Goal: Task Accomplishment & Management: Use online tool/utility

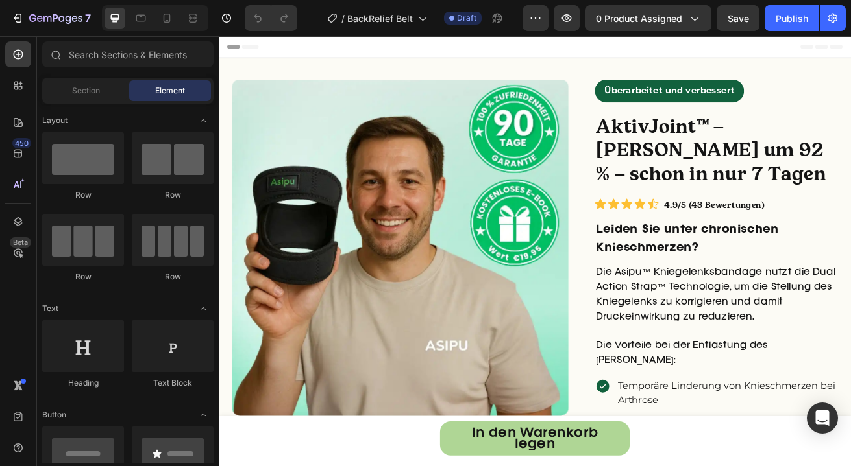
radio input "false"
click at [764, 178] on strong "AktivJoint™ – [PERSON_NAME] um 92 % – schon in nur 7 Tagen" at bounding box center [825, 176] width 284 height 88
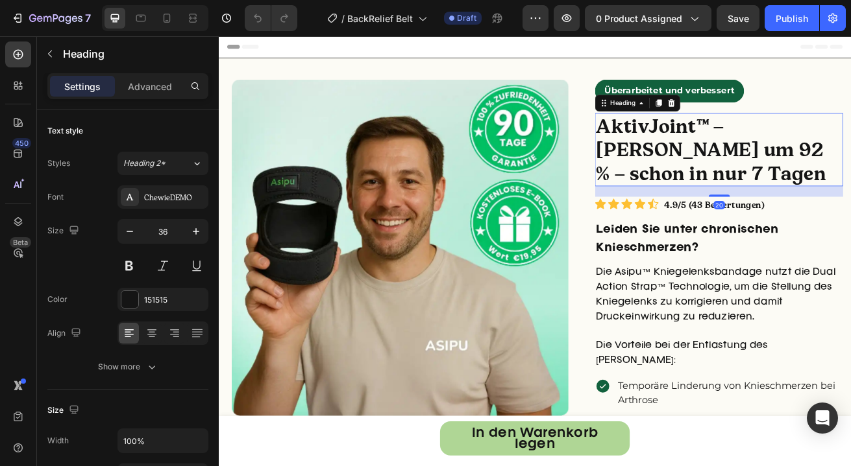
click at [839, 149] on strong "AktivJoint™ – Lindert Knieschmerzen um 92 % – schon in nur 7 Tagen" at bounding box center [825, 176] width 284 height 88
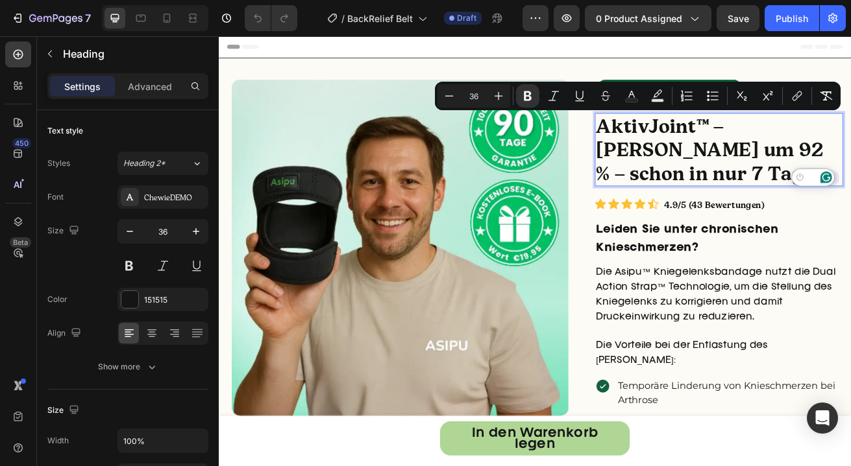
drag, startPoint x: 839, startPoint y: 149, endPoint x: 959, endPoint y: 214, distance: 136.7
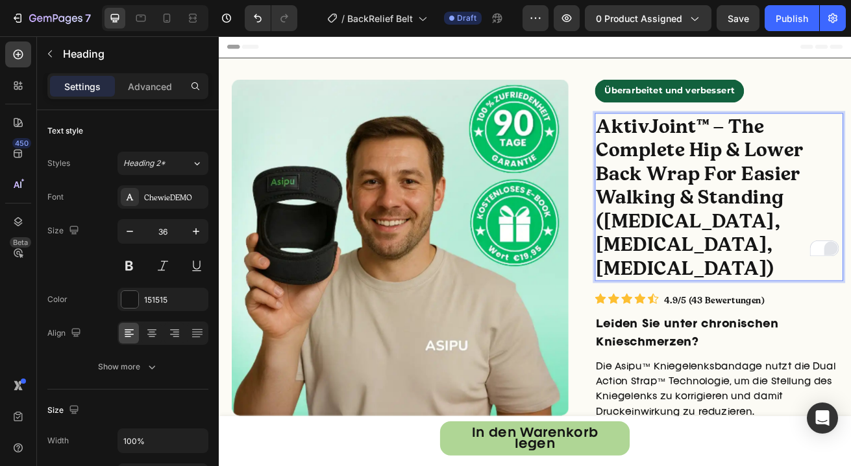
click at [778, 147] on strong "AktivJoint™ – The Complete Hip & Lower Back Wrap For Easier Walking & Standing …" at bounding box center [811, 234] width 256 height 204
drag, startPoint x: 814, startPoint y: 142, endPoint x: 677, endPoint y: 151, distance: 137.2
click at [683, 151] on strong "AktivJoint™ – The Complete Hip & Lower Back Wrap For Easier Walking & Standing …" at bounding box center [811, 234] width 256 height 204
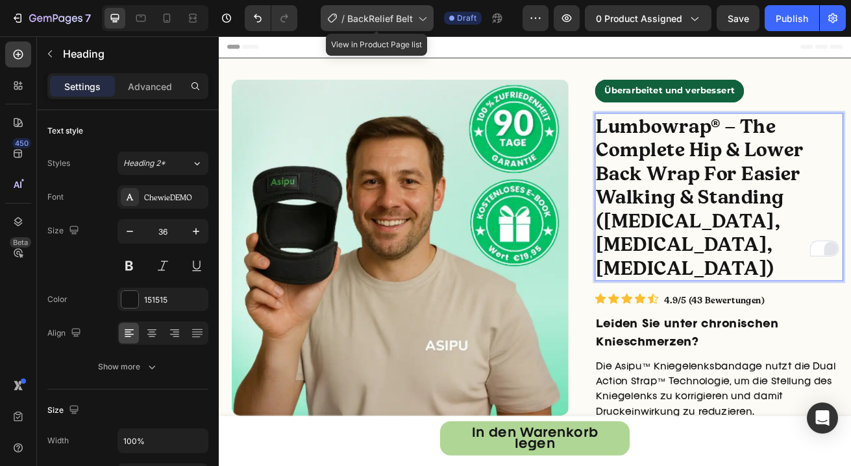
click at [396, 25] on div "/ BackRelief Belt" at bounding box center [377, 18] width 113 height 26
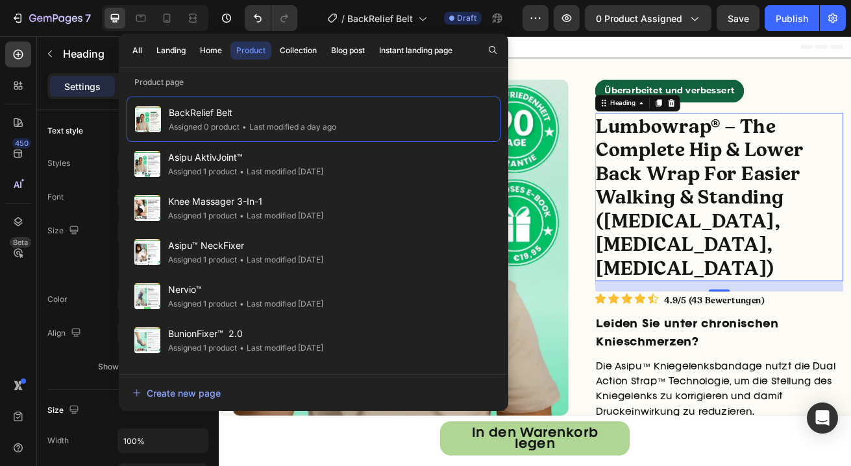
drag, startPoint x: 791, startPoint y: 147, endPoint x: 810, endPoint y: 151, distance: 19.2
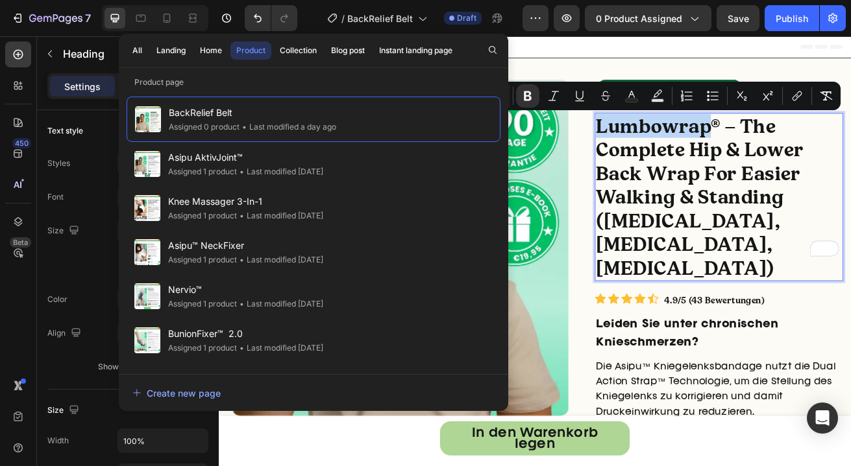
drag, startPoint x: 816, startPoint y: 150, endPoint x: 677, endPoint y: 154, distance: 138.3
click at [683, 154] on strong "Lumbowrap® – The Complete Hip & Lower Back Wrap For Easier Walking & Standing (…" at bounding box center [811, 234] width 256 height 204
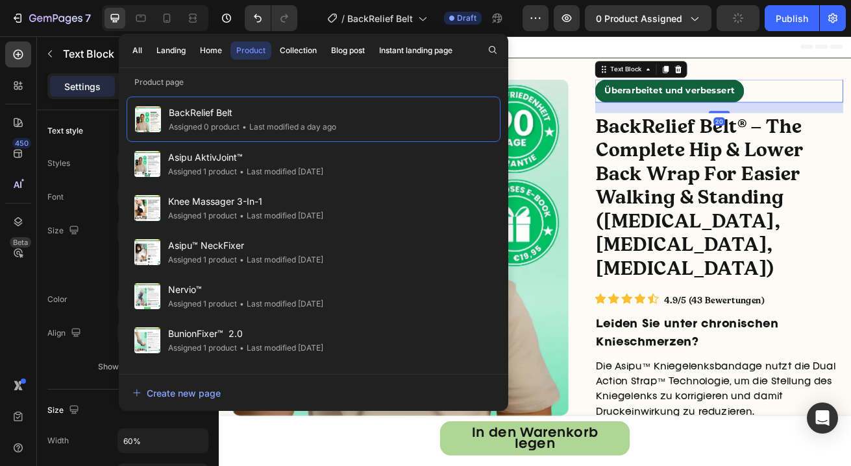
click at [850, 101] on div "Überarbeitet und verbessert" at bounding box center [835, 104] width 306 height 29
click at [850, 176] on strong "BackRelief Belt® – The Complete Hip & Lower Back Wrap For Easier Walking & Stan…" at bounding box center [811, 234] width 256 height 204
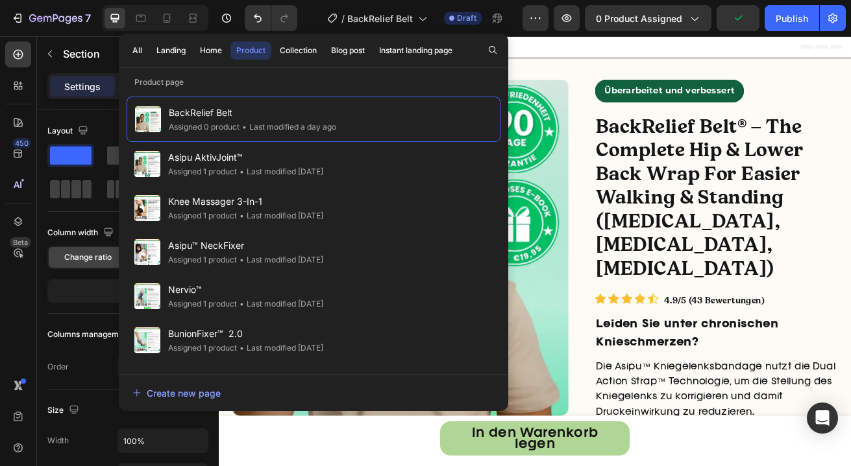
click at [827, 45] on div "Header" at bounding box center [608, 49] width 758 height 26
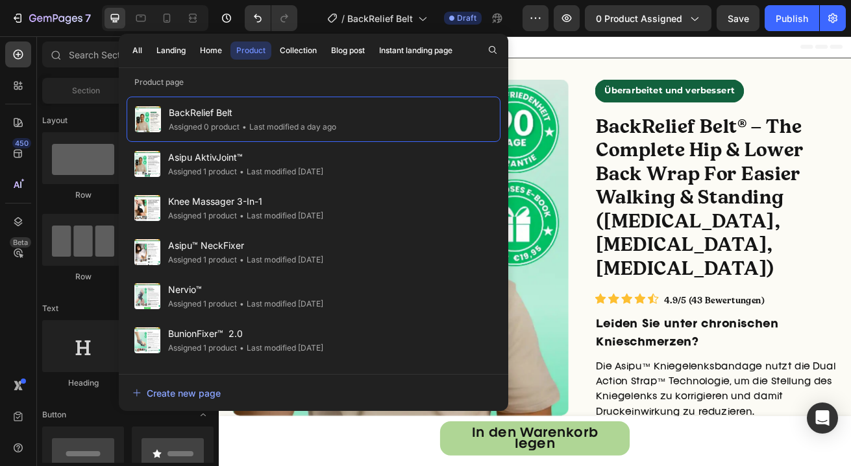
click at [586, 51] on div "Header" at bounding box center [608, 49] width 758 height 26
click at [122, 21] on div at bounding box center [114, 18] width 21 height 21
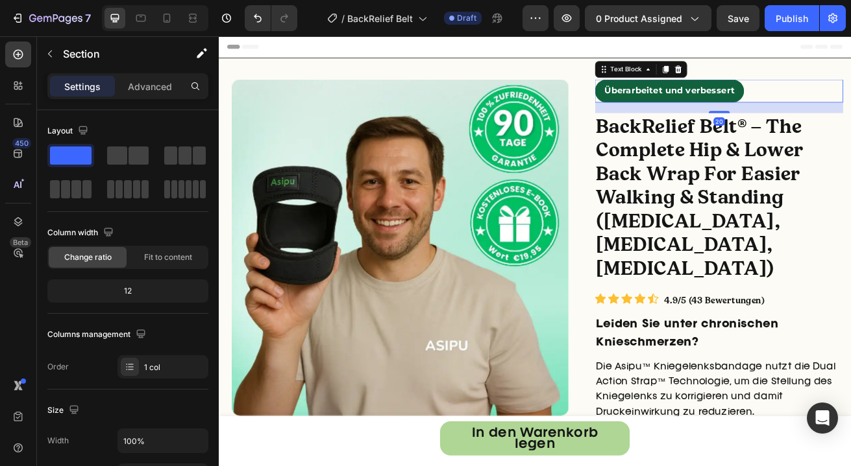
click at [756, 103] on span "Überarbeitet und verbessert" at bounding box center [774, 103] width 160 height 12
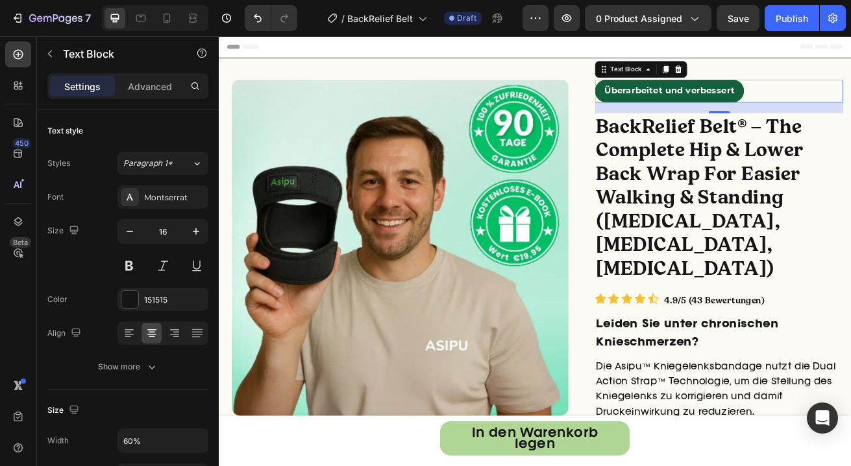
click at [850, 204] on strong "BackRelief Belt® – The Complete Hip & Lower Back Wrap For Easier Walking & Stan…" at bounding box center [811, 234] width 256 height 204
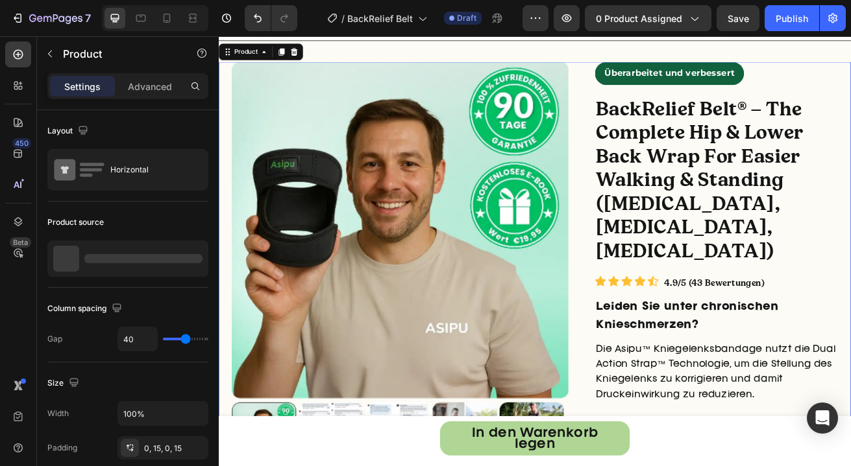
scroll to position [23, 0]
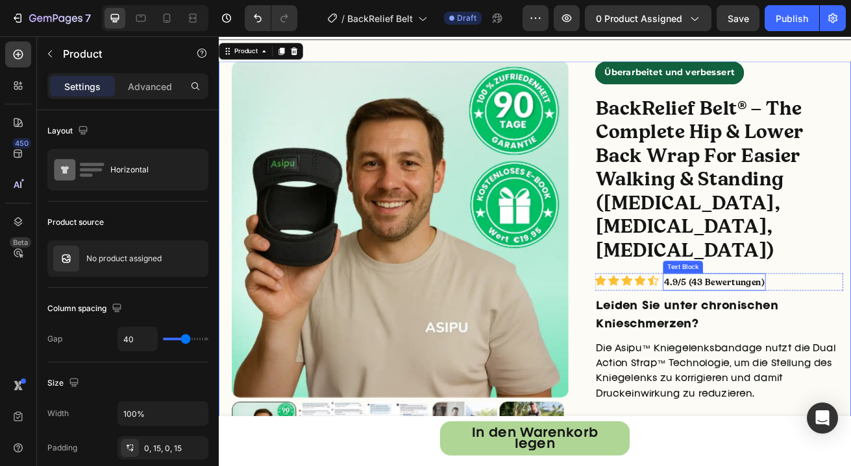
click at [803, 332] on link "4.9/5 (43 Bewertungen)" at bounding box center [829, 338] width 124 height 13
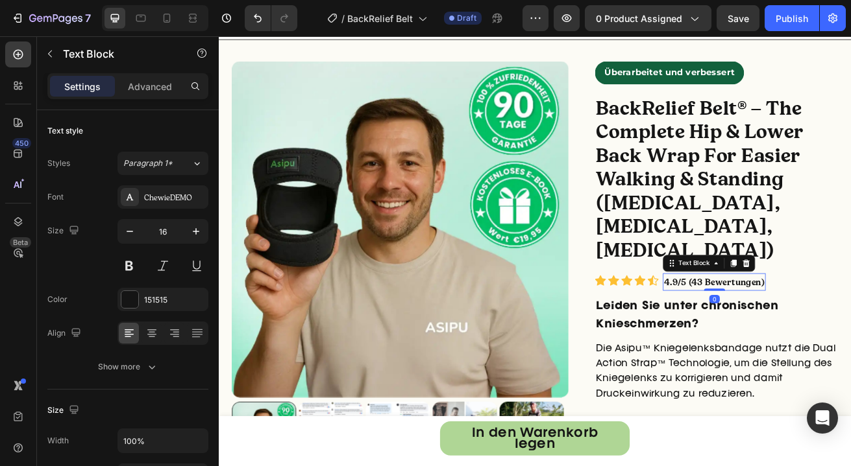
click at [803, 332] on link "4.9/5 (43 Bewertungen)" at bounding box center [829, 338] width 124 height 13
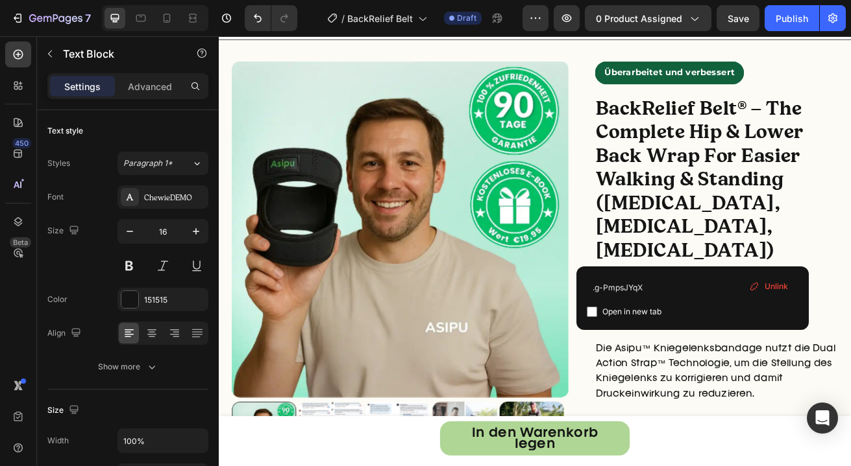
click at [799, 332] on link "4.9/5 (43 Bewertungen)" at bounding box center [829, 338] width 124 height 13
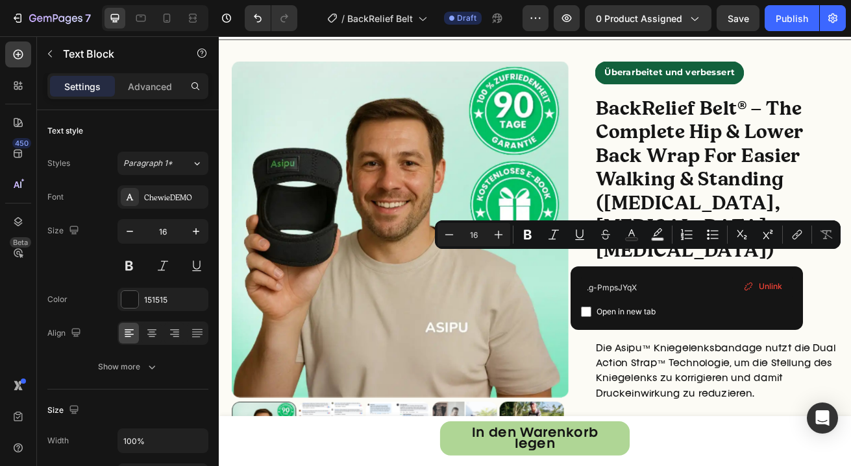
drag, startPoint x: 796, startPoint y: 311, endPoint x: 806, endPoint y: 308, distance: 10.9
click at [806, 332] on link "4.9/5 (43 Bewertungen)" at bounding box center [829, 338] width 124 height 13
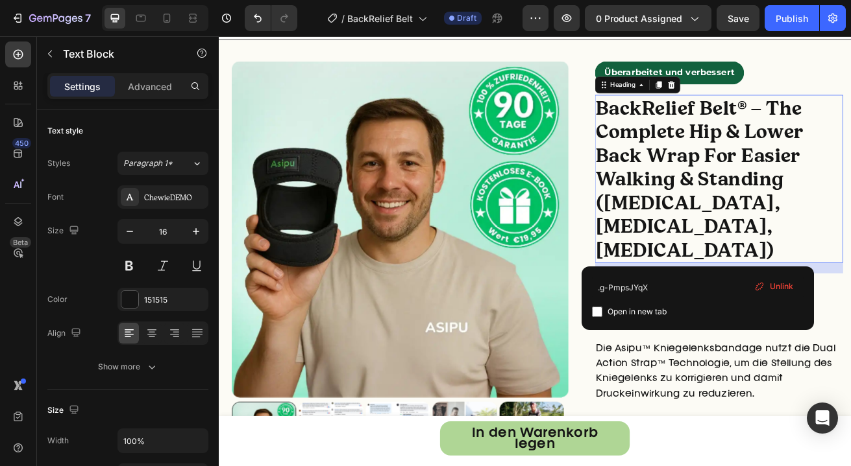
click at [744, 267] on strong "BackRelief Belt® – The Complete Hip & Lower Back Wrap For Easier Walking & Stan…" at bounding box center [811, 212] width 256 height 204
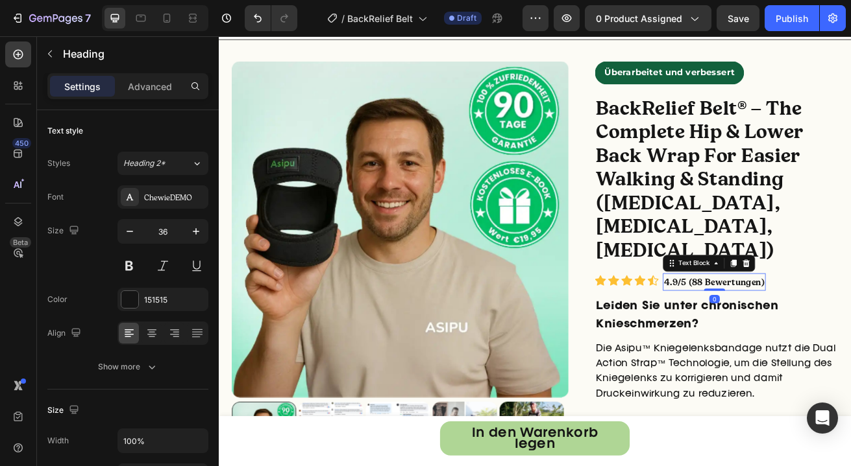
click at [801, 332] on link "4.9/5 (88 Bewertungen)" at bounding box center [829, 338] width 124 height 13
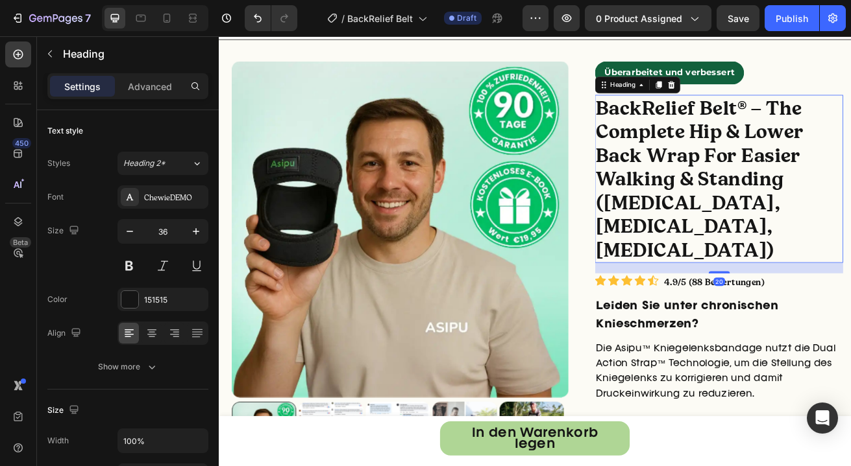
click at [850, 123] on strong "BackRelief Belt® – The Complete Hip & Lower Back Wrap For Easier Walking & Stan…" at bounding box center [811, 212] width 256 height 204
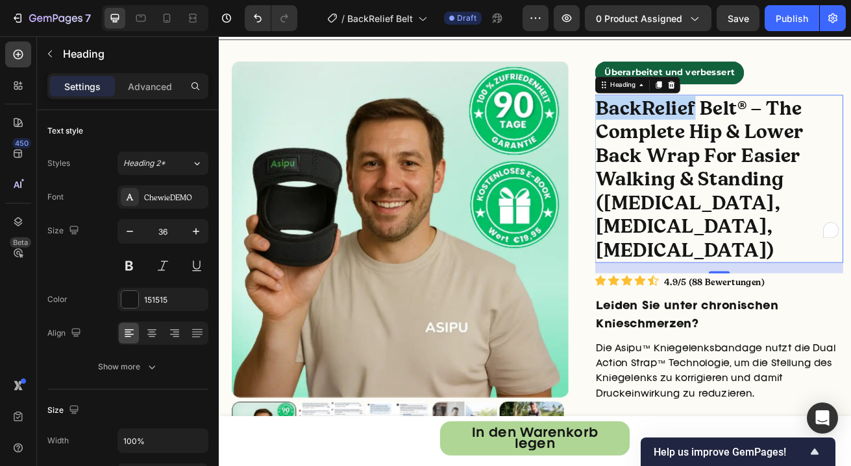
click at [778, 130] on strong "BackRelief Belt® – The Complete Hip & Lower Back Wrap For Easier Walking & Stan…" at bounding box center [811, 212] width 256 height 204
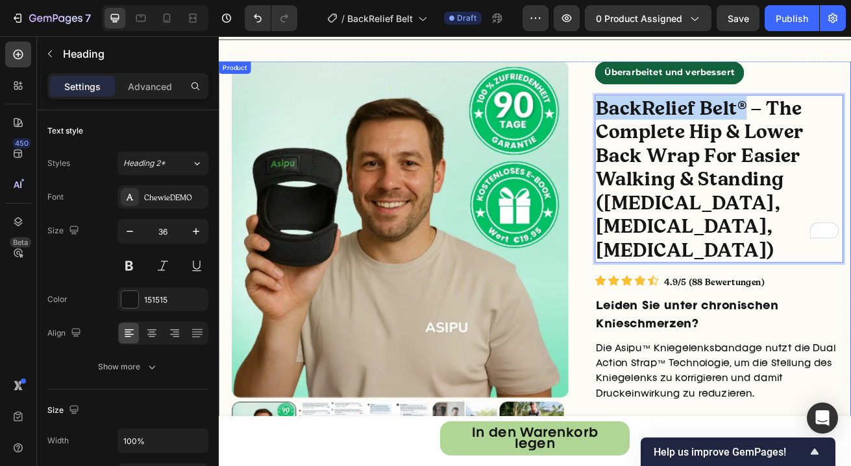
copy strong "BackRelief Belt®"
drag, startPoint x: 867, startPoint y: 126, endPoint x: 673, endPoint y: 132, distance: 193.4
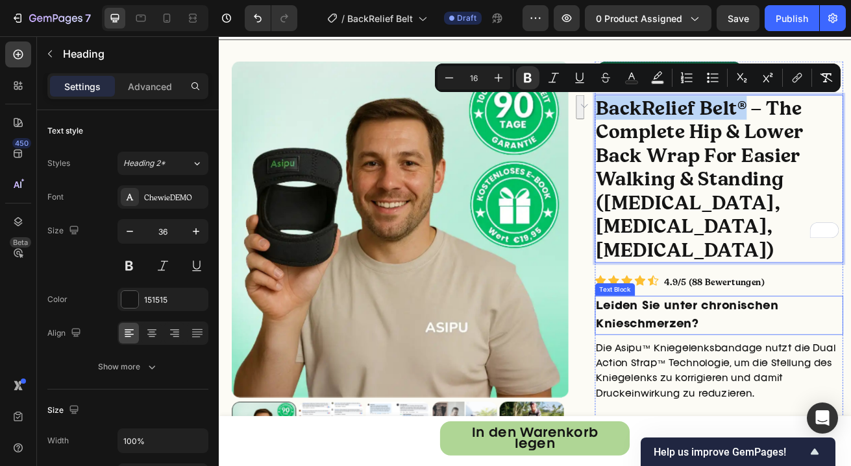
click at [771, 357] on p "Leiden Sie unter chronischen Knieschmerzen?" at bounding box center [834, 379] width 303 height 45
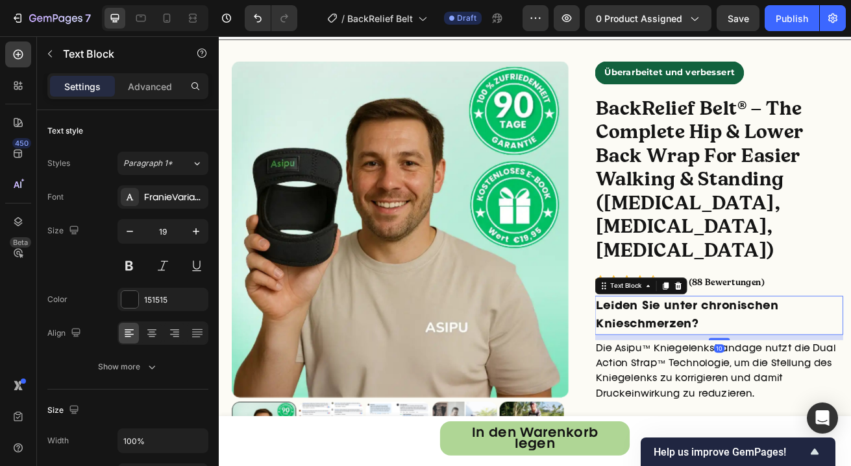
drag, startPoint x: 780, startPoint y: 317, endPoint x: 767, endPoint y: 353, distance: 38.0
click at [779, 339] on icon at bounding box center [784, 344] width 10 height 10
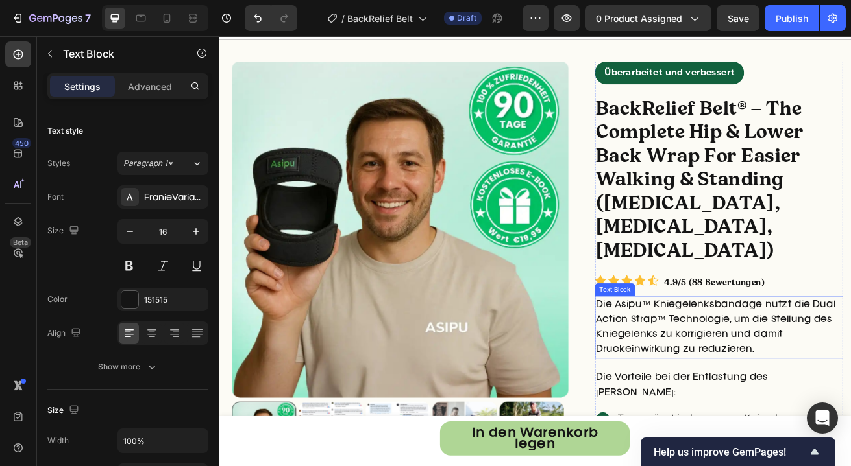
click at [767, 357] on p "Die Asipu™ Kniegelenksbandage nutzt die Dual Action Strap™ Technologie, um die …" at bounding box center [834, 394] width 303 height 75
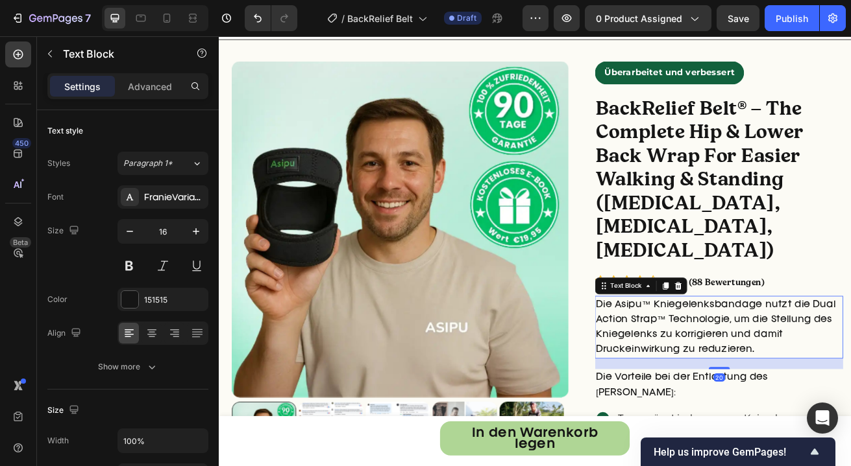
click at [767, 357] on p "Die Asipu™ Kniegelenksbandage nutzt die Dual Action Strap™ Technologie, um die …" at bounding box center [834, 394] width 303 height 75
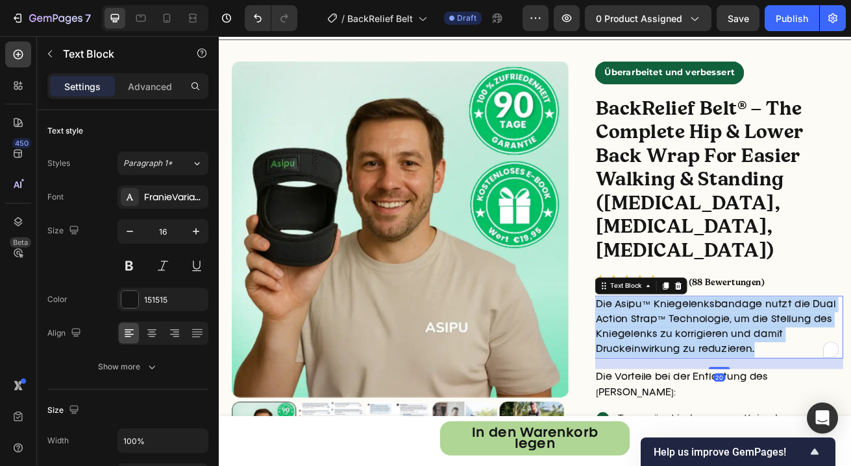
click at [767, 357] on p "Die Asipu™ Kniegelenksbandage nutzt die Dual Action Strap™ Technologie, um die …" at bounding box center [834, 394] width 303 height 75
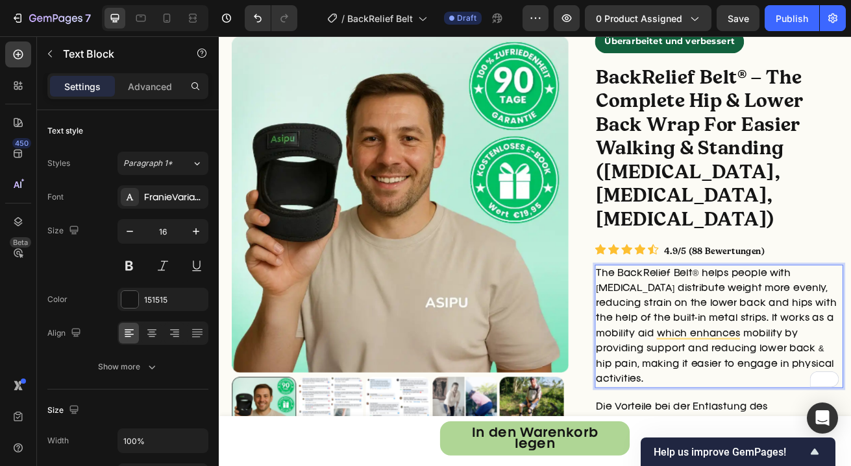
scroll to position [62, 0]
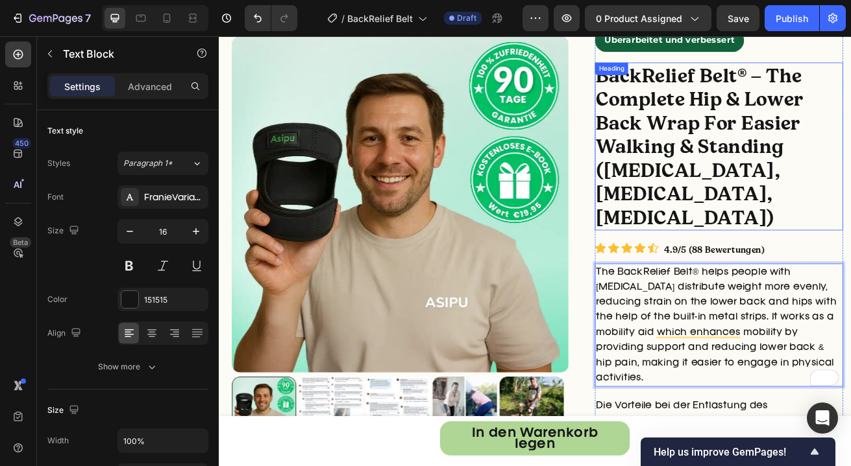
click at [773, 220] on strong "BackRelief Belt® – The Complete Hip & Lower Back Wrap For Easier Walking & Stan…" at bounding box center [811, 172] width 256 height 204
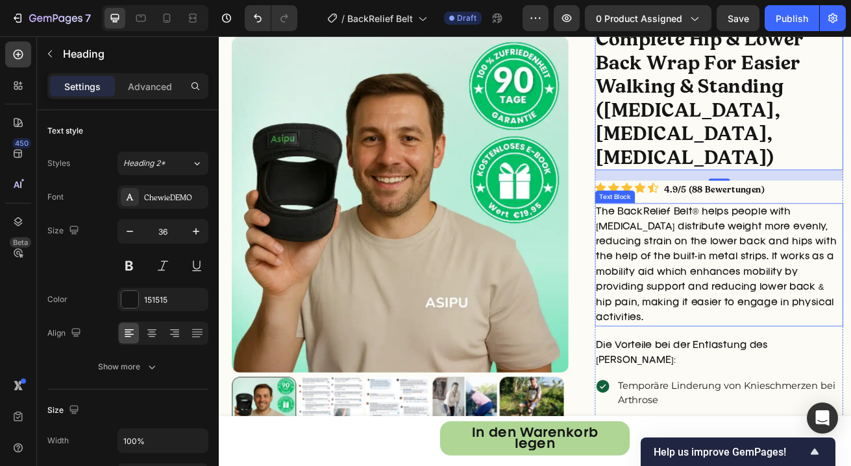
scroll to position [138, 0]
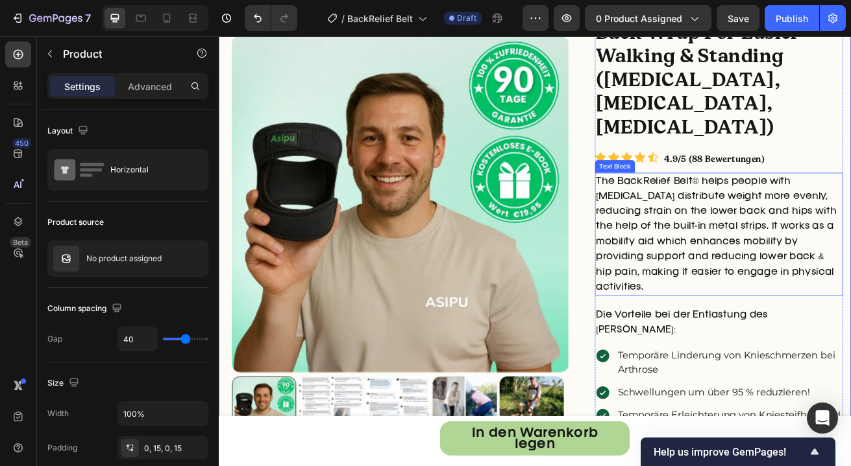
scroll to position [175, 0]
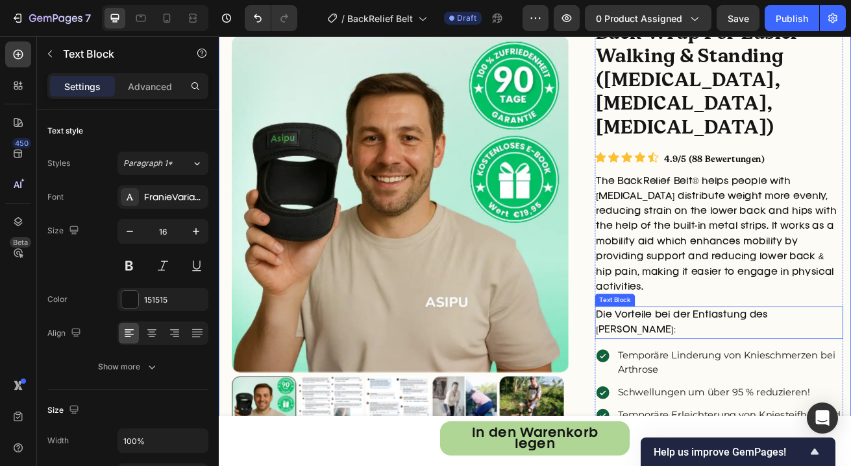
click at [734, 370] on p "Die Vorteile bei der Entlastung des Knies:" at bounding box center [834, 389] width 303 height 38
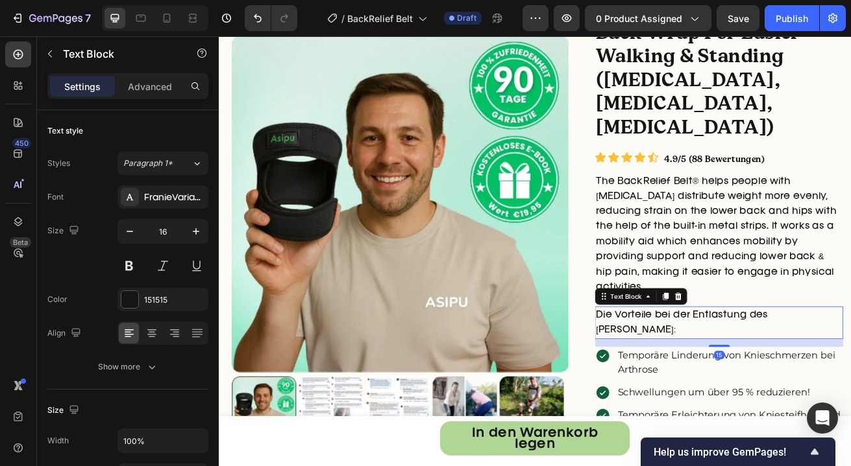
drag, startPoint x: 771, startPoint y: 325, endPoint x: 772, endPoint y: 370, distance: 45.4
click at [777, 349] on div at bounding box center [785, 357] width 16 height 16
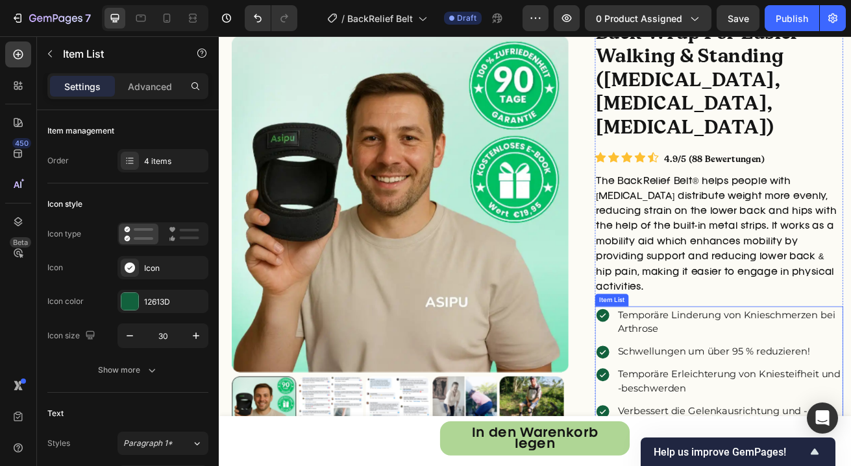
click at [771, 371] on p "Temporäre Linderung von Knieschmerzen bei Arthrose" at bounding box center [848, 388] width 276 height 35
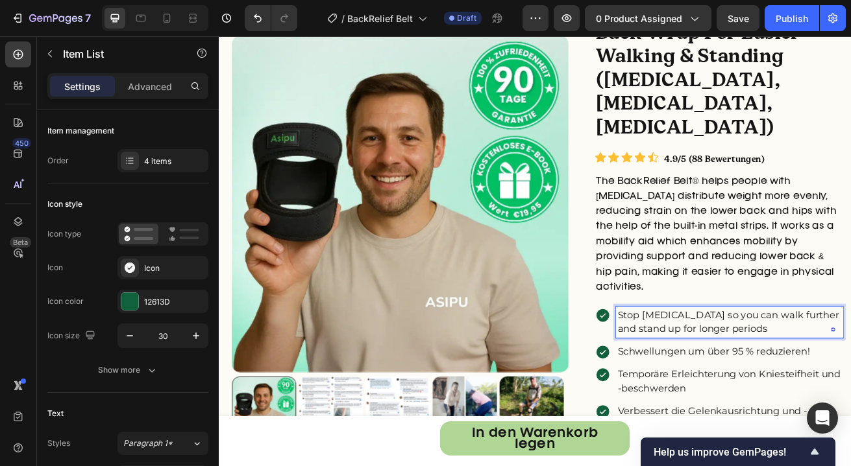
click at [756, 417] on p "Schwellungen um über 95 % reduzieren!" at bounding box center [848, 426] width 276 height 18
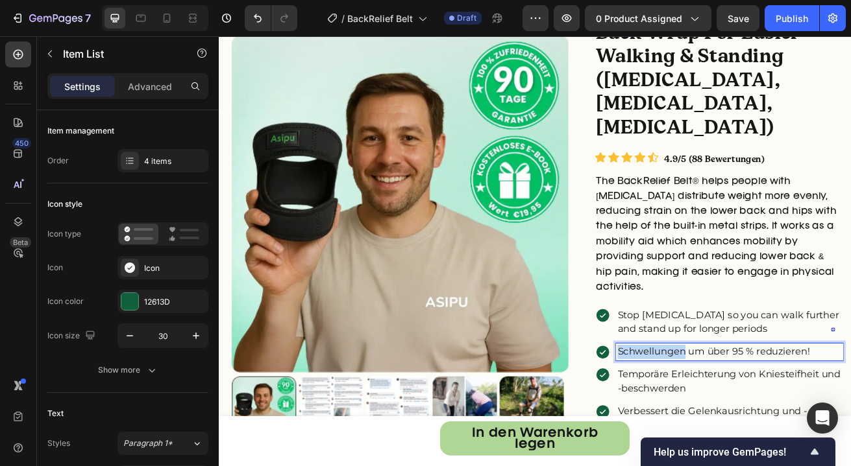
click at [756, 417] on p "Schwellungen um über 95 % reduzieren!" at bounding box center [848, 426] width 276 height 18
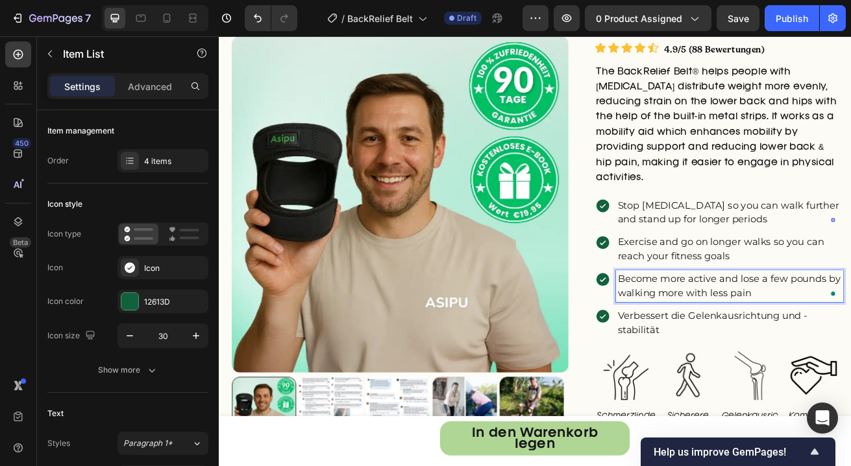
scroll to position [336, 0]
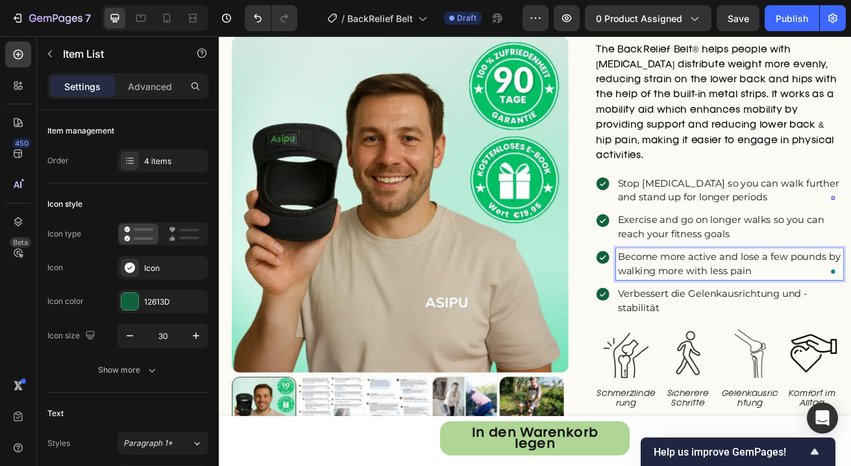
click at [769, 346] on p "Verbessert die Gelenkausrichtung und -stabilität" at bounding box center [848, 363] width 276 height 35
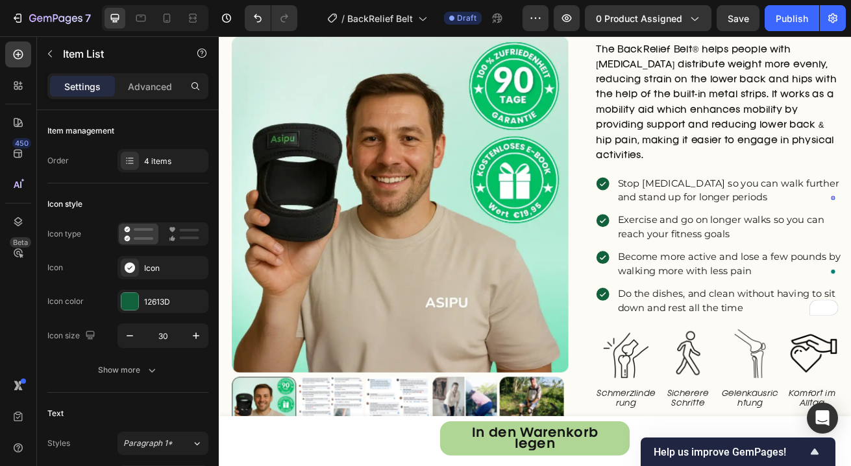
click at [687, 344] on div "Do the dishes, and clean without having to sit down and rest all the time" at bounding box center [835, 363] width 306 height 39
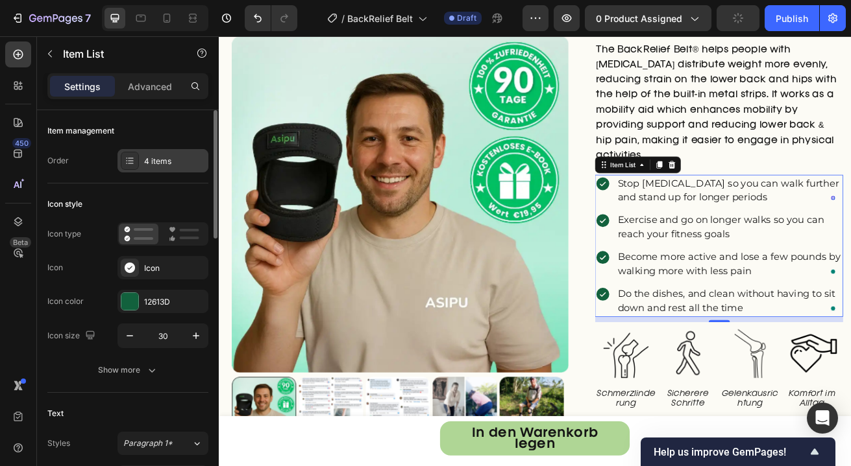
click at [160, 159] on div "4 items" at bounding box center [174, 162] width 61 height 12
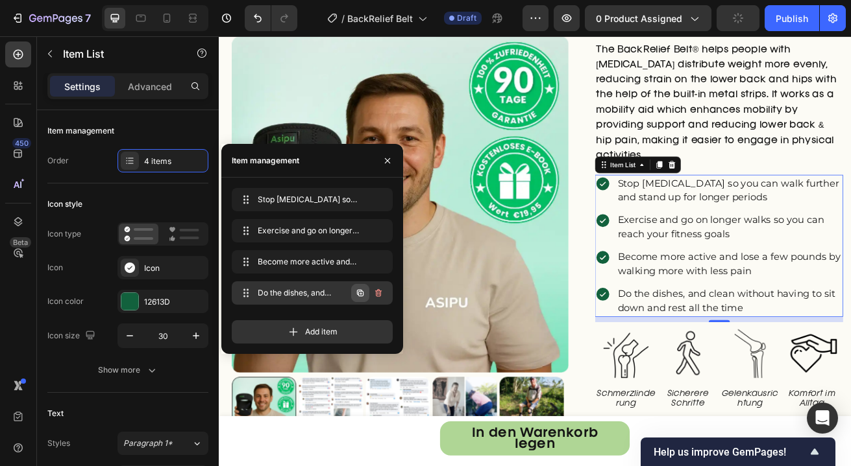
click at [359, 293] on icon "button" at bounding box center [360, 293] width 10 height 10
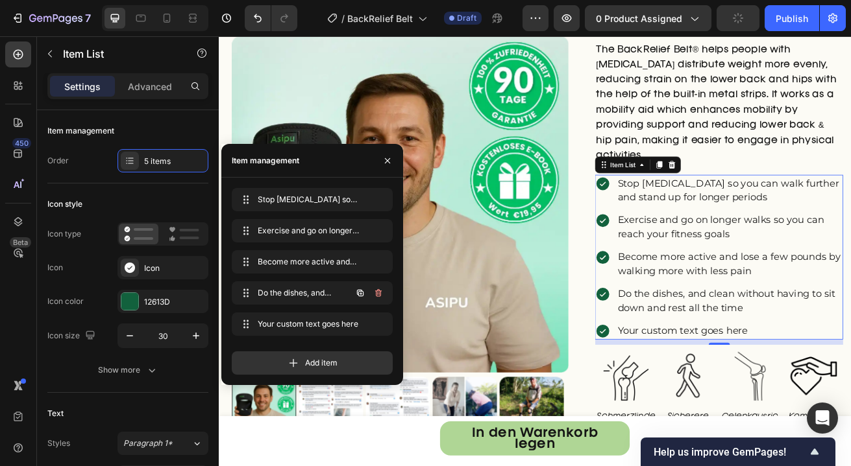
click at [359, 293] on icon "button" at bounding box center [360, 293] width 10 height 10
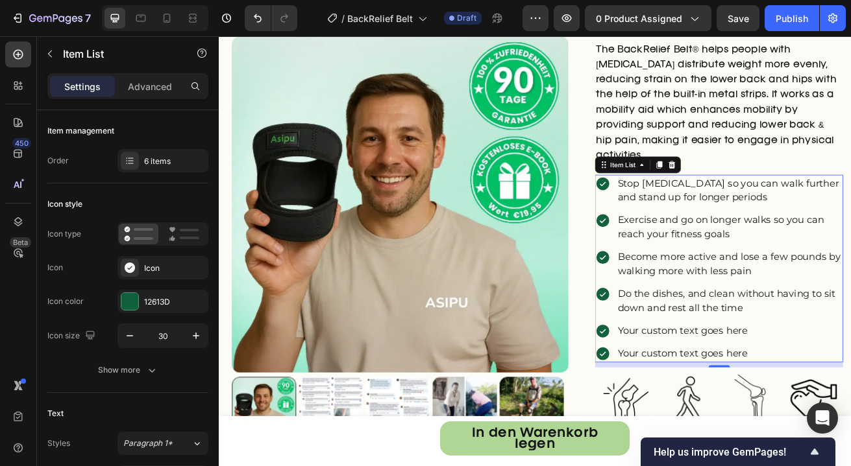
click at [731, 389] on div "Your custom text goes here" at bounding box center [848, 399] width 280 height 21
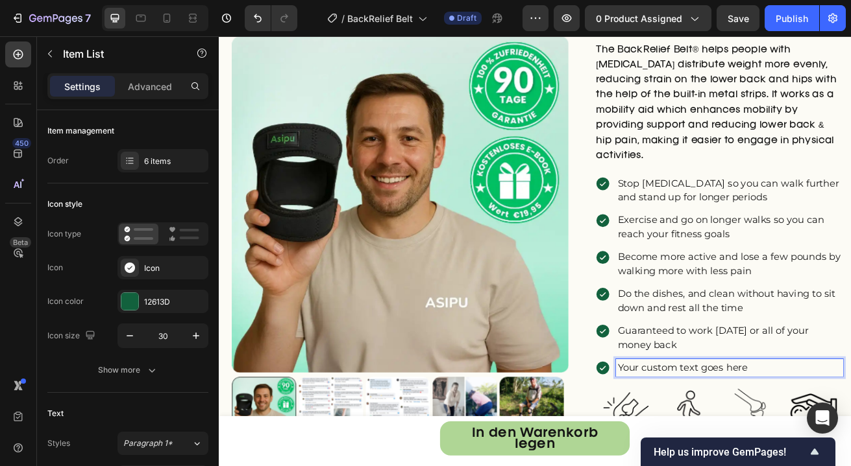
click at [751, 437] on p "Your custom text goes here" at bounding box center [848, 446] width 276 height 18
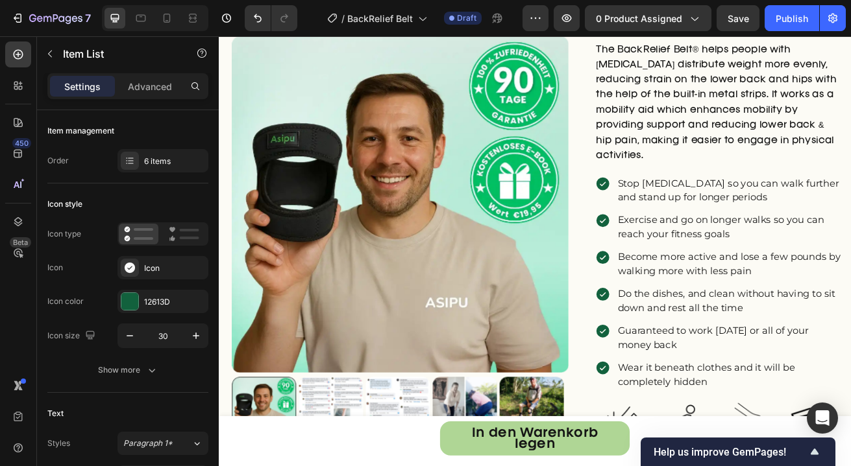
click at [683, 444] on div "Stop lower back pain so you can walk further and stand up for longer periods Ex…" at bounding box center [835, 341] width 306 height 266
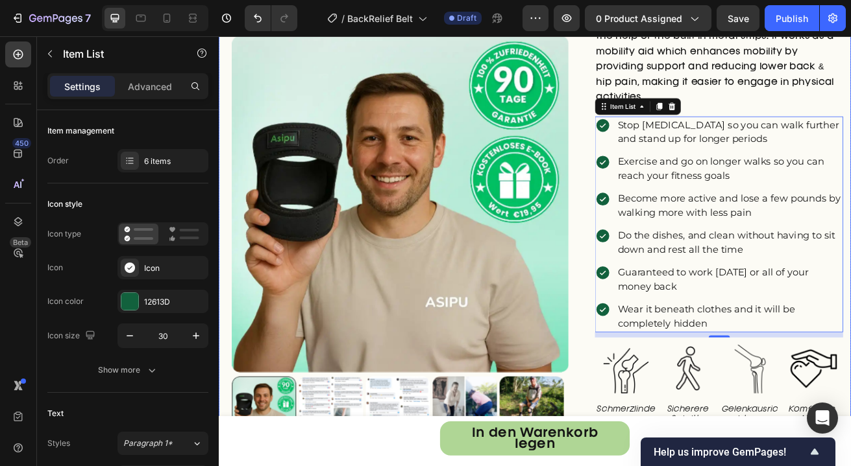
scroll to position [524, 0]
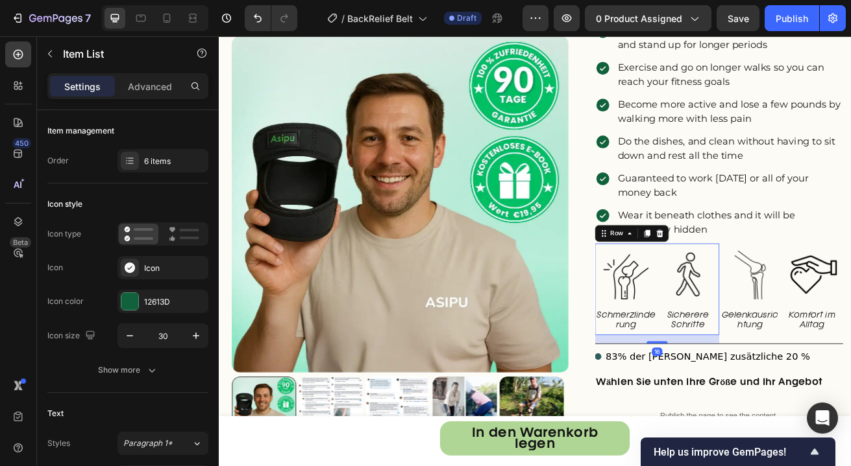
click at [745, 370] on div "Image Schmerzlinderung Text Block" at bounding box center [720, 348] width 77 height 113
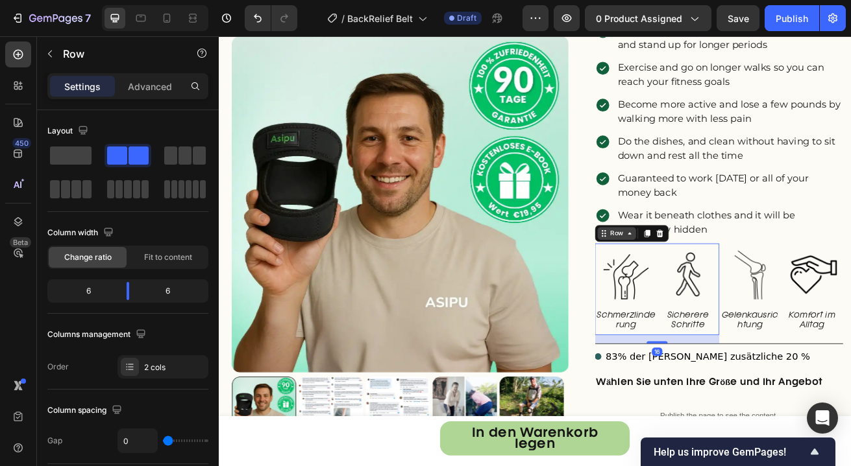
click at [698, 274] on div "Row" at bounding box center [708, 280] width 21 height 12
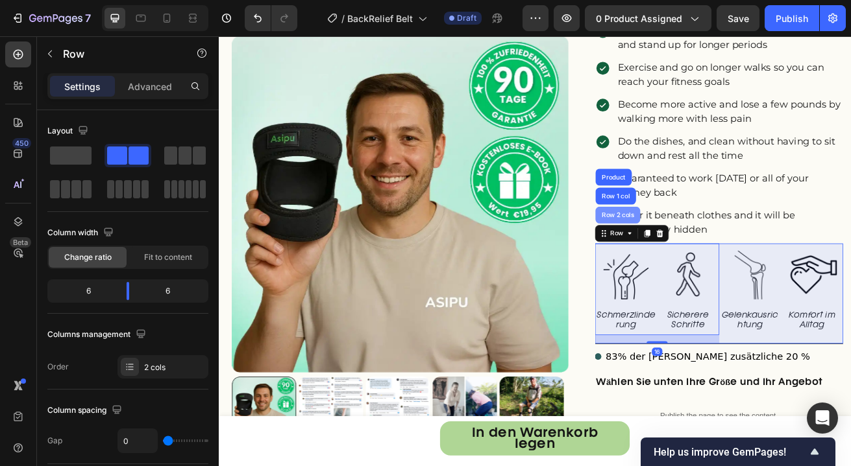
click at [701, 247] on div "Row 2 cols" at bounding box center [710, 257] width 55 height 21
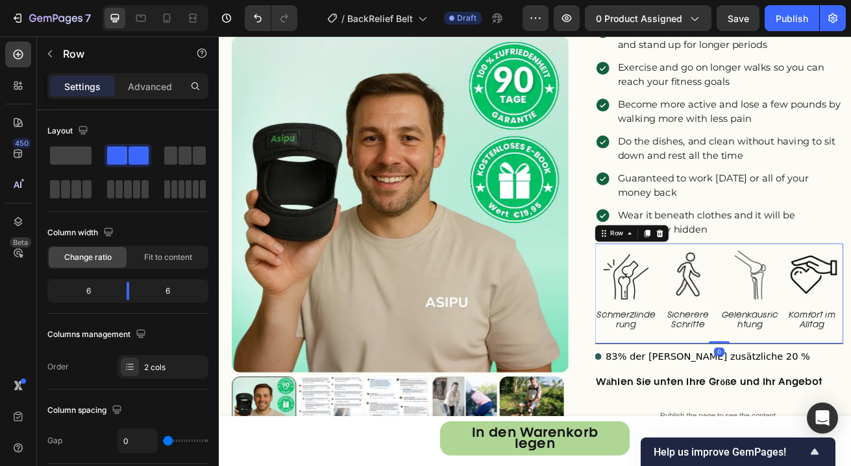
click at [758, 275] on icon at bounding box center [762, 279] width 8 height 9
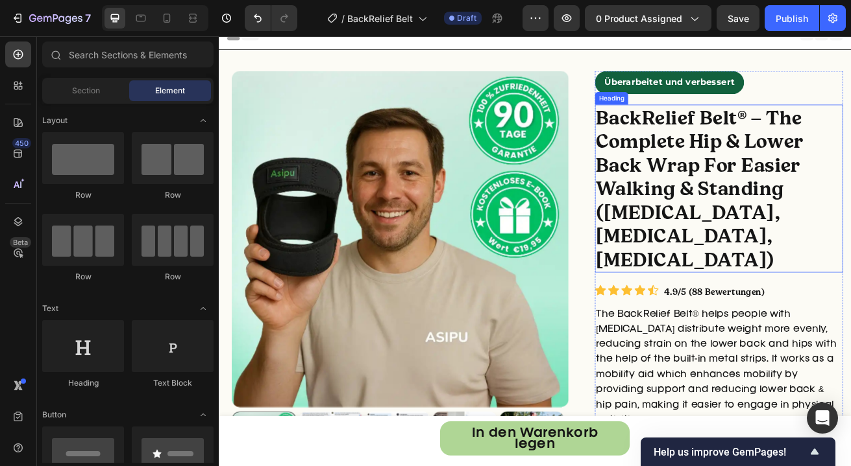
scroll to position [26, 0]
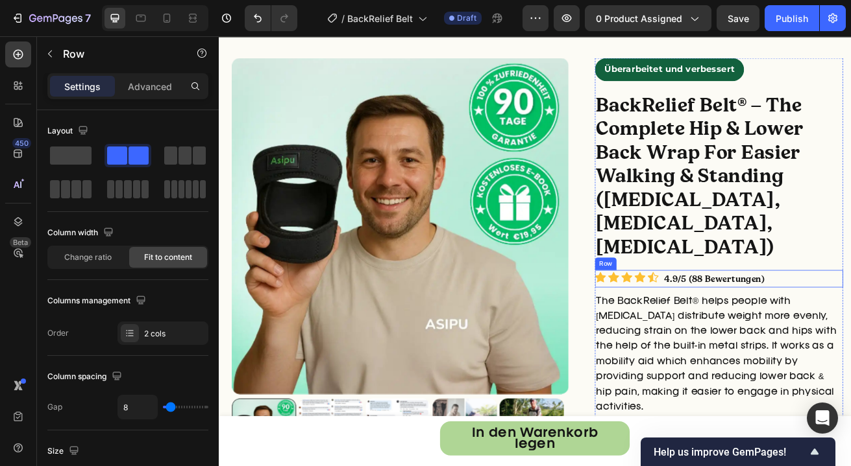
click at [850, 325] on div "Icon Icon Icon Icon Icon Icon List Hoz 4.9/5 (88 Bewertungen) Text Block Row" at bounding box center [835, 335] width 306 height 21
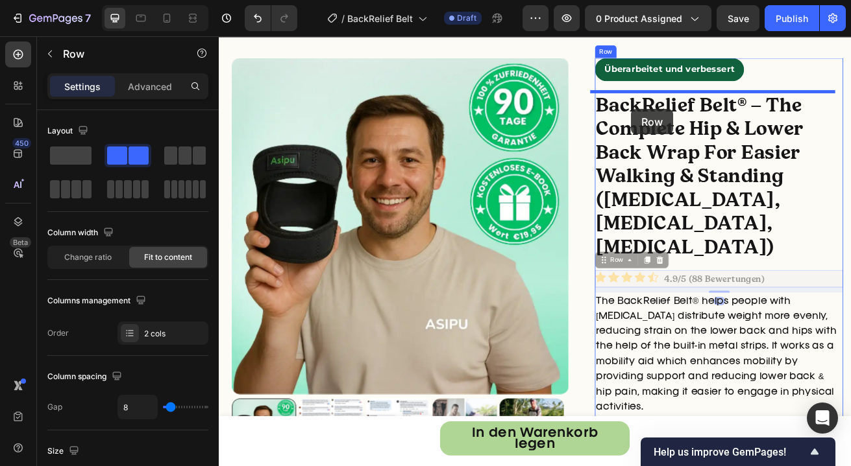
drag, startPoint x: 709, startPoint y: 282, endPoint x: 726, endPoint y: 126, distance: 157.3
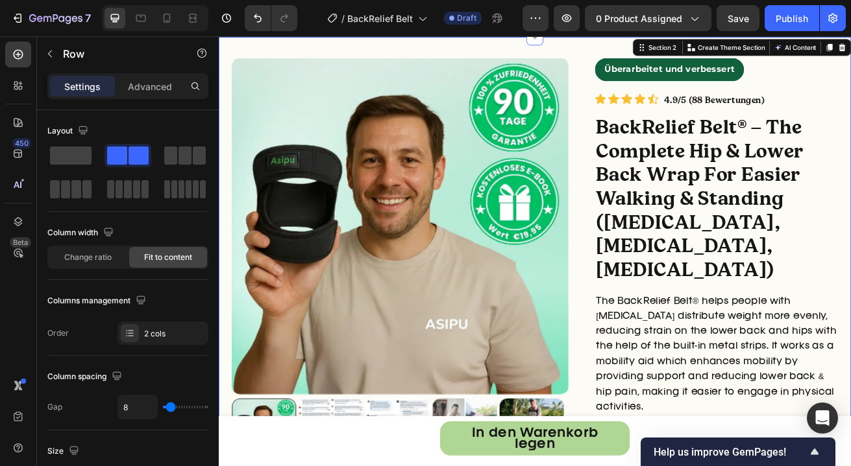
click at [850, 114] on div "Icon Icon Icon Icon Icon Icon List Hoz 4.9/5 (88 Bewertungen) Text Block Row" at bounding box center [835, 115] width 306 height 21
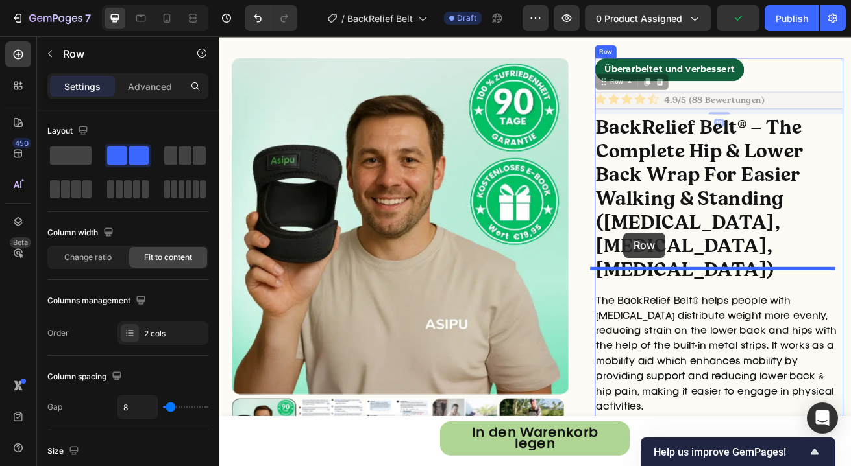
drag, startPoint x: 708, startPoint y: 94, endPoint x: 716, endPoint y: 278, distance: 184.4
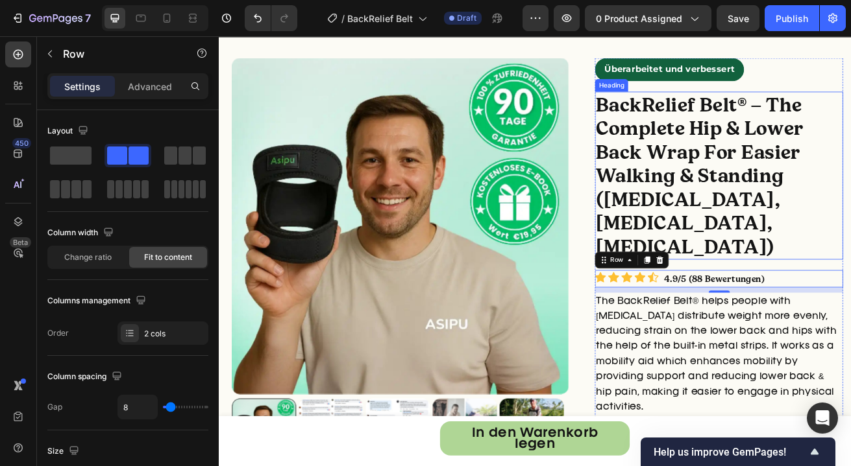
click at [850, 261] on p "⁠⁠⁠⁠⁠⁠⁠ BackRelief Belt® – The Complete Hip & Lower Back Wrap For Easier Walkin…" at bounding box center [834, 208] width 303 height 204
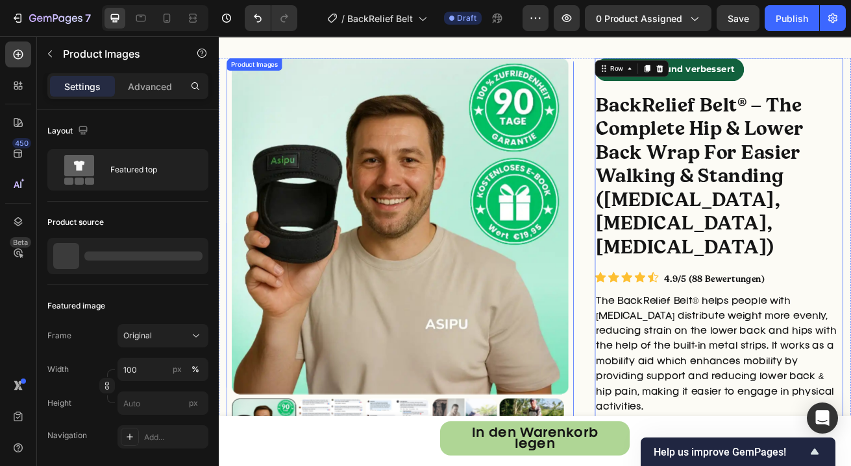
click at [648, 102] on div "right Created with Sketch. right Created with Sketch. Product Images" at bounding box center [442, 313] width 428 height 499
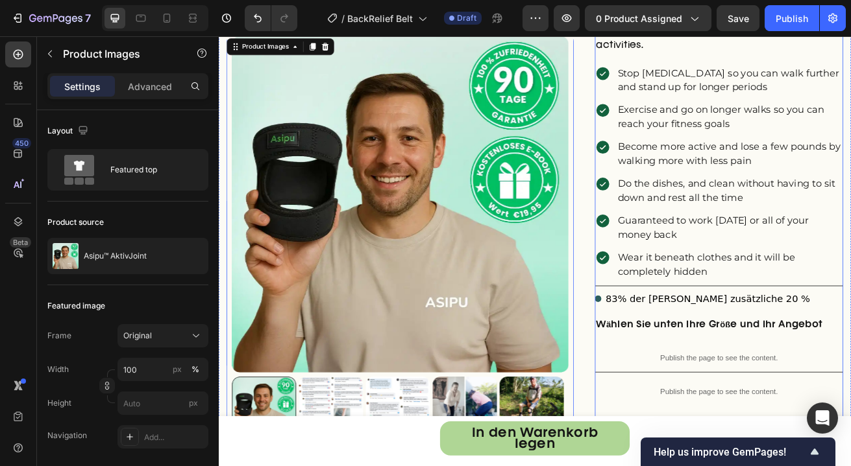
scroll to position [487, 0]
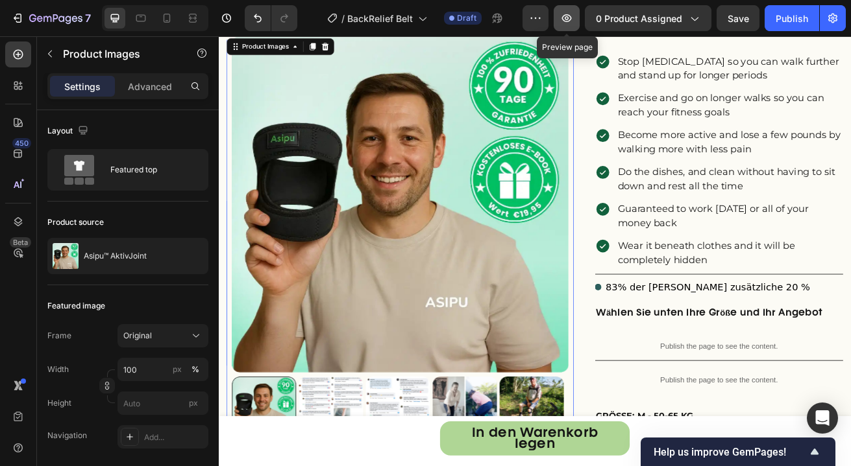
click at [564, 21] on icon "button" at bounding box center [566, 18] width 13 height 13
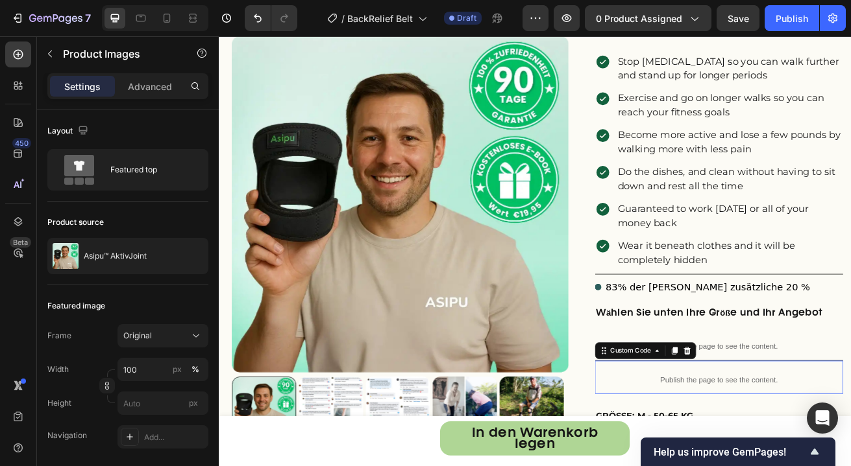
click at [716, 454] on p "Publish the page to see the content." at bounding box center [835, 461] width 306 height 14
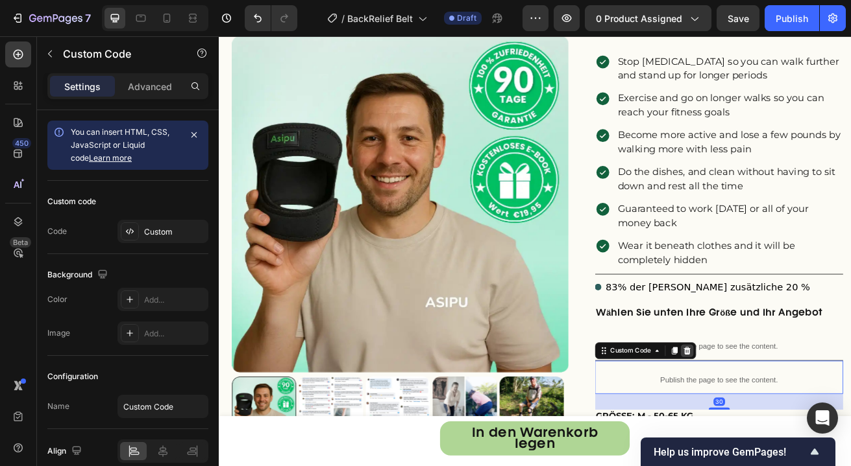
click at [792, 420] on icon at bounding box center [796, 424] width 8 height 9
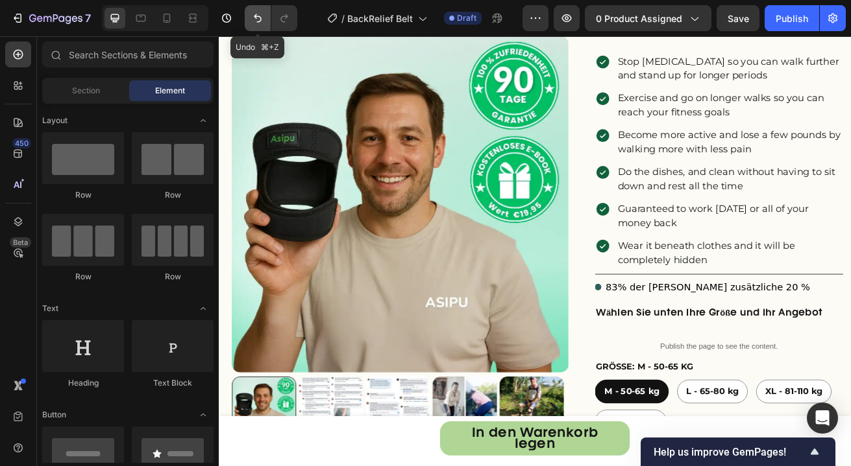
click at [250, 19] on button "Undo/Redo" at bounding box center [258, 18] width 26 height 26
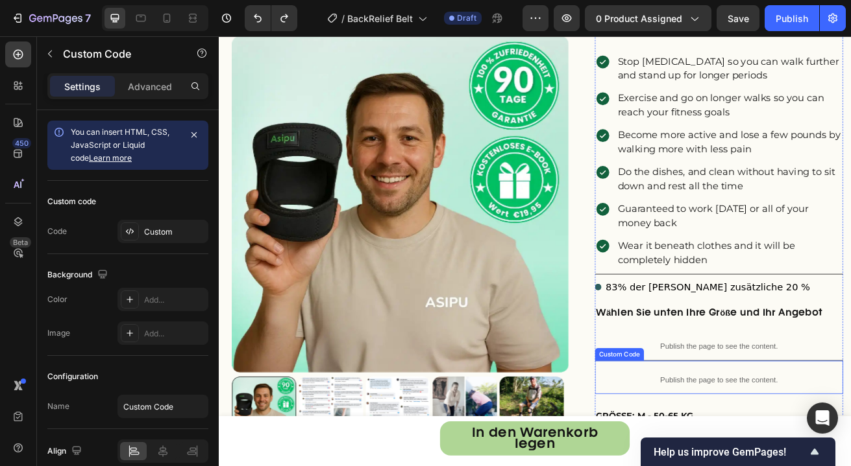
click at [699, 454] on p "Publish the page to see the content." at bounding box center [835, 461] width 306 height 14
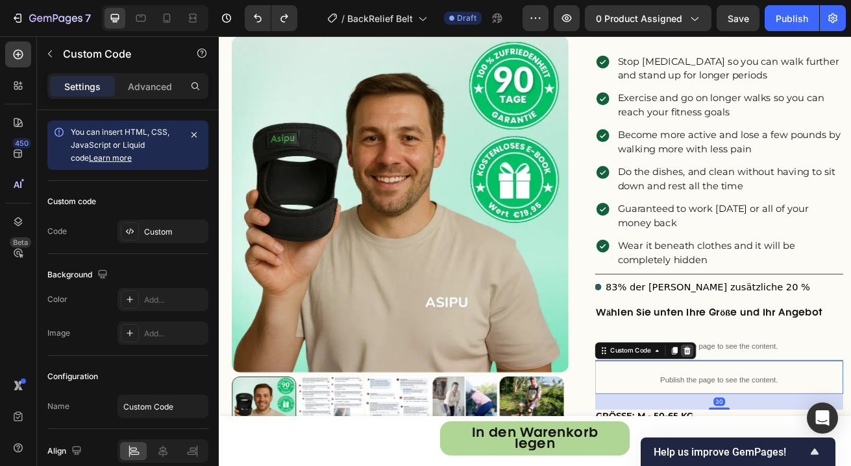
click at [792, 420] on icon at bounding box center [796, 424] width 8 height 9
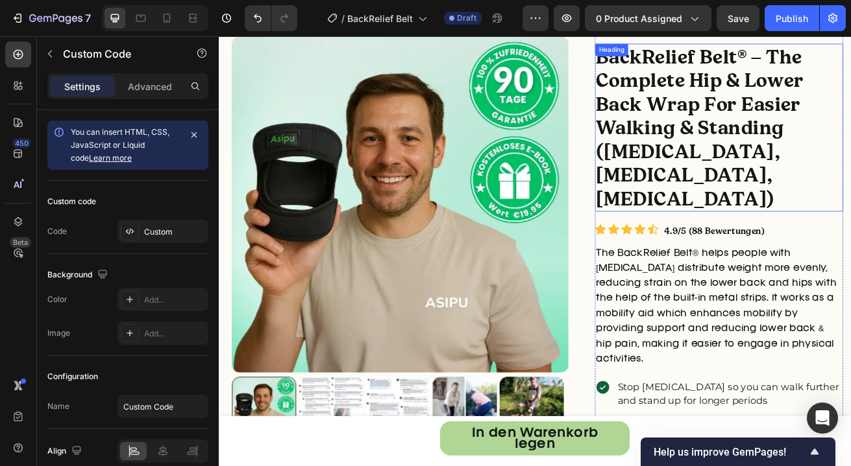
scroll to position [61, 0]
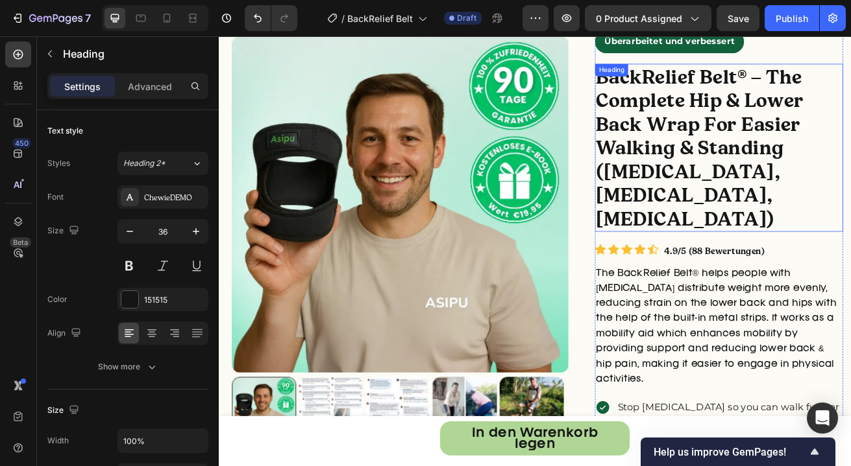
click at [850, 82] on strong "BackRelief Belt® – The Complete Hip & Lower Back Wrap For Easier Walking & Stan…" at bounding box center [811, 173] width 256 height 204
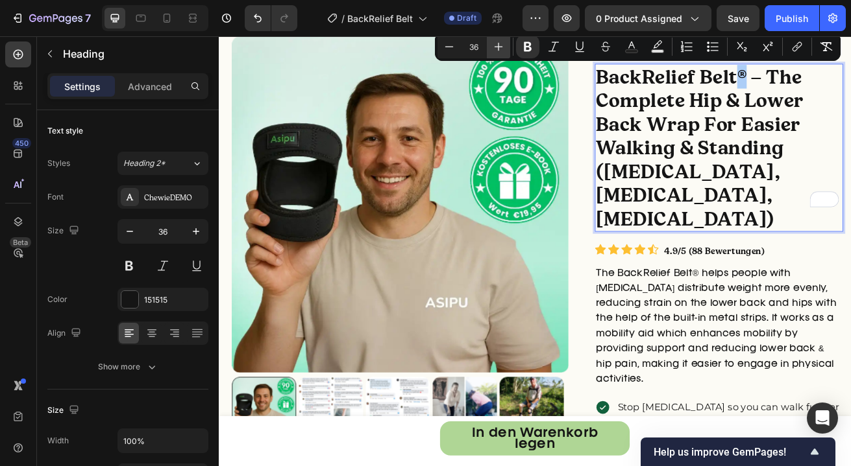
click at [505, 46] on button "Plus" at bounding box center [498, 46] width 23 height 23
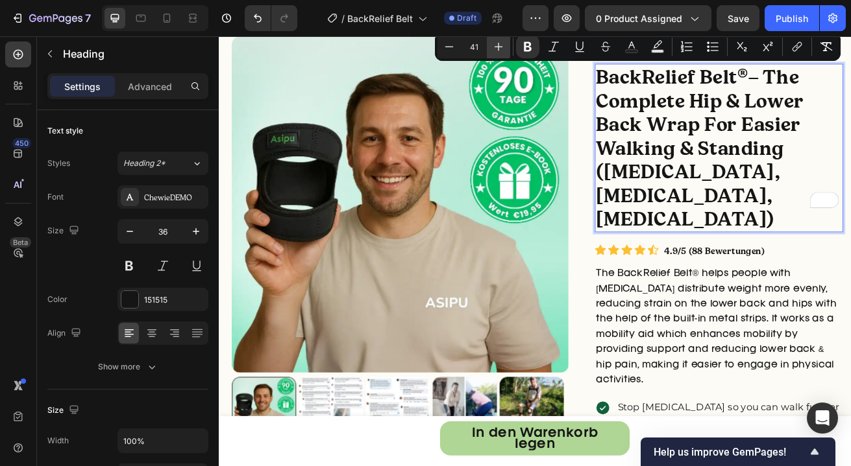
click at [505, 46] on button "Plus" at bounding box center [498, 46] width 23 height 23
type input "45"
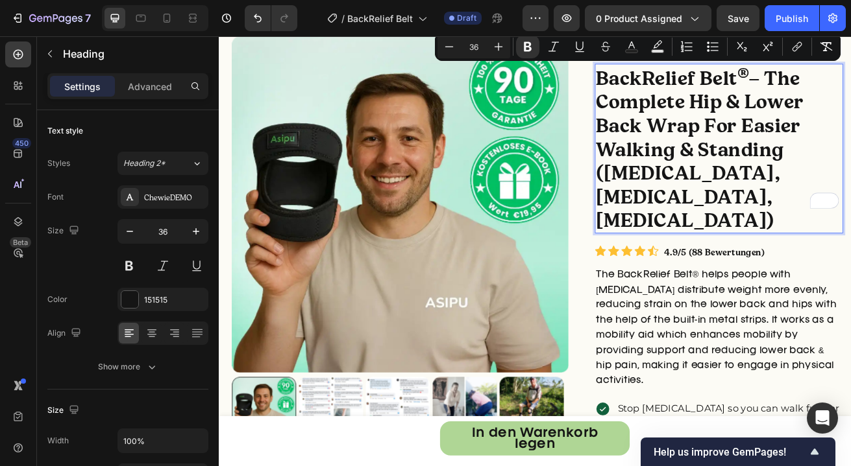
click at [799, 152] on strong "– The Complete Hip & Lower Back Wrap For Easier Walking & Standing (Spinal Sten…" at bounding box center [811, 175] width 256 height 204
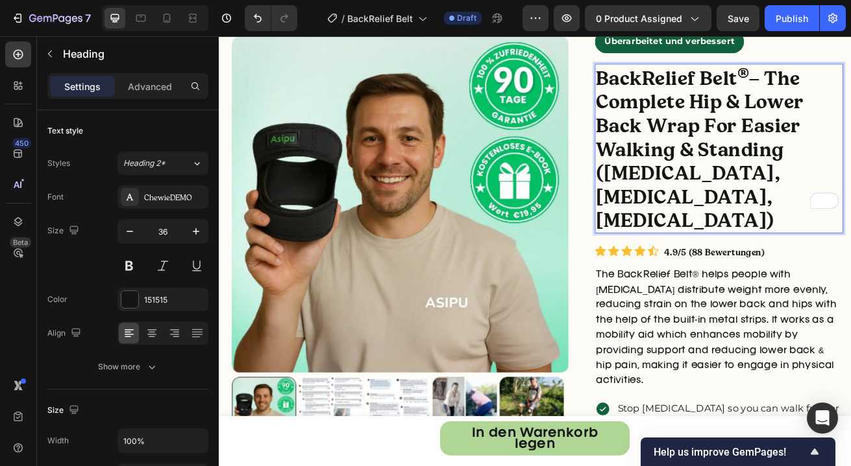
click at [770, 103] on strong "– The Complete Hip & Lower Back Wrap For Easier Walking & Standing (Spinal Sten…" at bounding box center [811, 175] width 256 height 204
click at [189, 233] on icon "button" at bounding box center [195, 231] width 13 height 13
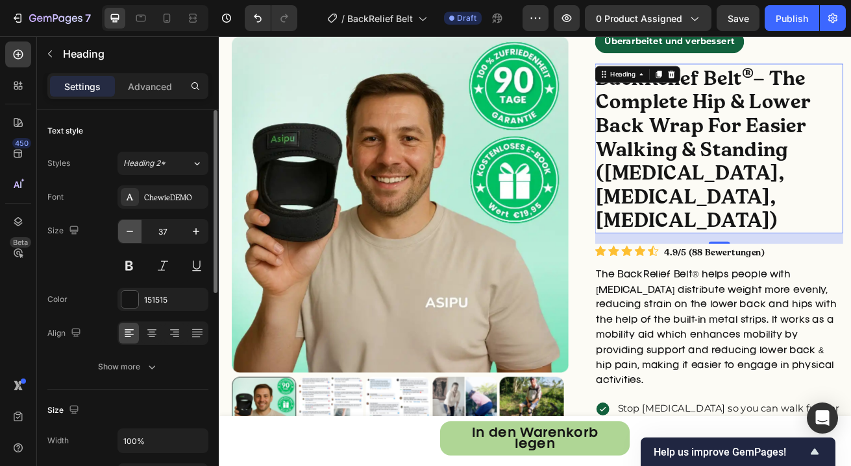
click at [139, 235] on button "button" at bounding box center [129, 231] width 23 height 23
type input "36"
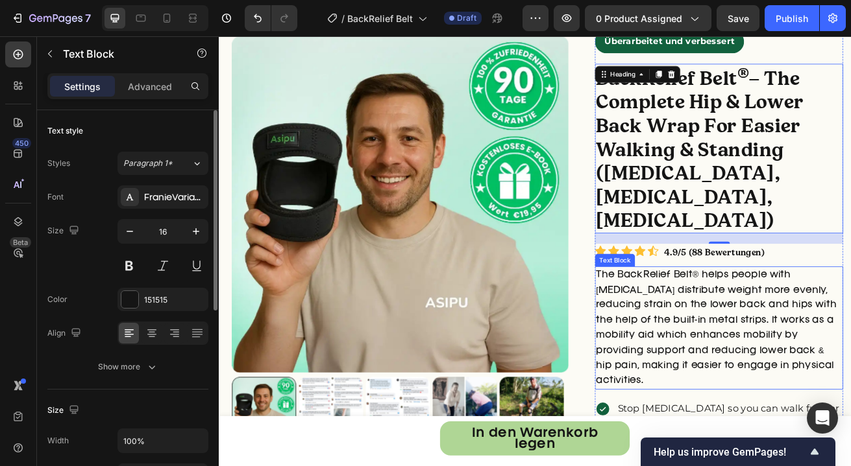
click at [779, 324] on p "The BackRelief Belt® helps people with [MEDICAL_DATA] distribute weight more ev…" at bounding box center [834, 395] width 303 height 149
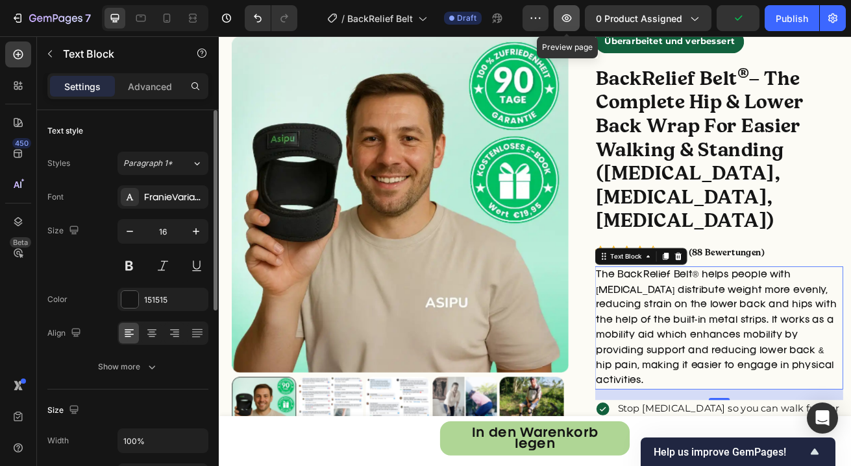
click at [567, 27] on button "button" at bounding box center [566, 18] width 26 height 26
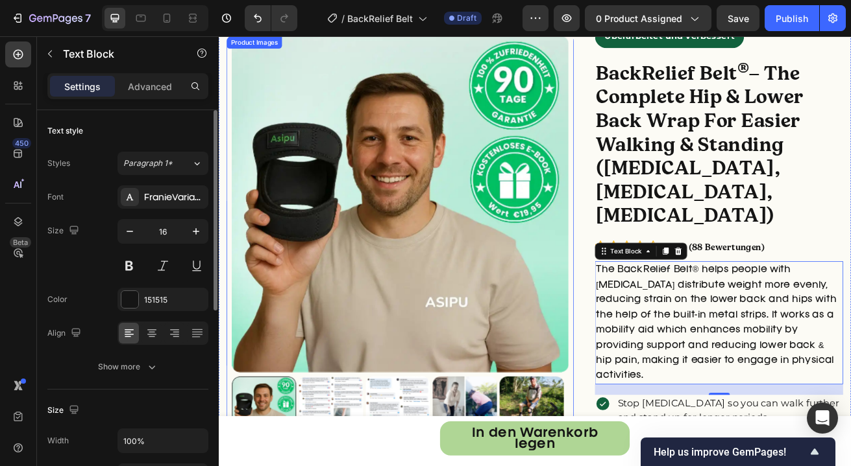
scroll to position [77, 0]
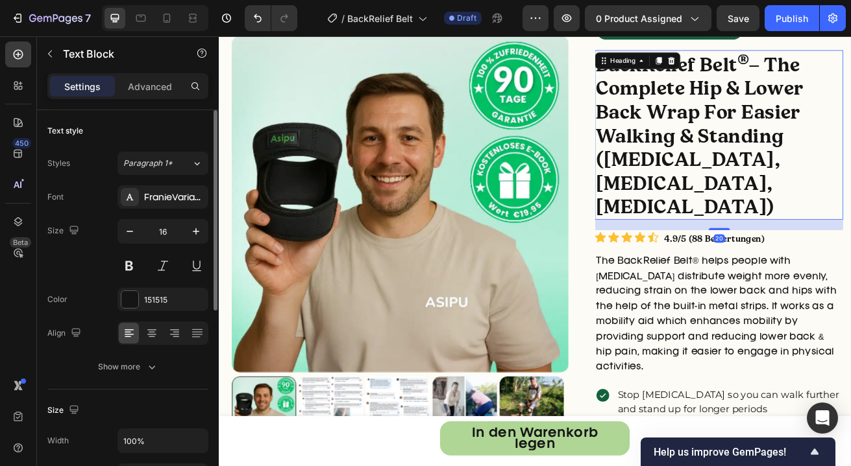
click at [701, 204] on strong "– The Complete Hip & Lower Back Wrap For Easier Walking & Standing (Spinal Sten…" at bounding box center [811, 159] width 256 height 204
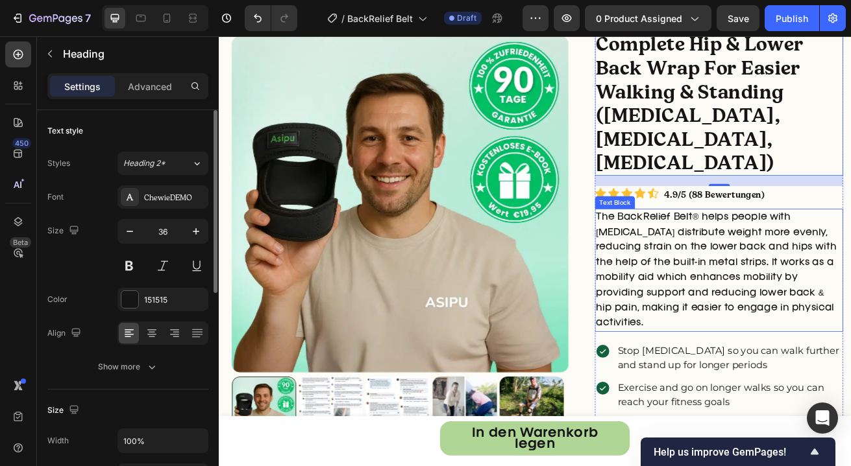
scroll to position [175, 0]
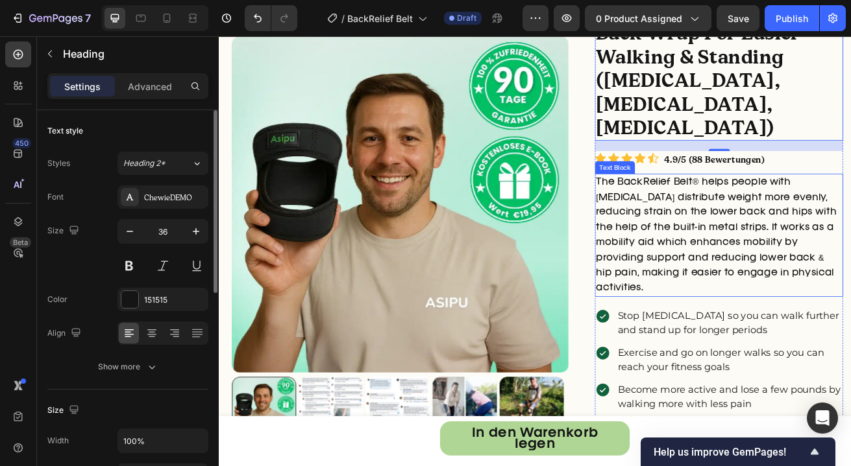
click at [788, 207] on p "The BackRelief Belt® helps people with [MEDICAL_DATA] distribute weight more ev…" at bounding box center [834, 281] width 303 height 149
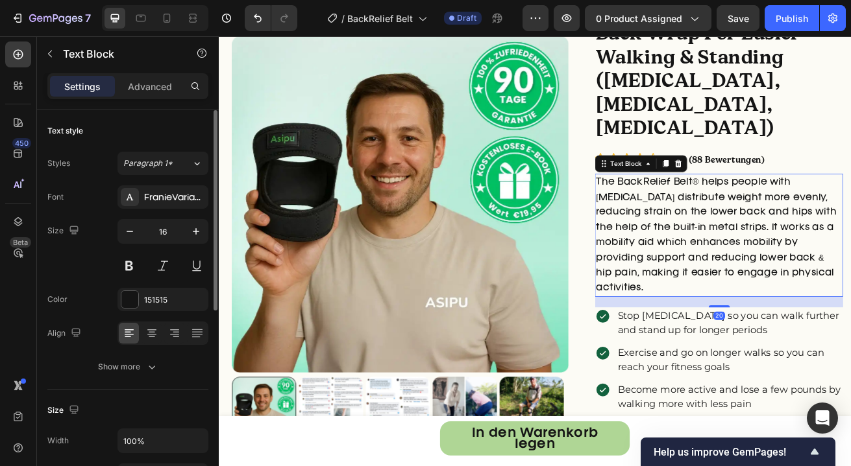
click at [788, 207] on p "The BackRelief Belt® helps people with [MEDICAL_DATA] distribute weight more ev…" at bounding box center [834, 281] width 303 height 149
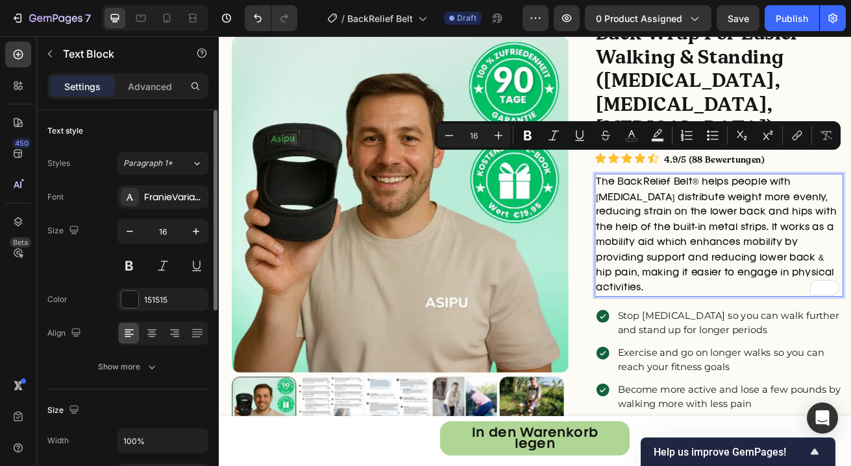
copy p "The BackRelief Belt® helps people with [MEDICAL_DATA] distribute weight more ev…"
click at [850, 250] on p "The BackRelief Belt® helps people with [MEDICAL_DATA] distribute weight more ev…" at bounding box center [834, 281] width 303 height 149
copy p "The BackRelief Belt® helps people with [MEDICAL_DATA] distribute weight more ev…"
click at [751, 267] on p "The BackRelief Belt® helps people with [MEDICAL_DATA] distribute weight more ev…" at bounding box center [834, 281] width 303 height 149
copy p "The BackRelief Belt® helps people with lower back pain distribute weight more e…"
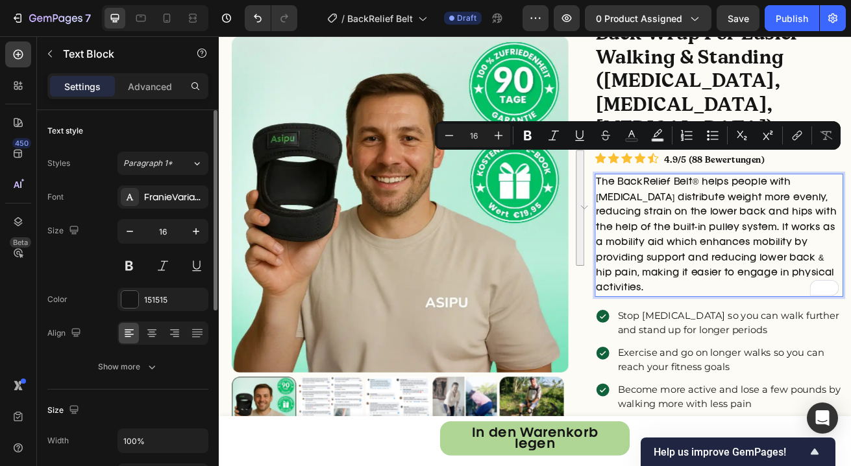
click at [844, 260] on p "The BackRelief Belt® helps people with lower back pain distribute weight more e…" at bounding box center [834, 281] width 303 height 149
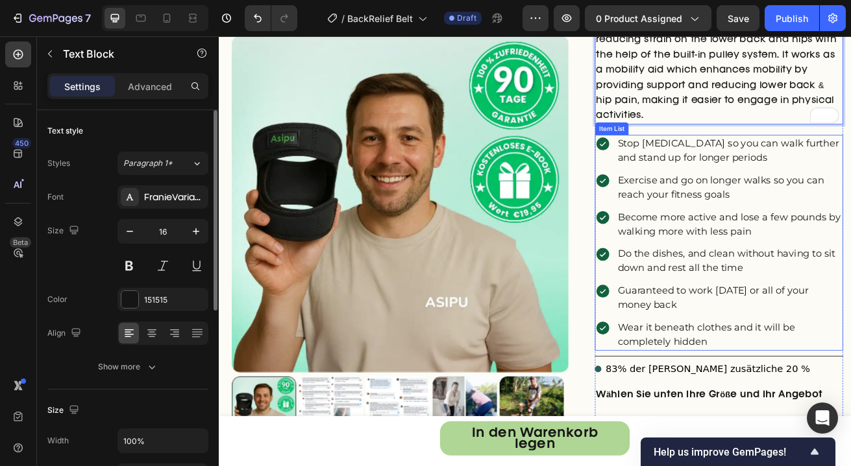
scroll to position [388, 0]
click at [807, 160] on p "Stop [MEDICAL_DATA] so you can walk further and stand up for longer periods" at bounding box center [848, 177] width 276 height 35
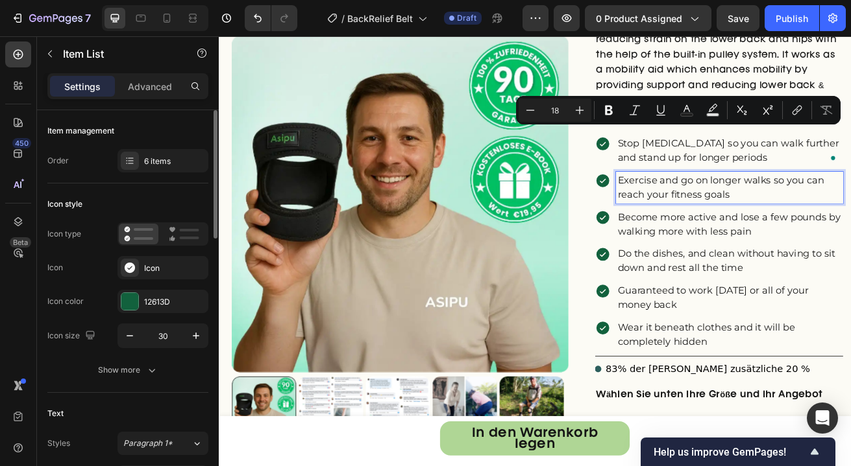
click at [736, 205] on p "Exercise and go on longer walks so you can reach your fitness goals" at bounding box center [848, 222] width 276 height 35
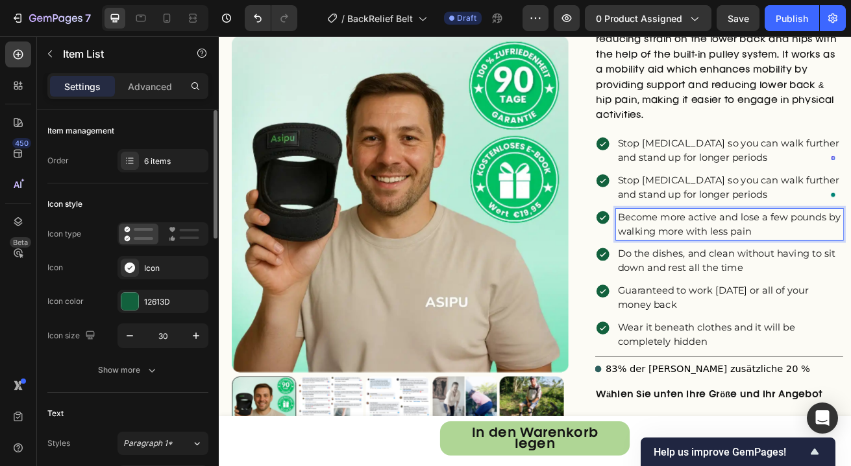
click at [783, 250] on p "Become more active and lose a few pounds by walking more with less pain" at bounding box center [848, 267] width 276 height 35
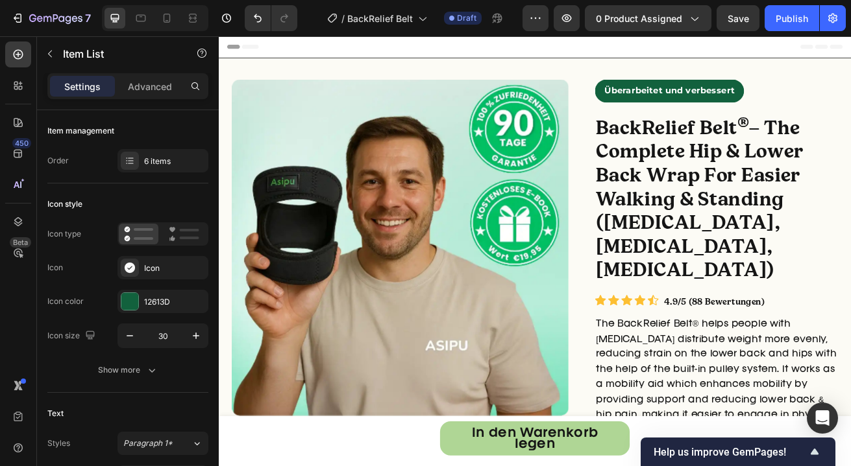
scroll to position [388, 0]
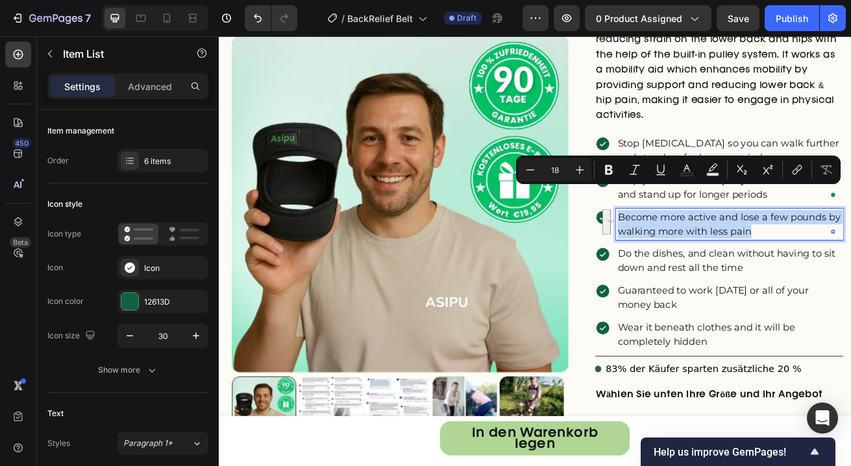
click at [804, 250] on p "Become more active and lose a few pounds by walking more with less pain" at bounding box center [848, 267] width 276 height 35
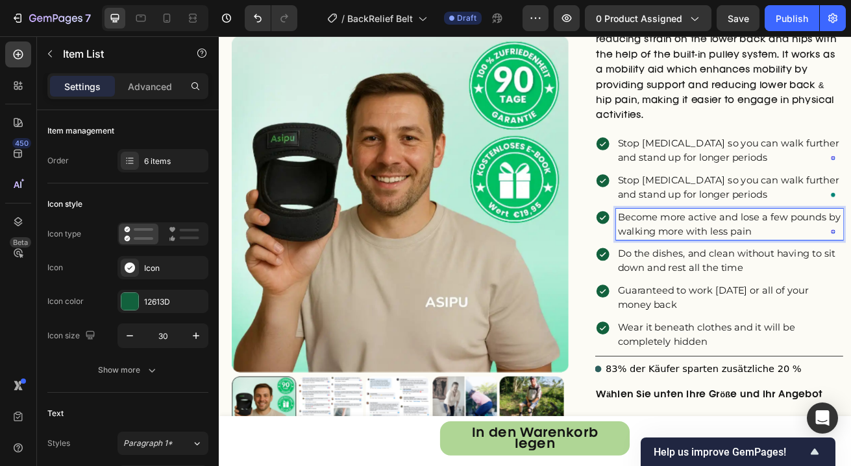
click at [801, 160] on p "Stop lower back pain so you can walk further and stand up for longer periods" at bounding box center [848, 177] width 276 height 35
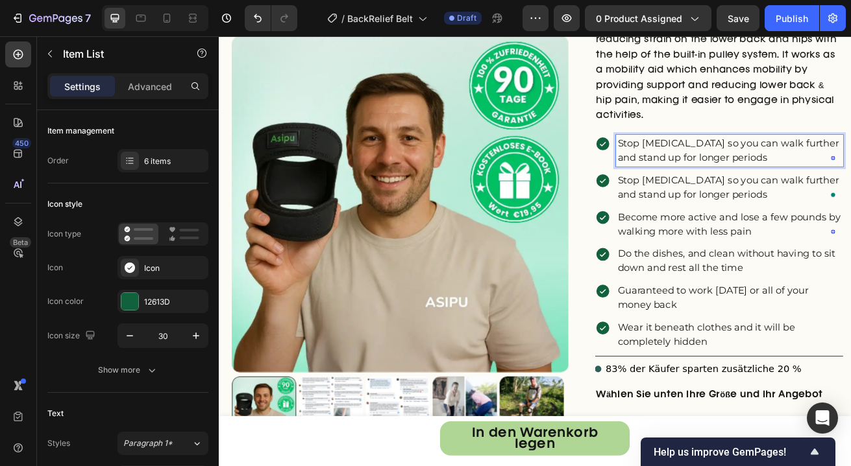
click at [763, 205] on p "Stop lower back pain so you can walk further and stand up for longer periods" at bounding box center [848, 222] width 276 height 35
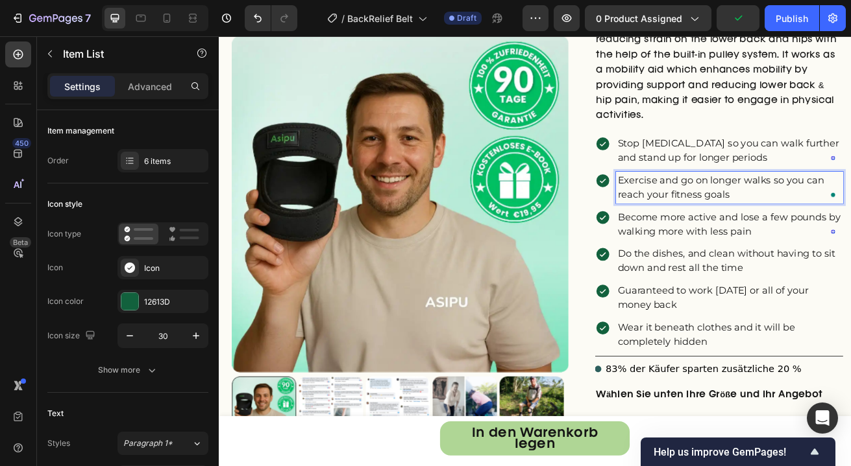
click at [765, 250] on p "Become more active and lose a few pounds by walking more with less pain" at bounding box center [848, 267] width 276 height 35
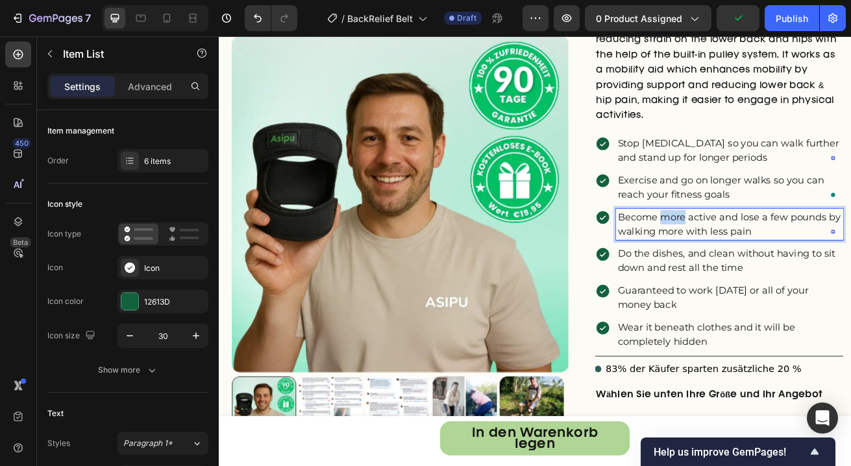
click at [765, 250] on p "Become more active and lose a few pounds by walking more with less pain" at bounding box center [848, 267] width 276 height 35
click at [781, 296] on p "Do the dishes, and clean without having to sit down and rest all the time" at bounding box center [848, 313] width 276 height 35
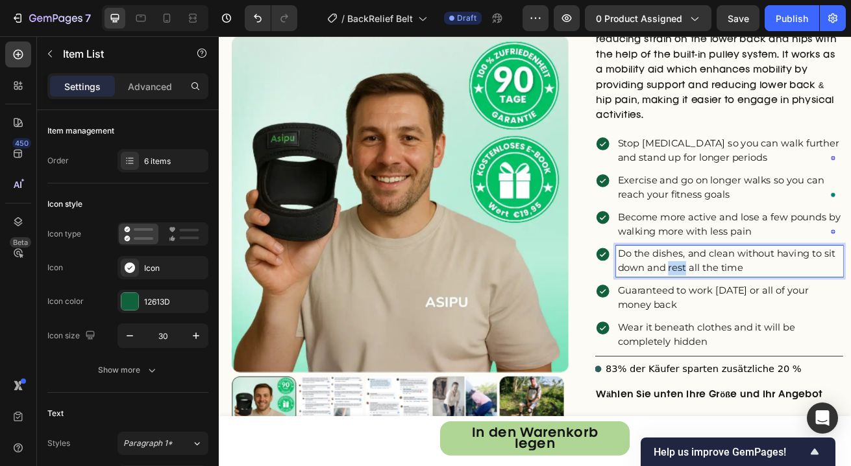
click at [781, 296] on p "Do the dishes, and clean without having to sit down and rest all the time" at bounding box center [848, 313] width 276 height 35
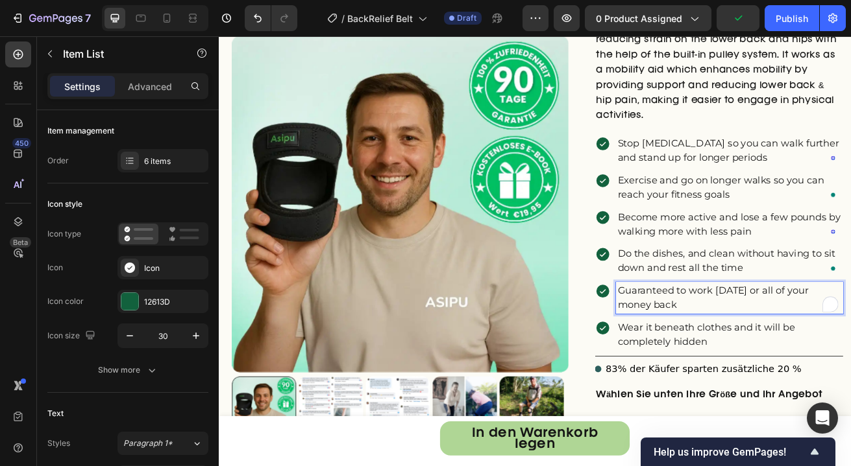
click at [779, 341] on p "Guaranteed to work within 2 weeks or all of your money back" at bounding box center [848, 358] width 276 height 35
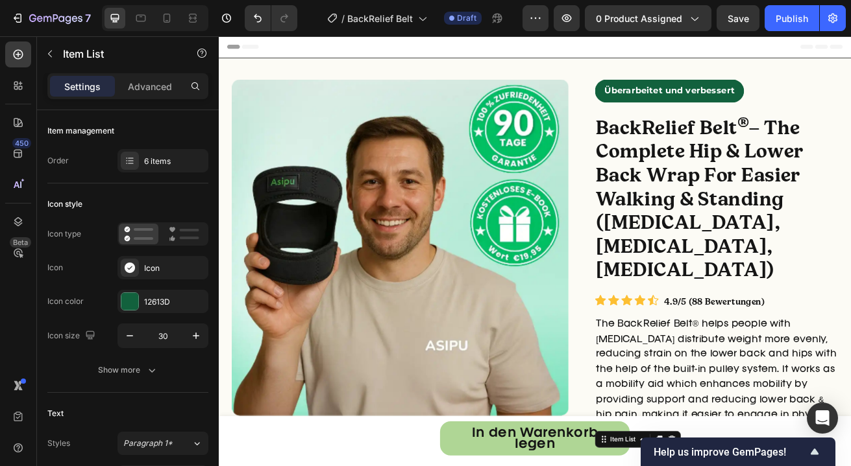
scroll to position [388, 0]
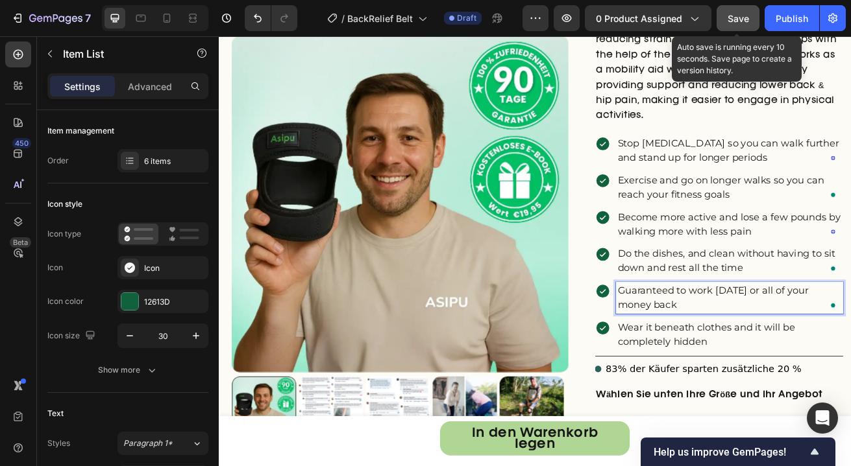
click at [735, 21] on span "Save" at bounding box center [737, 18] width 21 height 11
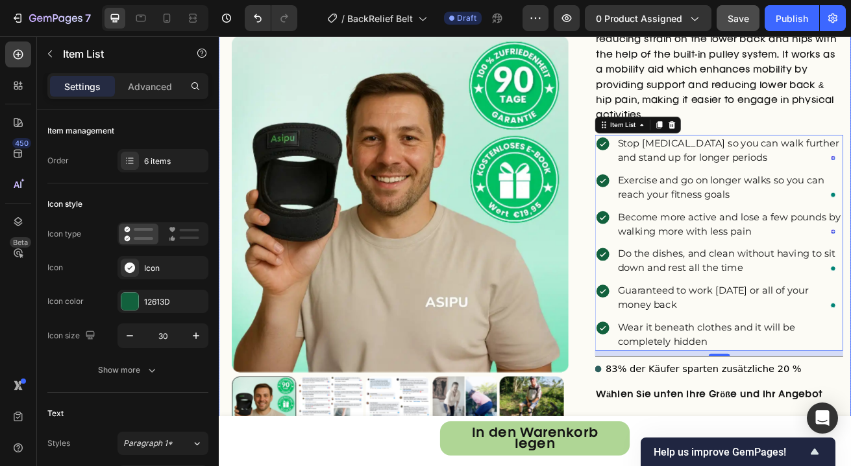
click at [659, 394] on div "right Created with Sketch. right Created with Sketch. Product Images Überarbeit…" at bounding box center [608, 301] width 779 height 1198
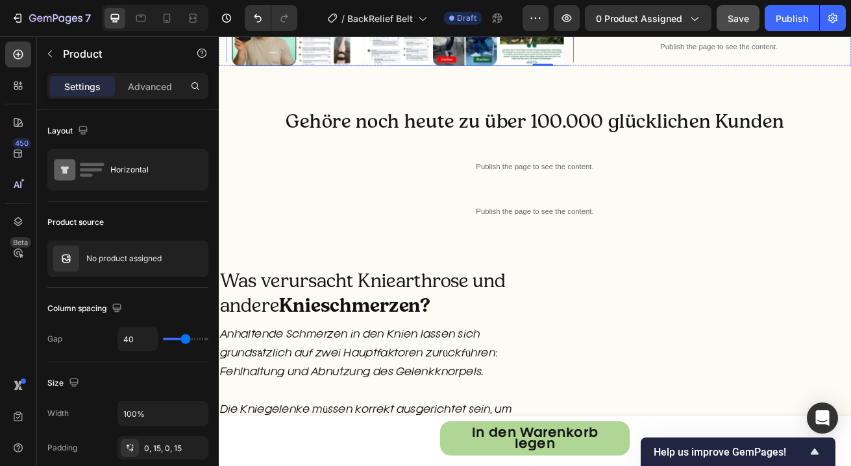
scroll to position [1239, 0]
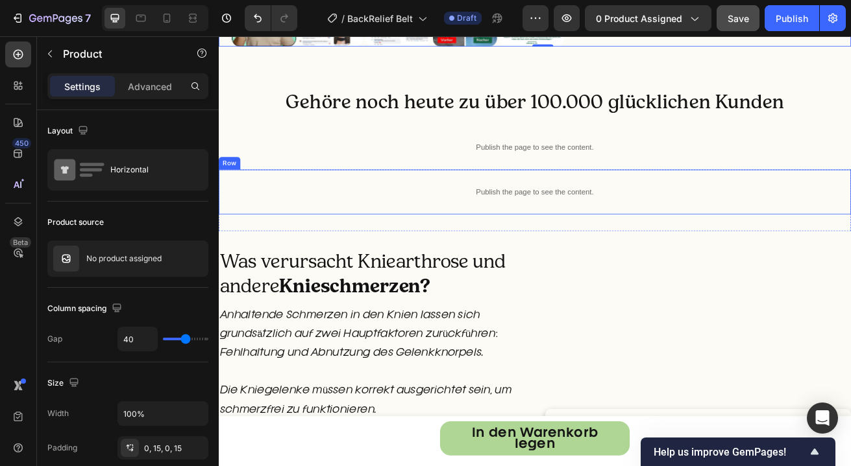
click at [795, 256] on div "Publish the page to see the content. Custom Code Row" at bounding box center [608, 227] width 779 height 55
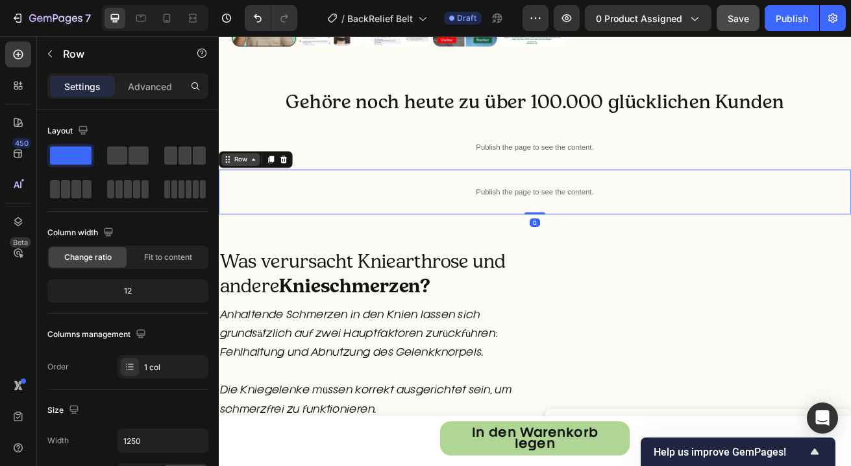
click at [248, 194] on div "Row" at bounding box center [245, 188] width 21 height 12
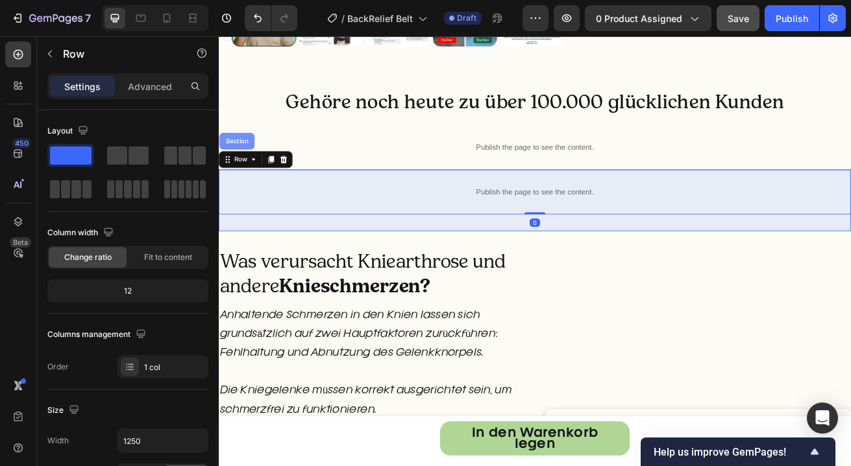
click at [245, 169] on div "Section" at bounding box center [240, 166] width 33 height 8
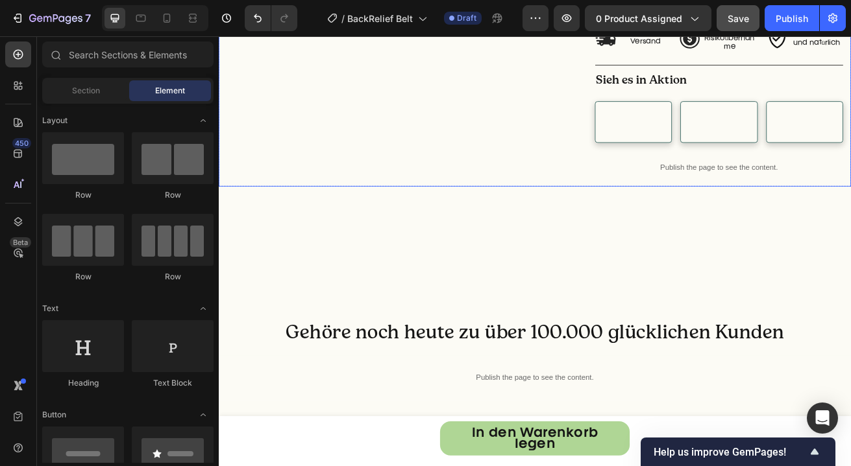
scroll to position [1293, 0]
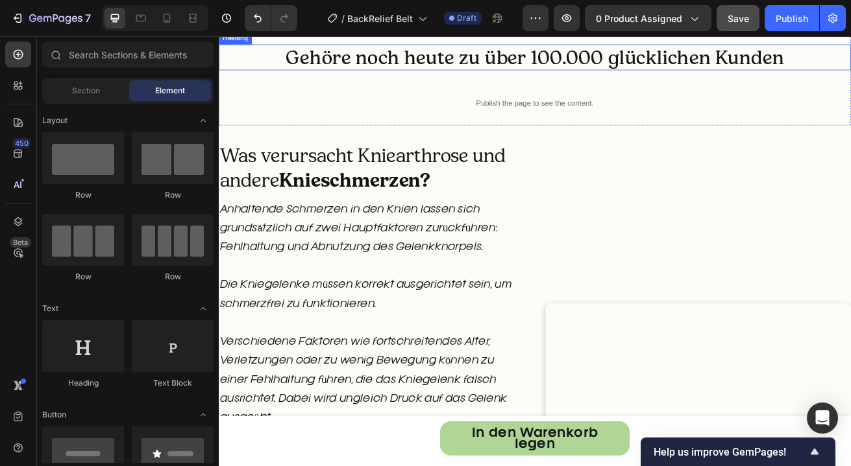
click at [505, 79] on h2 "Gehöre noch heute zu über 100.000 glücklichen Kunden" at bounding box center [608, 63] width 779 height 32
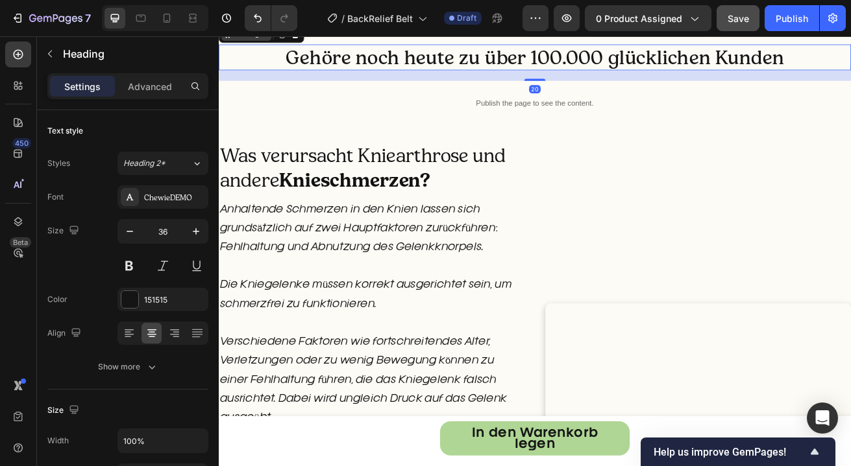
click at [258, 40] on div "Heading" at bounding box center [253, 35] width 36 height 12
click at [298, 39] on icon at bounding box center [297, 34] width 7 height 9
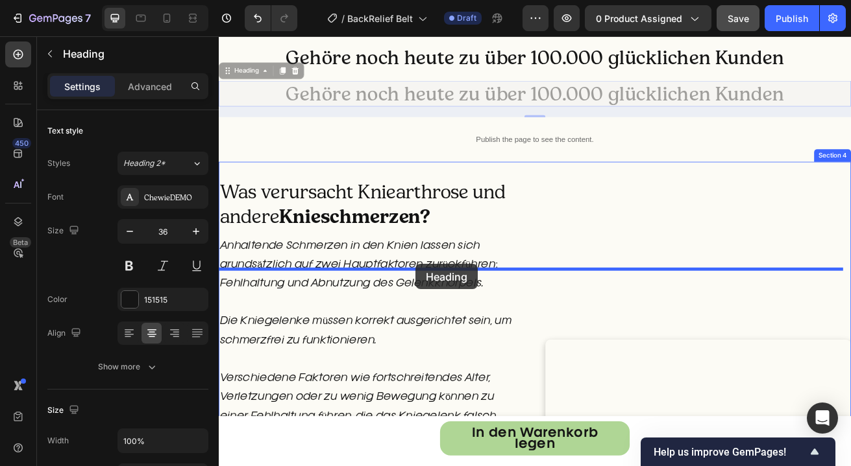
drag, startPoint x: 265, startPoint y: 192, endPoint x: 461, endPoint y: 317, distance: 232.5
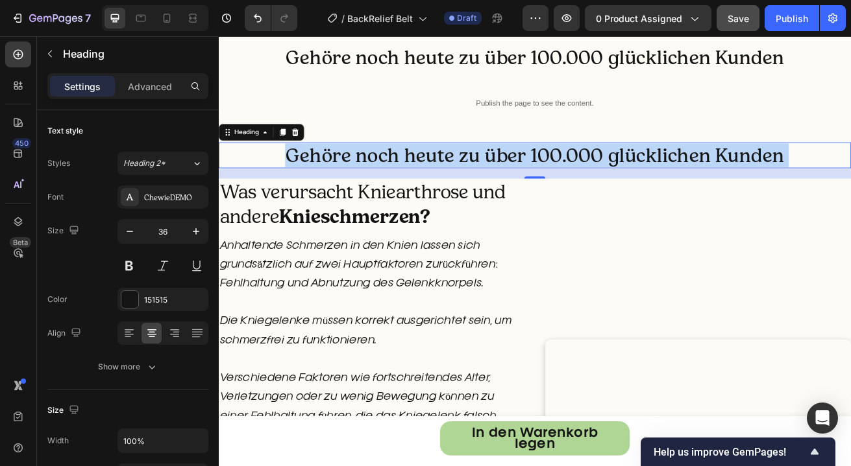
click at [452, 199] on h2 "Gehöre noch heute zu über 100.000 glücklichen Kunden" at bounding box center [608, 183] width 779 height 32
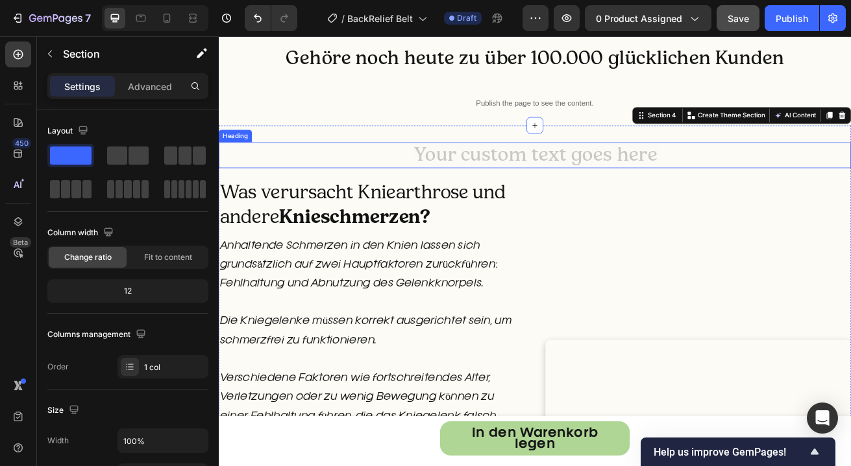
click at [407, 199] on h2 "To enrich screen reader interactions, please activate Accessibility in Grammarl…" at bounding box center [608, 183] width 779 height 32
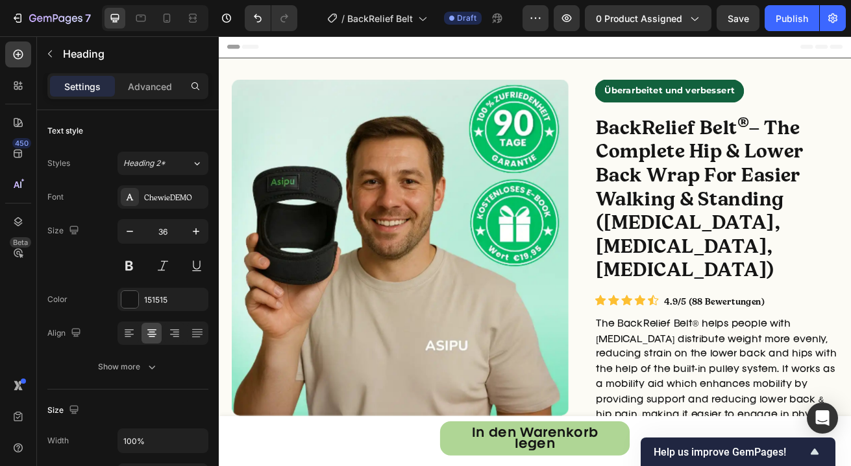
scroll to position [1293, 0]
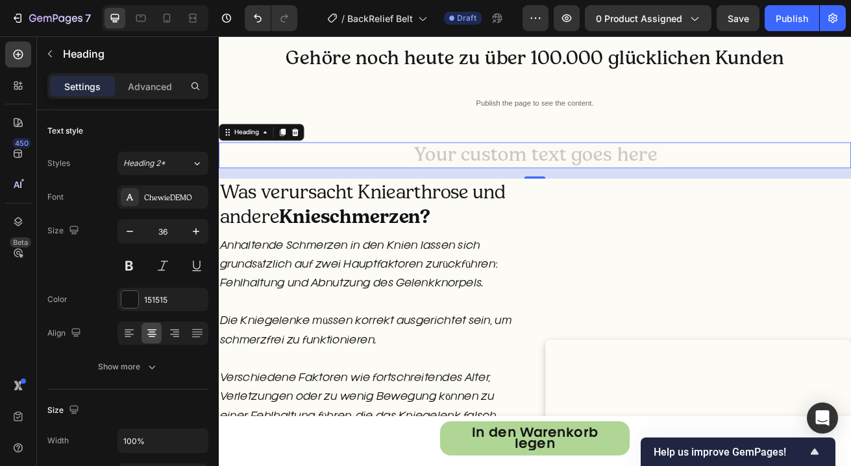
click at [484, 199] on h2 "To enrich screen reader interactions, please activate Accessibility in Grammarl…" at bounding box center [608, 183] width 779 height 32
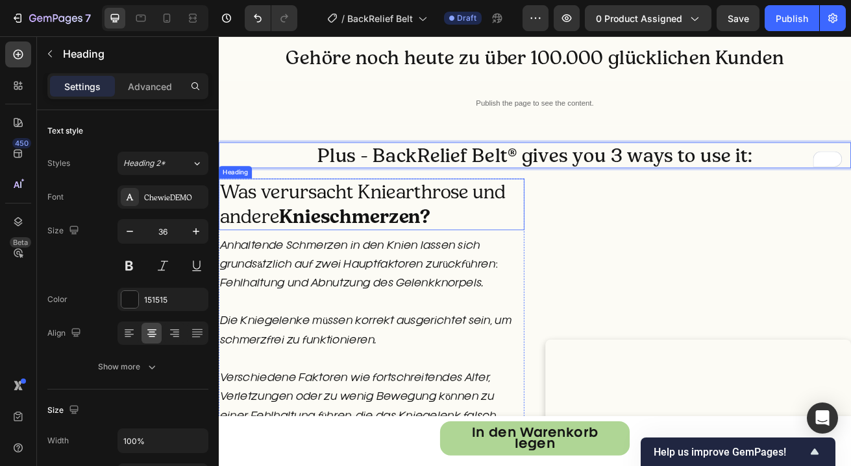
click at [346, 276] on h2 "Was verursacht Kniearthrose und andere Knieschmerzen?" at bounding box center [407, 244] width 376 height 64
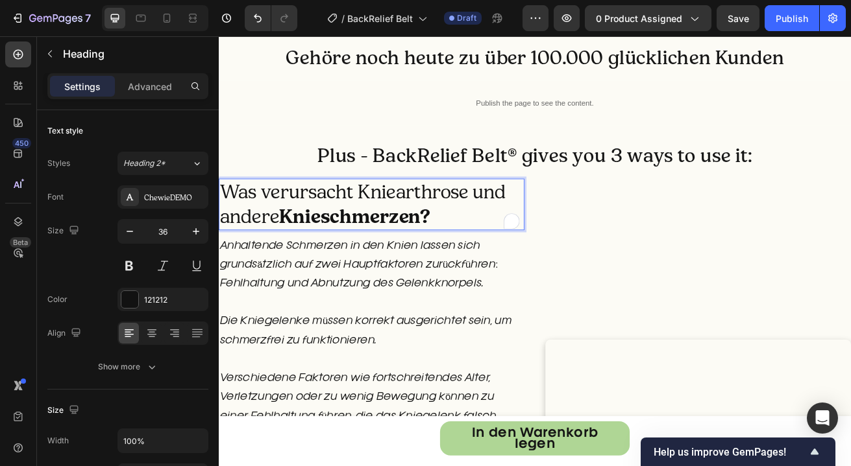
click at [346, 276] on h2 "Was verursacht Kniearthrose und andere Knieschmerzen?" at bounding box center [407, 244] width 376 height 64
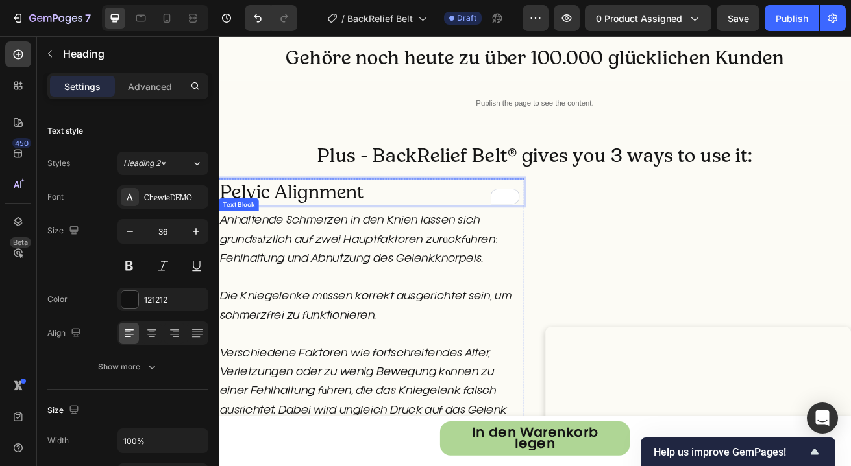
click at [423, 346] on p "Anhaltende Schmerzen in den Knien lassen sich grundsätzlich auf zwei Hauptfakto…" at bounding box center [407, 299] width 374 height 93
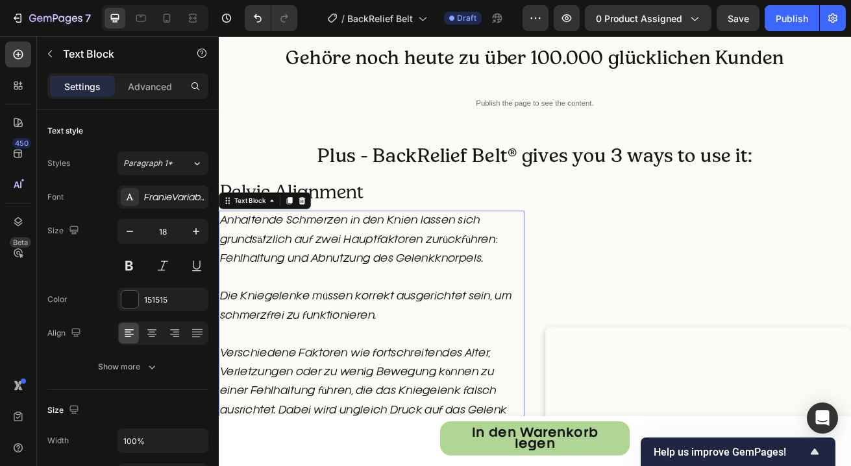
click at [424, 346] on p "Anhaltende Schmerzen in den Knien lassen sich grundsätzlich auf zwei Hauptfakto…" at bounding box center [407, 299] width 374 height 93
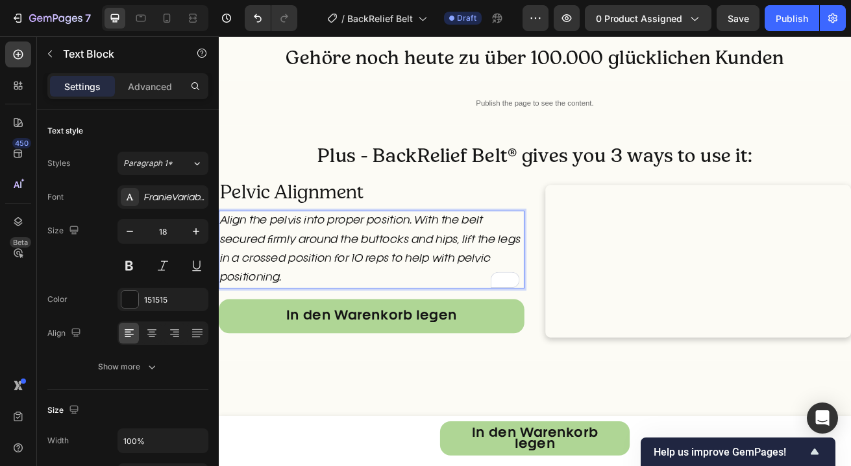
scroll to position [1377, 0]
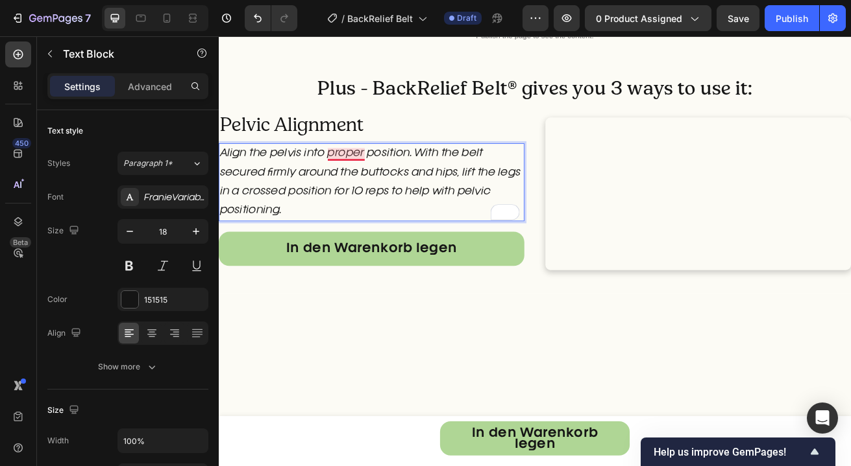
click at [389, 263] on p "Align the pelvis into proper position. With the belt secured firmly around the …" at bounding box center [407, 215] width 374 height 93
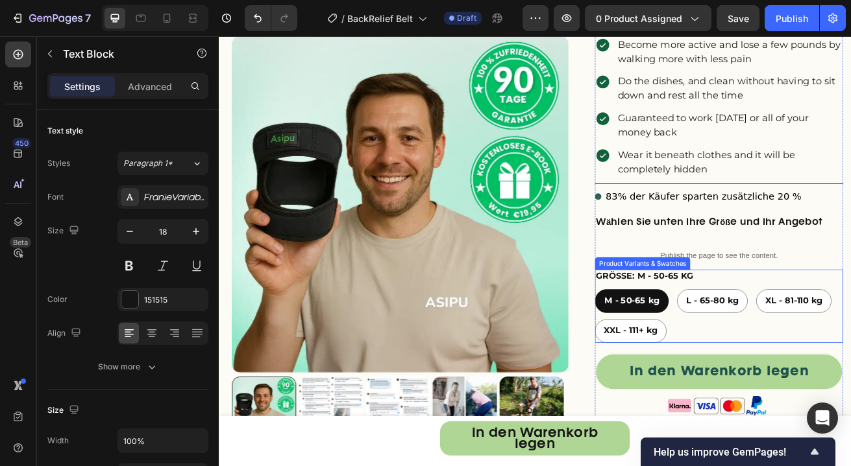
scroll to position [405, 0]
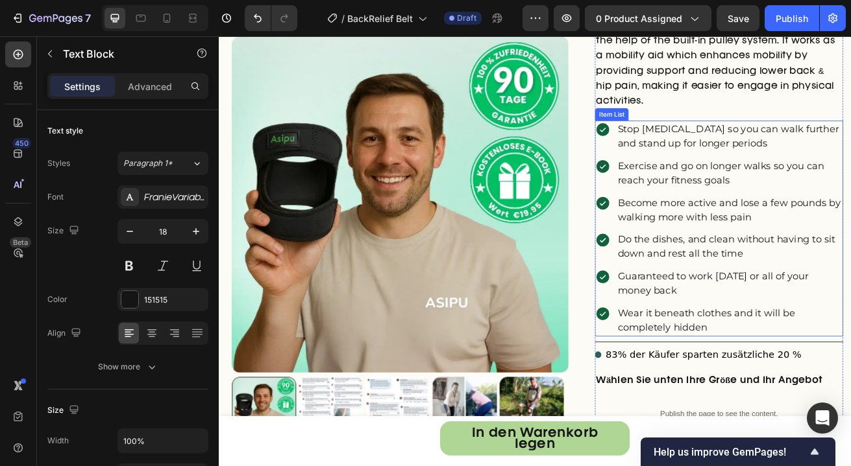
click at [698, 193] on div "Exercise and go on longer walks so you can reach your fitness goals" at bounding box center [835, 205] width 306 height 39
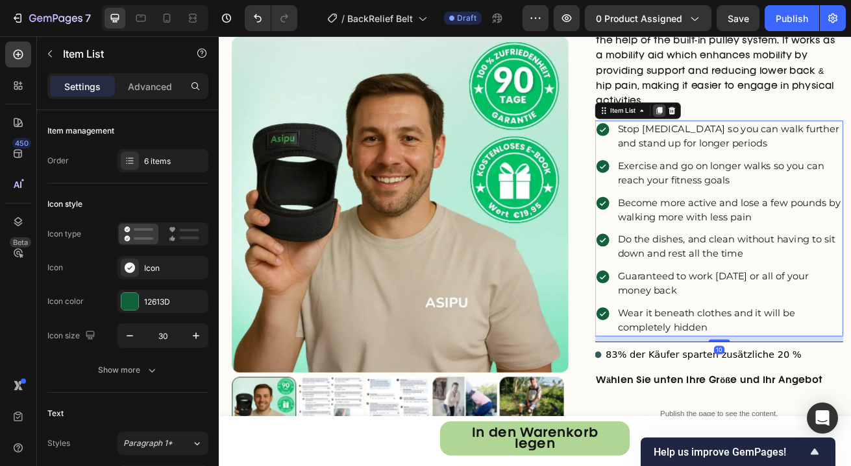
click at [756, 123] on icon at bounding box center [761, 128] width 10 height 10
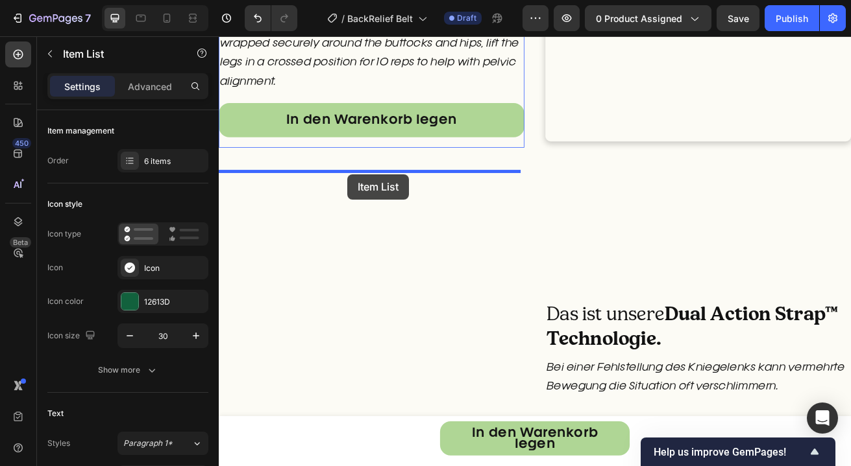
drag, startPoint x: 719, startPoint y: 75, endPoint x: 377, endPoint y: 206, distance: 366.2
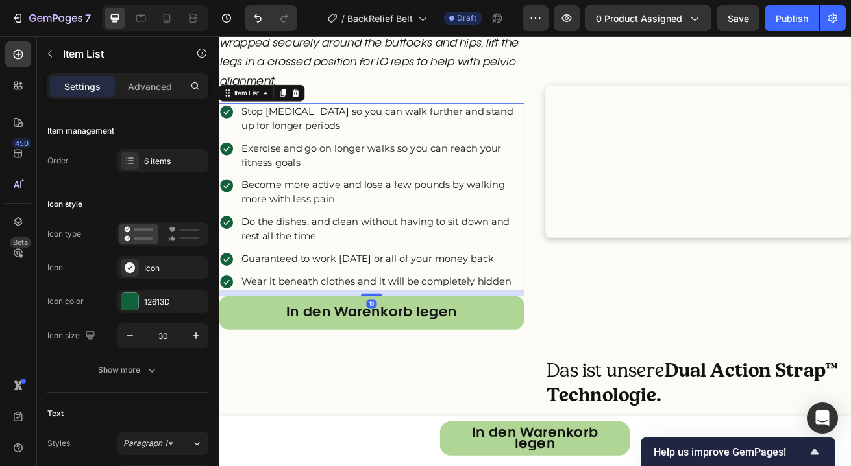
scroll to position [1835, 0]
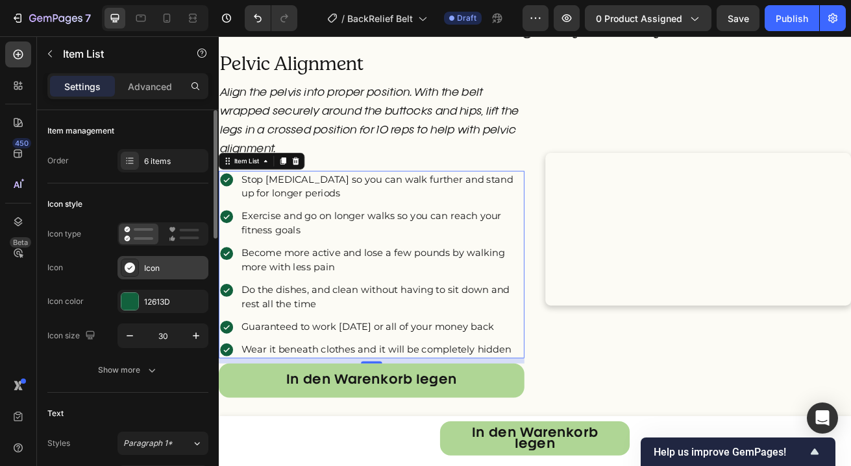
click at [158, 266] on div "Icon" at bounding box center [174, 269] width 61 height 12
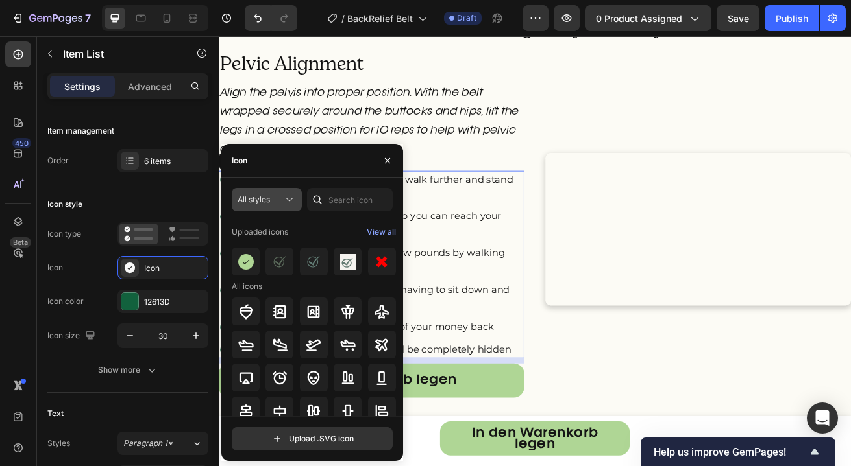
click at [278, 202] on div "All styles" at bounding box center [259, 200] width 45 height 12
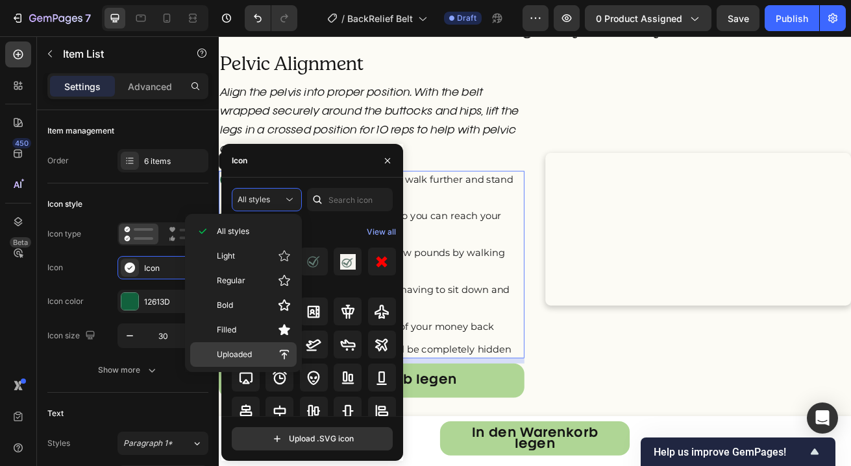
click at [241, 349] on span "Uploaded" at bounding box center [234, 355] width 35 height 12
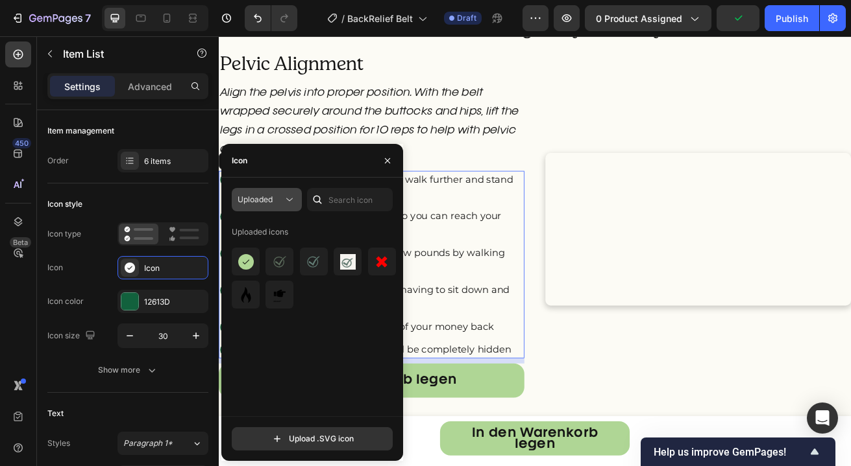
click at [269, 204] on span "Uploaded" at bounding box center [254, 200] width 35 height 10
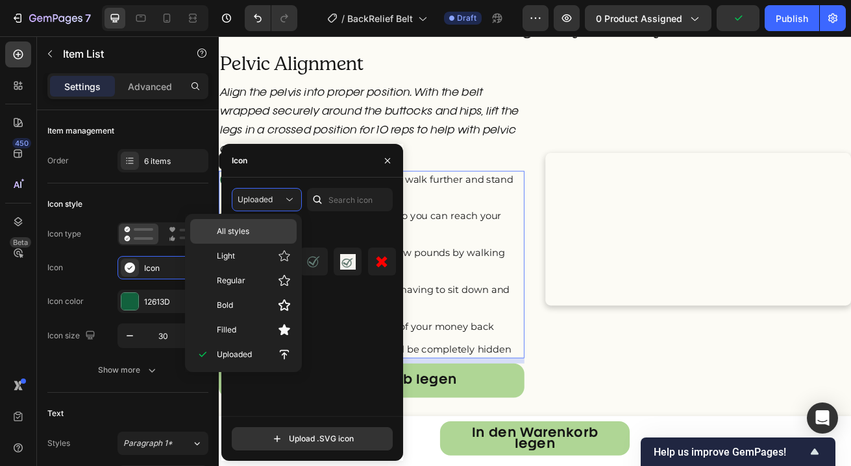
click at [261, 236] on p "All styles" at bounding box center [254, 232] width 74 height 12
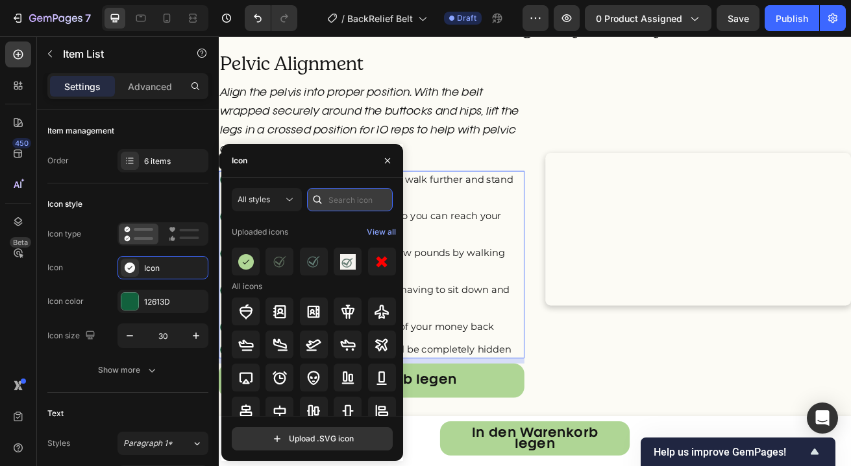
click at [328, 202] on input "text" at bounding box center [350, 199] width 86 height 23
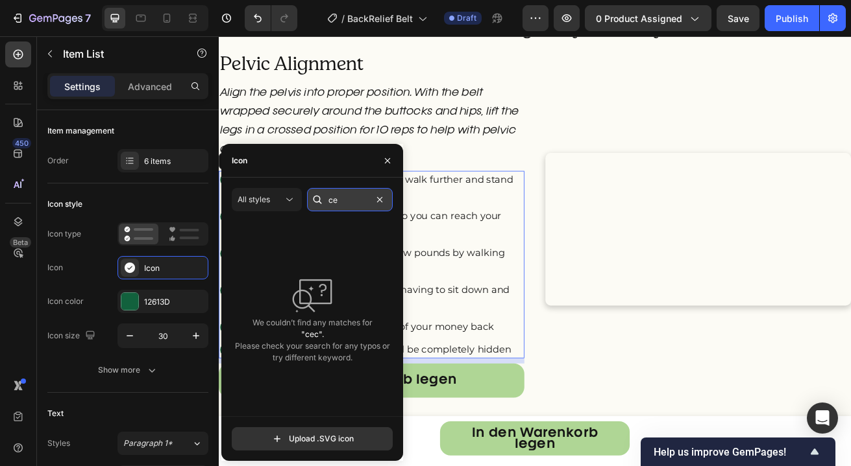
type input "c"
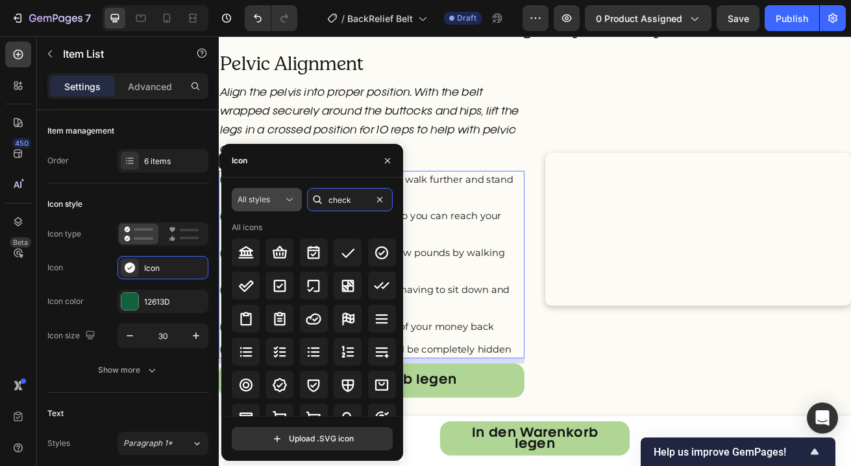
type input "check"
drag, startPoint x: 274, startPoint y: 198, endPoint x: 271, endPoint y: 206, distance: 8.2
click at [274, 199] on div "All styles" at bounding box center [259, 200] width 45 height 12
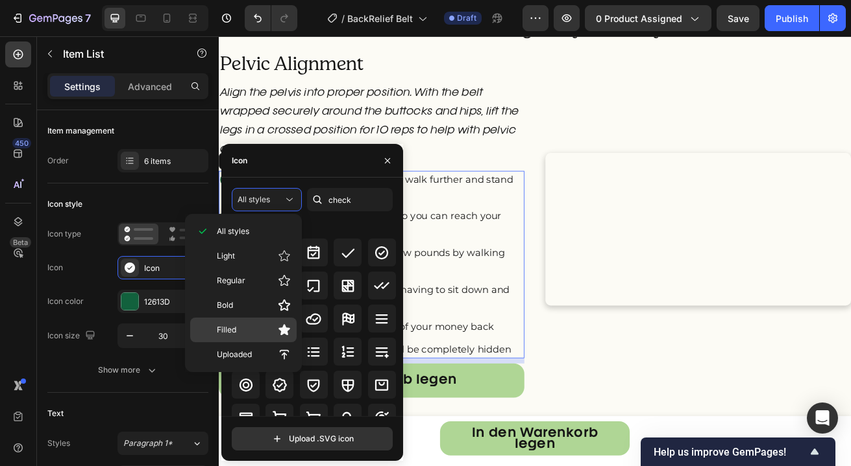
click at [239, 326] on p "Filled" at bounding box center [254, 330] width 74 height 13
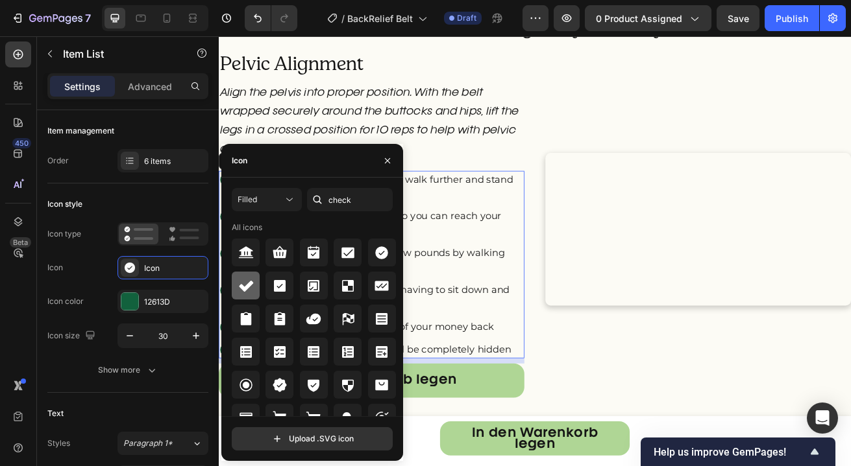
click at [243, 287] on icon at bounding box center [246, 286] width 14 height 11
click at [175, 200] on div "Icon style" at bounding box center [127, 204] width 161 height 21
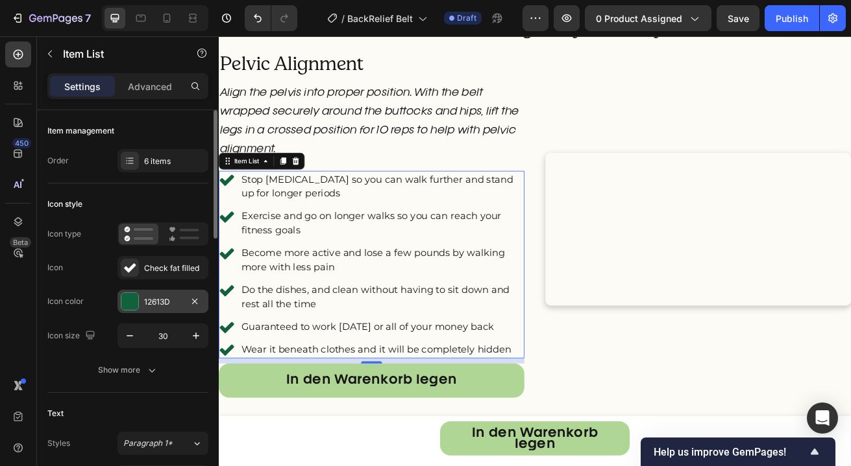
click at [154, 296] on div "12613D" at bounding box center [163, 302] width 38 height 12
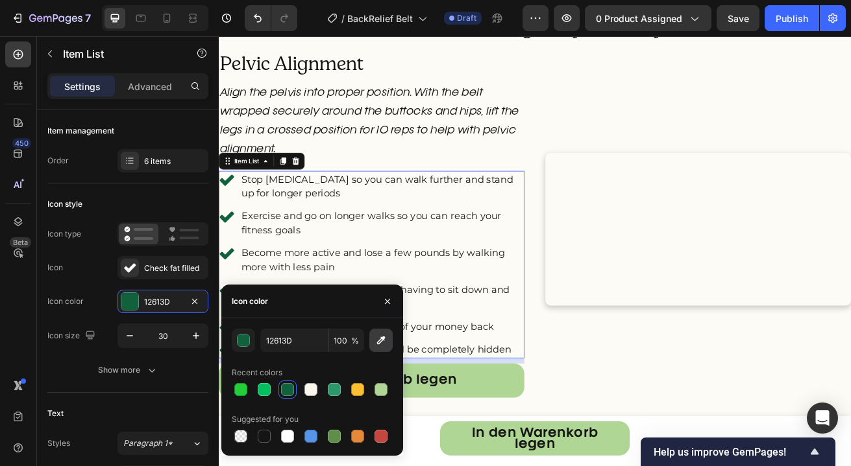
click at [376, 343] on icon "button" at bounding box center [380, 340] width 13 height 13
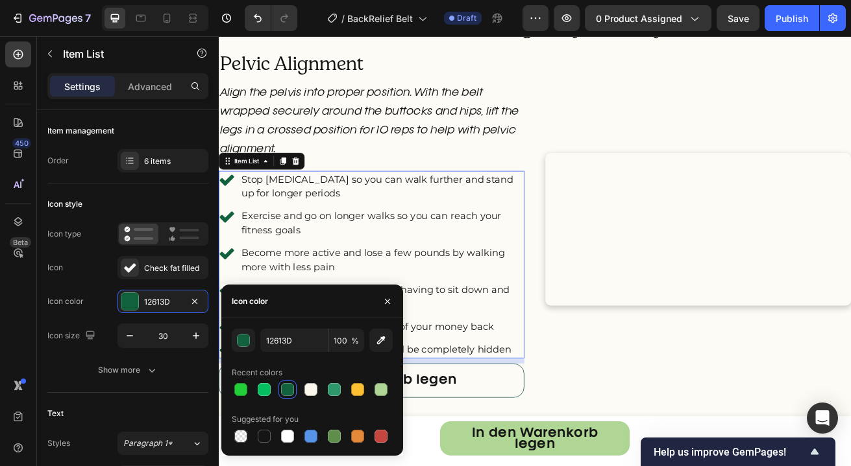
type input "AFD695"
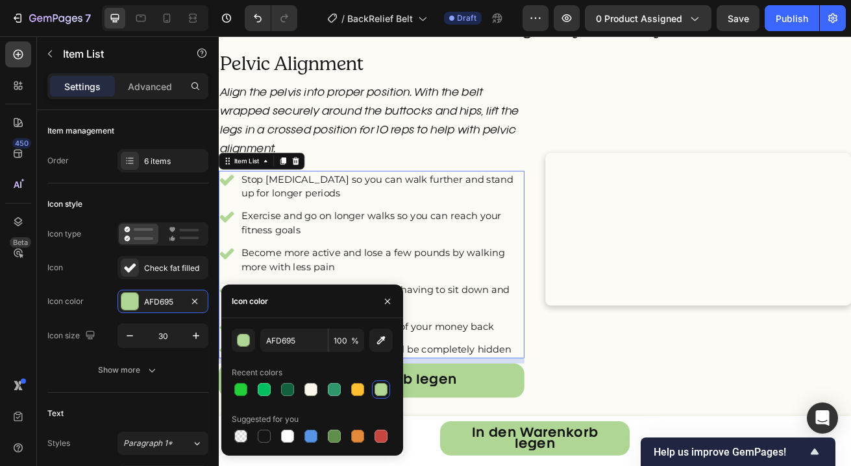
click at [483, 301] on p "Become more active and lose a few pounds by walking more with less pain" at bounding box center [420, 312] width 346 height 35
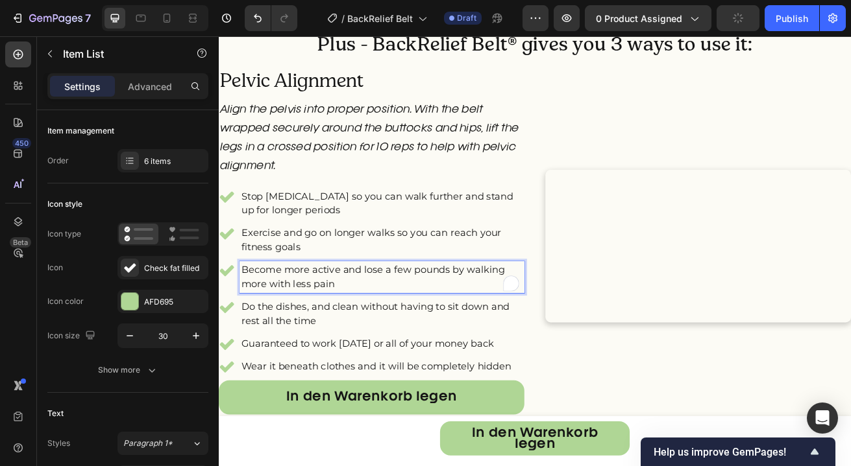
scroll to position [1723, 0]
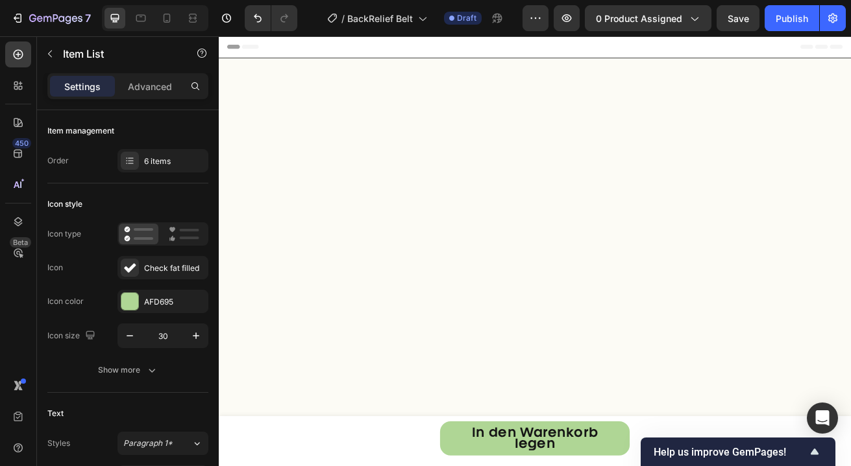
scroll to position [1723, 0]
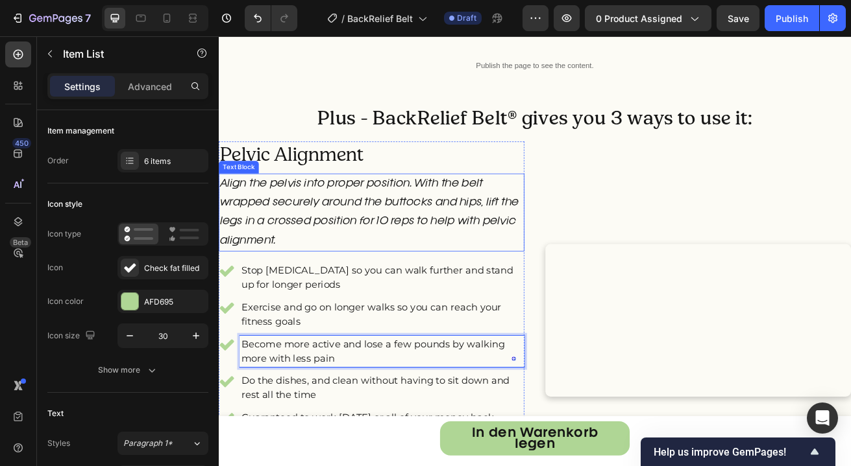
click at [316, 234] on p "Align the pelvis into proper position. With the belt wrapped securely around th…" at bounding box center [407, 253] width 374 height 93
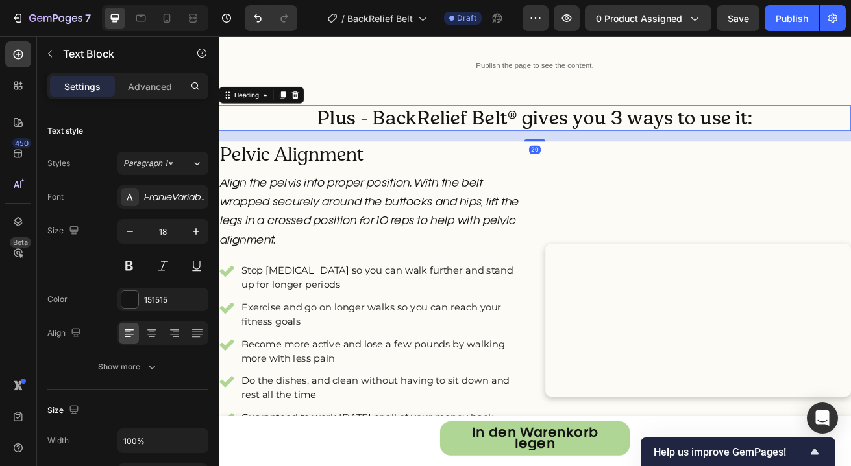
click at [404, 138] on h2 "Plus - BackRelief Belt® gives you 3 ways to use it:" at bounding box center [608, 137] width 779 height 32
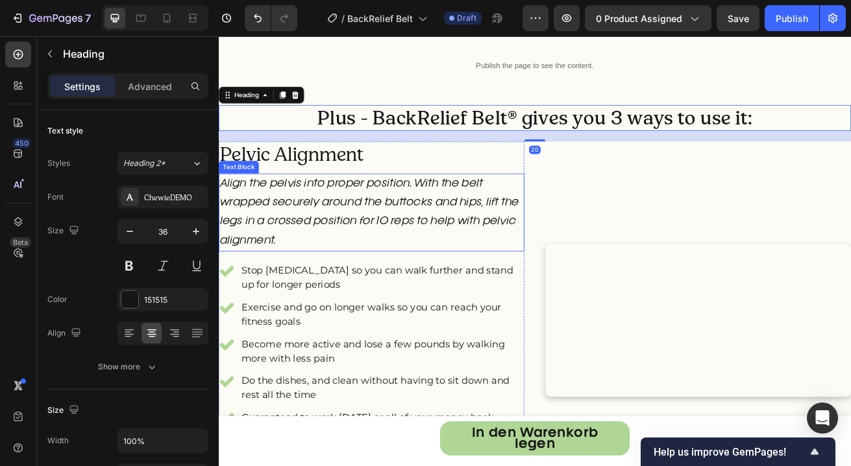
click at [378, 243] on p "Align the pelvis into proper position. With the belt wrapped securely around th…" at bounding box center [407, 253] width 374 height 93
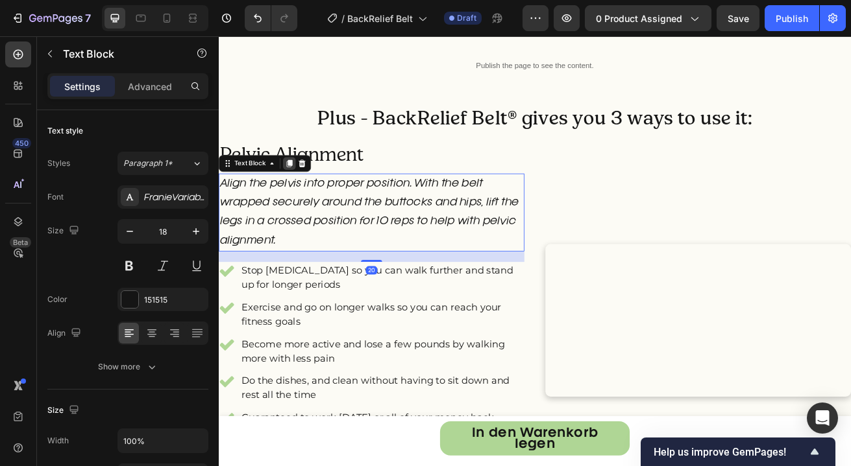
click at [305, 193] on icon at bounding box center [305, 193] width 7 height 9
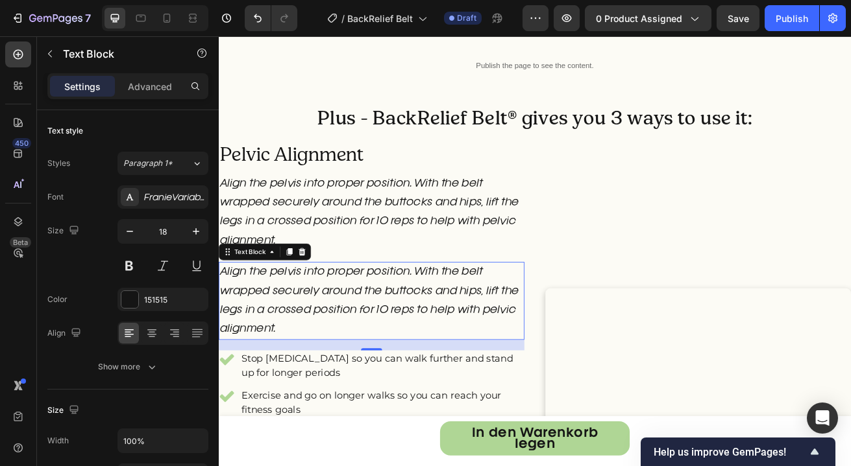
click at [267, 337] on p "Align the pelvis into proper position. With the belt wrapped securely around th…" at bounding box center [407, 362] width 374 height 93
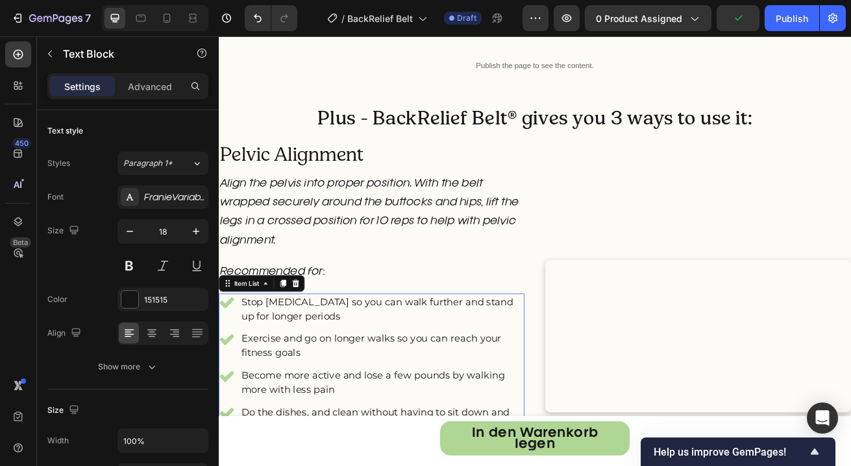
click at [278, 377] on p "Stop lower back pain so you can walk further and stand up for longer periods" at bounding box center [420, 373] width 346 height 35
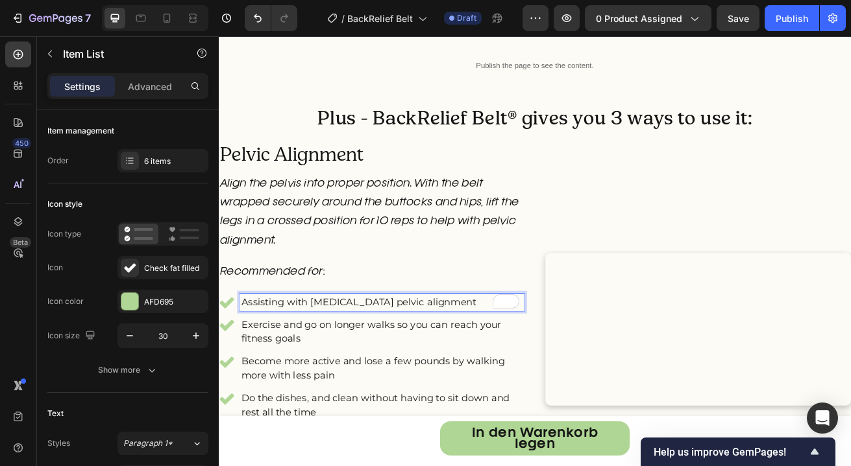
click at [284, 397] on p "Exercise and go on longer walks so you can reach your fitness goals" at bounding box center [420, 400] width 346 height 35
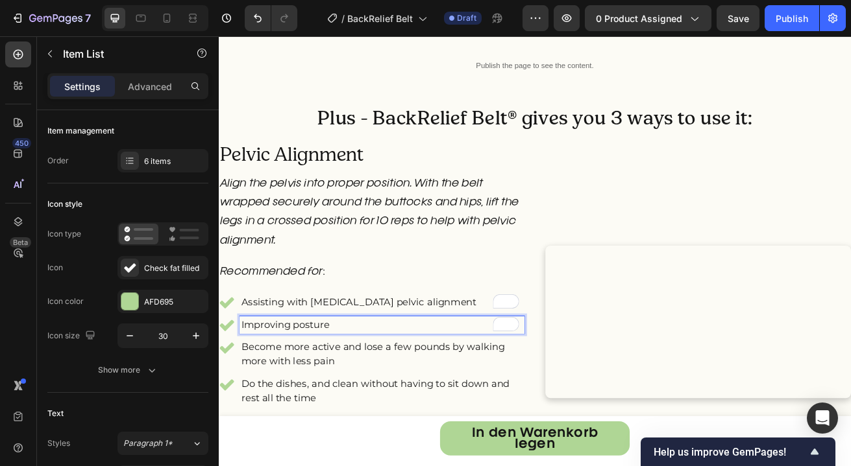
click at [236, 437] on div "Become more active and lose a few pounds by walking more with less pain" at bounding box center [407, 428] width 376 height 39
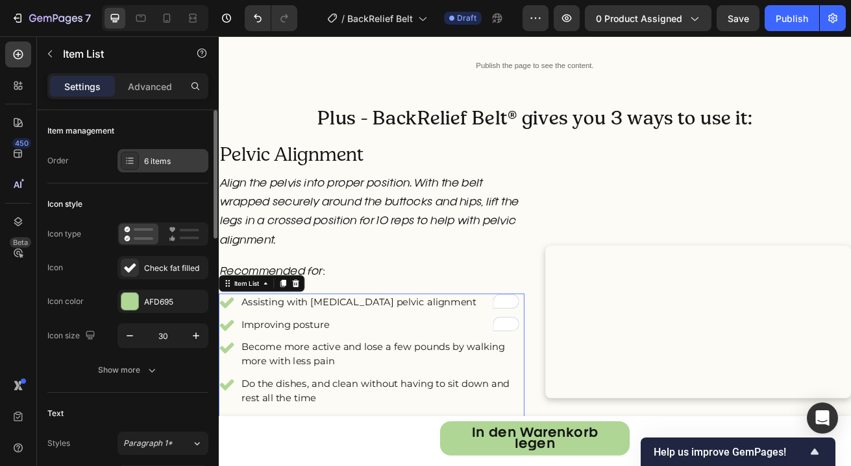
click at [168, 157] on div "6 items" at bounding box center [174, 162] width 61 height 12
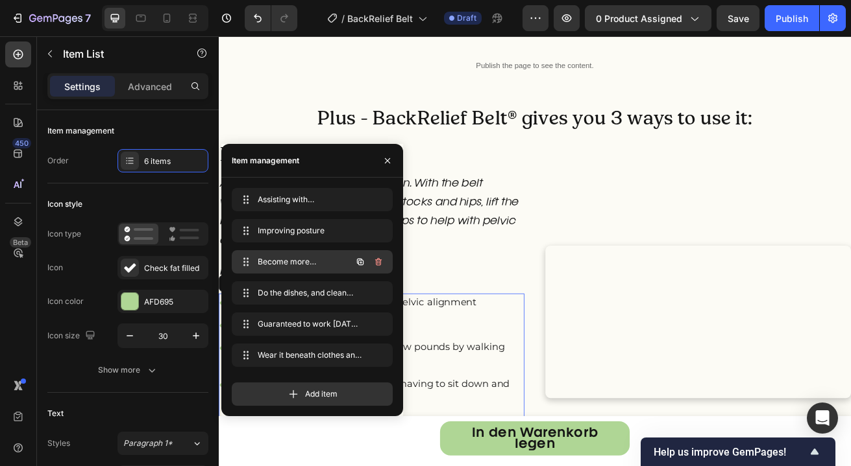
click at [376, 258] on icon "button" at bounding box center [378, 262] width 10 height 10
click at [378, 258] on div "Delete" at bounding box center [369, 262] width 24 height 12
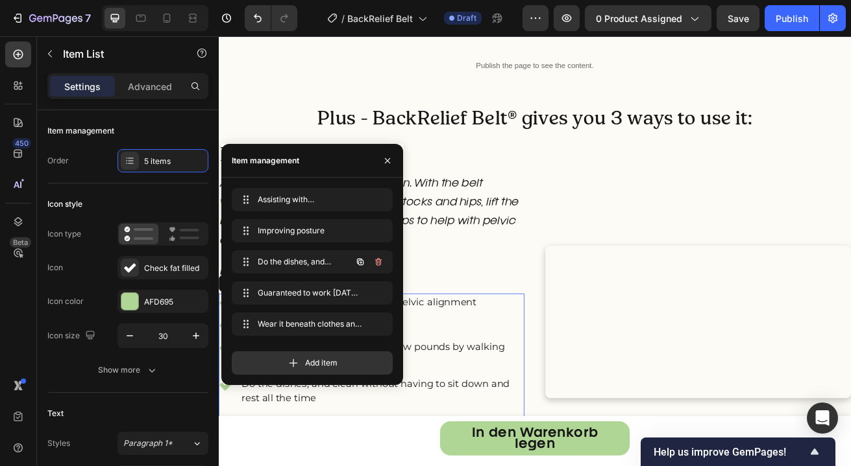
click at [378, 258] on icon "button" at bounding box center [378, 262] width 6 height 8
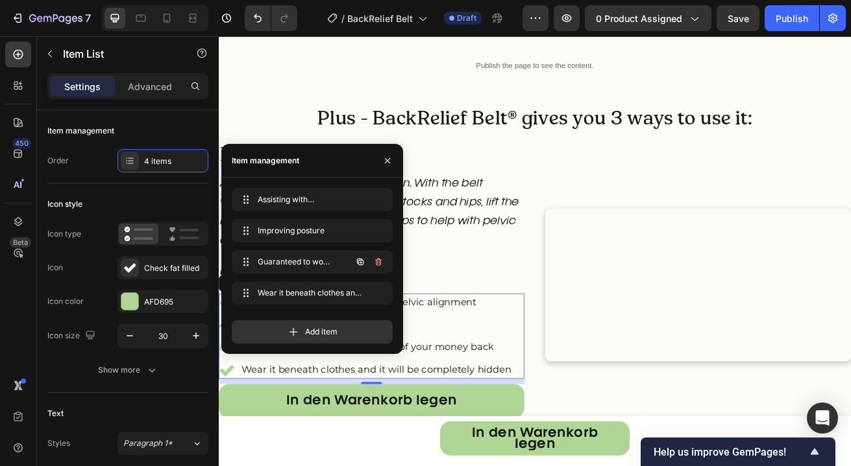
click at [378, 258] on icon "button" at bounding box center [378, 262] width 6 height 8
click at [378, 258] on div "Delete" at bounding box center [369, 262] width 24 height 12
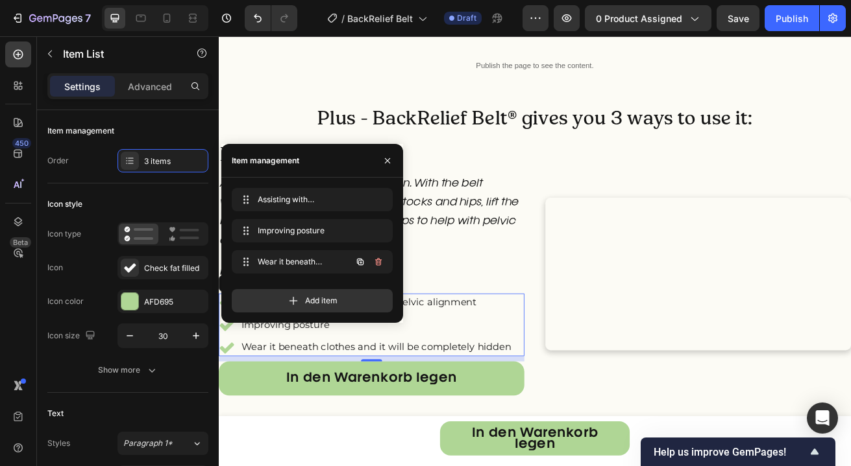
click at [378, 258] on icon "button" at bounding box center [378, 262] width 6 height 8
click at [378, 258] on div "Delete" at bounding box center [369, 262] width 24 height 12
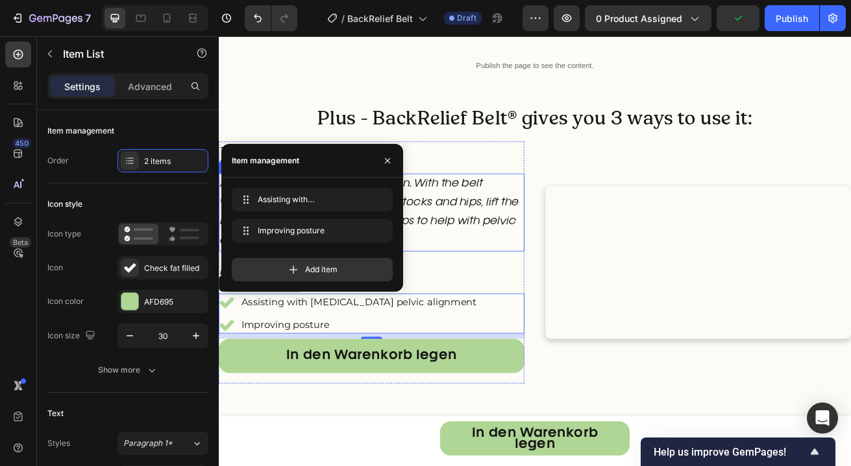
click at [561, 300] on p "Align the pelvis into proper position. With the belt wrapped securely around th…" at bounding box center [407, 253] width 374 height 93
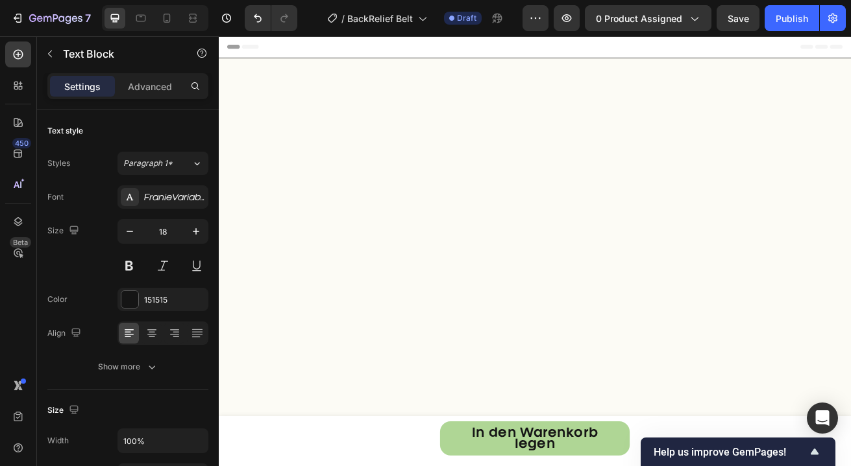
scroll to position [1723, 0]
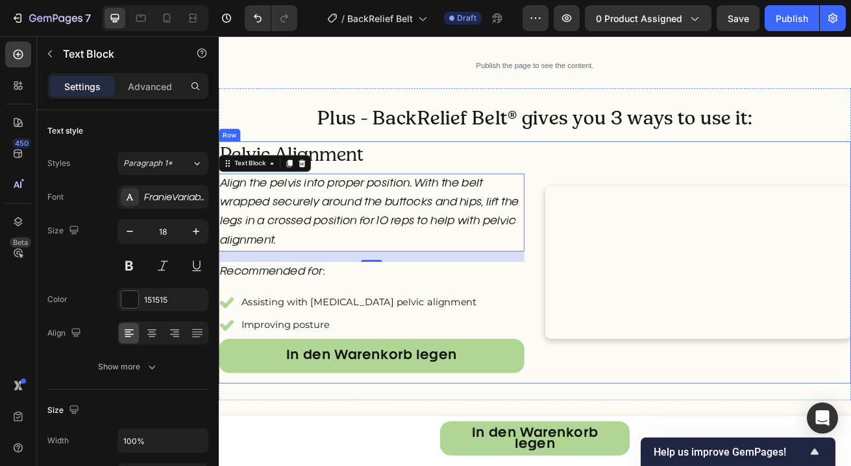
click at [363, 176] on div "Pelvic Alignment Heading Align the pelvis into proper position. With the belt w…" at bounding box center [407, 315] width 376 height 298
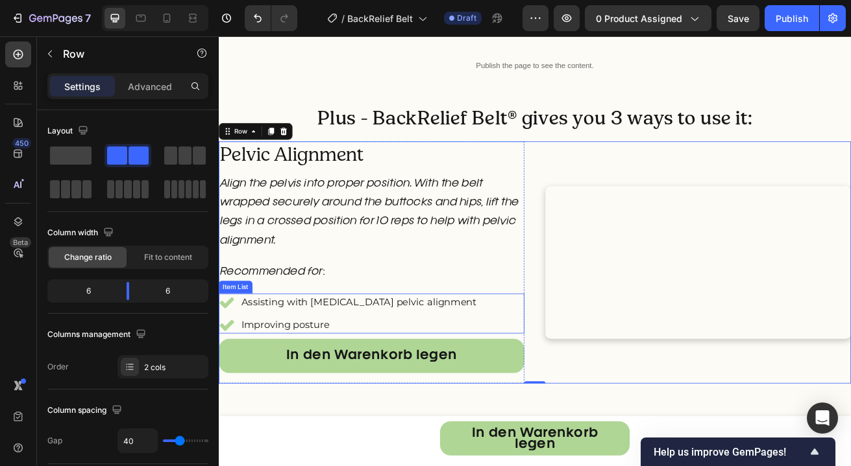
click at [535, 403] on div "Assisting with [MEDICAL_DATA] pelvic alignment Improving posture" at bounding box center [407, 378] width 376 height 49
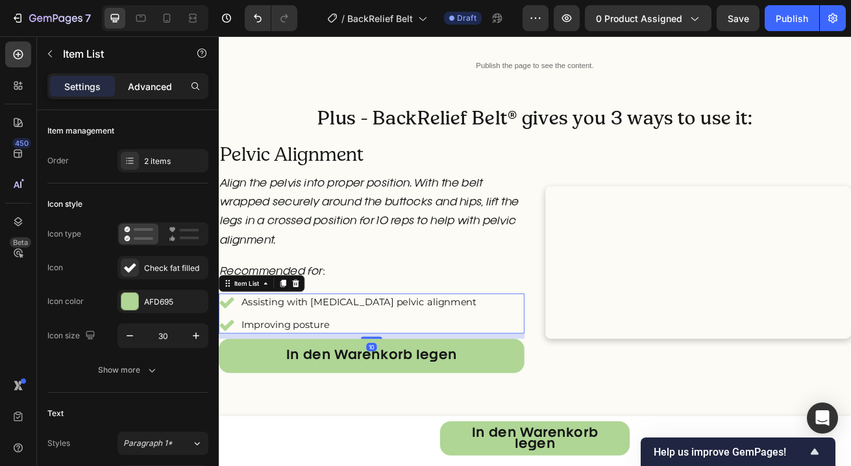
click at [151, 82] on p "Advanced" at bounding box center [150, 87] width 44 height 14
type input "100%"
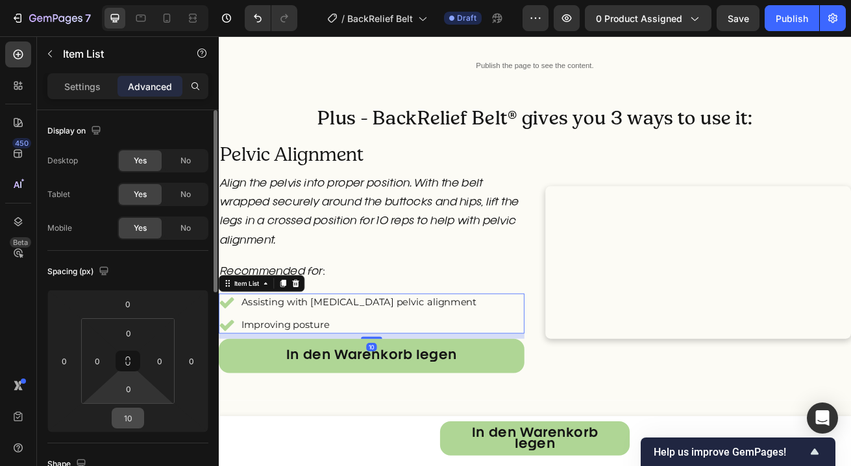
click at [132, 420] on input "10" at bounding box center [128, 418] width 26 height 19
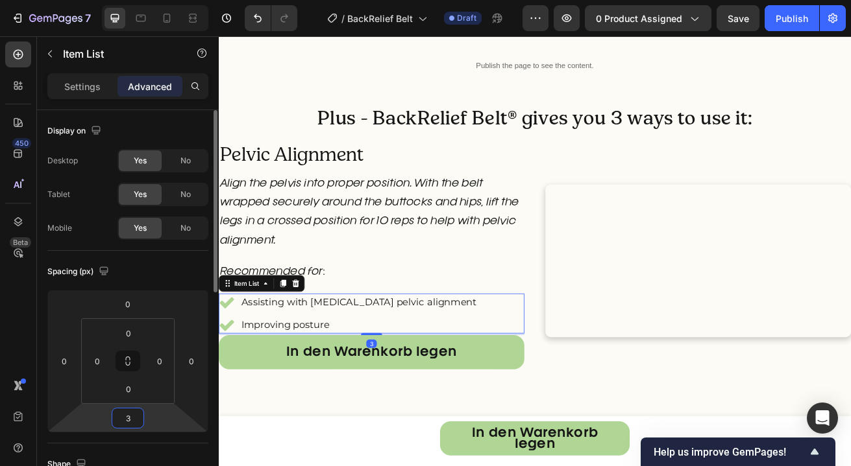
type input "30"
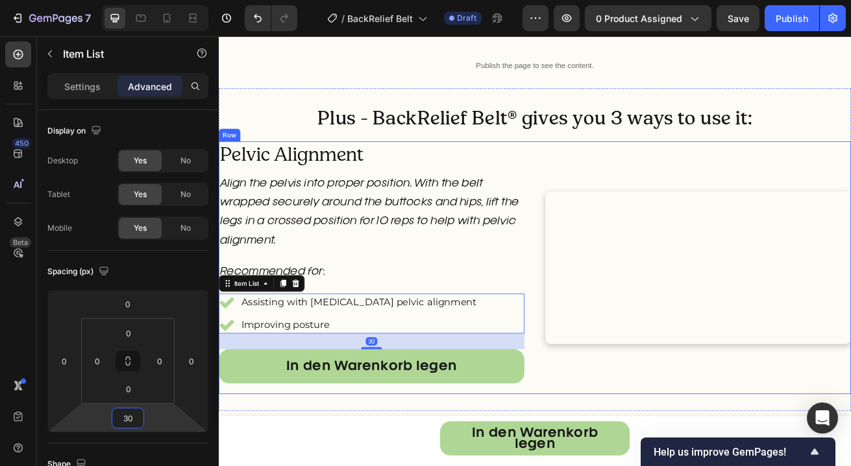
click at [427, 191] on div "Pelvic Alignment Heading Align the pelvis into proper position. With the belt w…" at bounding box center [407, 321] width 376 height 311
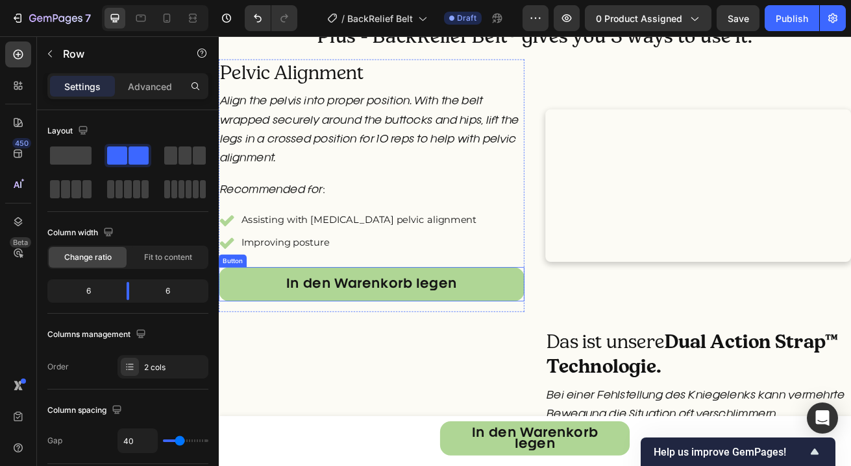
scroll to position [1834, 0]
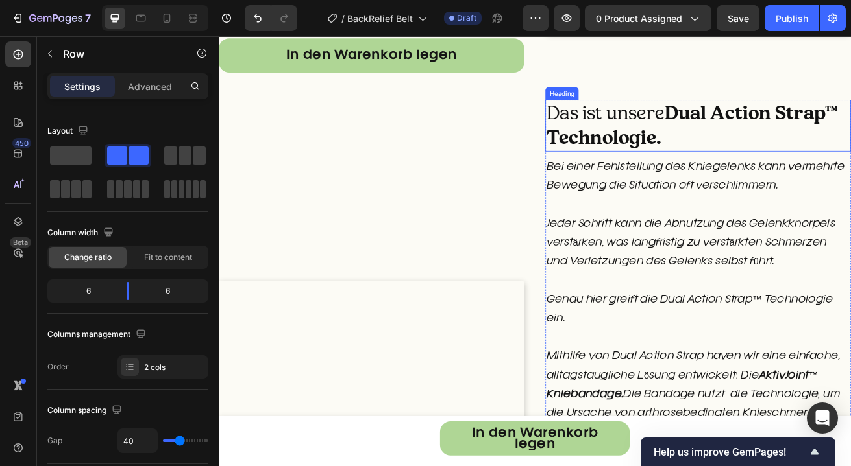
click at [725, 178] on h2 "Das ist unsere Dual Action Strap™ Technologie." at bounding box center [809, 147] width 376 height 64
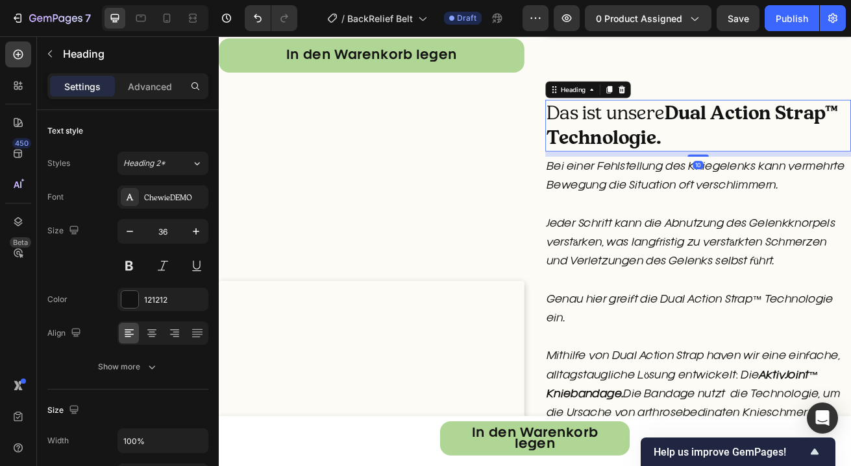
click at [725, 178] on h2 "Das ist unsere Dual Action Strap™ Technologie." at bounding box center [809, 147] width 376 height 64
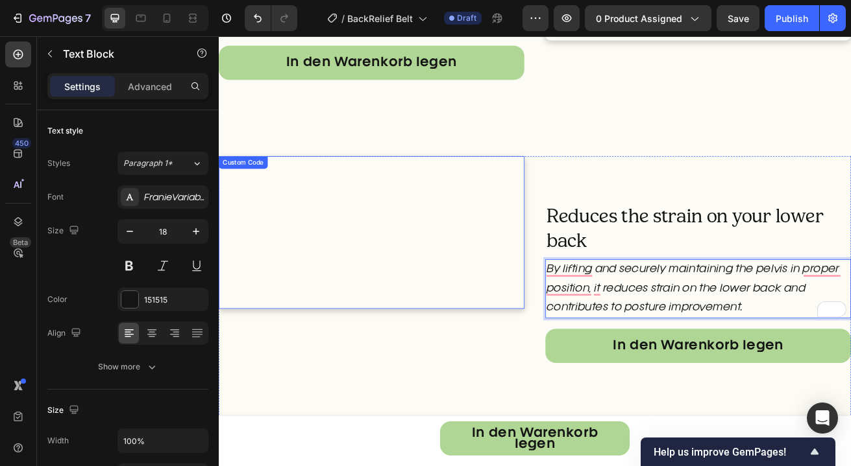
scroll to position [1691, 0]
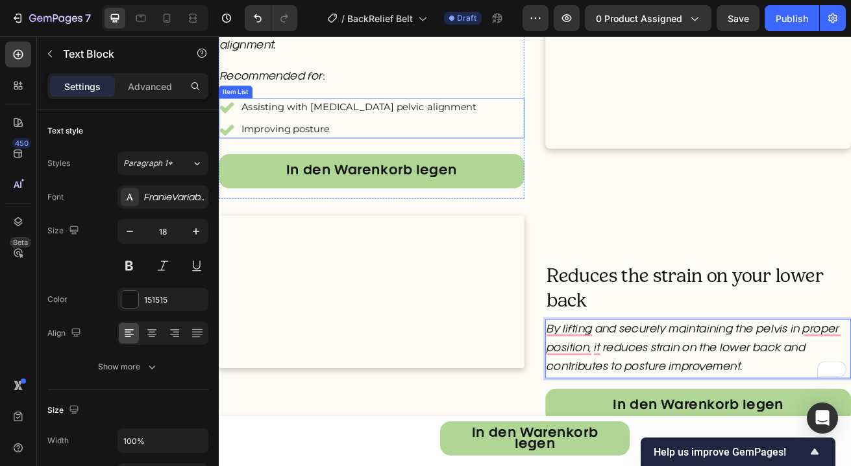
click at [420, 162] on div "Assisting with [MEDICAL_DATA] pelvic alignment Improving posture" at bounding box center [378, 137] width 319 height 49
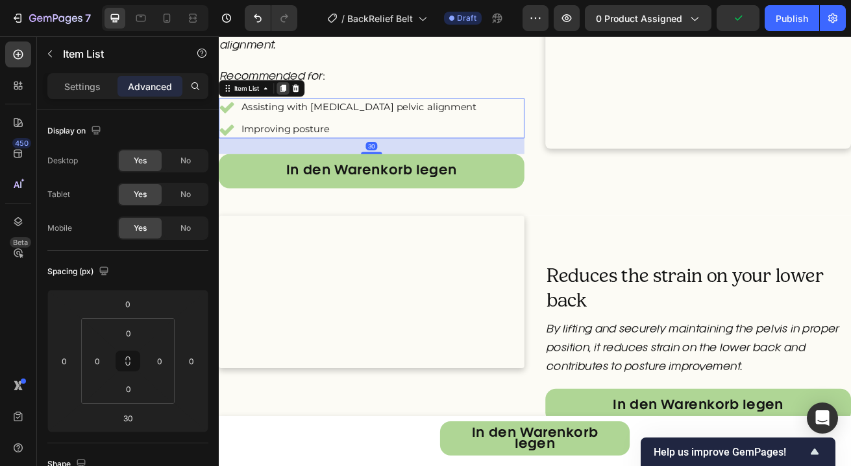
click at [300, 105] on icon at bounding box center [298, 100] width 7 height 9
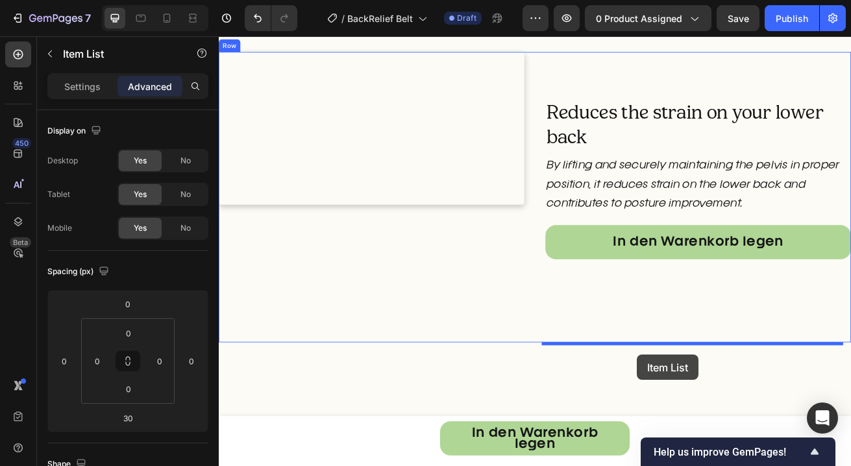
scroll to position [1981, 0]
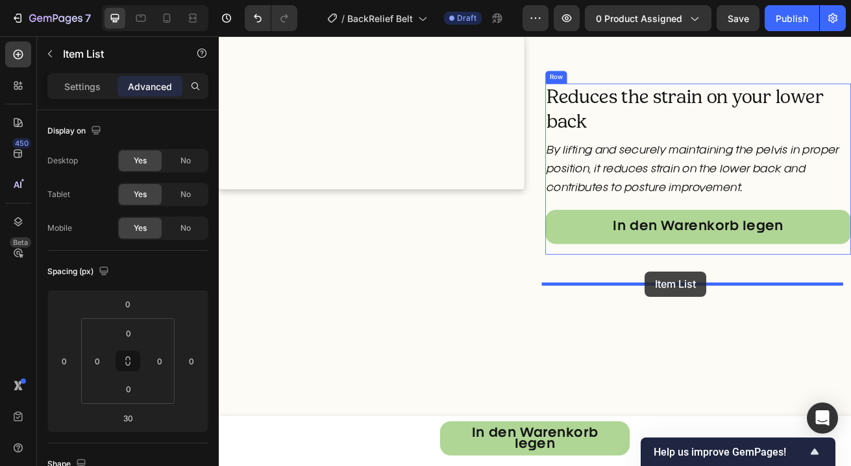
drag, startPoint x: 385, startPoint y: 232, endPoint x: 743, endPoint y: 326, distance: 369.8
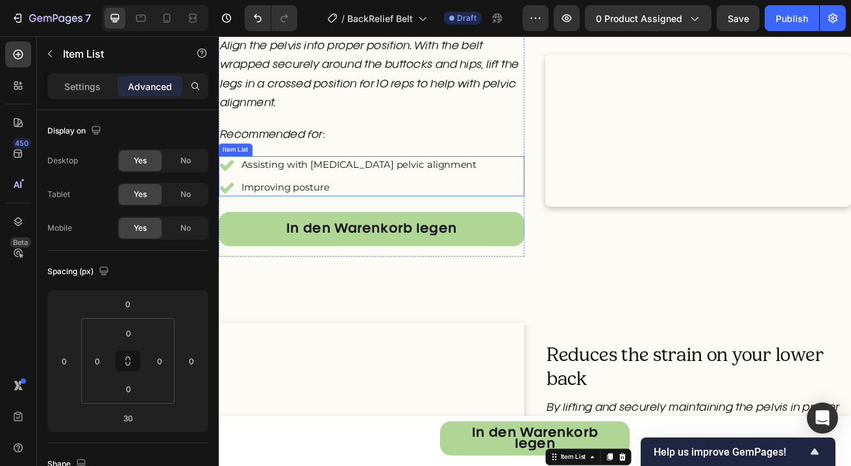
scroll to position [1620, 0]
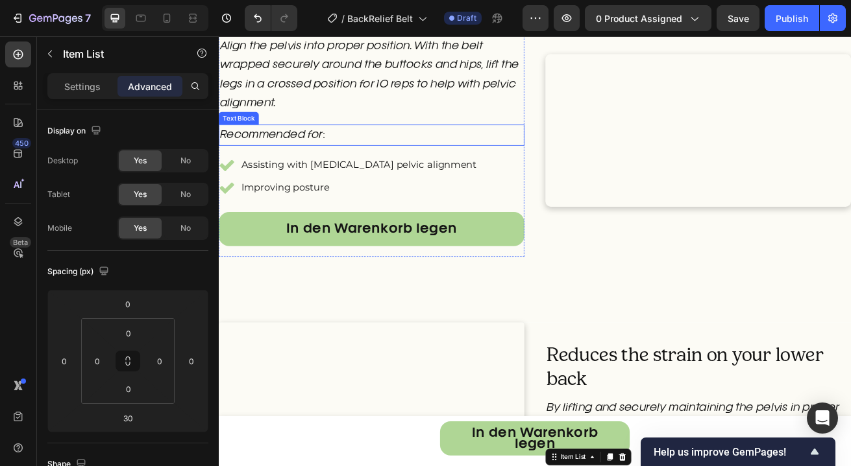
click at [365, 170] on p "Recommended for:" at bounding box center [407, 158] width 374 height 23
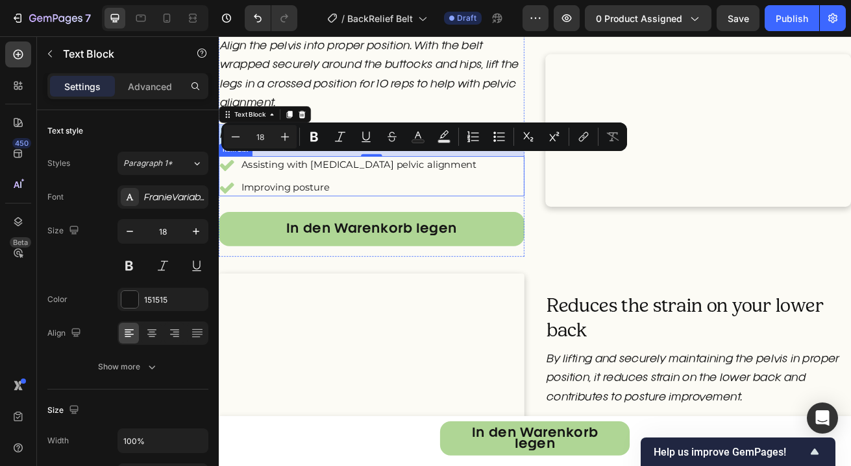
click at [485, 204] on p "Assisting with [MEDICAL_DATA] pelvic alignment" at bounding box center [391, 195] width 289 height 18
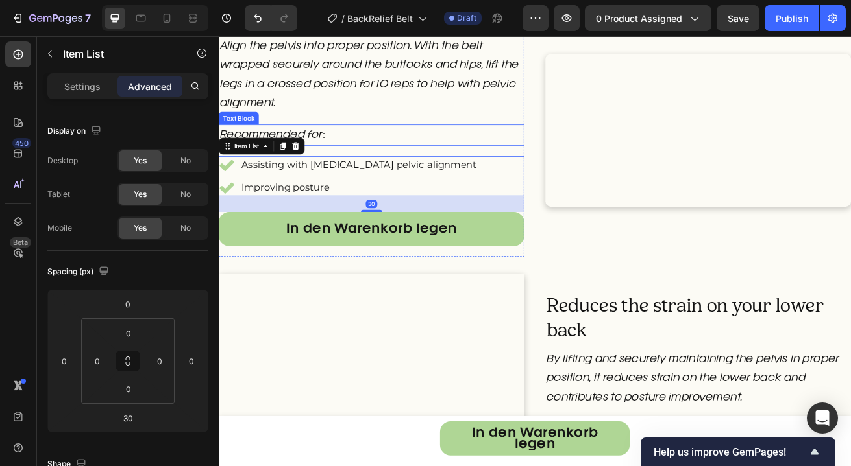
click at [479, 170] on p "Recommended for:" at bounding box center [407, 158] width 374 height 23
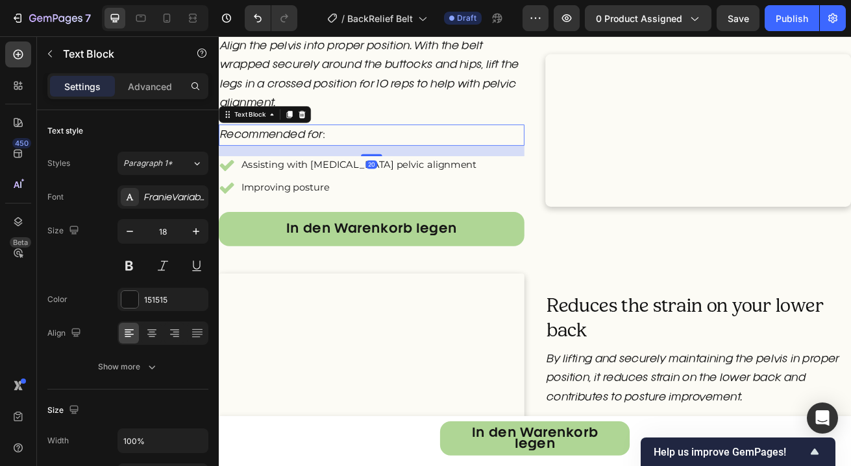
drag, startPoint x: 322, startPoint y: 163, endPoint x: 343, endPoint y: 156, distance: 22.0
click at [323, 138] on icon at bounding box center [321, 133] width 10 height 10
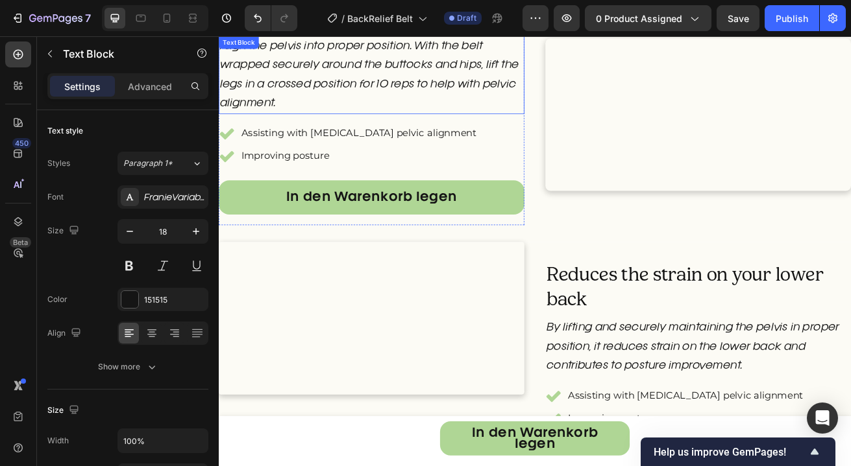
scroll to position [1639, 0]
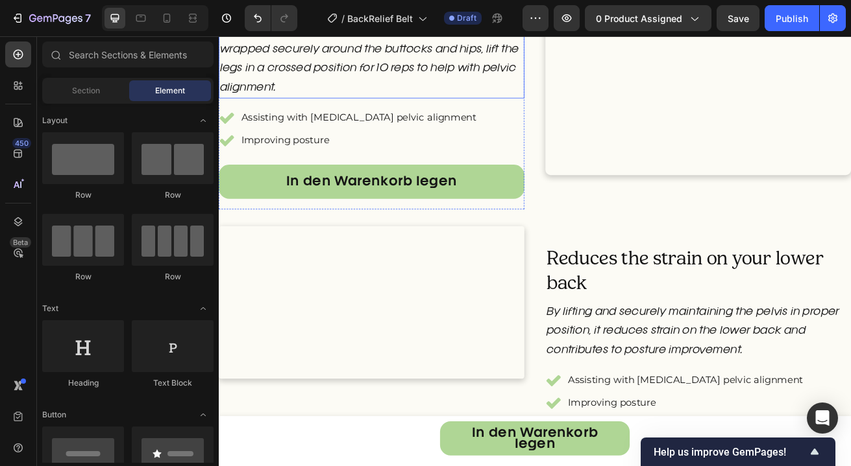
click at [356, 112] on p "Align the pelvis into proper position. With the belt wrapped securely around th…" at bounding box center [407, 64] width 374 height 93
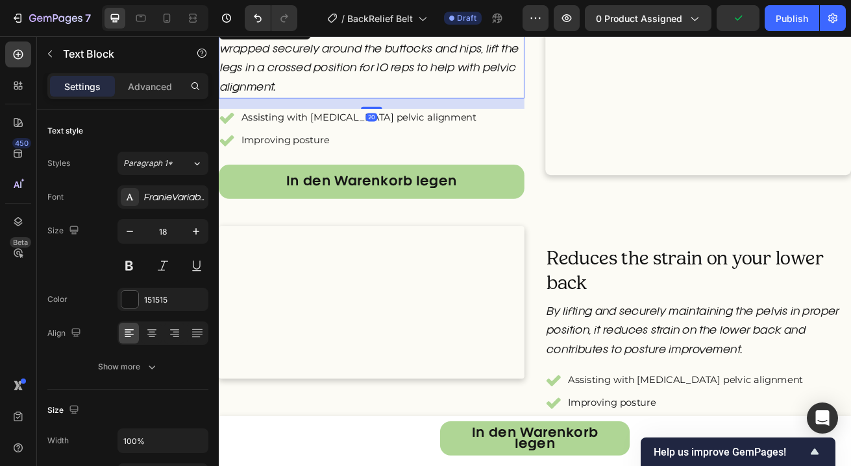
click at [356, 112] on p "Align the pelvis into proper position. With the belt wrapped securely around th…" at bounding box center [407, 64] width 374 height 93
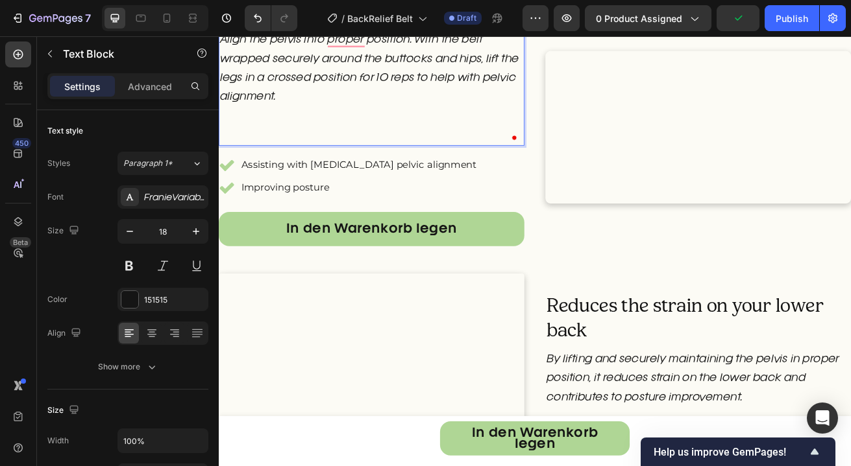
scroll to position [1616, 0]
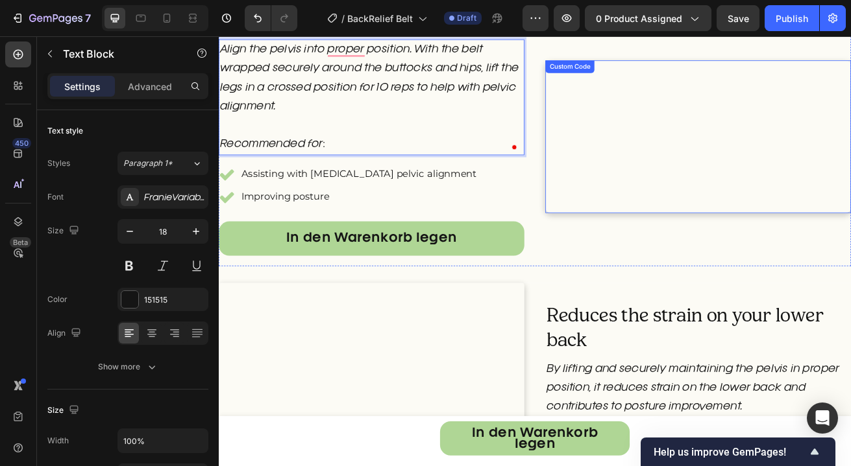
click at [742, 221] on video at bounding box center [809, 160] width 376 height 188
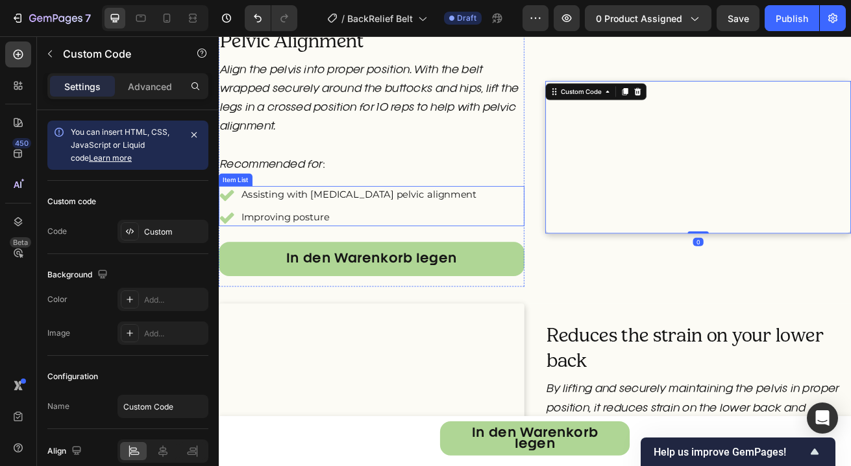
scroll to position [1590, 0]
click at [372, 208] on p "Align the pelvis into proper position. With the belt wrapped securely around th…" at bounding box center [407, 137] width 374 height 140
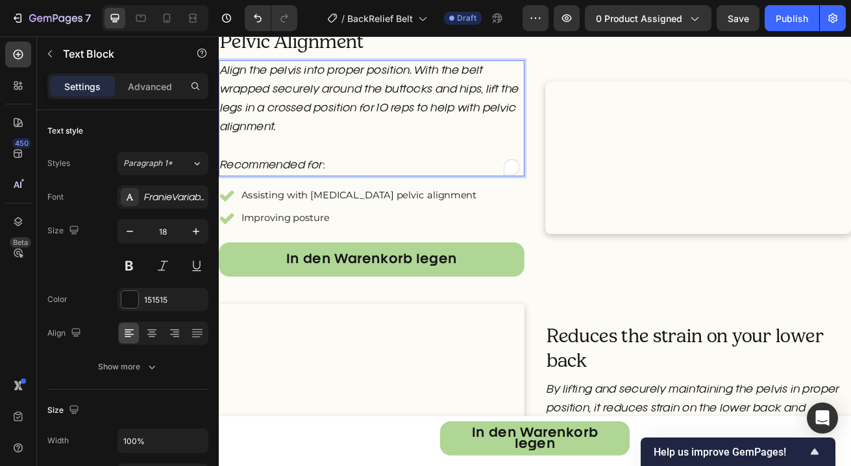
click at [370, 208] on p "Align the pelvis into proper position. With the belt wrapped securely around th…" at bounding box center [407, 137] width 374 height 140
click at [369, 208] on p "Align the pelvis into proper position. With the belt wrapped securely around th…" at bounding box center [407, 137] width 374 height 140
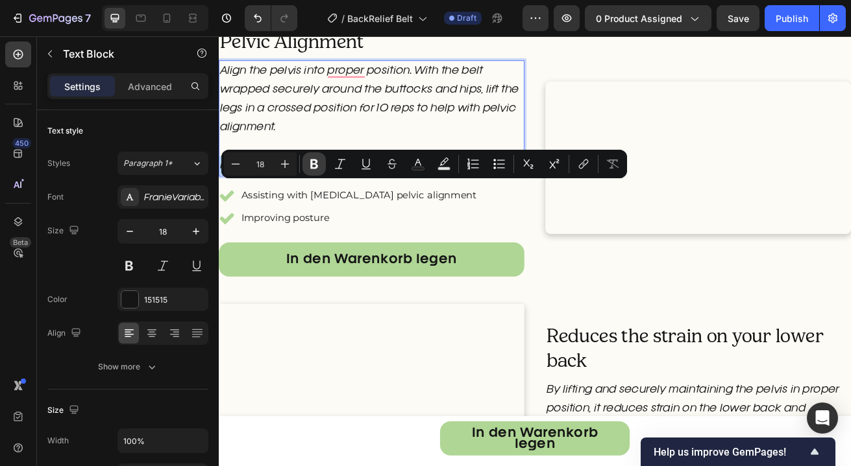
click at [316, 165] on icon "Editor contextual toolbar" at bounding box center [314, 165] width 8 height 10
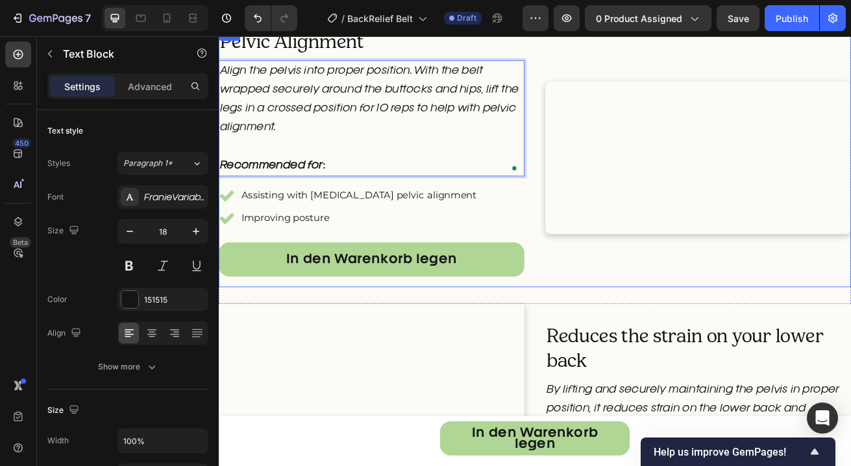
click at [614, 173] on div "Pelvic Alignment Heading Align the pelvis into proper position. With the belt w…" at bounding box center [608, 186] width 779 height 319
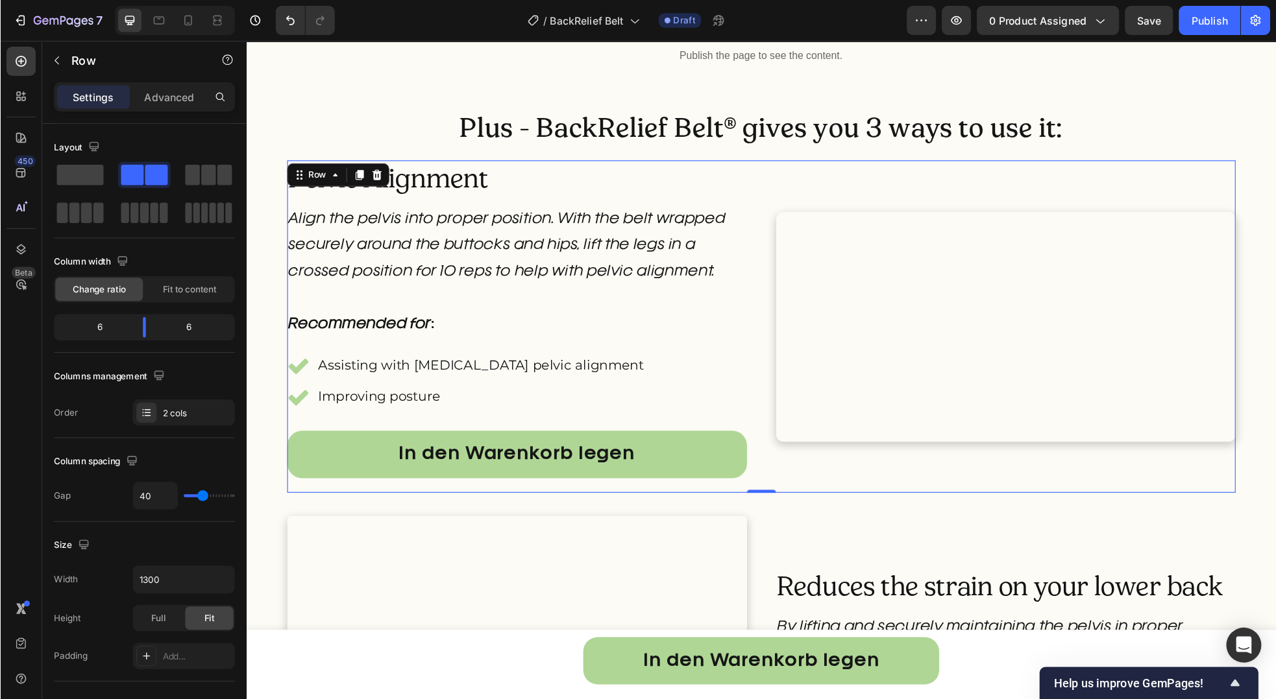
scroll to position [1474, 0]
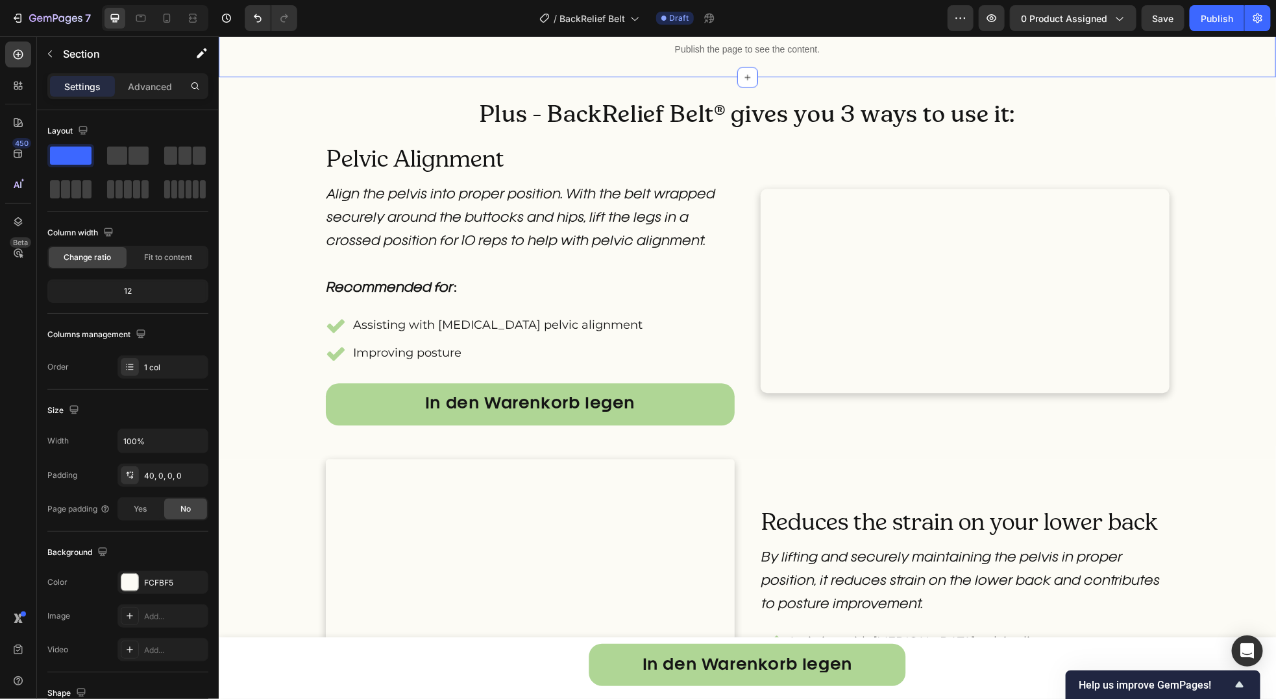
click at [315, 70] on div "Gehöre noch [DATE] zu über 100.000 glücklichen Kunden Heading Publish the page …" at bounding box center [746, 27] width 1057 height 100
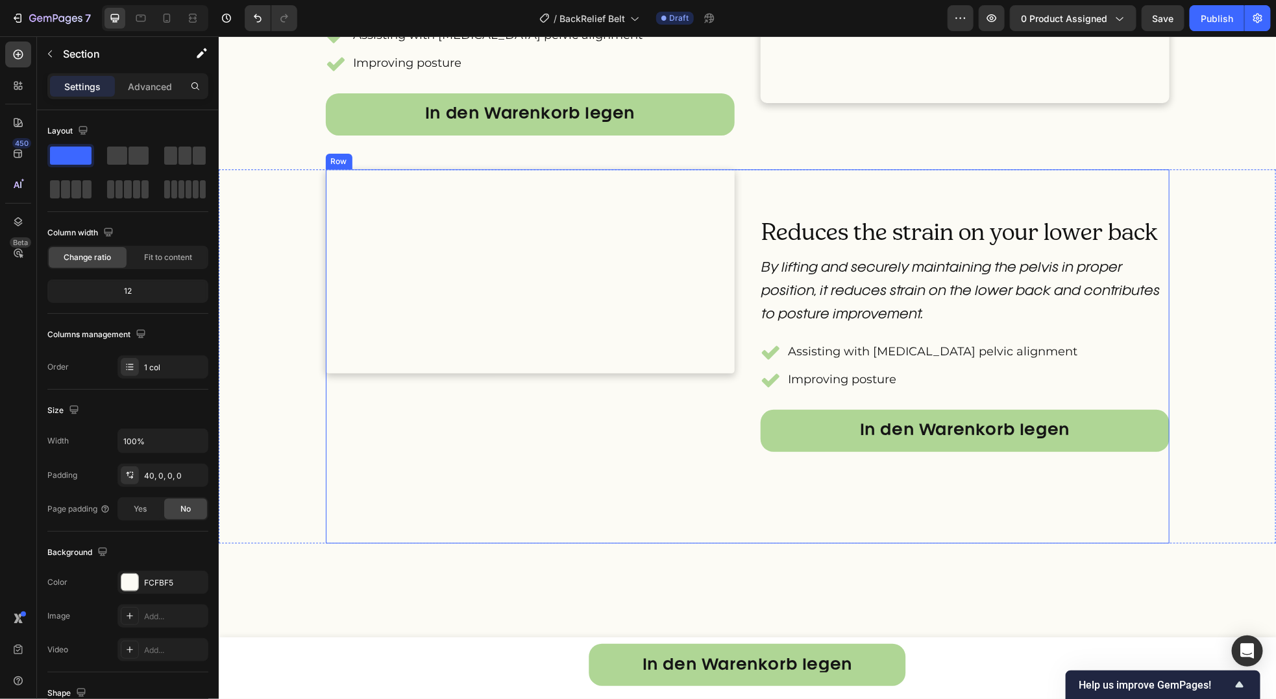
scroll to position [1777, 0]
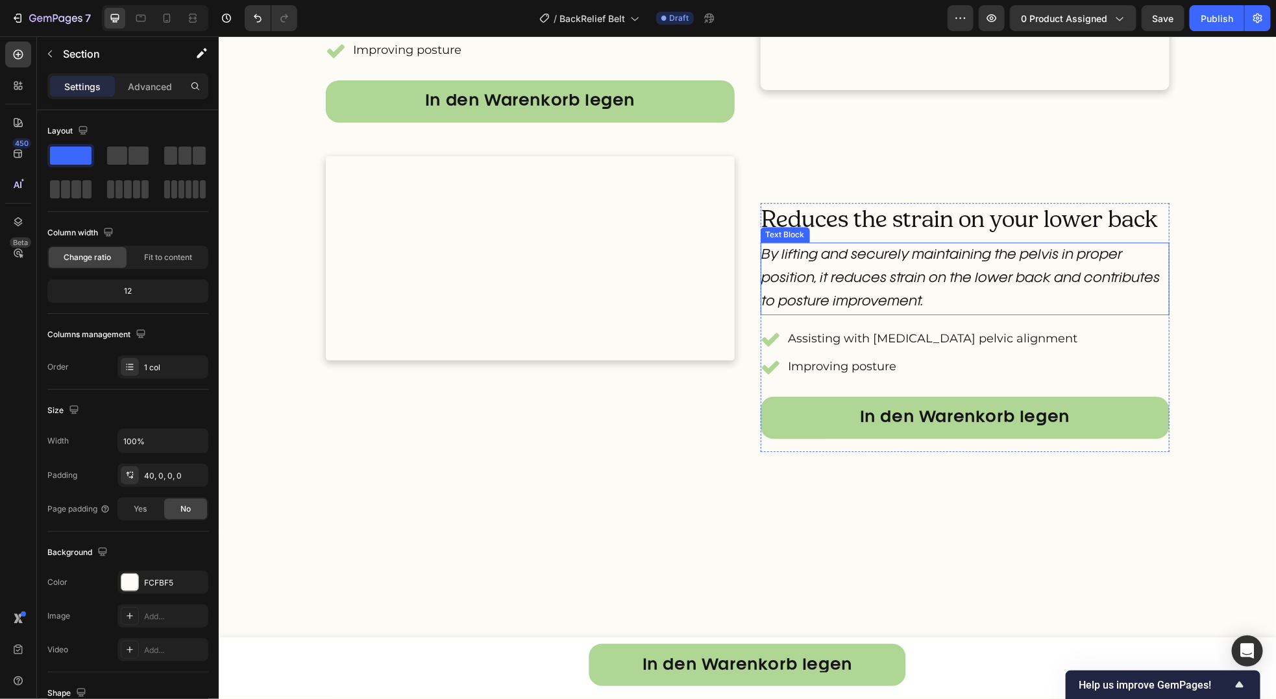
click at [850, 313] on p "By lifting and securely maintaining the pelvis in proper position, it reduces s…" at bounding box center [964, 278] width 406 height 70
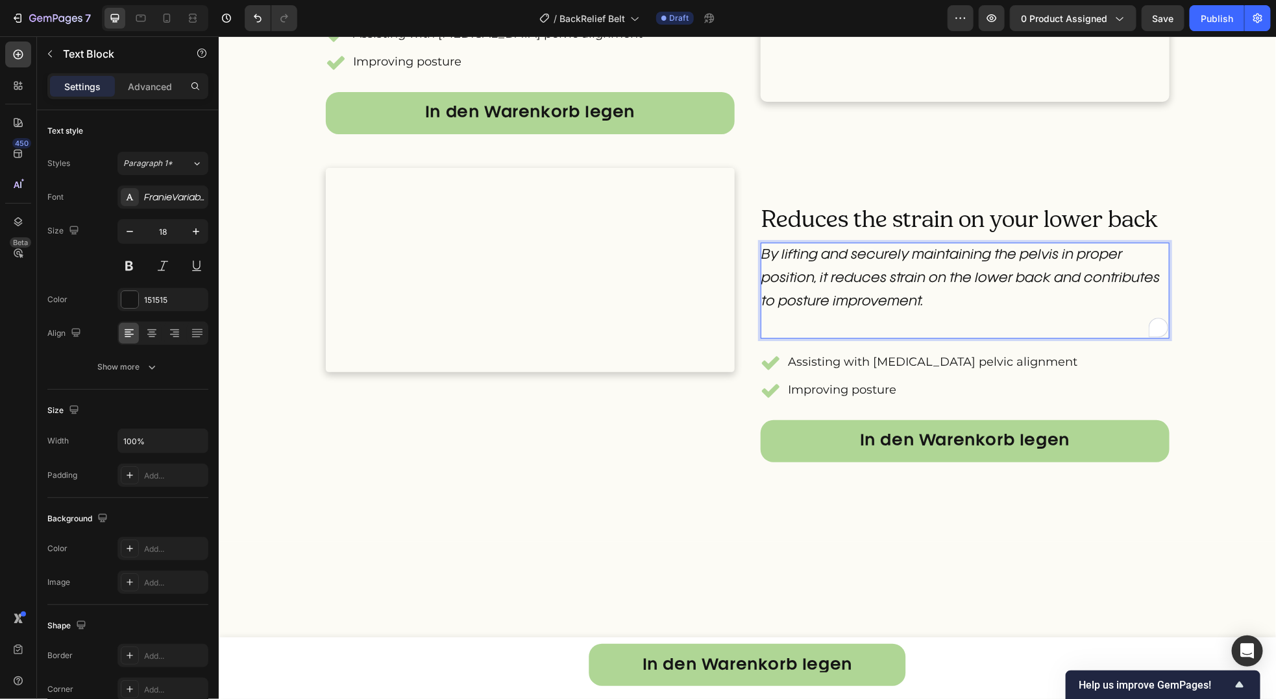
scroll to position [1754, 0]
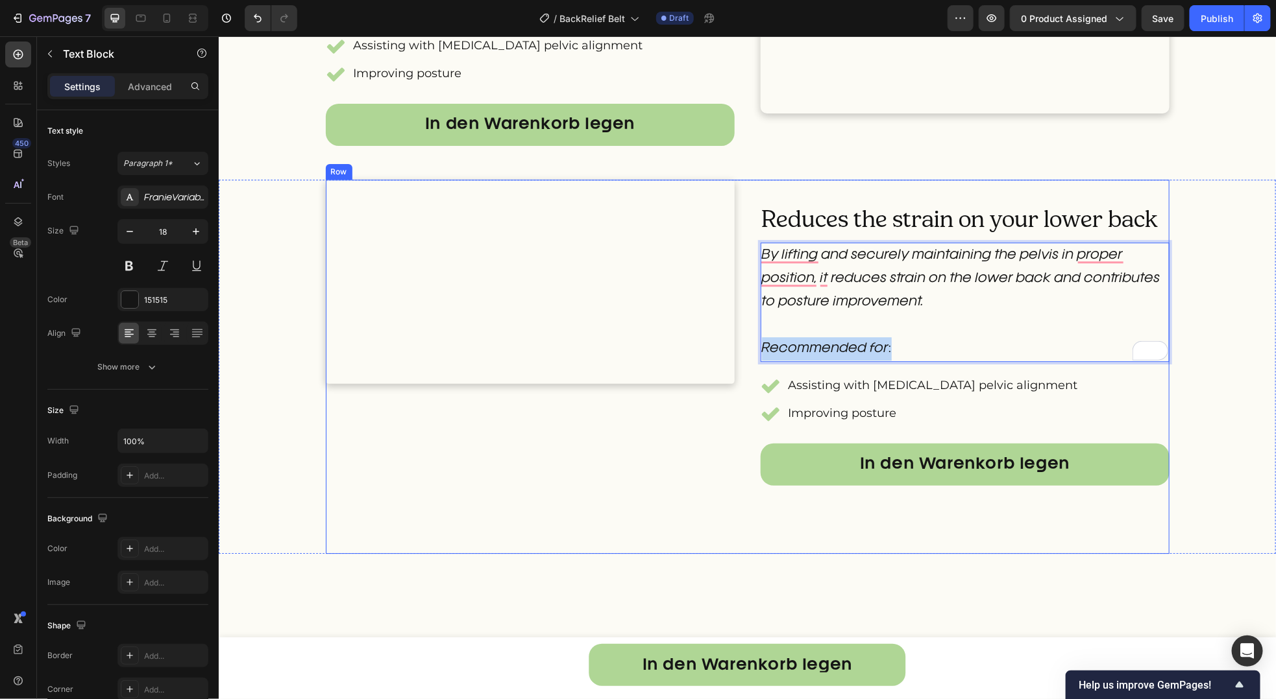
drag, startPoint x: 913, startPoint y: 559, endPoint x: 751, endPoint y: 555, distance: 162.2
click at [751, 466] on div "Custom Code Reduces the strain on your lower back Heading By lifting and secure…" at bounding box center [746, 366] width 843 height 374
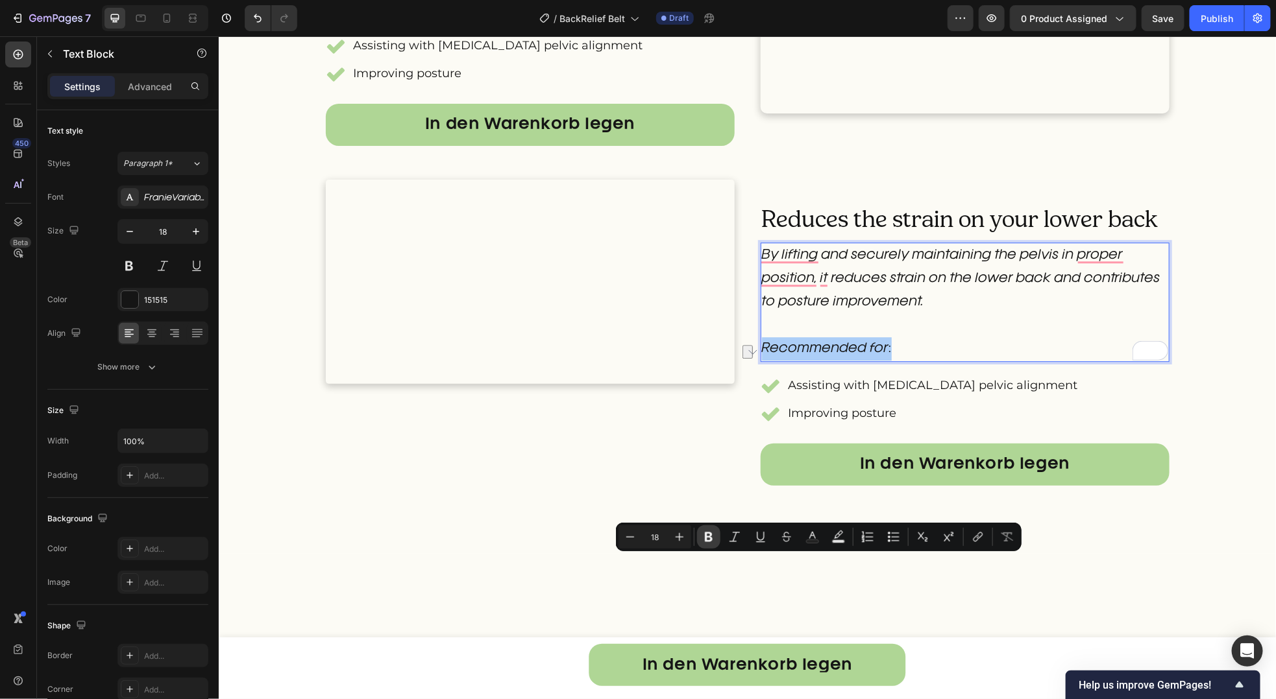
click at [707, 466] on icon "Editor contextual toolbar" at bounding box center [708, 537] width 13 height 13
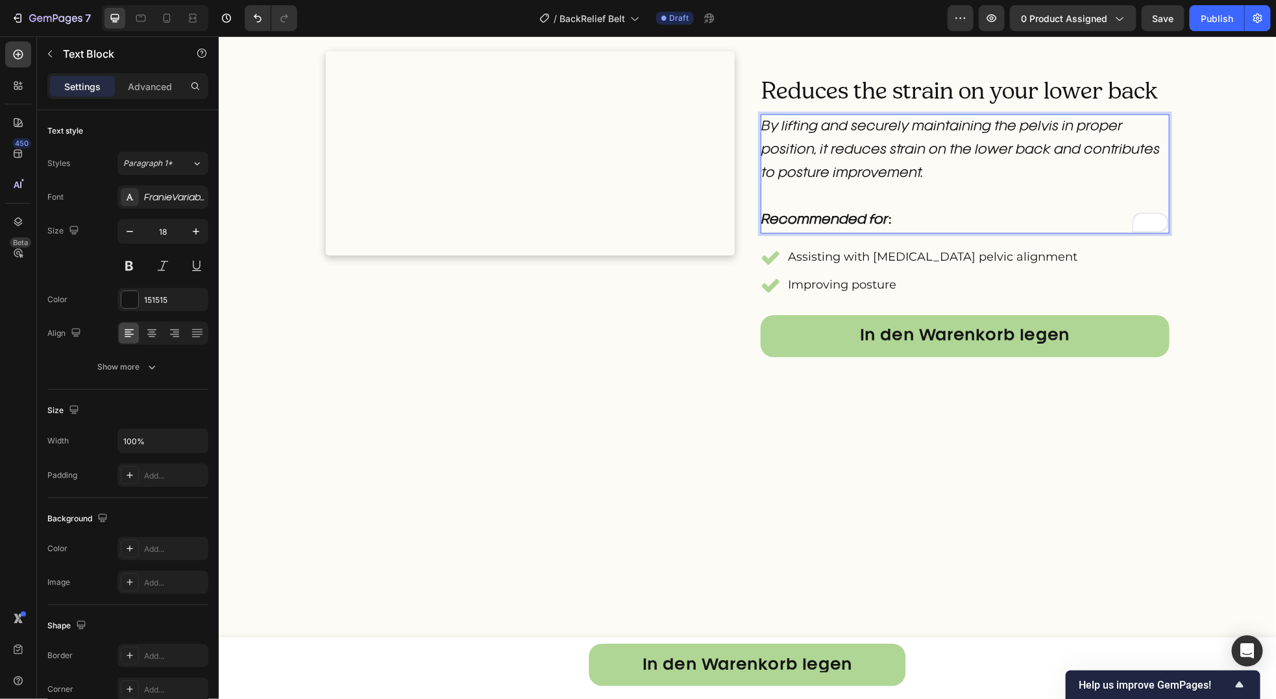
scroll to position [2054, 0]
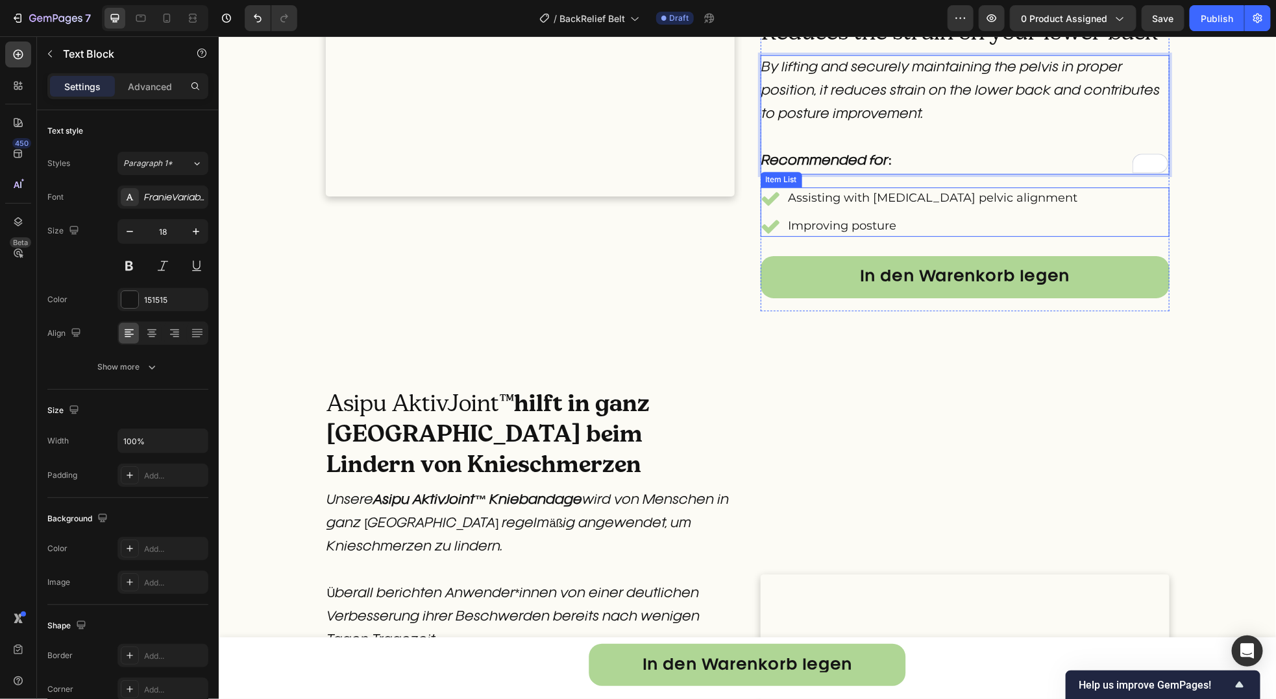
click at [871, 206] on p "Assisting with [MEDICAL_DATA] pelvic alignment" at bounding box center [932, 198] width 289 height 18
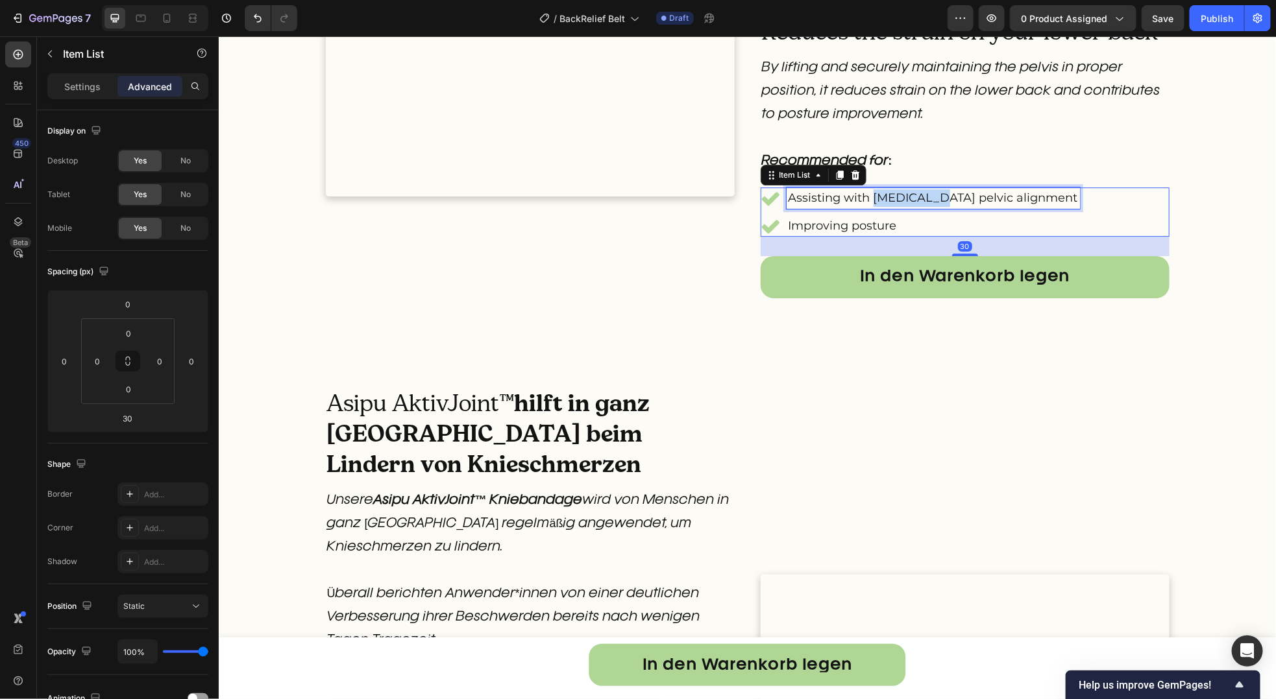
click at [871, 206] on p "Assisting with [MEDICAL_DATA] pelvic alignment" at bounding box center [932, 198] width 289 height 18
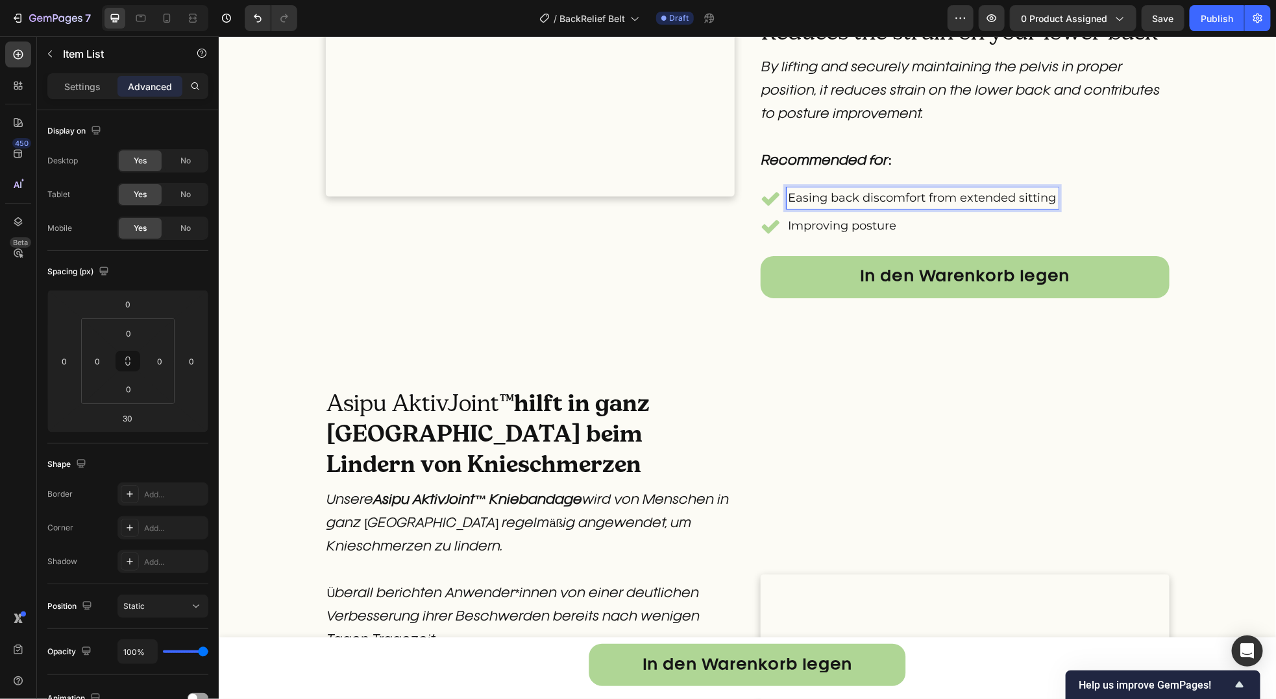
click at [809, 234] on p "Improving posture" at bounding box center [922, 226] width 268 height 18
click at [764, 208] on div "Easing back discomfort from extended sitting" at bounding box center [914, 197] width 309 height 21
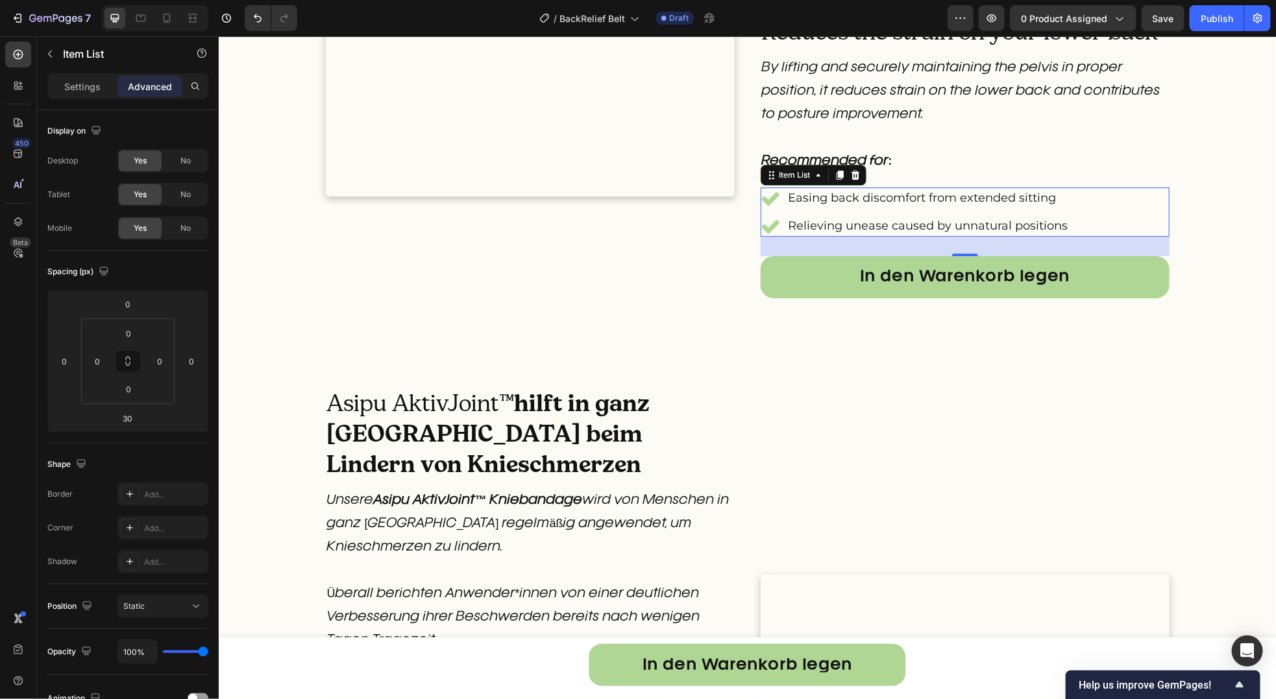
click at [765, 236] on div "Easing back discomfort from extended sitting Relieving unease caused by unnatur…" at bounding box center [914, 211] width 309 height 49
click at [98, 91] on p "Settings" at bounding box center [82, 87] width 36 height 14
type input "10"
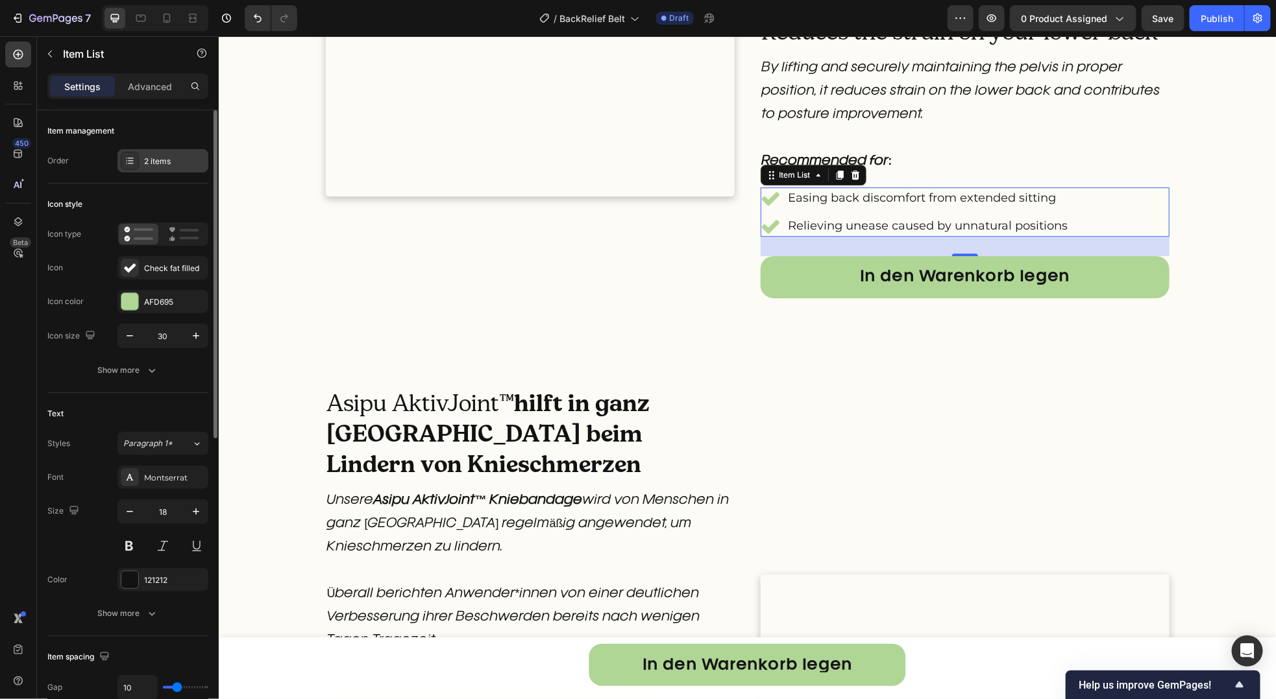
click at [157, 160] on div "2 items" at bounding box center [174, 162] width 61 height 12
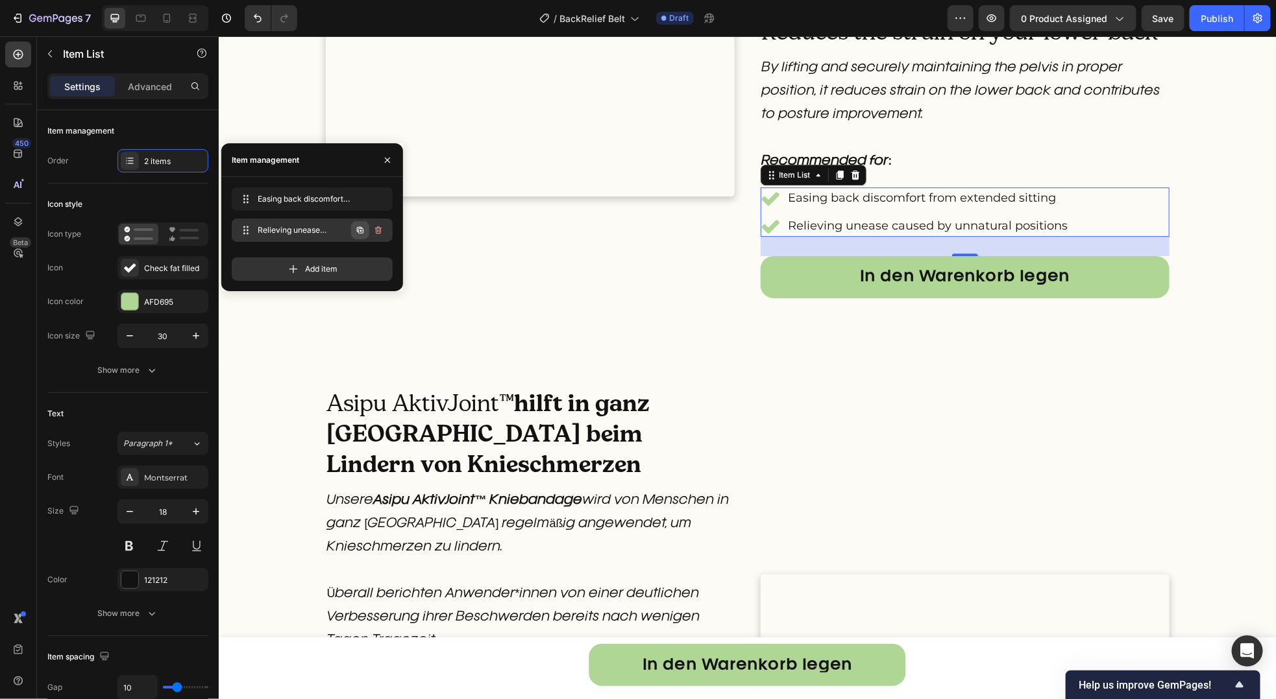
click at [361, 235] on icon "button" at bounding box center [360, 230] width 10 height 10
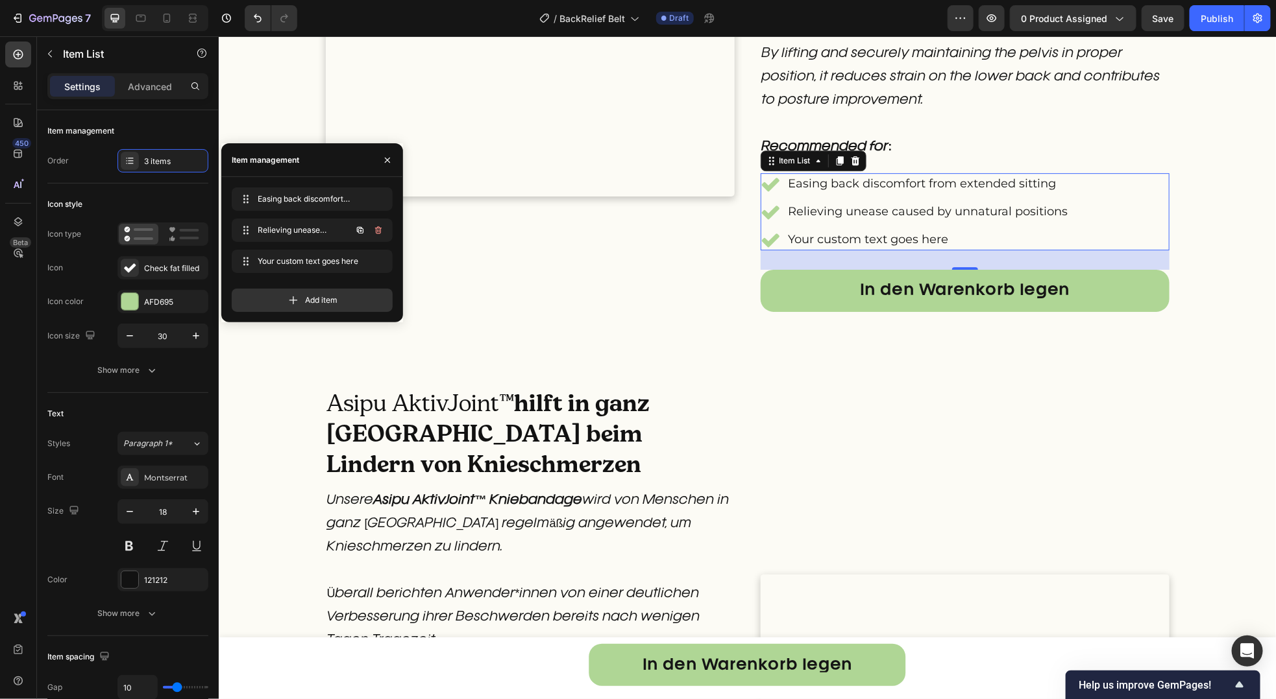
click at [360, 236] on icon "button" at bounding box center [360, 230] width 10 height 10
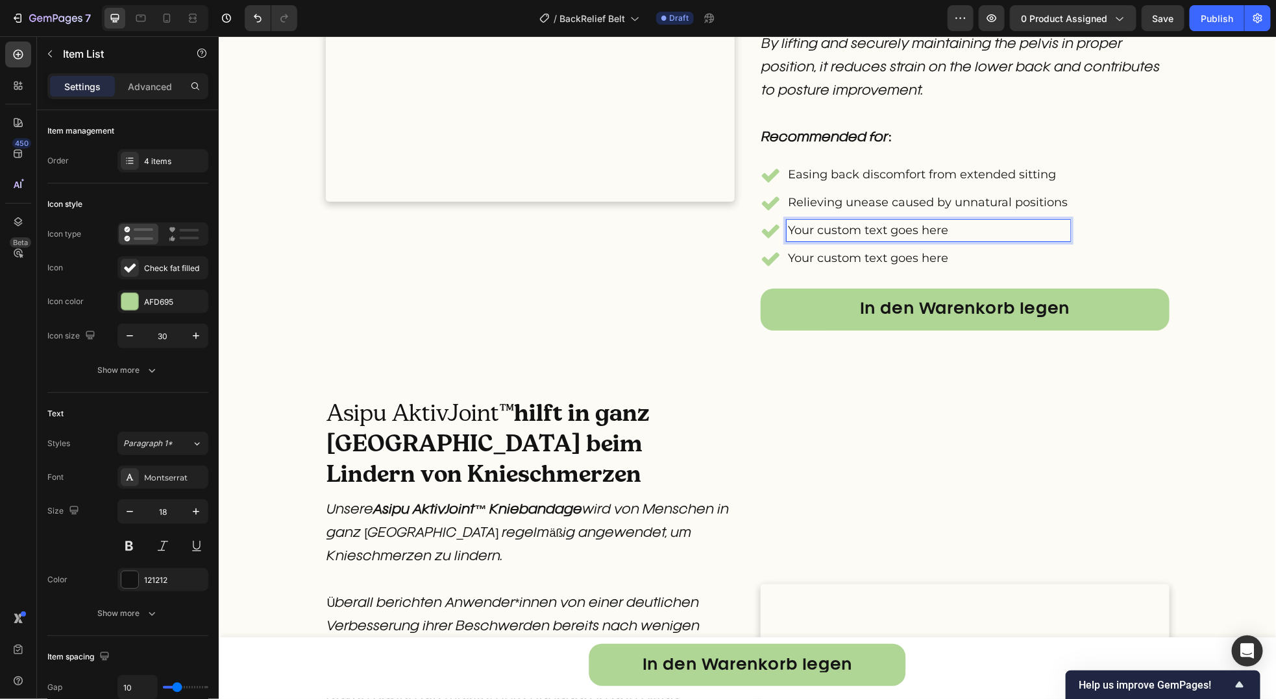
click at [816, 239] on p "Your custom text goes here" at bounding box center [928, 230] width 280 height 18
click at [888, 267] on p "Your custom text goes here" at bounding box center [928, 258] width 280 height 18
click at [887, 267] on p "Your custom text goes here" at bounding box center [928, 258] width 280 height 18
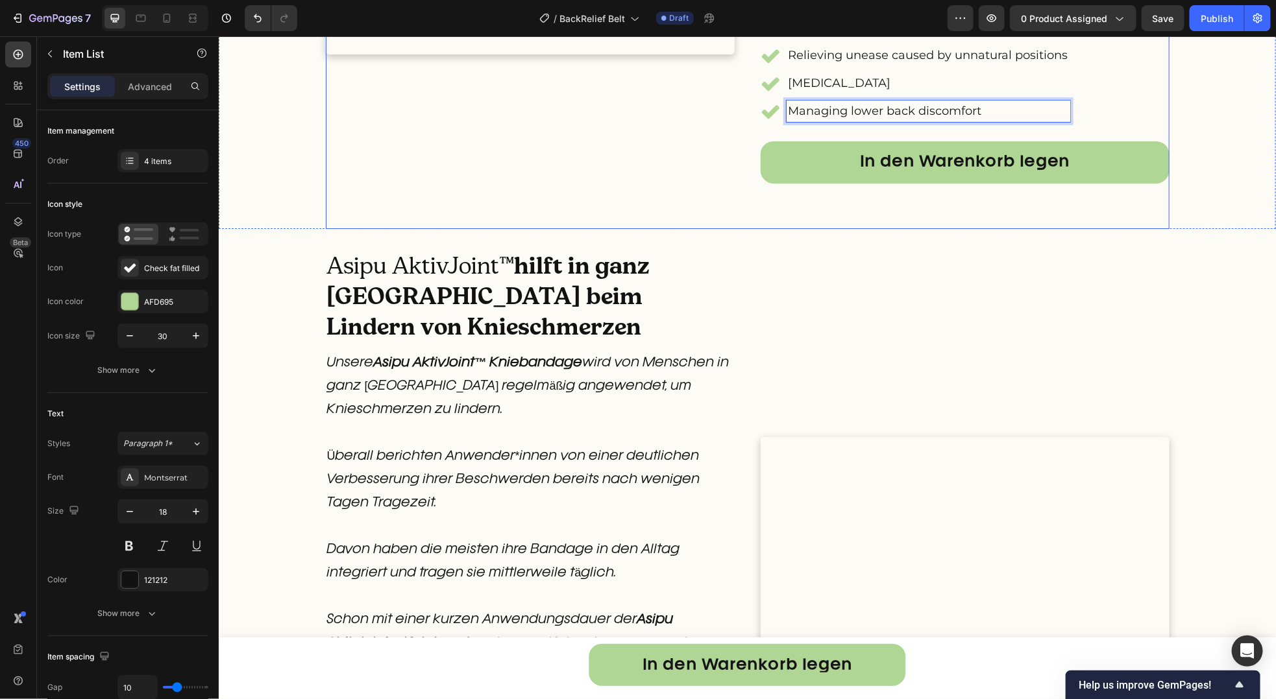
scroll to position [2138, 0]
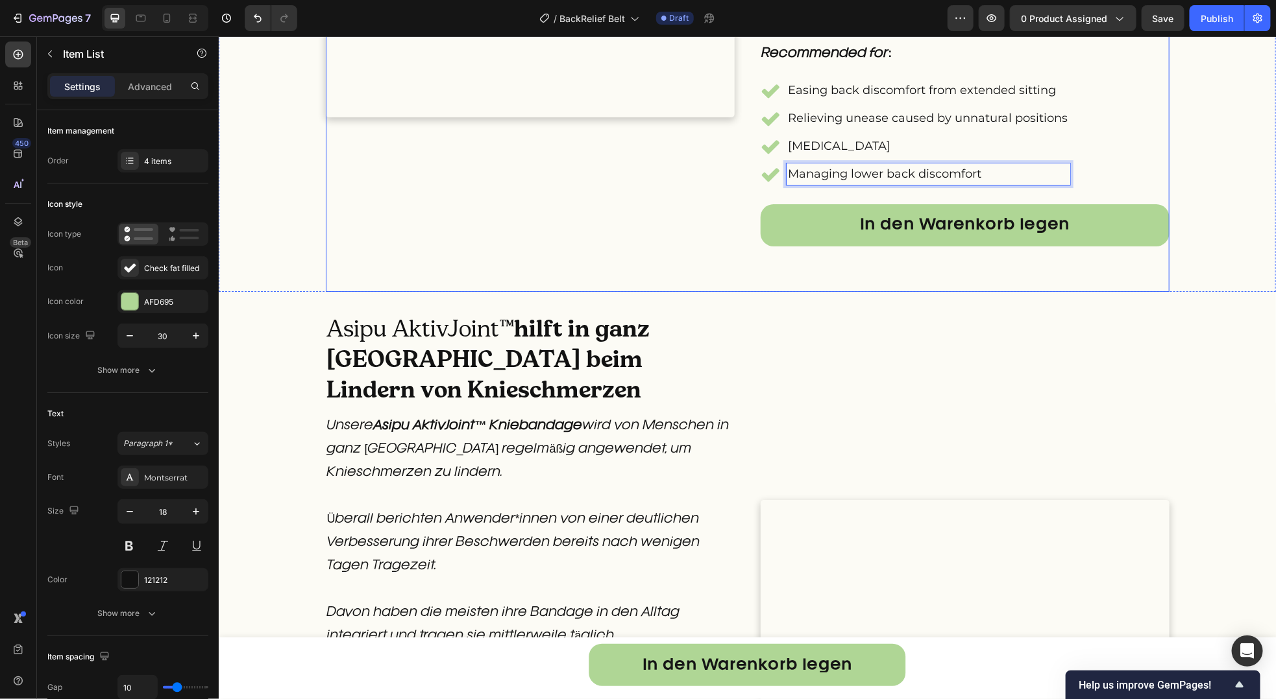
click at [751, 291] on div "Custom Code Reduces the strain on your lower back Heading By lifting and secure…" at bounding box center [746, 99] width 843 height 384
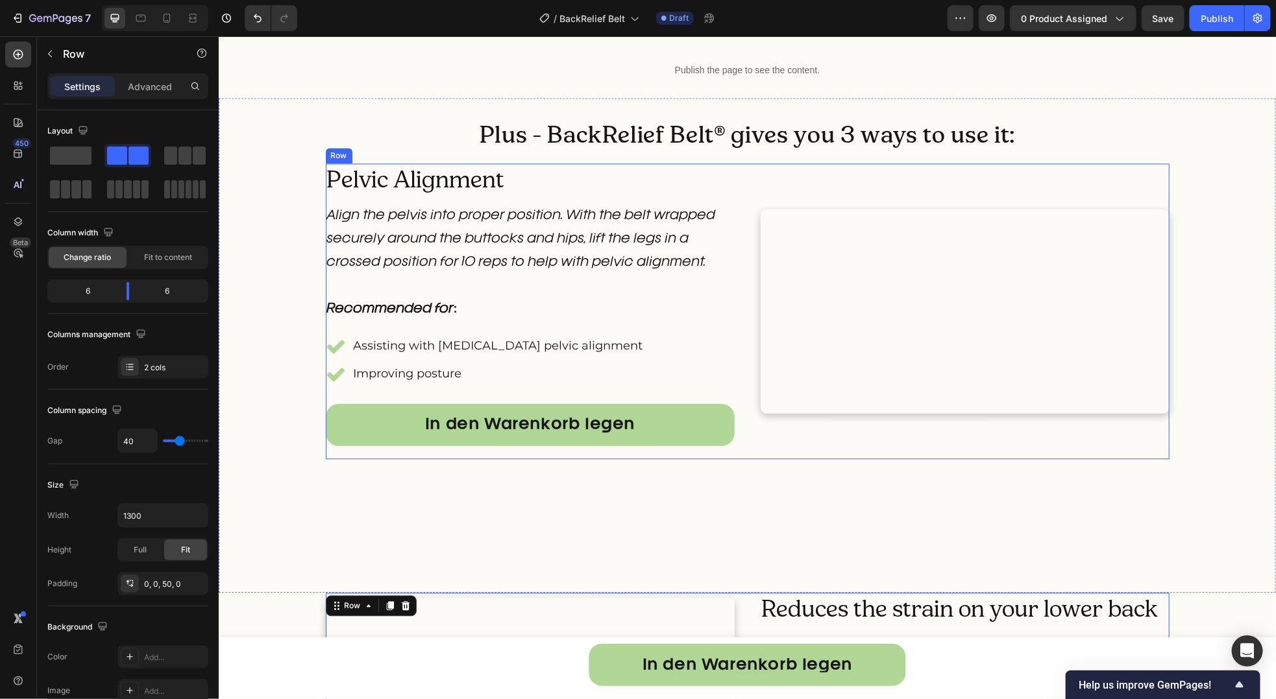
scroll to position [1423, 0]
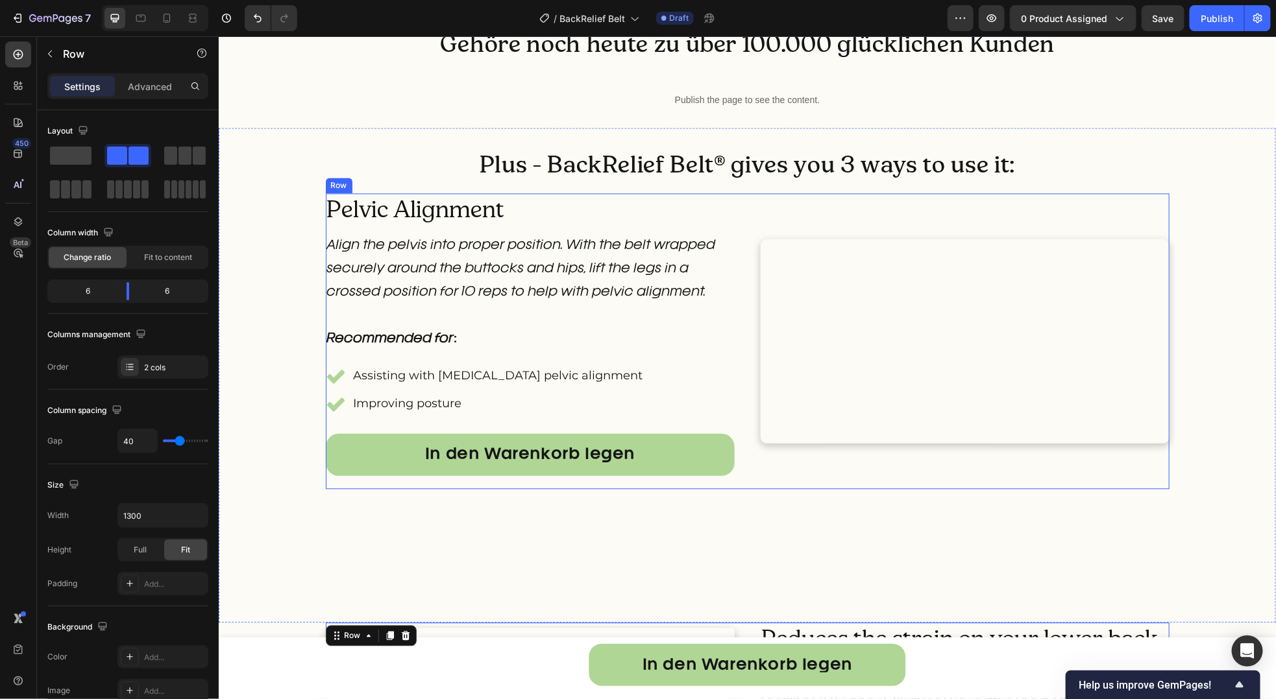
click at [700, 489] on div "Pelvic Alignment Heading Align the pelvis into proper position. With the belt w…" at bounding box center [529, 341] width 409 height 296
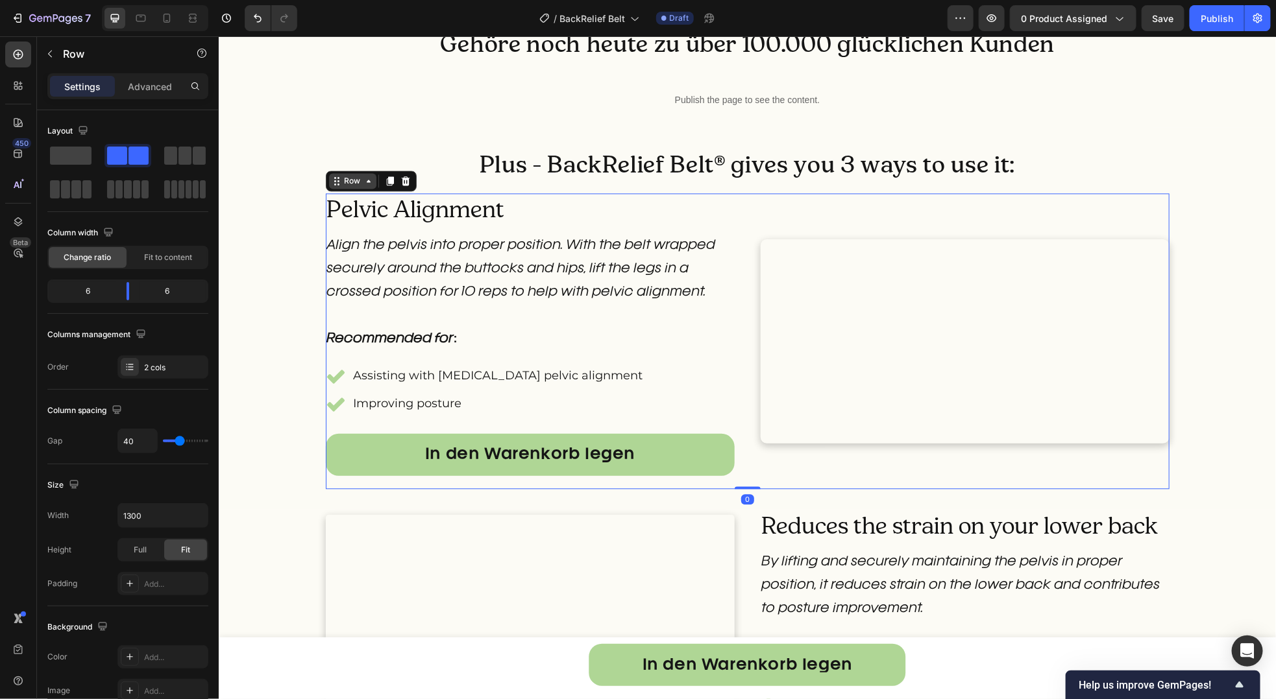
click at [345, 180] on div "Row" at bounding box center [351, 181] width 21 height 12
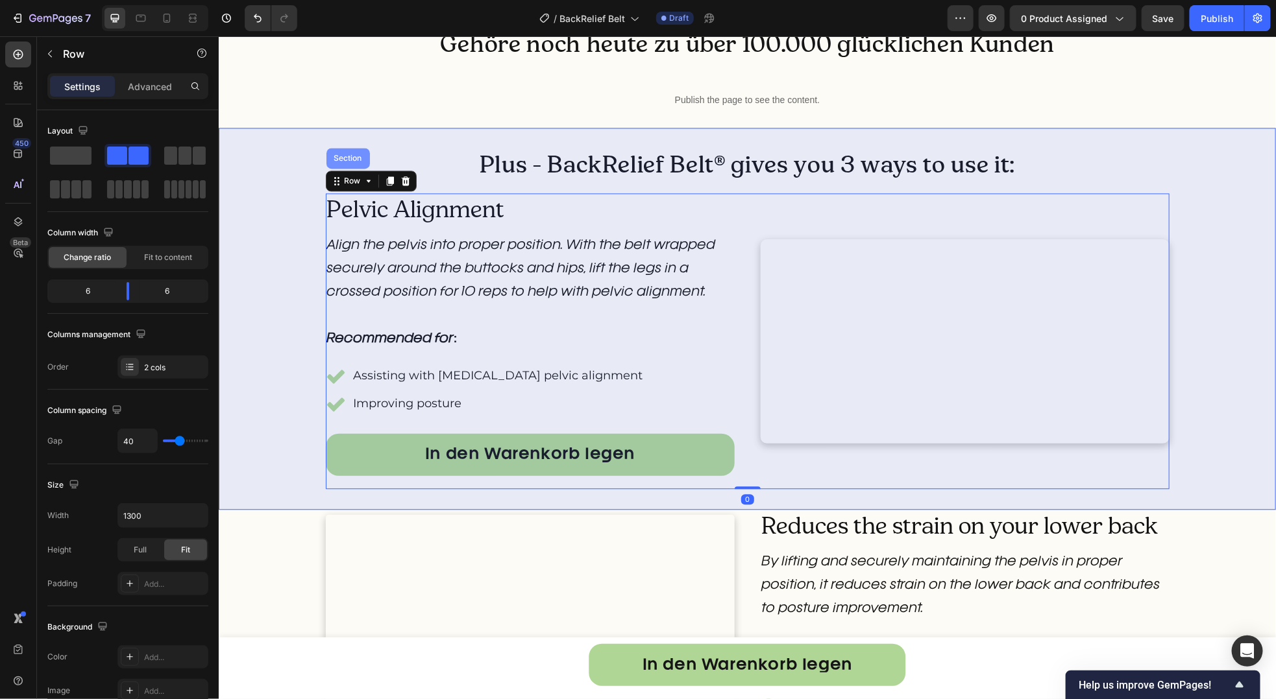
click at [342, 158] on div "Section" at bounding box center [347, 158] width 33 height 8
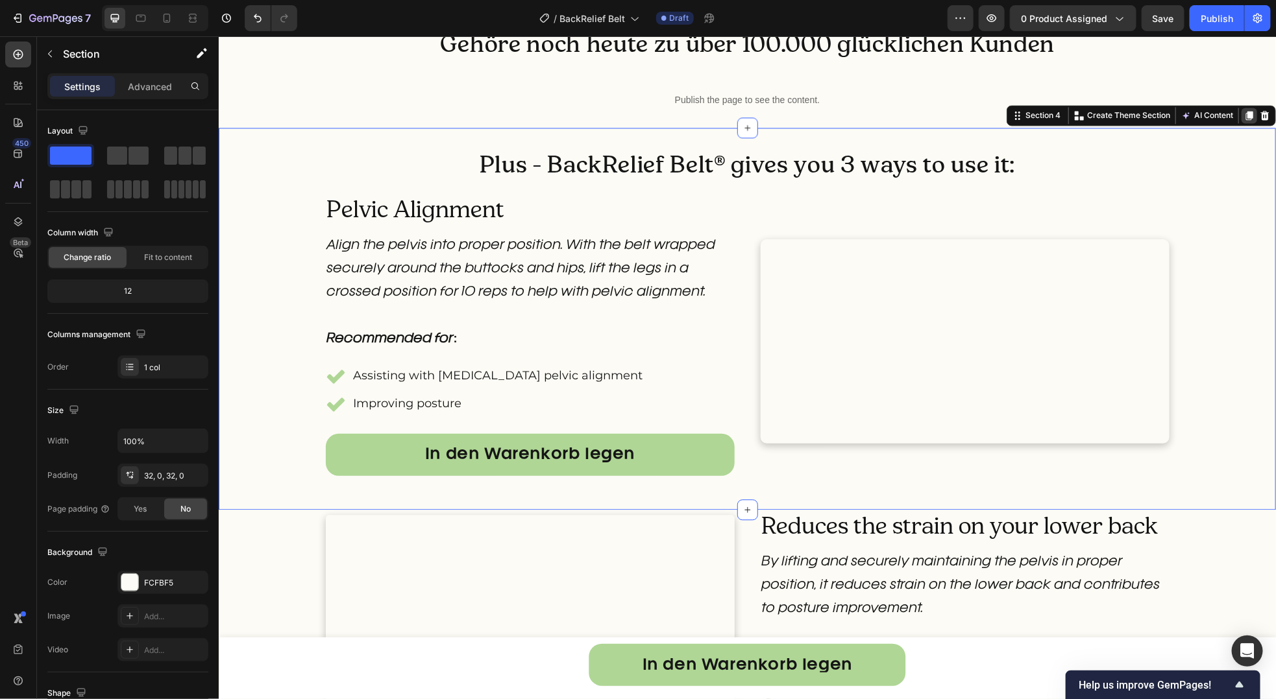
click at [1243, 112] on icon at bounding box center [1248, 115] width 10 height 10
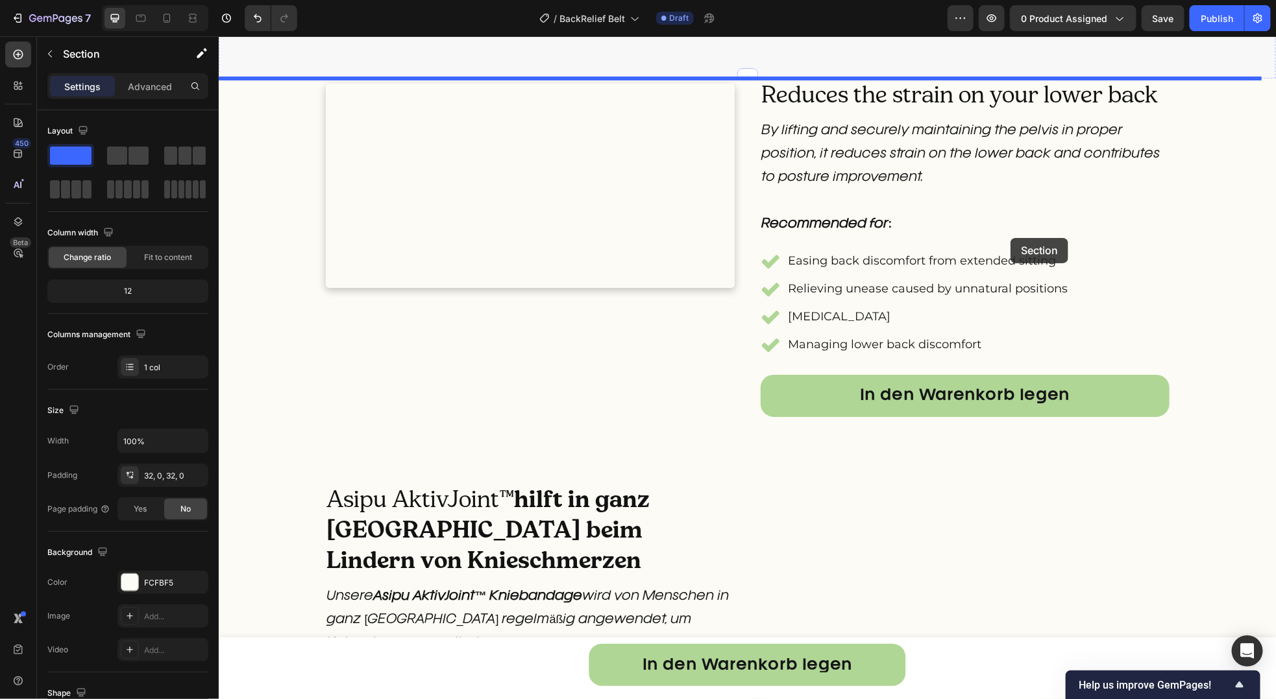
scroll to position [2463, 0]
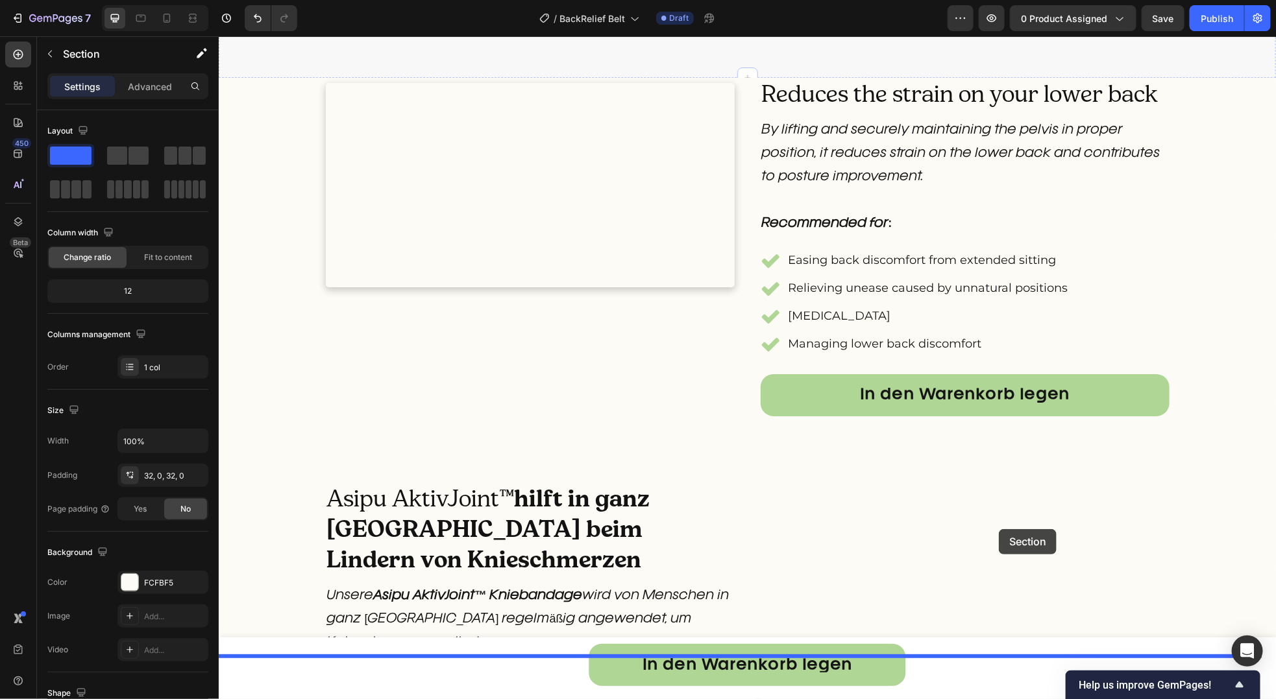
drag, startPoint x: 1033, startPoint y: 74, endPoint x: 998, endPoint y: 529, distance: 456.2
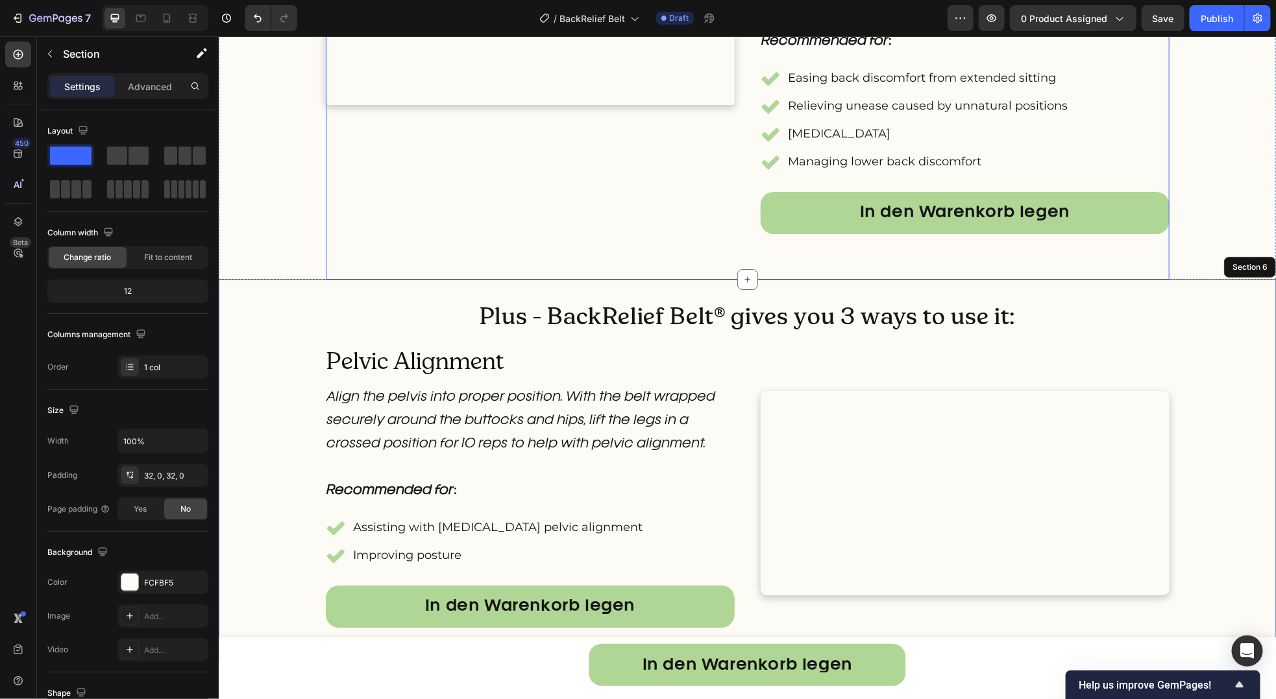
scroll to position [2151, 0]
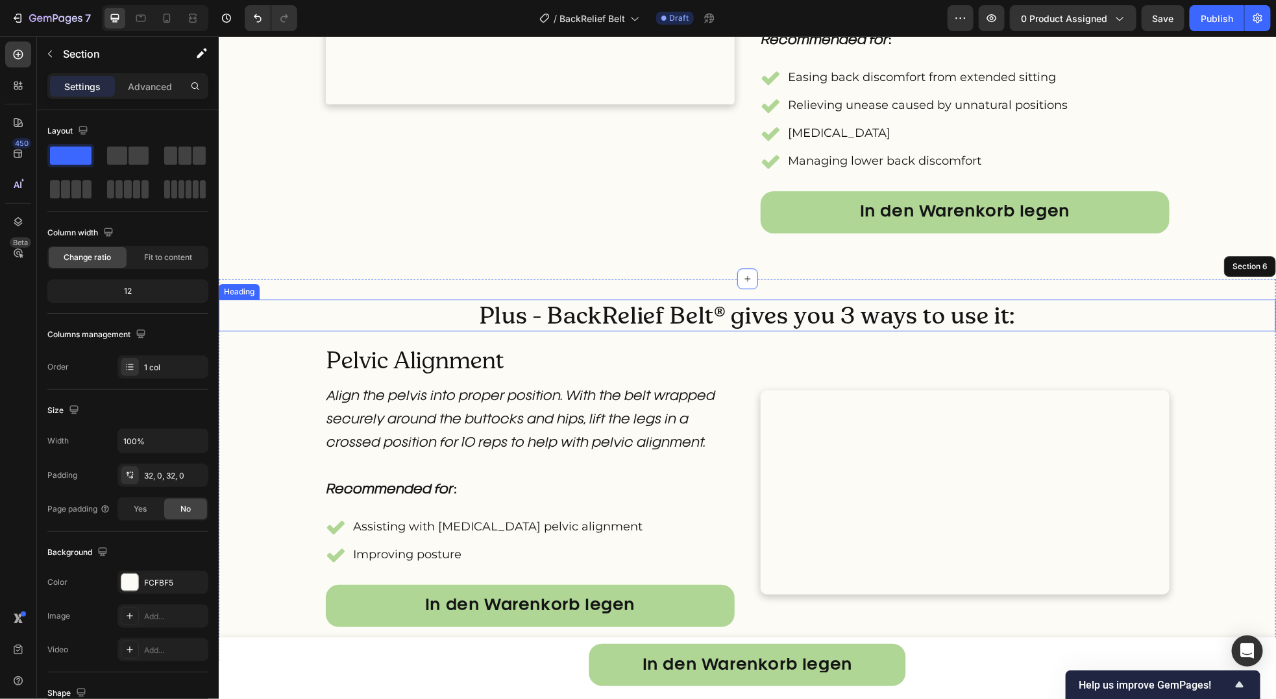
click at [426, 331] on h2 "Plus - BackRelief Belt® gives you 3 ways to use it:" at bounding box center [746, 315] width 1057 height 32
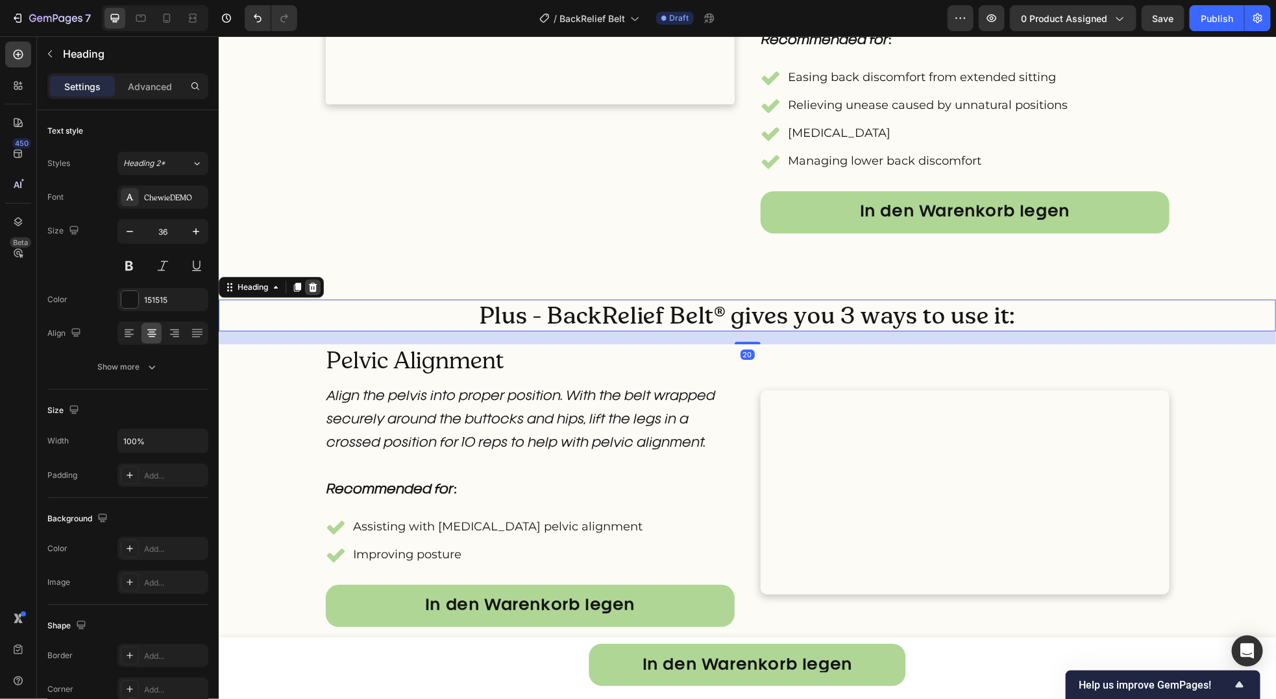
click at [311, 292] on icon at bounding box center [312, 287] width 10 height 10
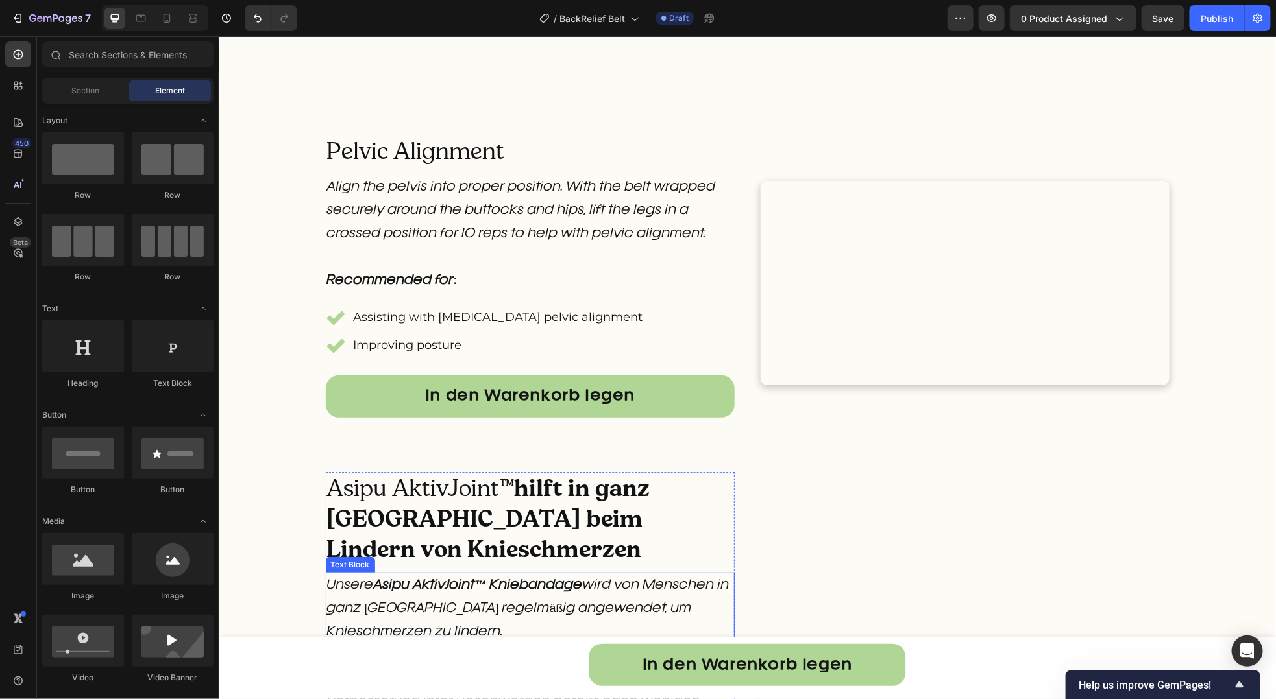
scroll to position [2434, 0]
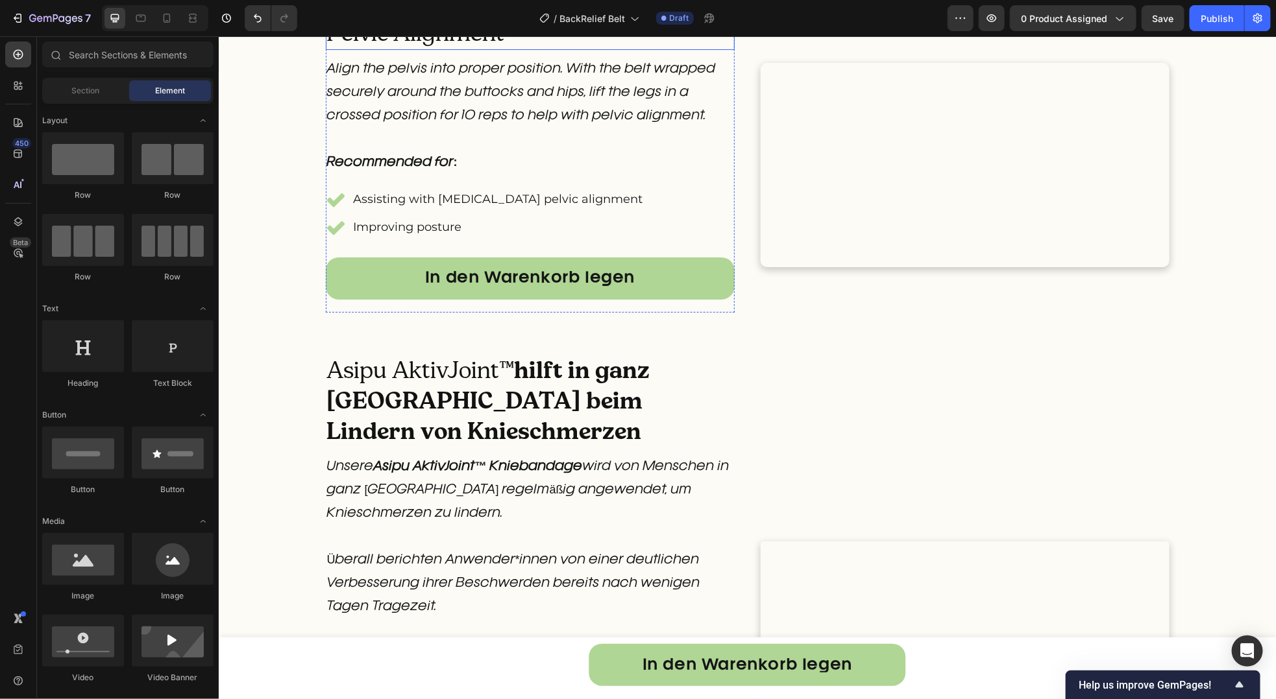
click at [472, 49] on h2 "Pelvic Alignment" at bounding box center [529, 32] width 409 height 33
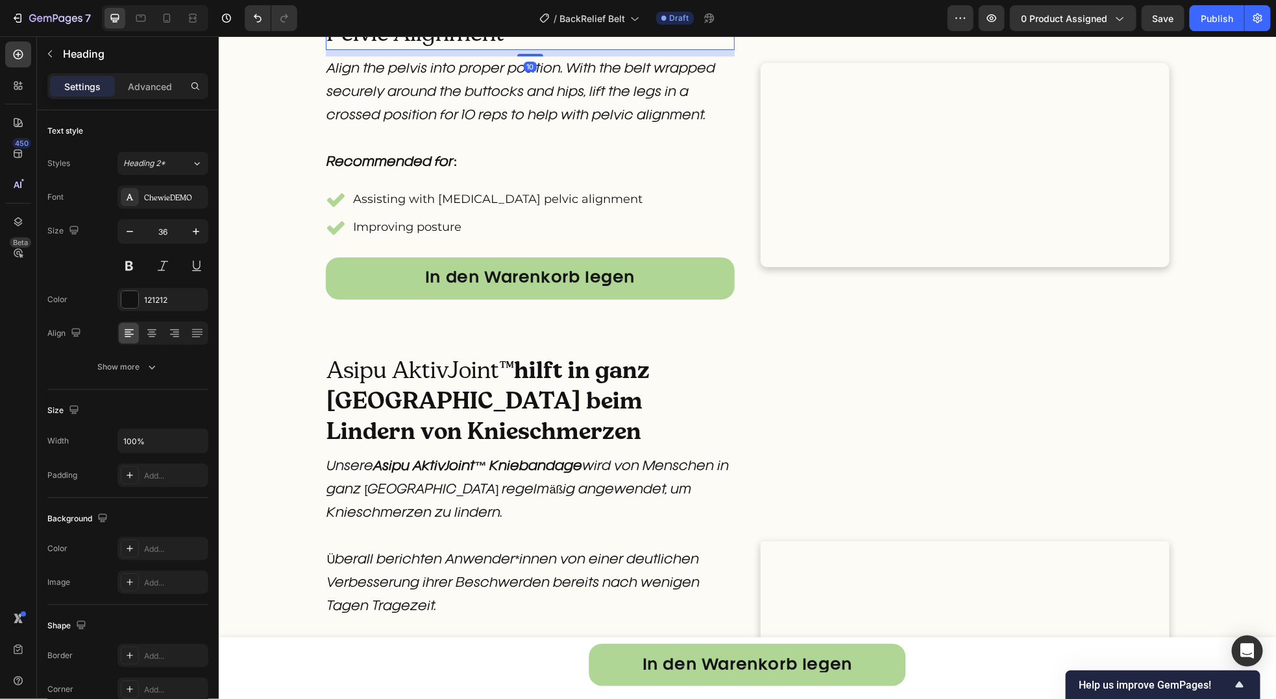
click at [472, 49] on h2 "Pelvic Alignment" at bounding box center [529, 32] width 409 height 33
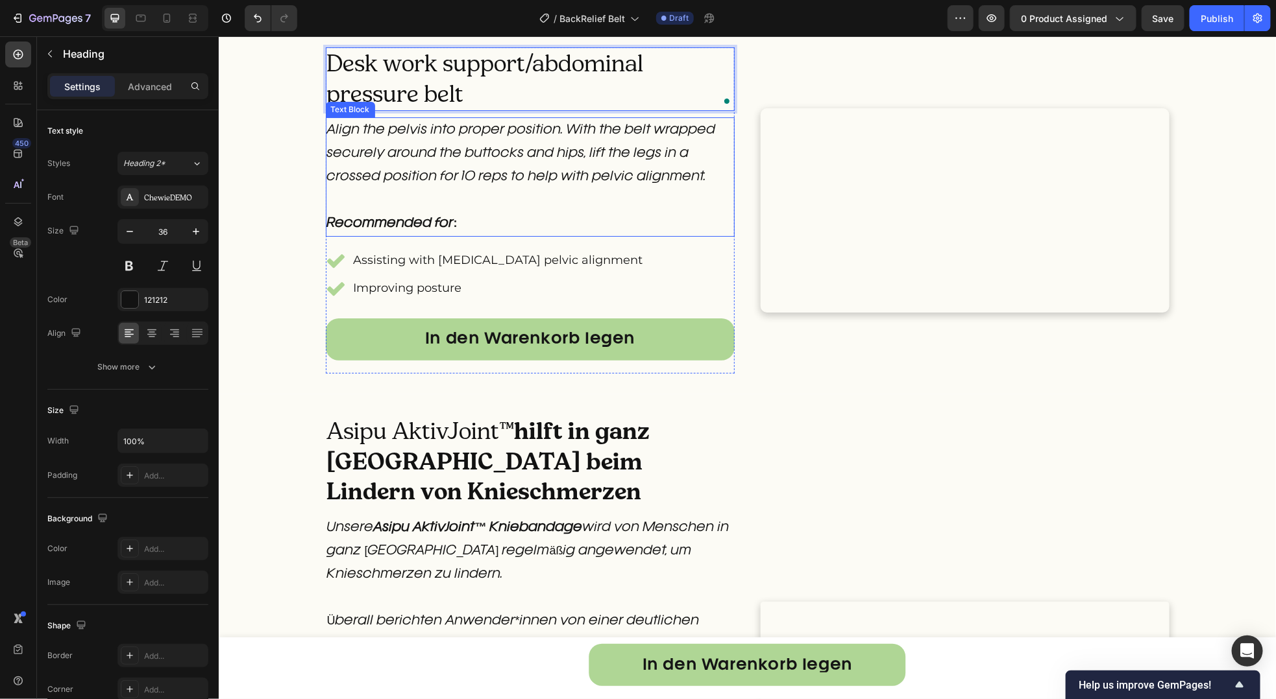
scroll to position [2419, 0]
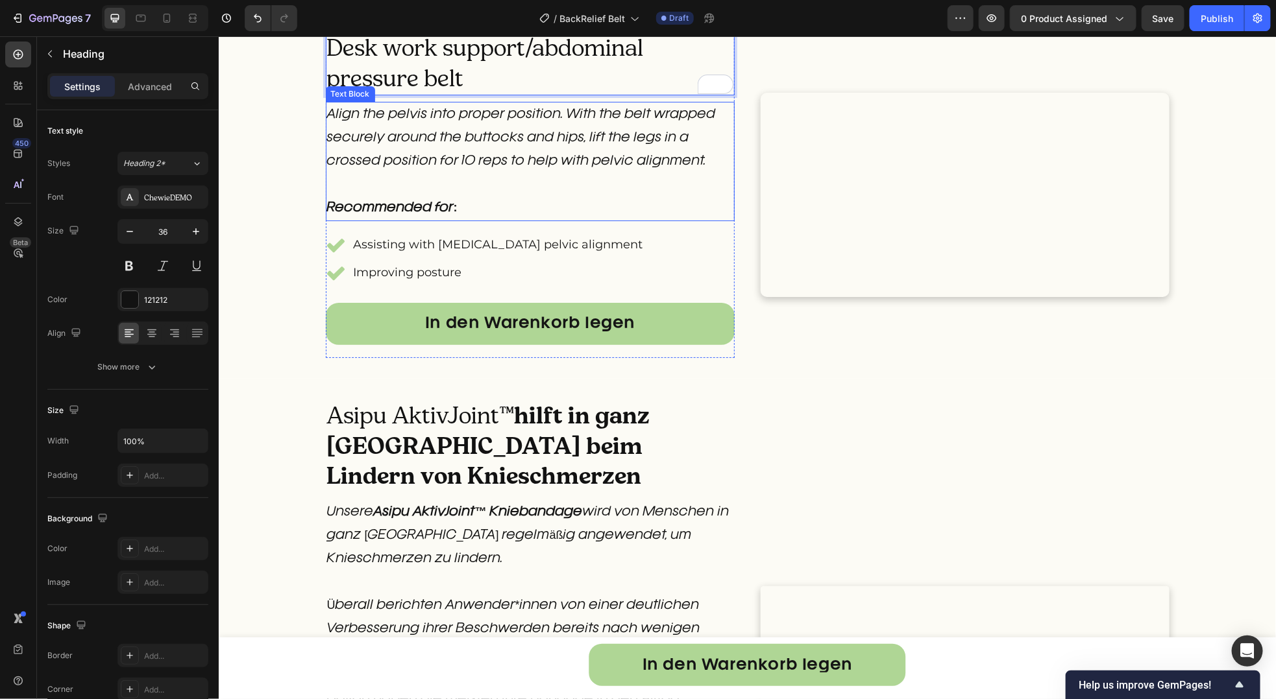
click at [381, 219] on p "Align the pelvis into proper position. With the belt wrapped securely around th…" at bounding box center [529, 161] width 406 height 117
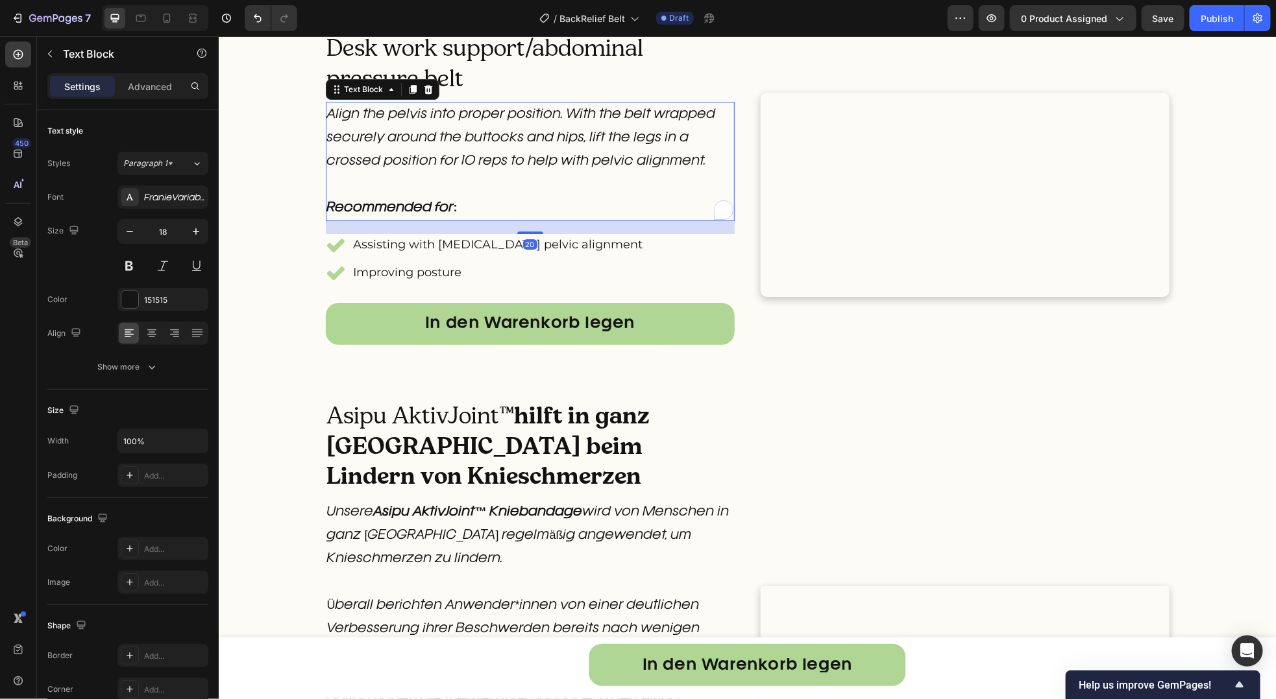
click at [381, 219] on p "Align the pelvis into proper position. With the belt wrapped securely around th…" at bounding box center [529, 161] width 406 height 117
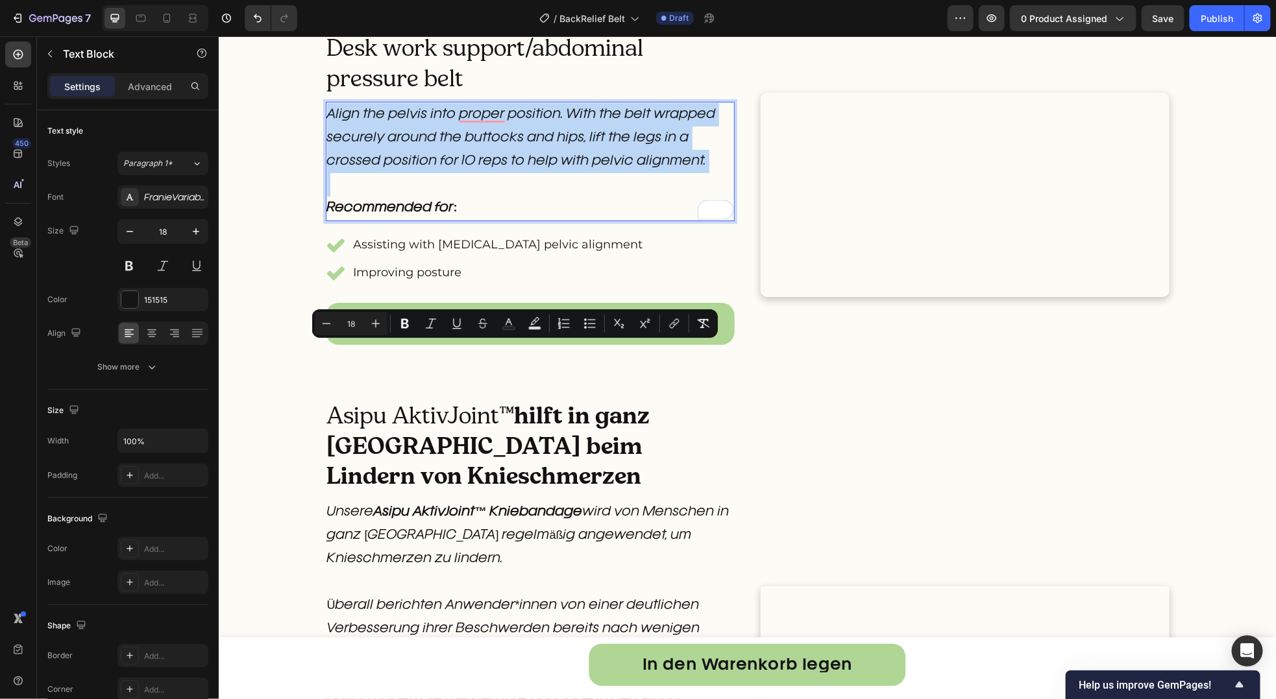
scroll to position [2443, 0]
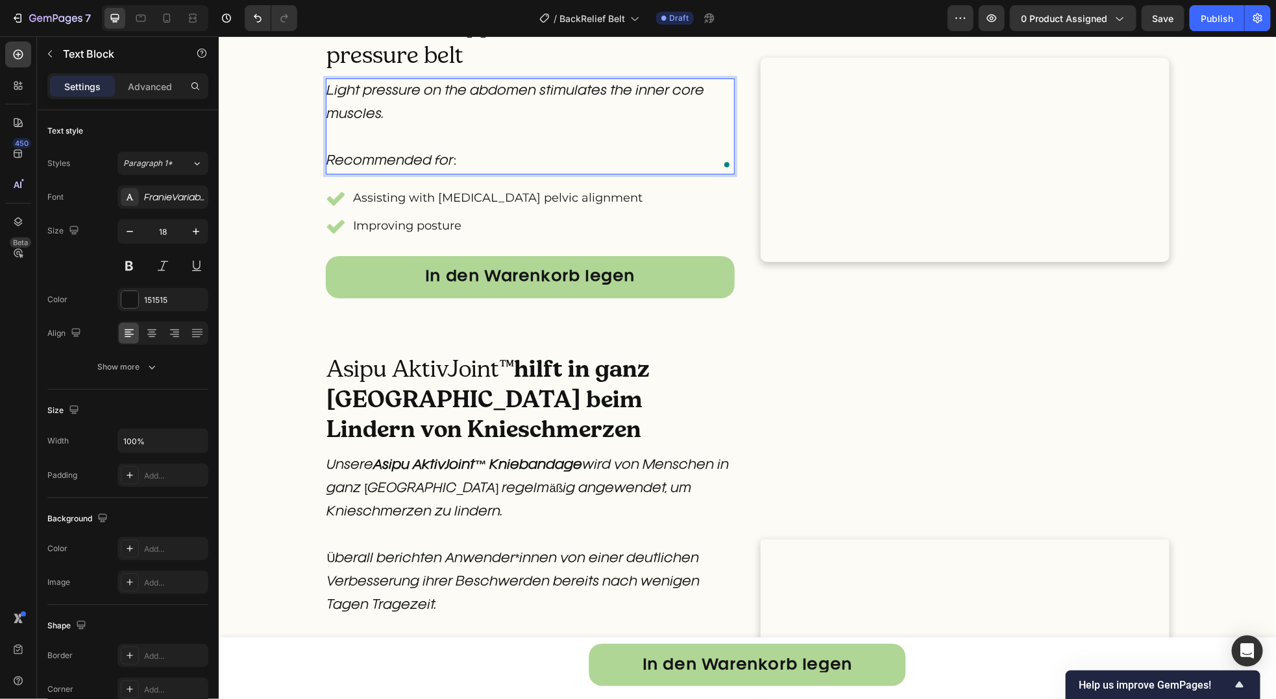
click at [478, 173] on p "Recommended for:" at bounding box center [529, 149] width 406 height 47
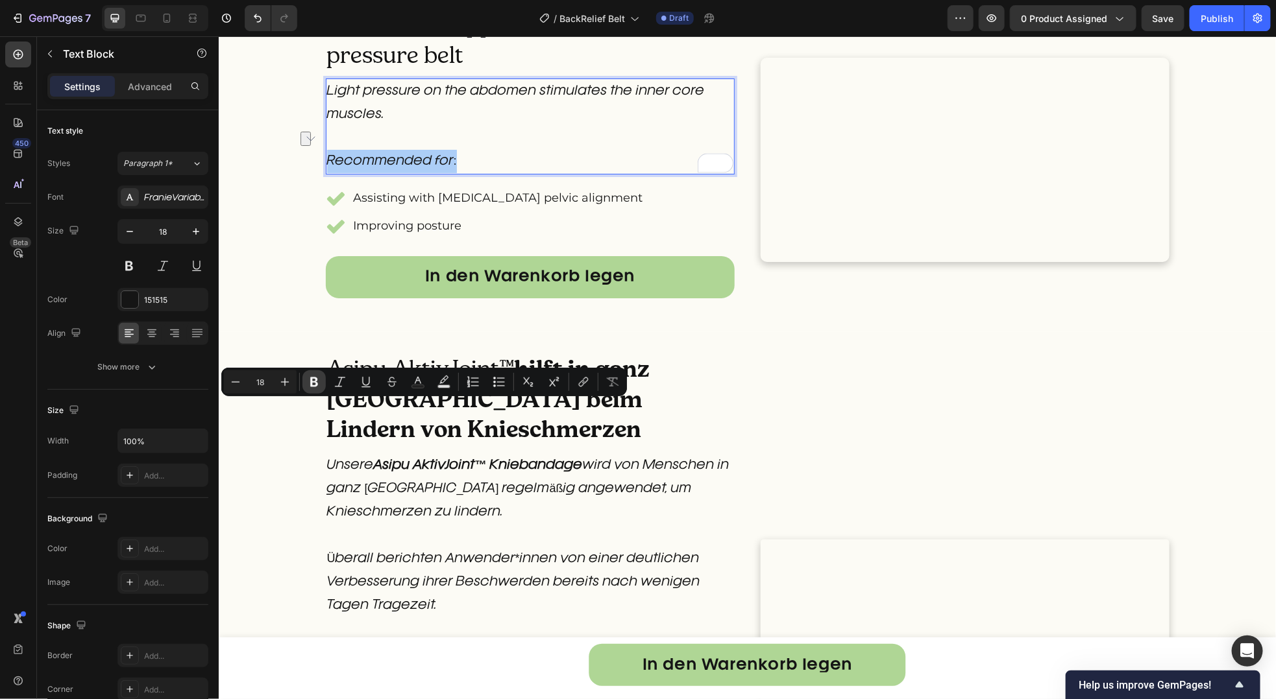
click at [320, 380] on icon "Editor contextual toolbar" at bounding box center [314, 382] width 13 height 13
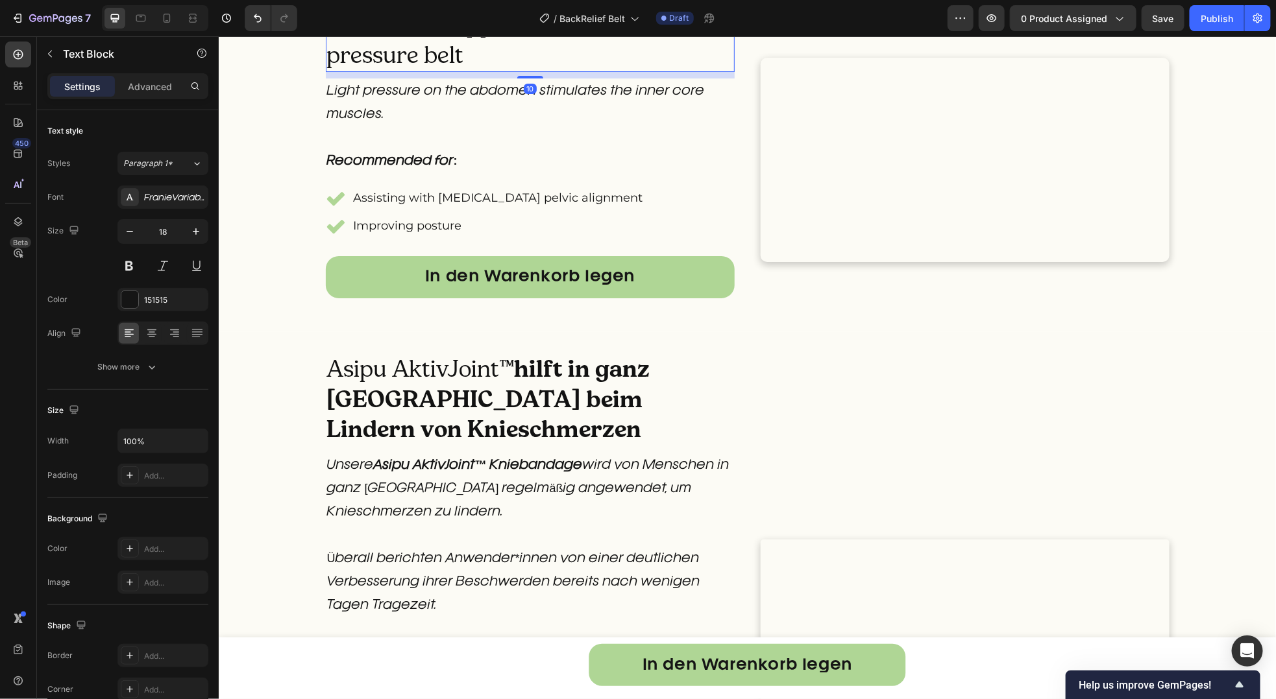
click at [398, 70] on p "Desk work support/abdominal pressure belt" at bounding box center [529, 39] width 406 height 61
click at [134, 272] on button at bounding box center [128, 265] width 23 height 23
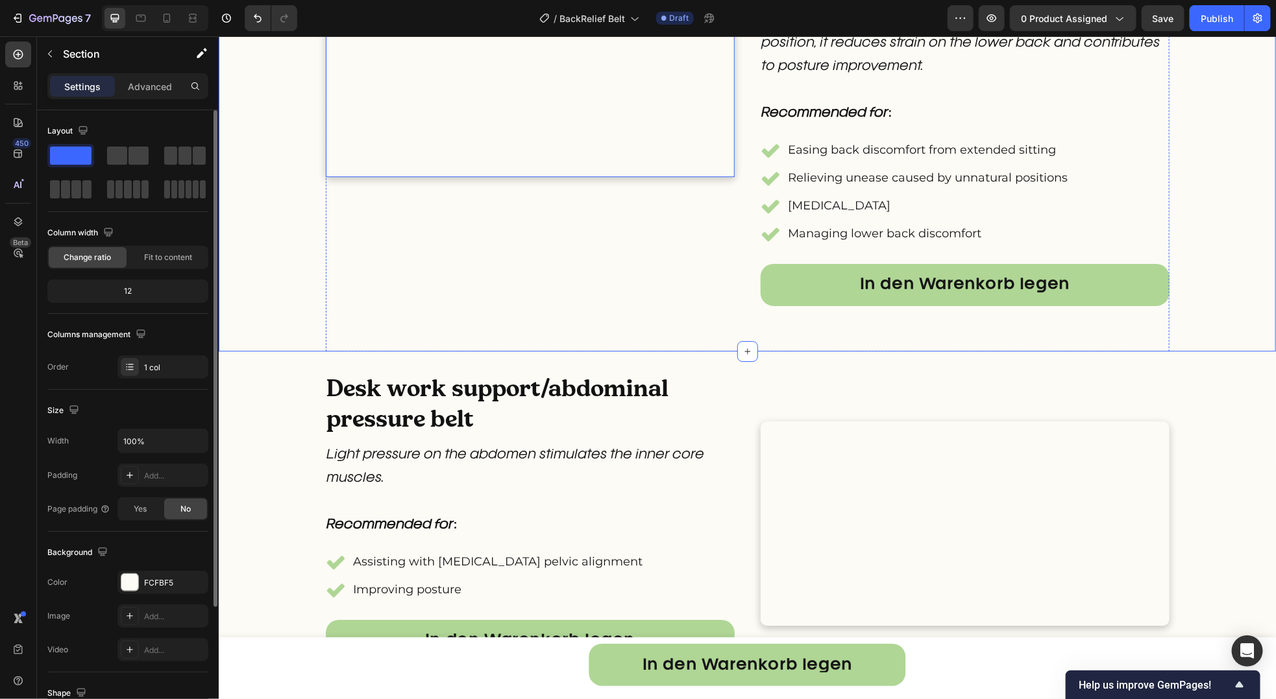
scroll to position [1862, 0]
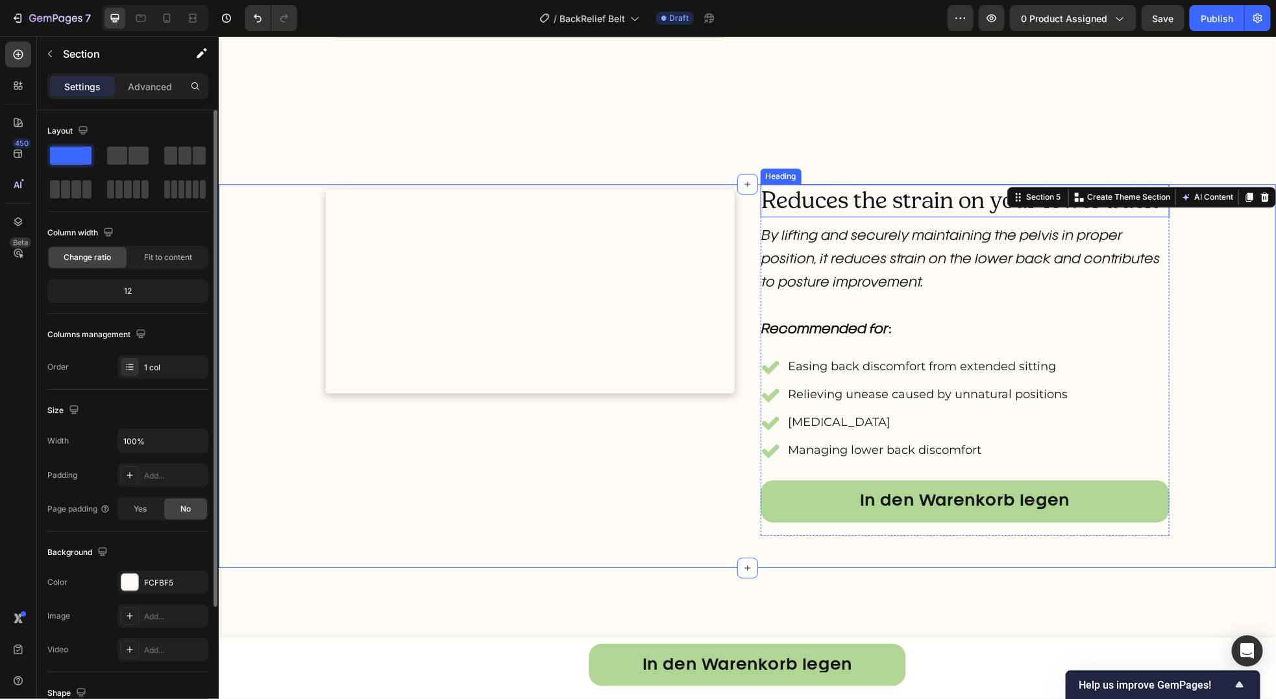
click at [771, 217] on h2 "Reduces the strain on your lower back" at bounding box center [964, 200] width 409 height 33
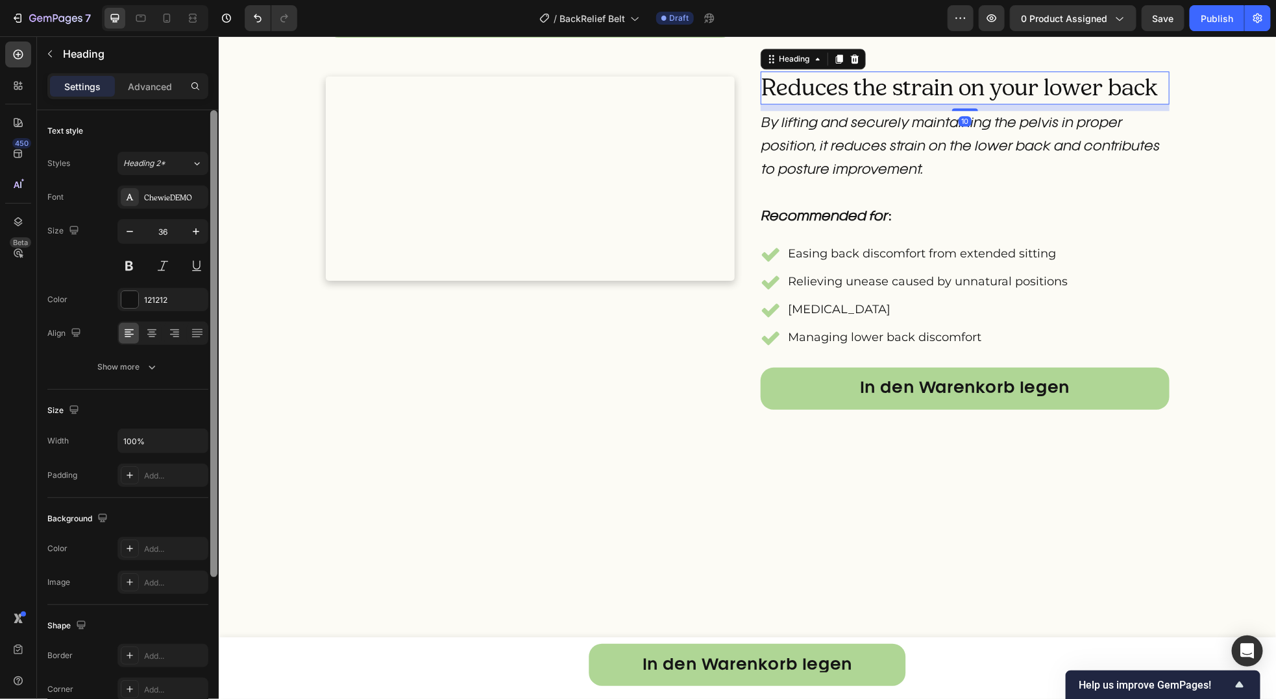
drag, startPoint x: 132, startPoint y: 260, endPoint x: 213, endPoint y: 261, distance: 81.1
click at [132, 261] on button at bounding box center [128, 265] width 23 height 23
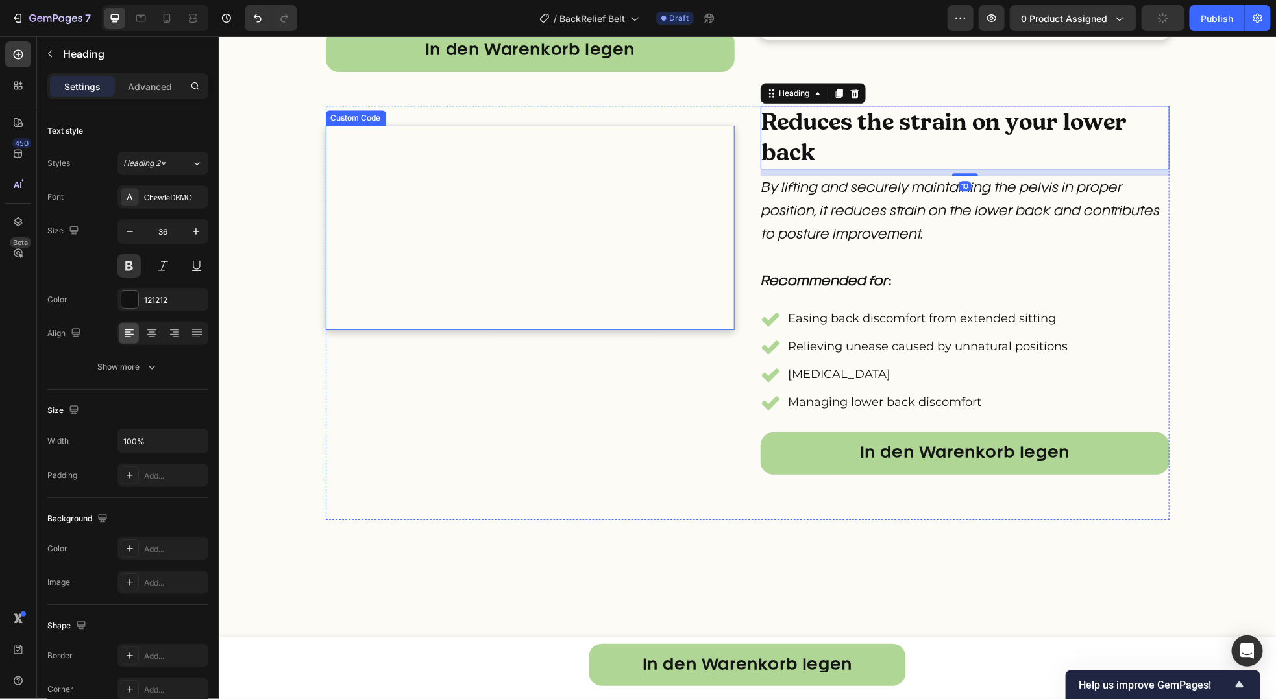
scroll to position [1612, 0]
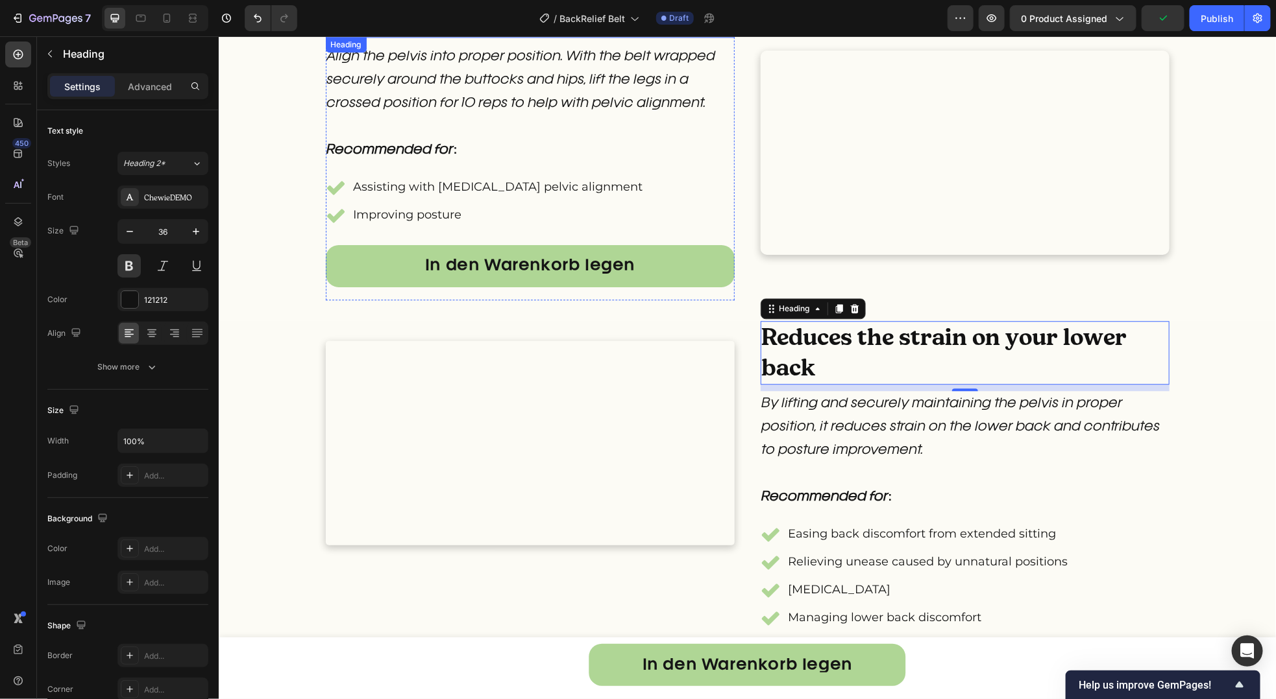
click at [460, 37] on h2 "Pelvic Alignment" at bounding box center [529, 20] width 409 height 33
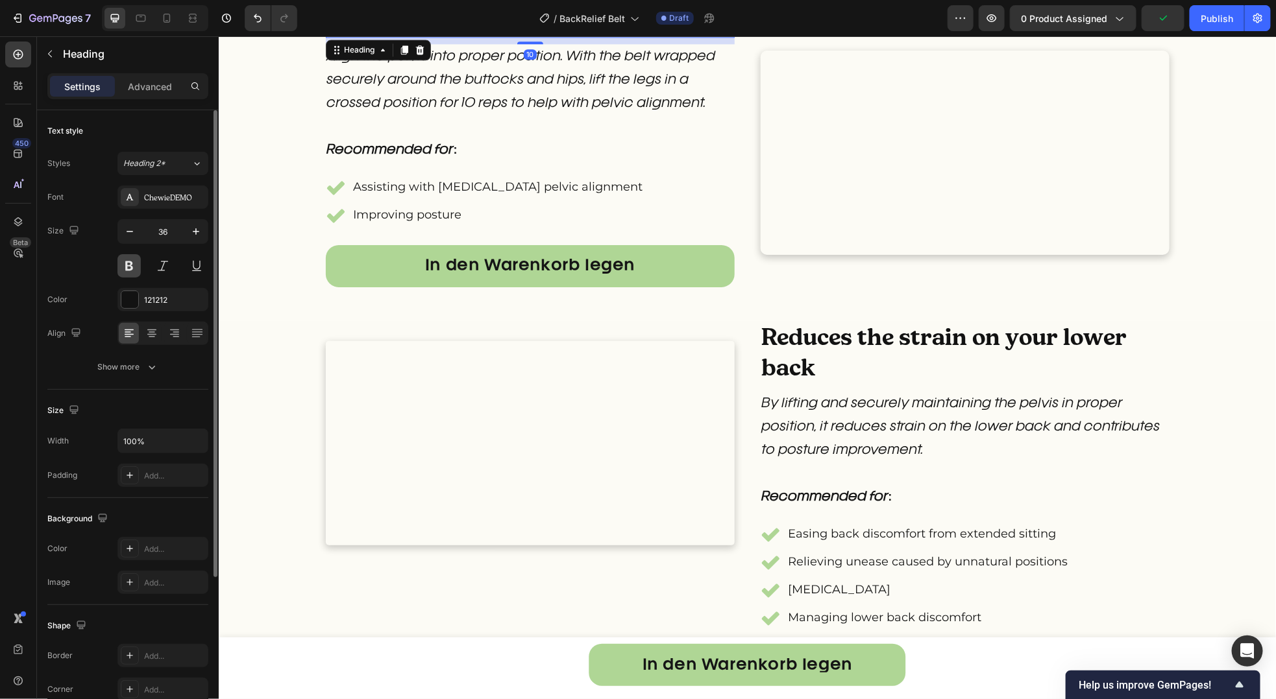
click at [128, 267] on button at bounding box center [128, 265] width 23 height 23
click at [166, 205] on div "ChewieDEMO" at bounding box center [162, 197] width 91 height 23
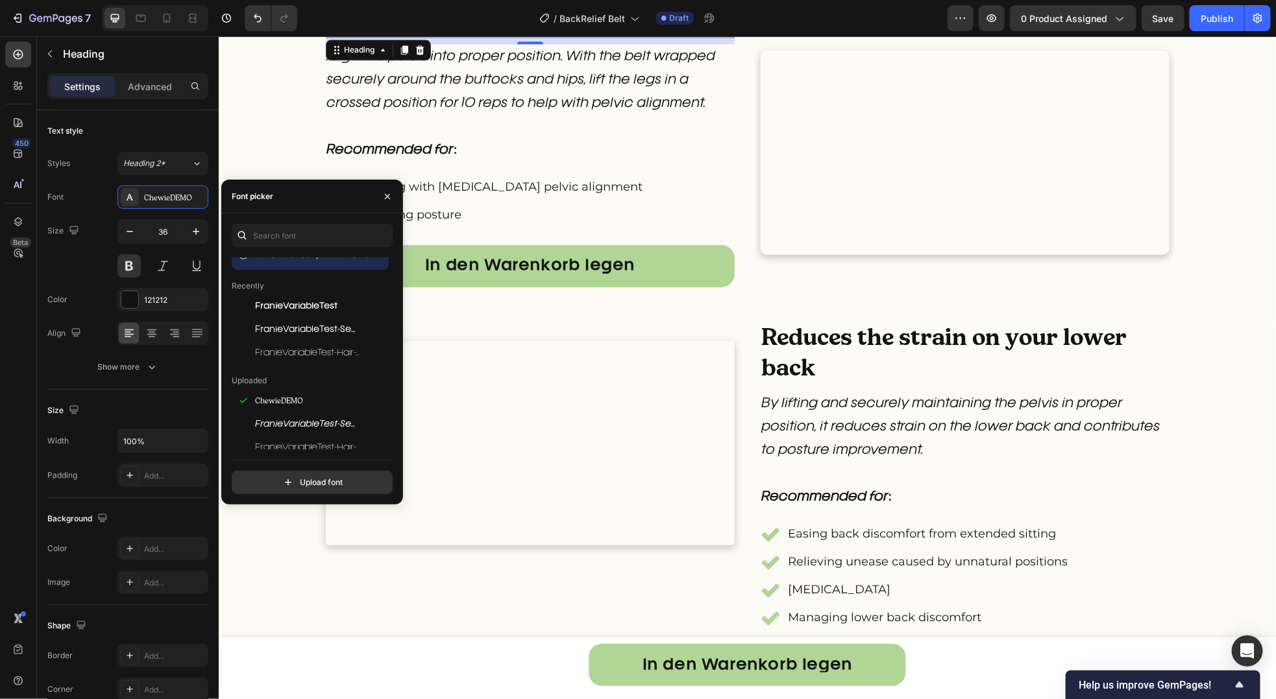
scroll to position [16, 0]
click at [570, 300] on div "Pelvic Alignment Heading 10 Align the pelvis into proper position. With the bel…" at bounding box center [529, 152] width 409 height 296
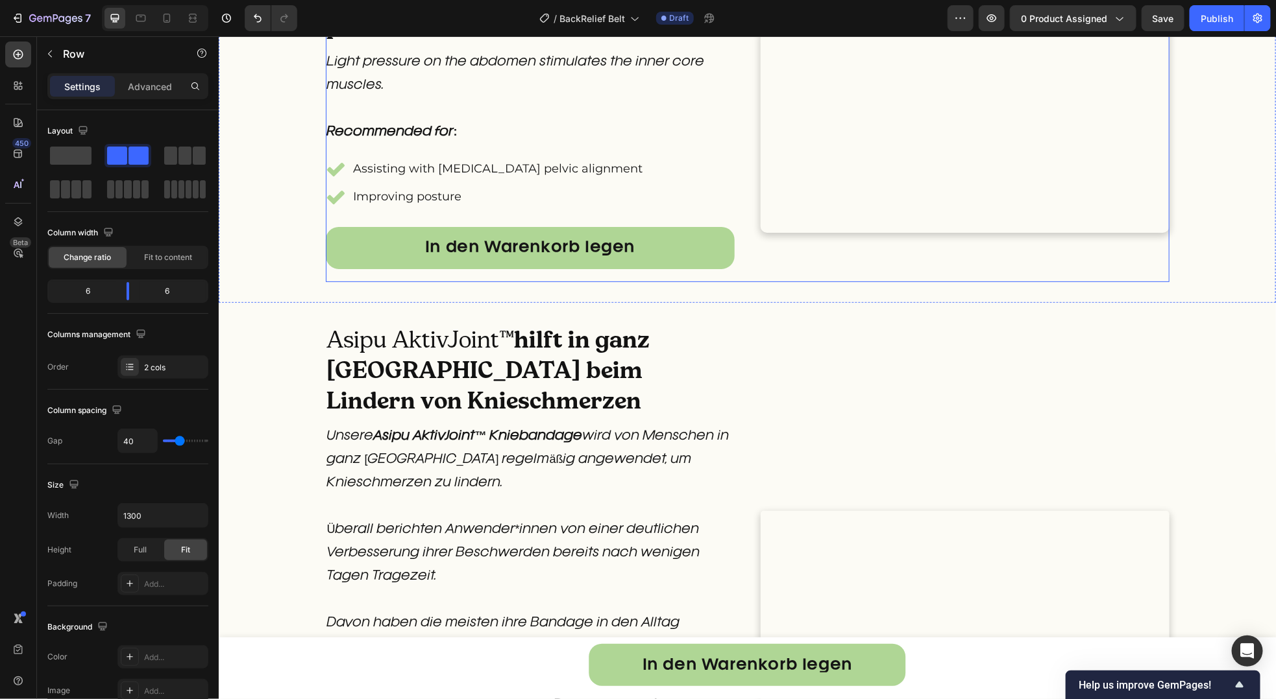
scroll to position [2377, 0]
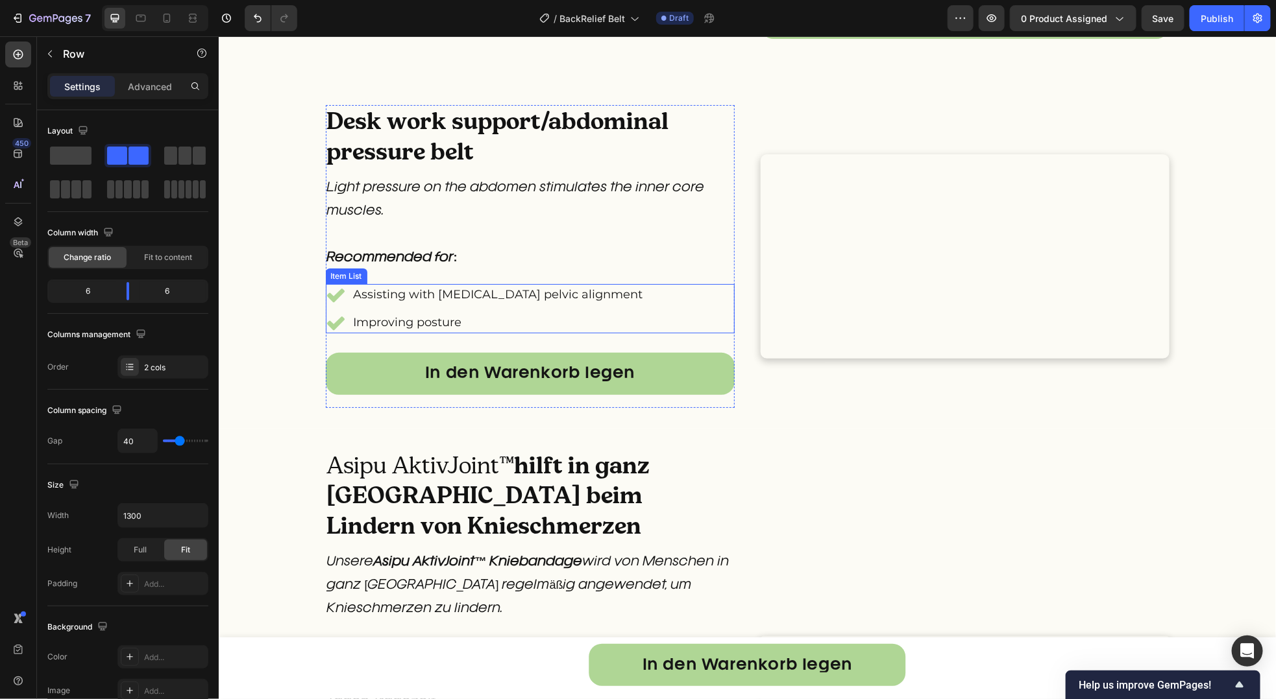
click at [428, 303] on p "Assisting with [MEDICAL_DATA] pelvic alignment" at bounding box center [497, 294] width 289 height 18
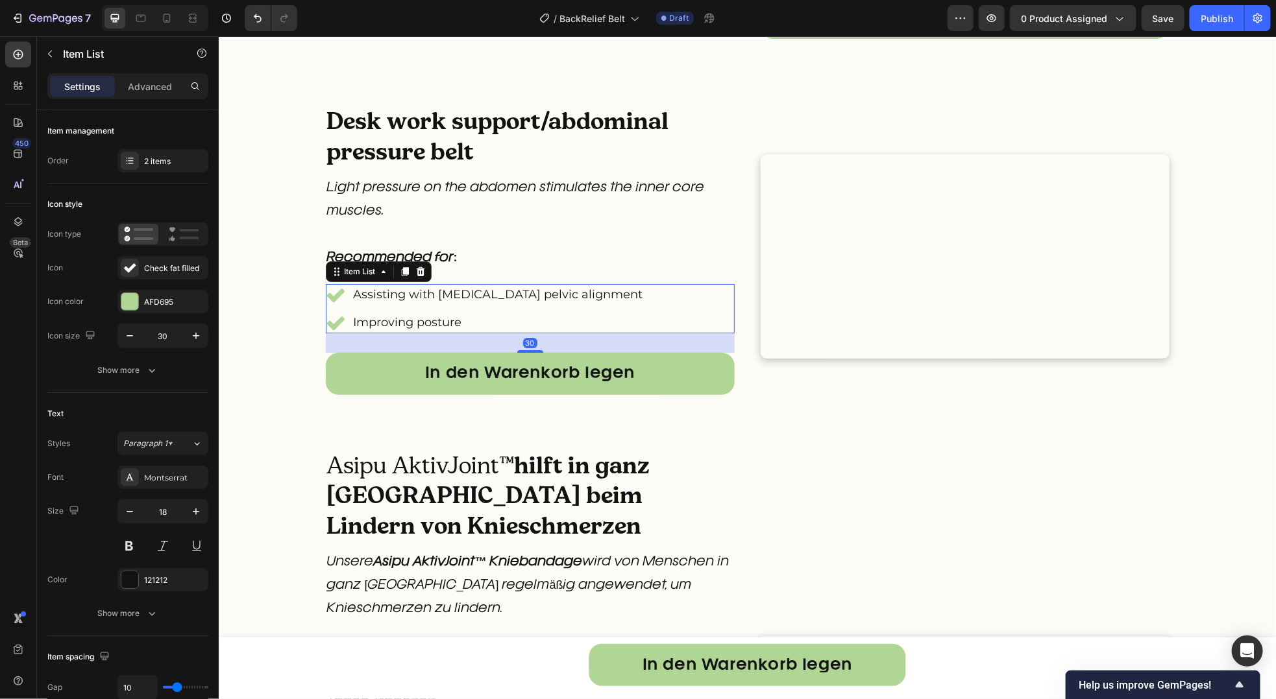
click at [428, 303] on p "Assisting with [MEDICAL_DATA] pelvic alignment" at bounding box center [497, 294] width 289 height 18
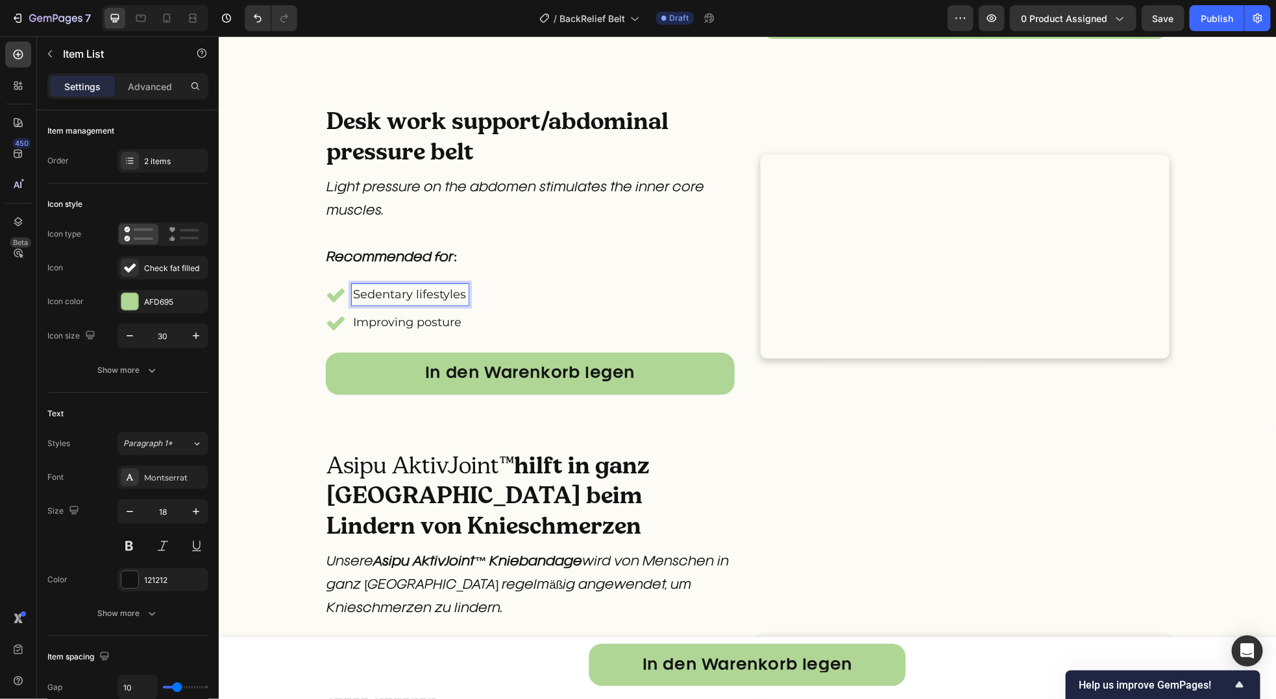
click at [414, 331] on p "Improving posture" at bounding box center [409, 322] width 113 height 18
click at [555, 333] on div "Sedentary lifestyles Loose or saggy midsections" at bounding box center [529, 308] width 409 height 49
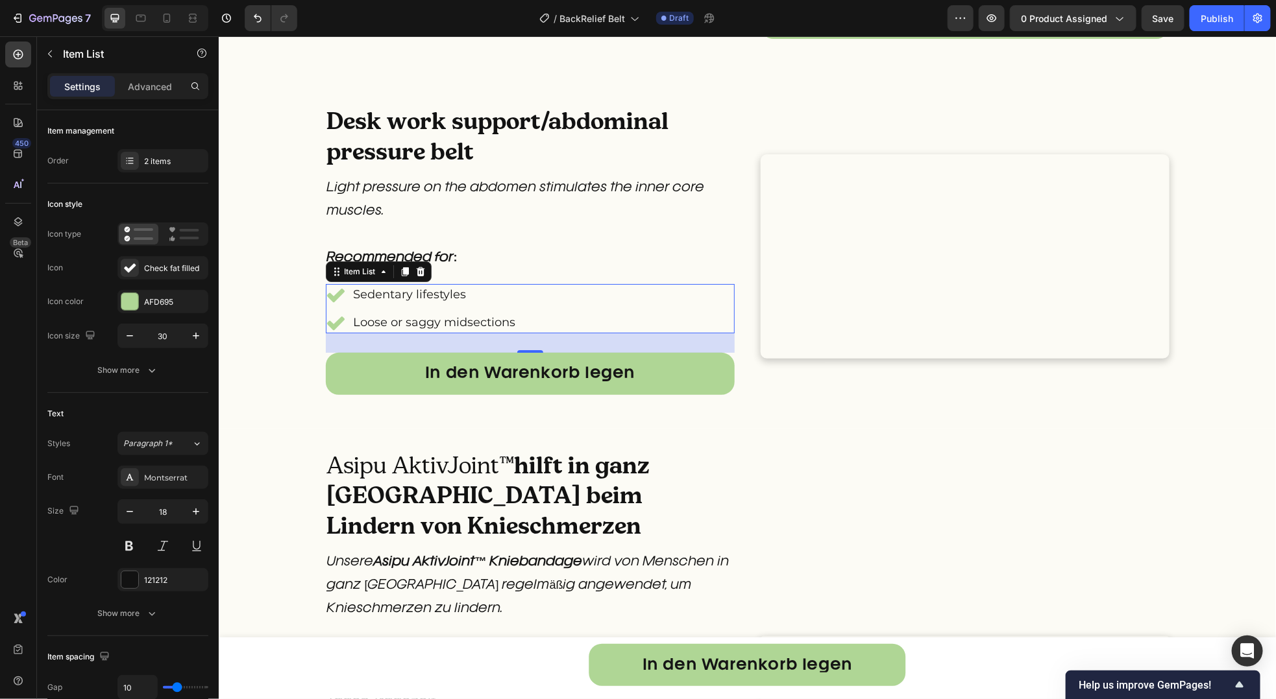
click at [555, 333] on div "Sedentary lifestyles Loose or saggy midsections" at bounding box center [529, 308] width 409 height 49
click at [160, 158] on div "2 items" at bounding box center [174, 162] width 61 height 12
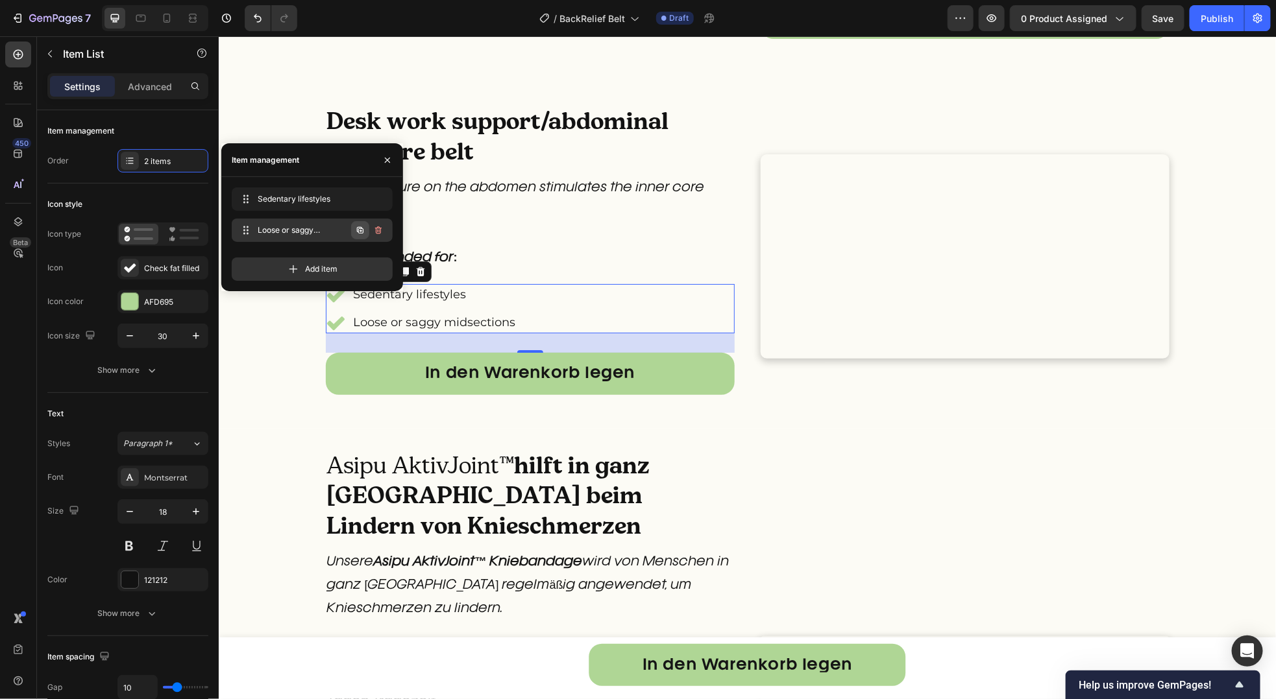
click at [356, 230] on icon "button" at bounding box center [360, 230] width 10 height 10
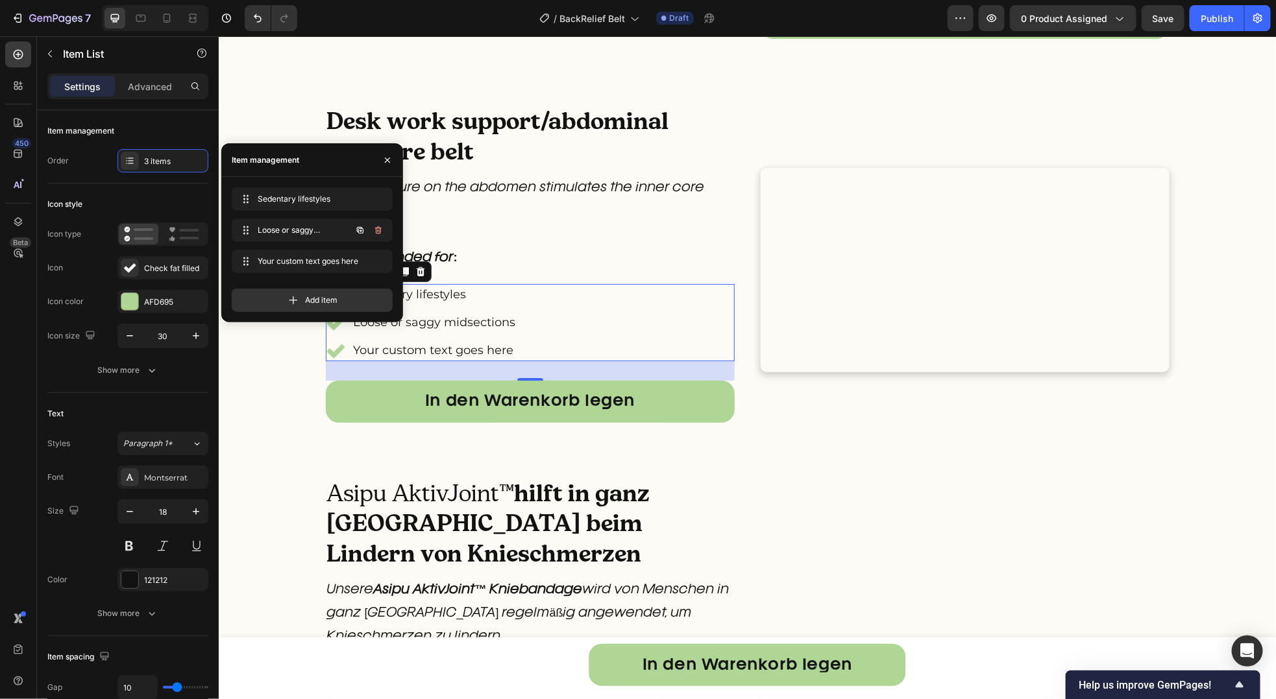
click at [357, 230] on icon "button" at bounding box center [360, 230] width 6 height 6
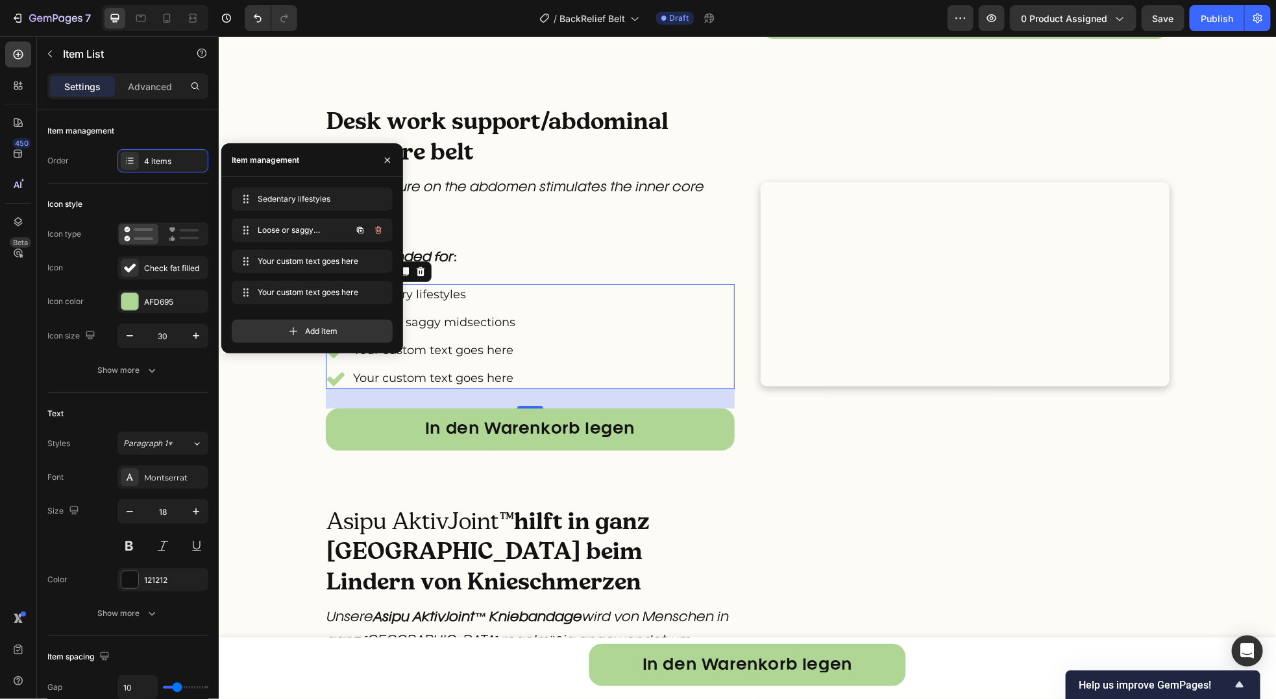
click at [357, 230] on icon "button" at bounding box center [360, 230] width 6 height 6
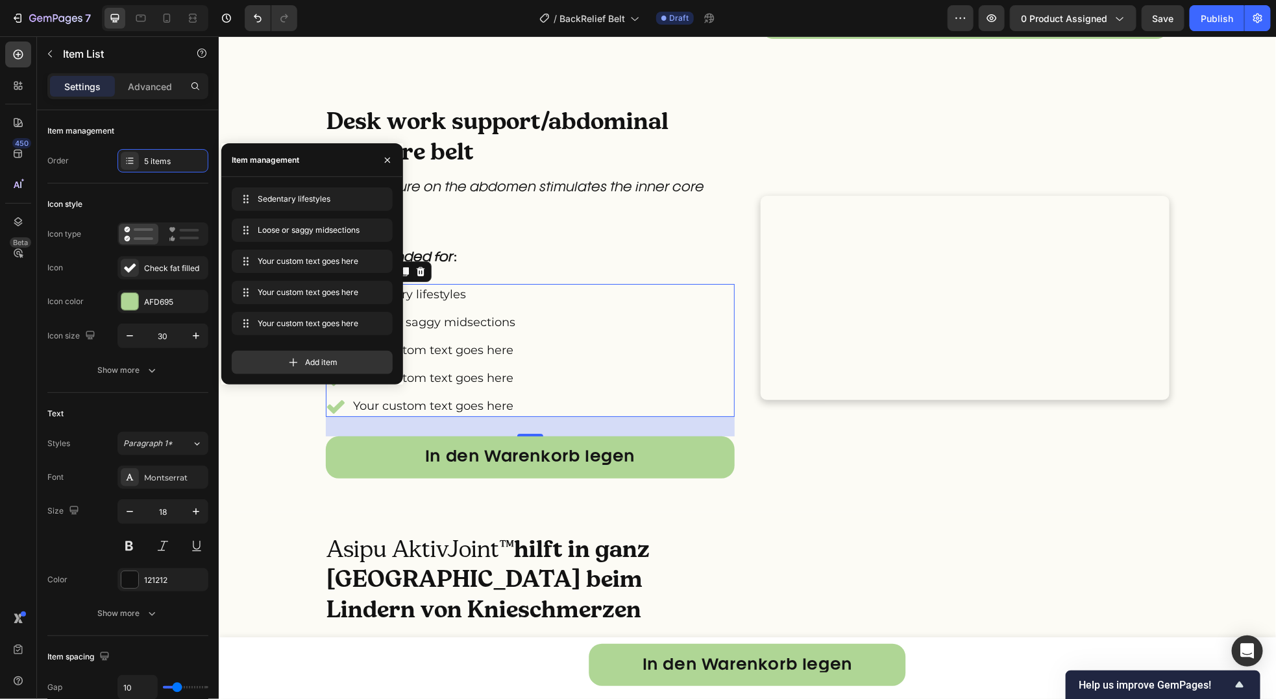
click at [479, 361] on div "Your custom text goes here" at bounding box center [434, 349] width 166 height 21
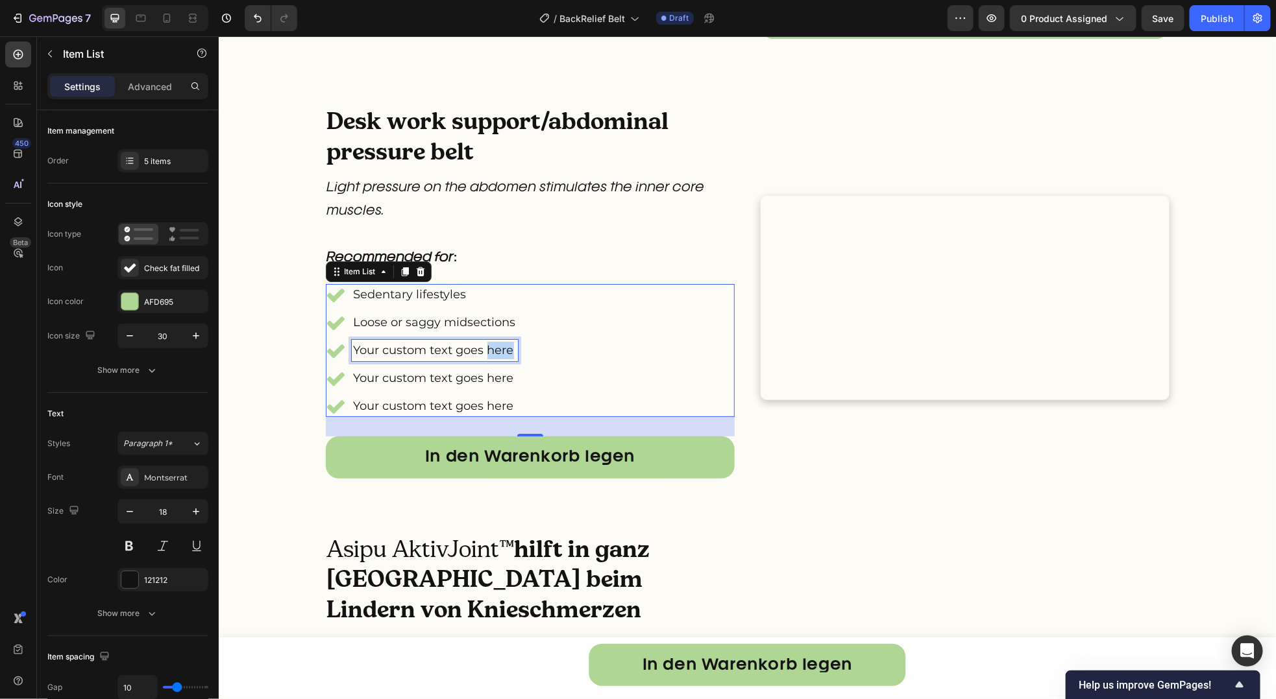
click at [479, 359] on p "Your custom text goes here" at bounding box center [434, 350] width 162 height 18
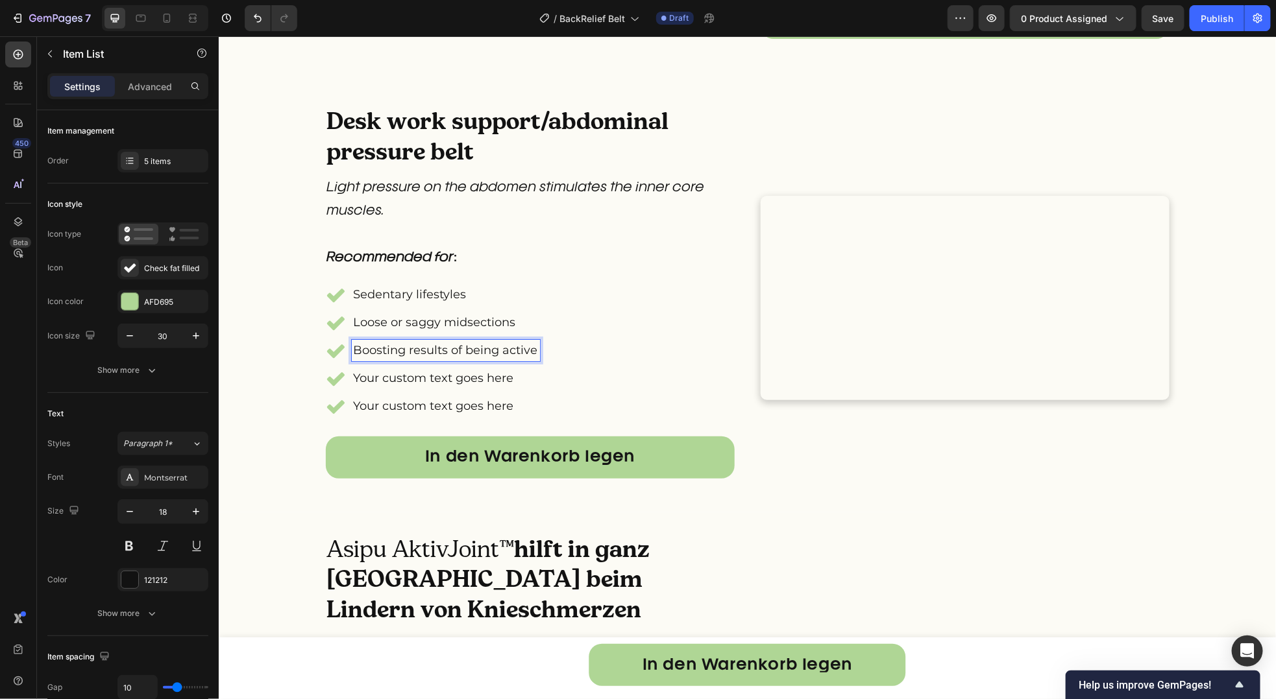
click at [402, 387] on p "Your custom text goes here" at bounding box center [445, 378] width 184 height 18
click at [337, 417] on div "Your custom text goes here" at bounding box center [505, 405] width 360 height 21
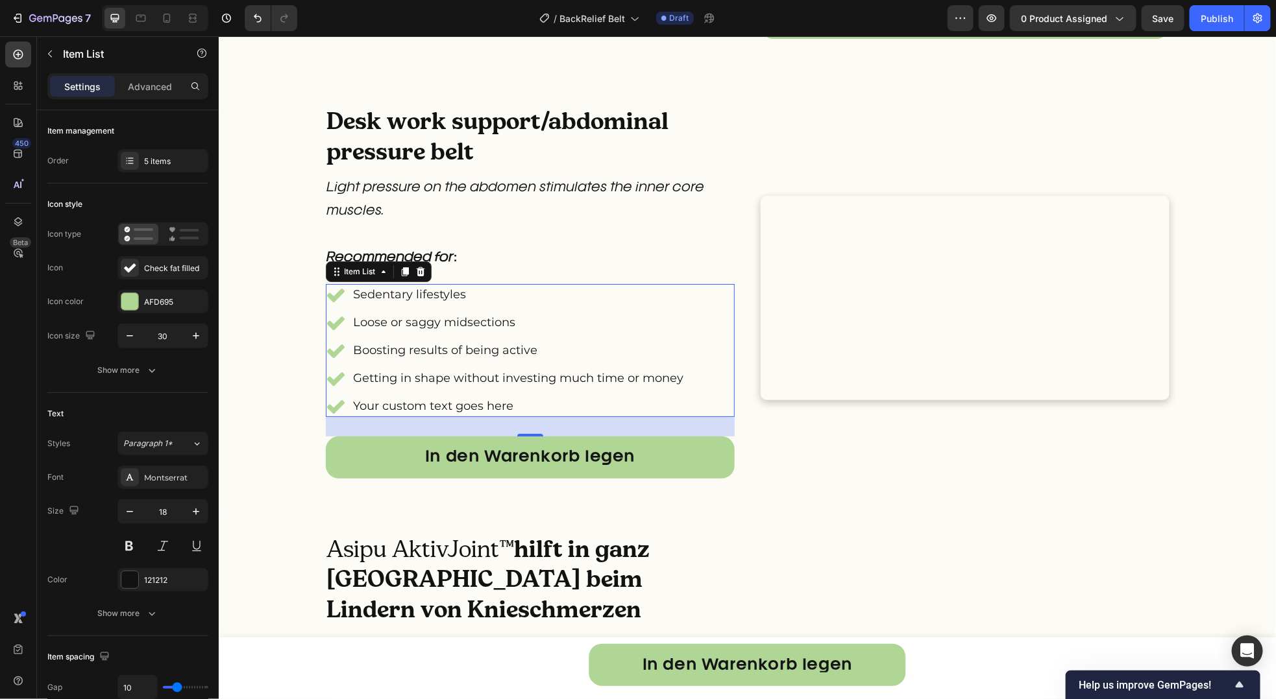
click at [703, 417] on div "Sedentary lifestyles Loose or saggy midsections Boosting results of being activ…" at bounding box center [529, 350] width 409 height 133
click at [181, 162] on div "5 items" at bounding box center [174, 162] width 61 height 12
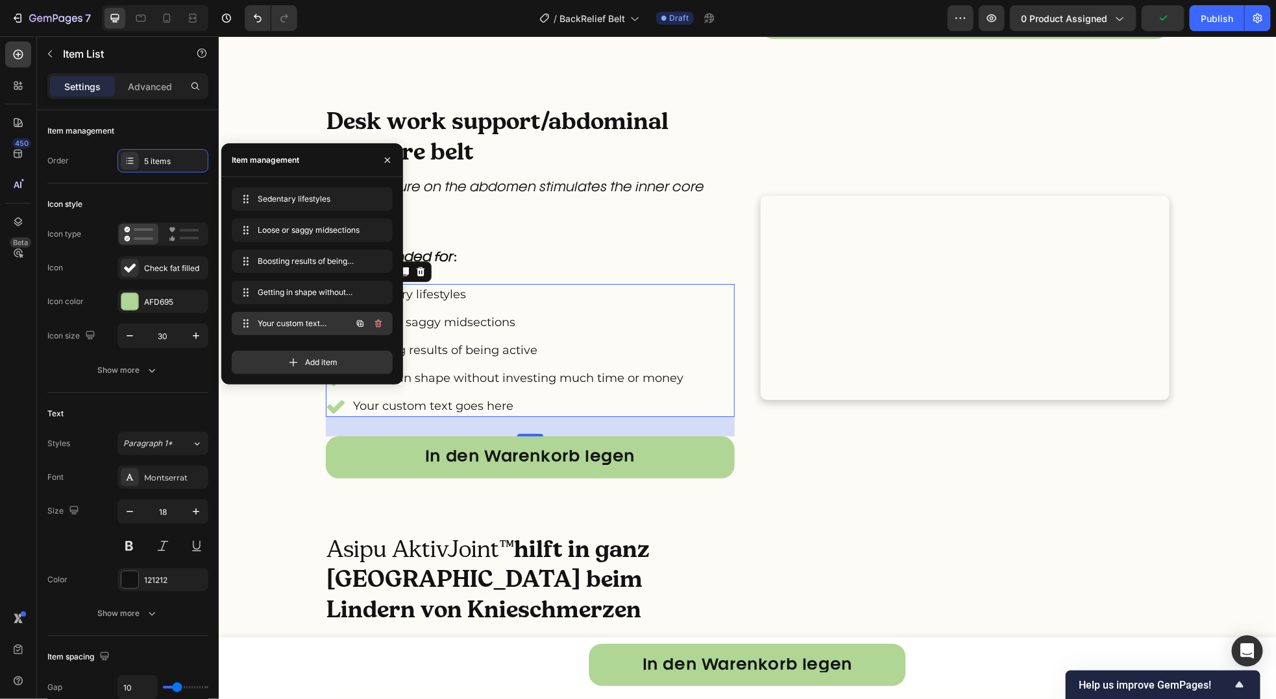
click at [382, 324] on icon "button" at bounding box center [378, 324] width 10 height 10
click at [382, 324] on button "Delete" at bounding box center [370, 324] width 36 height 18
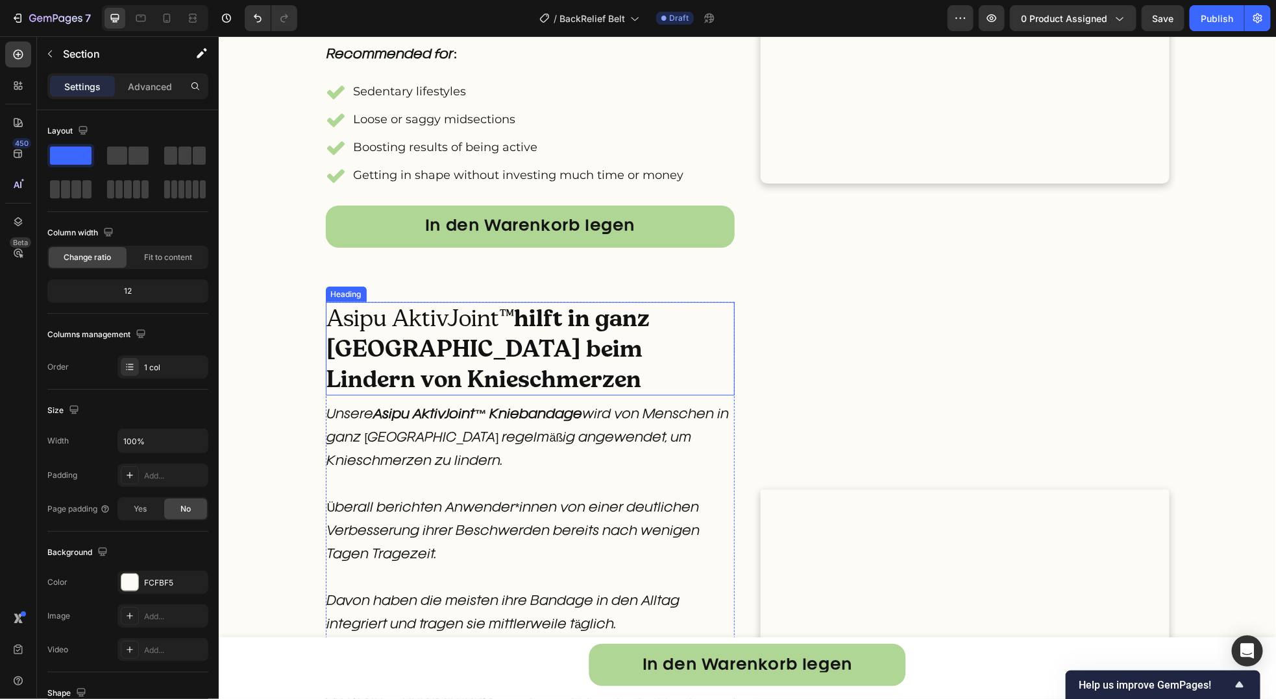
scroll to position [2750, 0]
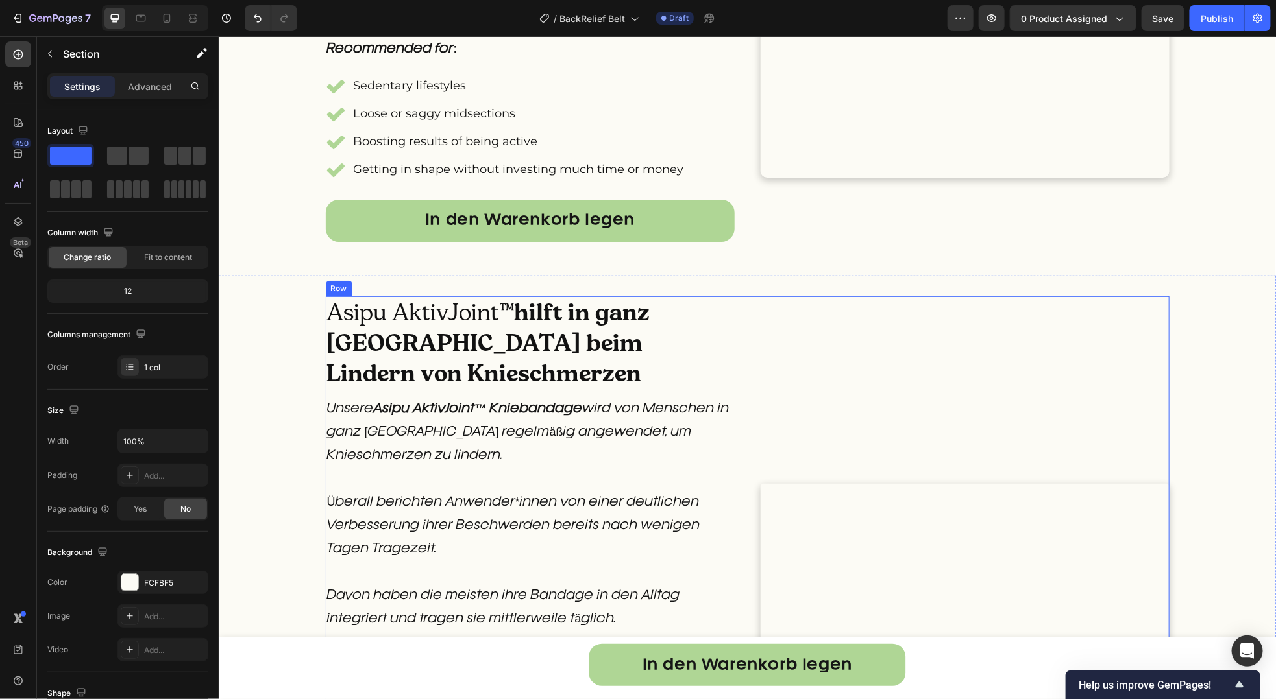
click at [769, 398] on div "Custom Code" at bounding box center [964, 653] width 409 height 714
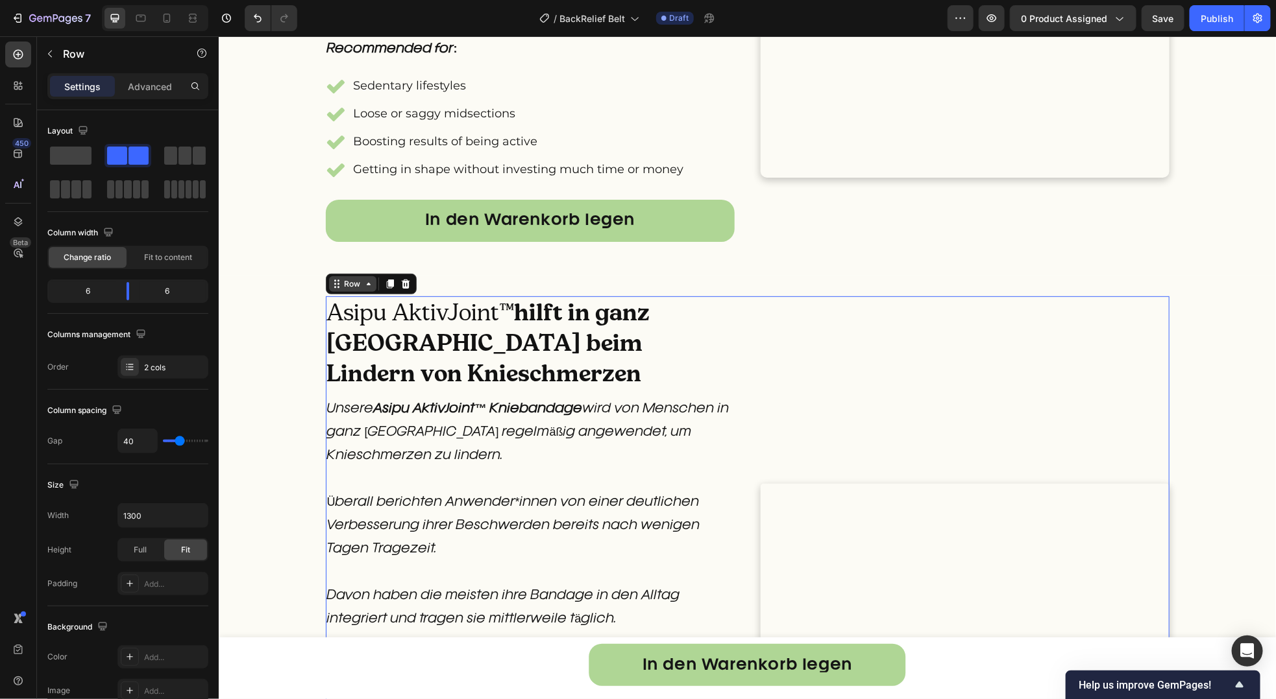
click at [363, 289] on icon at bounding box center [368, 283] width 10 height 10
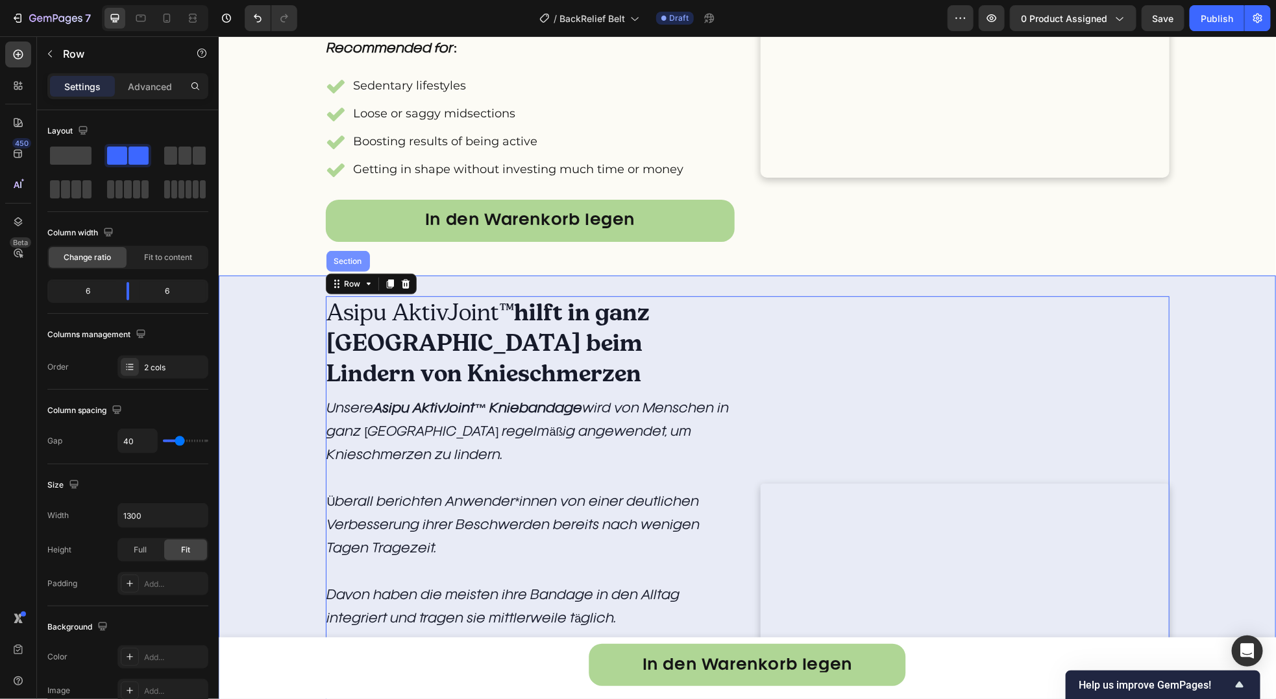
click at [337, 271] on div "Section" at bounding box center [347, 260] width 43 height 21
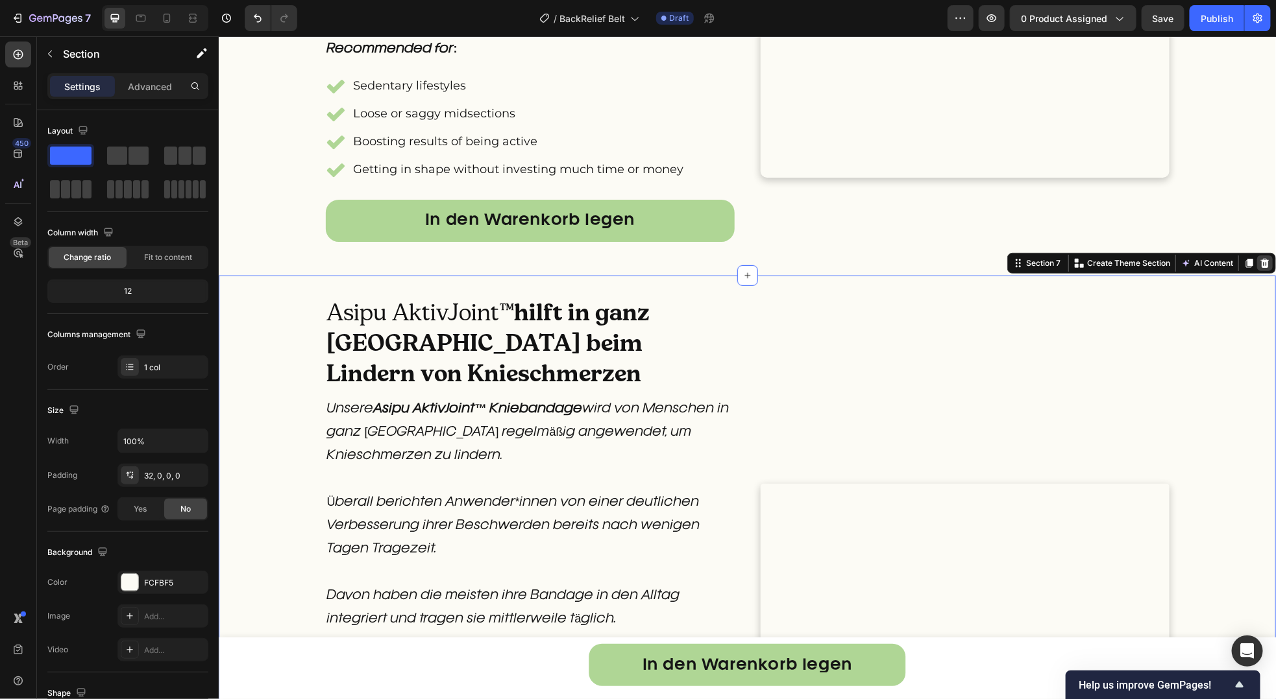
click at [1259, 268] on icon at bounding box center [1264, 263] width 10 height 10
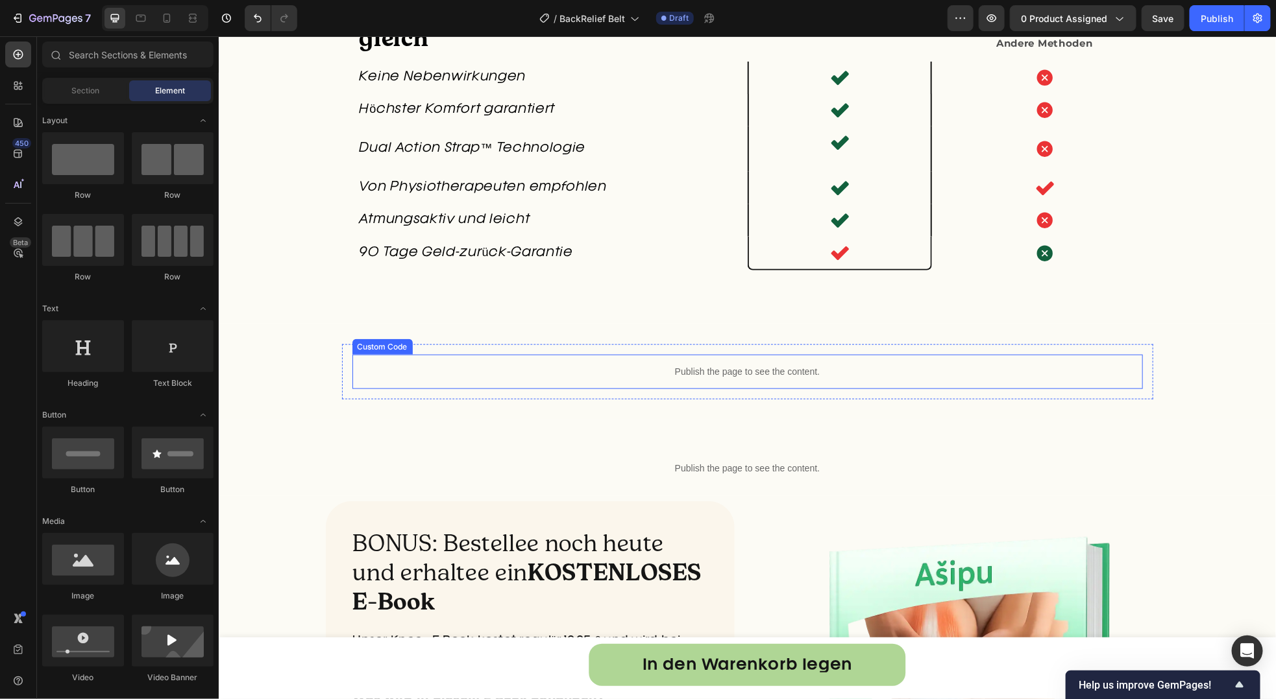
scroll to position [2947, 0]
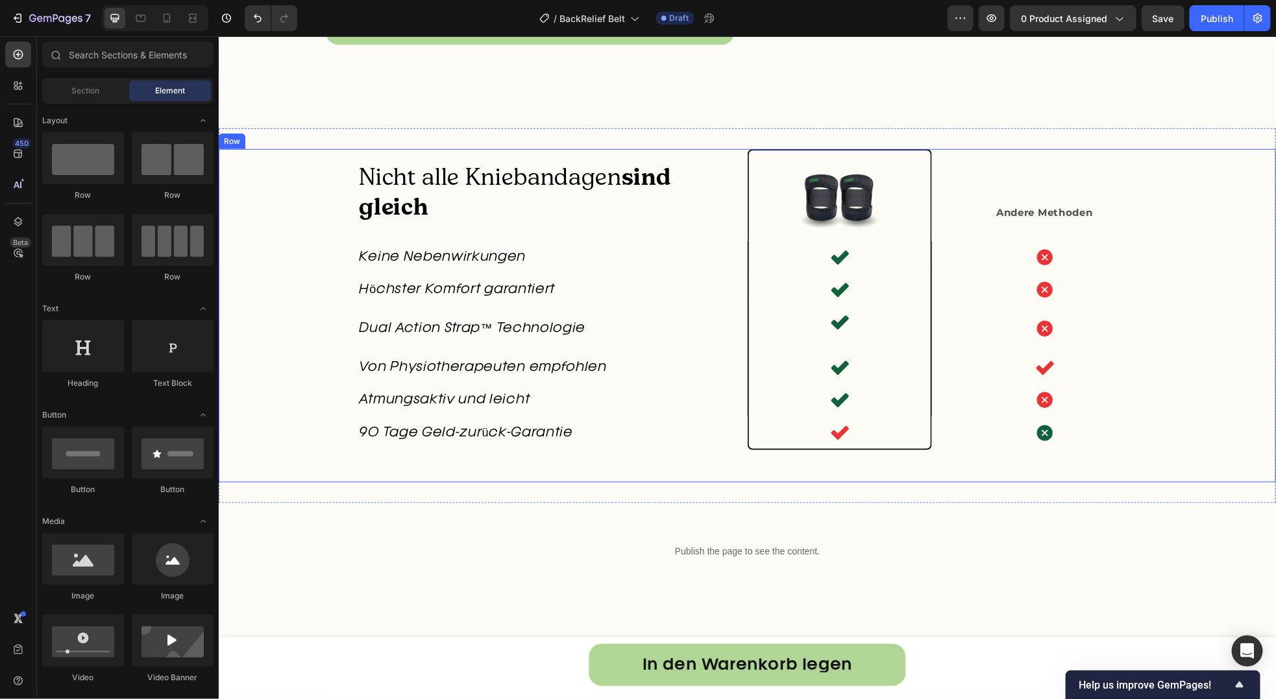
click at [1180, 321] on div "Nicht alle Kniebandagen sind gleich Heading Nicht alle Kniebandagen sind gleich…" at bounding box center [746, 315] width 1057 height 333
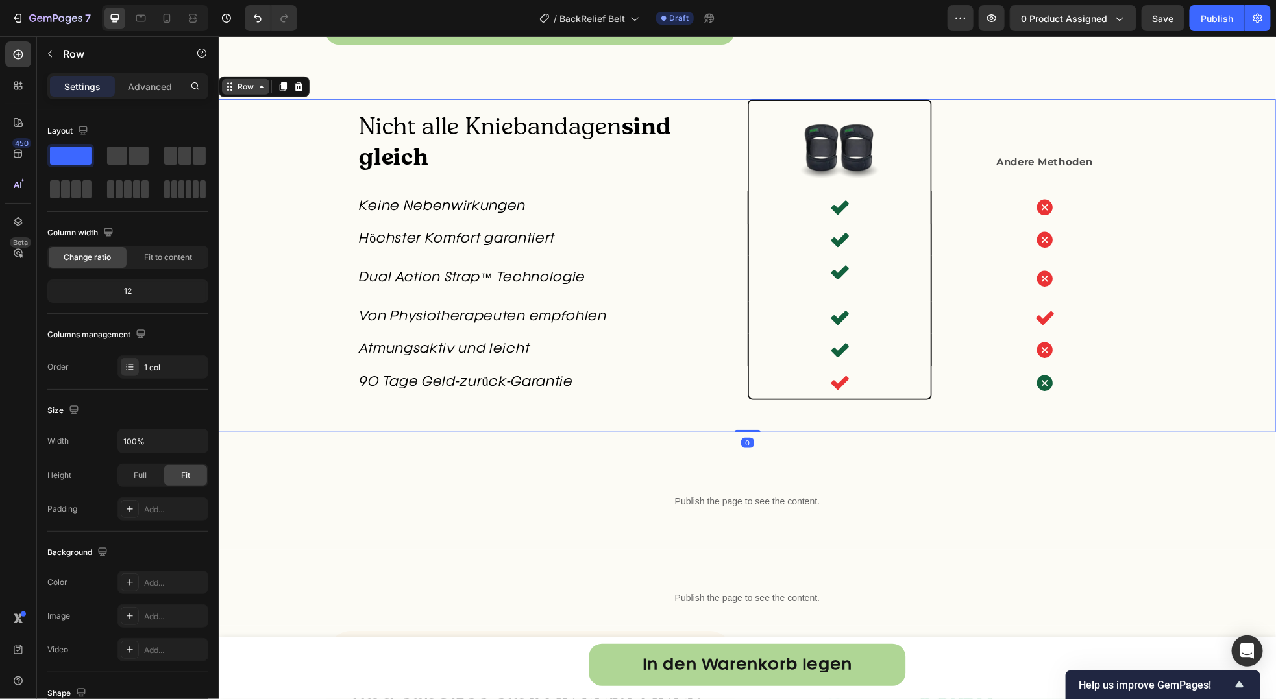
click at [237, 92] on div "Row" at bounding box center [244, 86] width 21 height 12
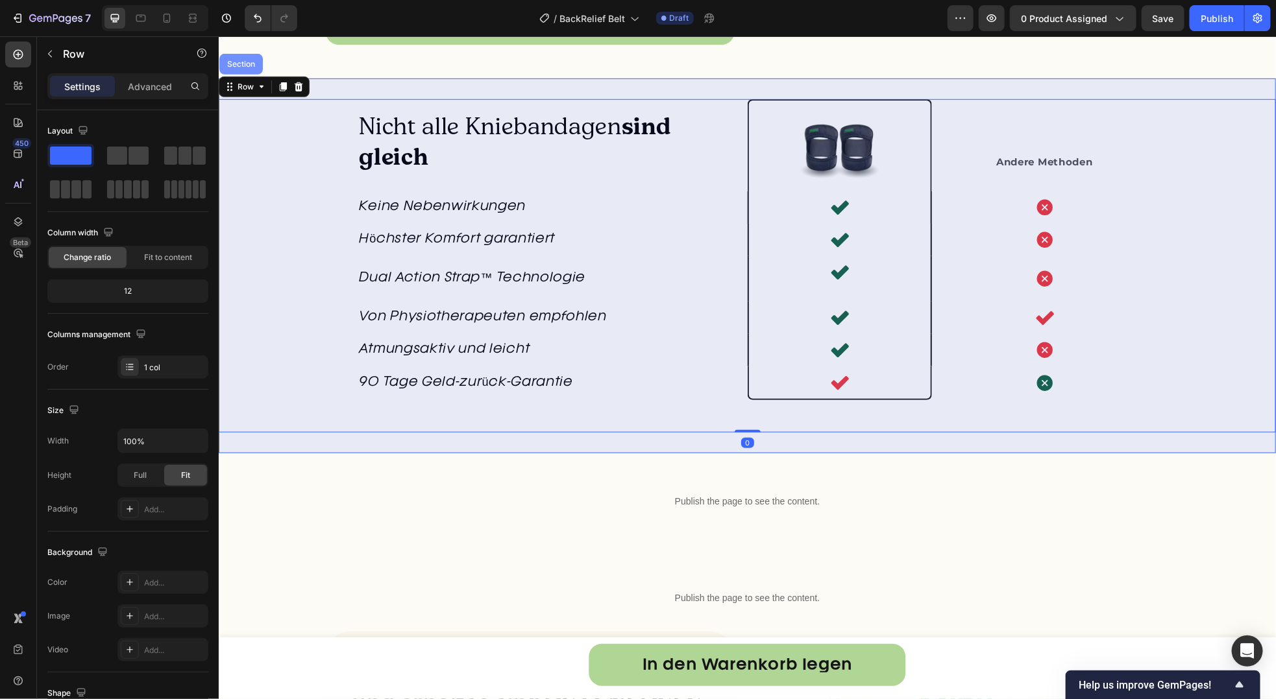
click at [239, 74] on div "Section" at bounding box center [240, 63] width 43 height 21
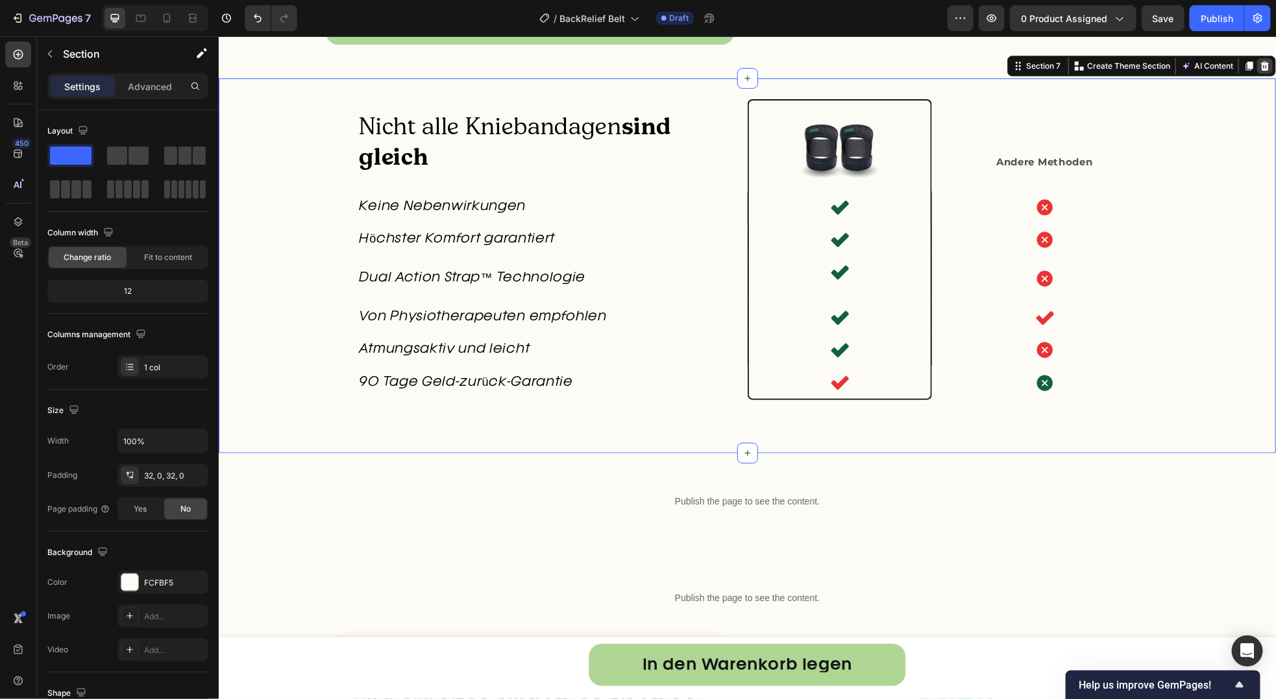
click at [1256, 73] on div at bounding box center [1264, 66] width 16 height 16
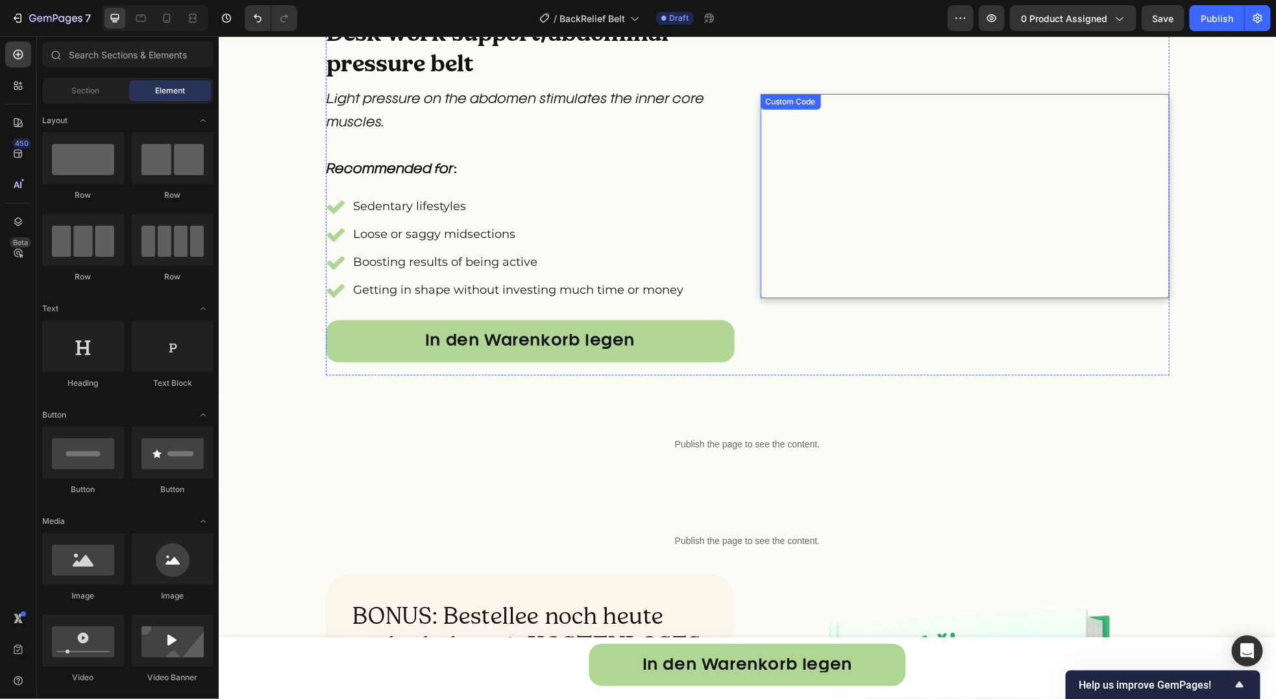
scroll to position [2628, 0]
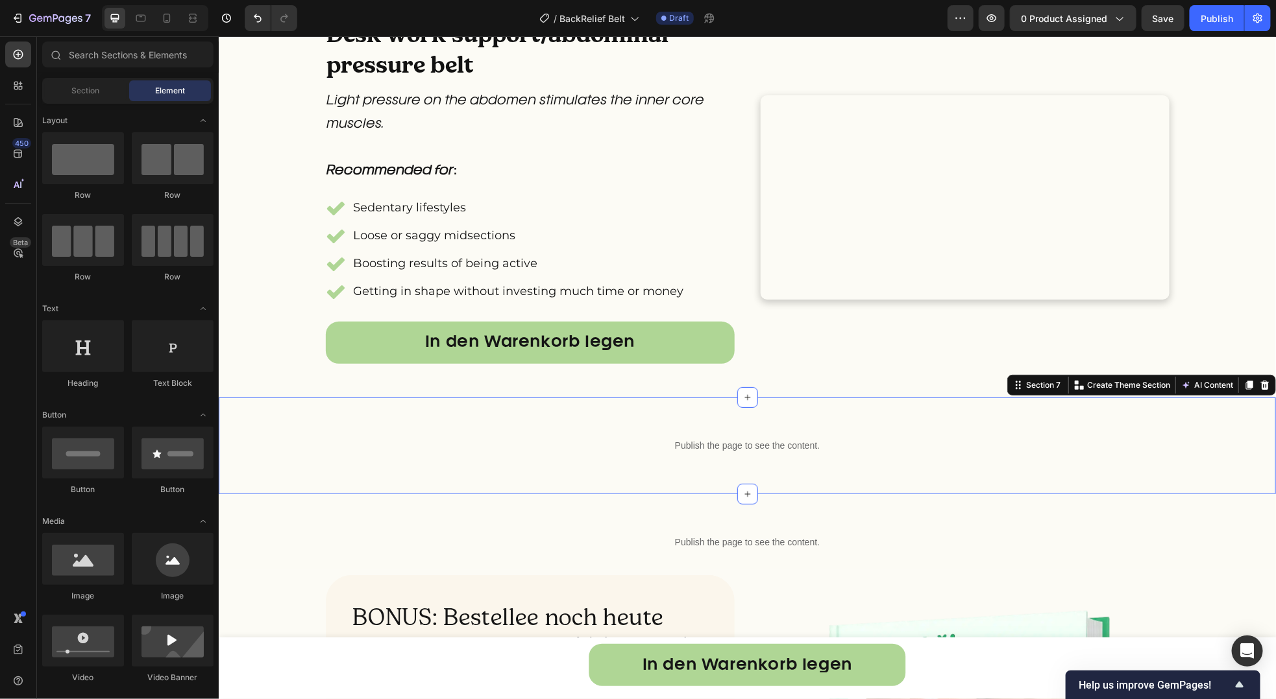
click at [1212, 470] on div "Publish the page to see the content. Custom Code Row" at bounding box center [746, 445] width 1057 height 55
